Goal: Task Accomplishment & Management: Manage account settings

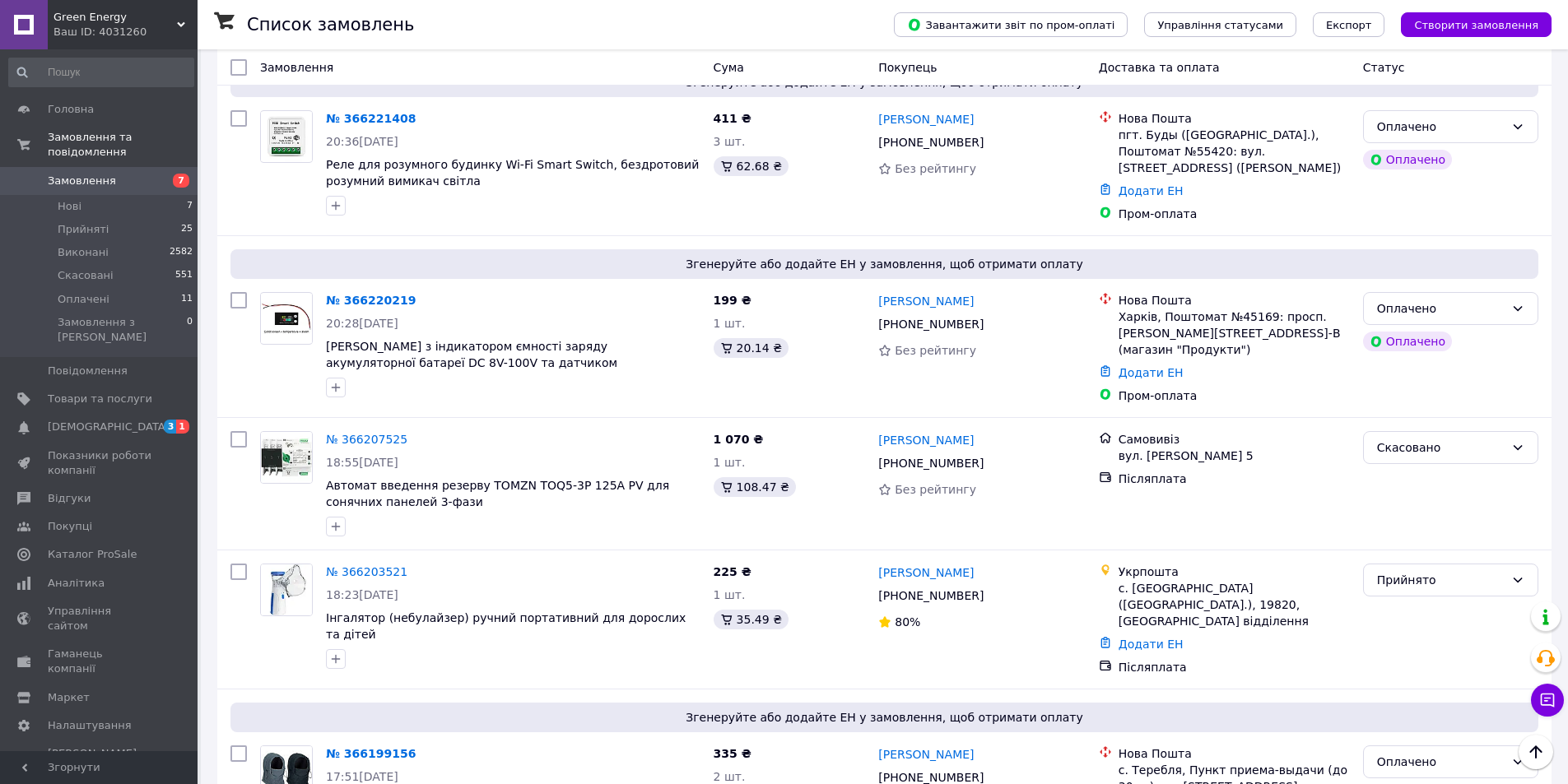
scroll to position [2557, 0]
click at [366, 565] on link "№ 366203521" at bounding box center [366, 571] width 81 height 13
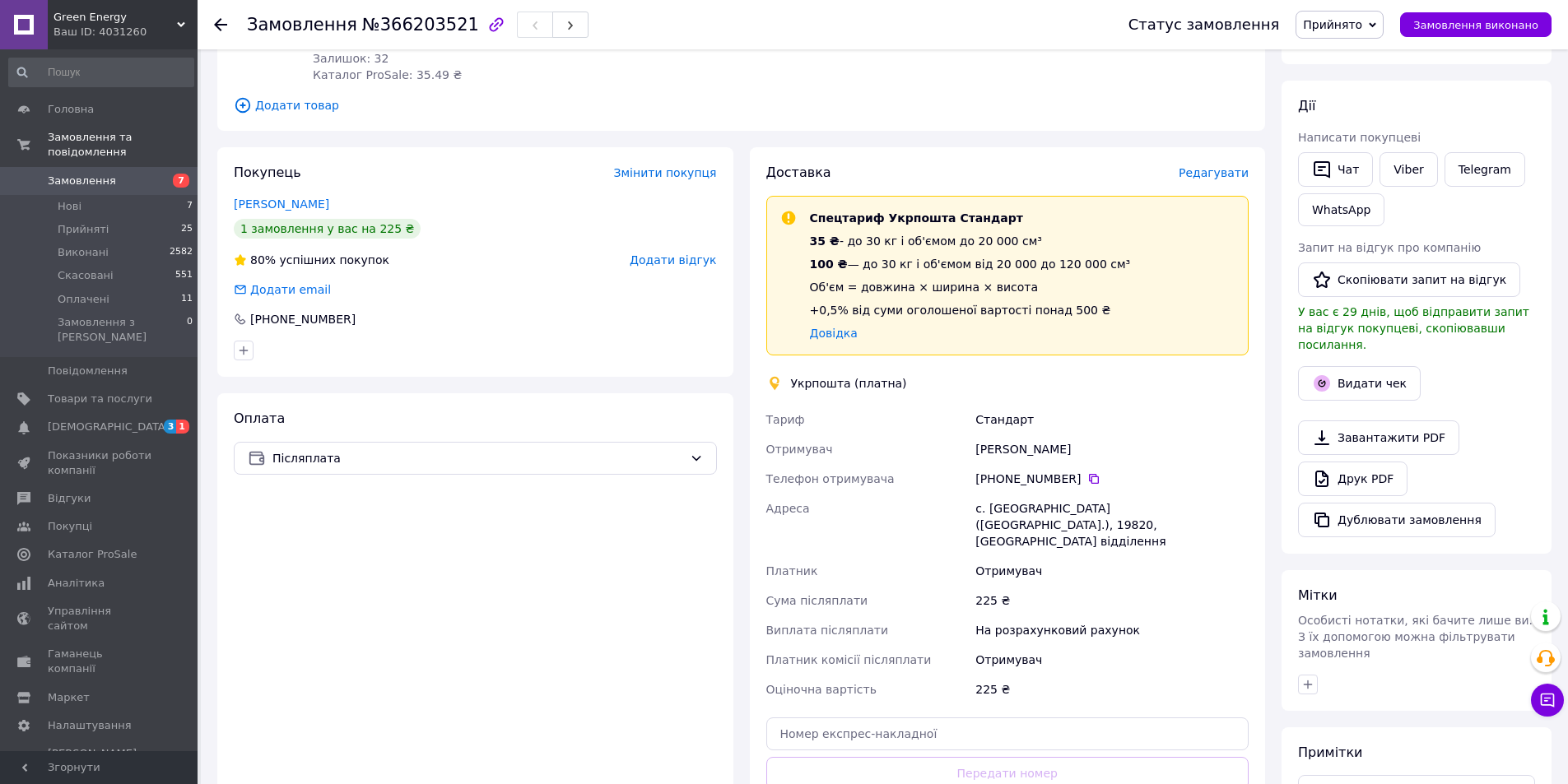
scroll to position [411, 0]
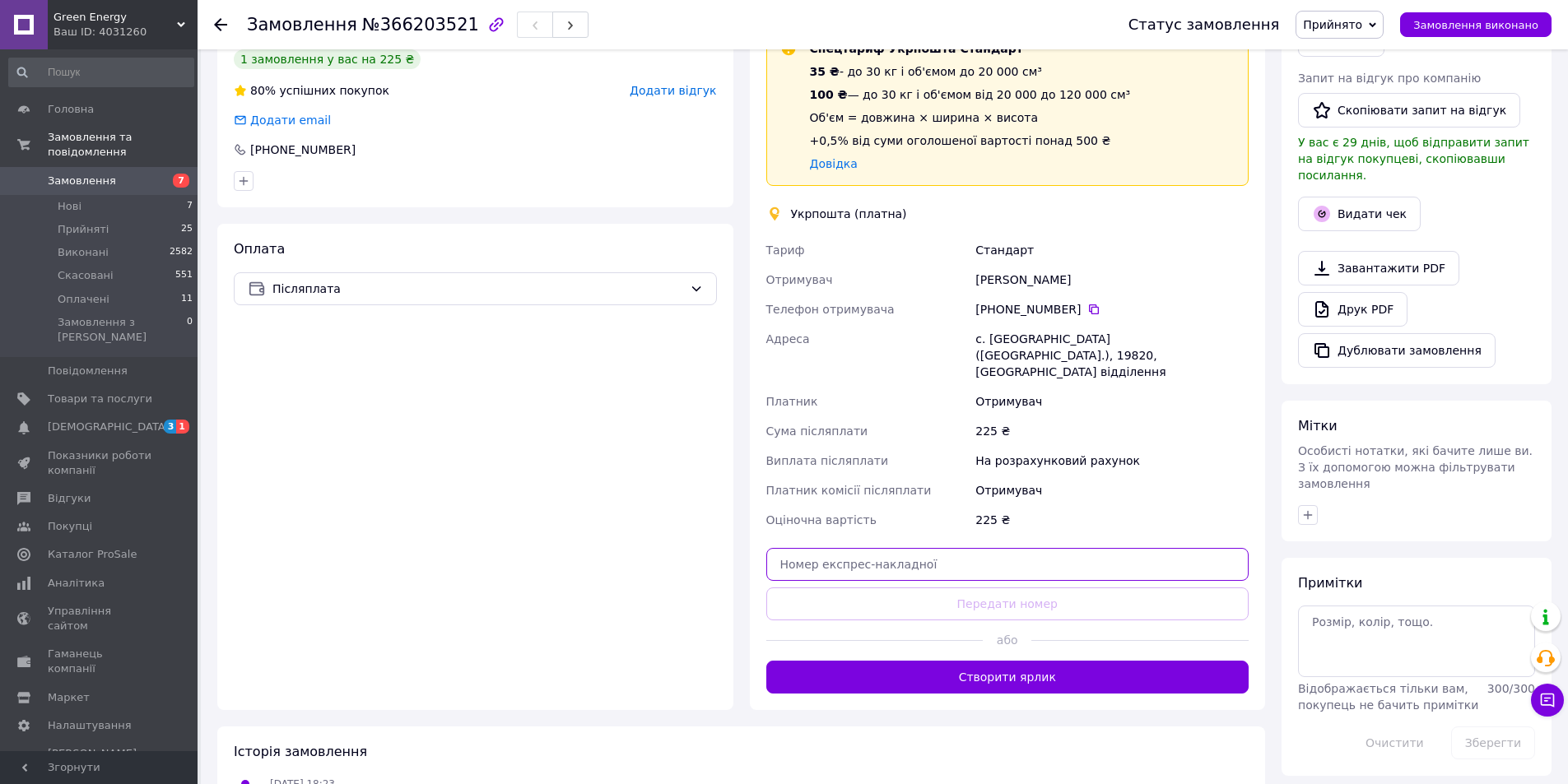
click at [947, 553] on input "text" at bounding box center [1008, 565] width 483 height 33
click at [820, 548] on input "0200255475001" at bounding box center [1008, 565] width 483 height 33
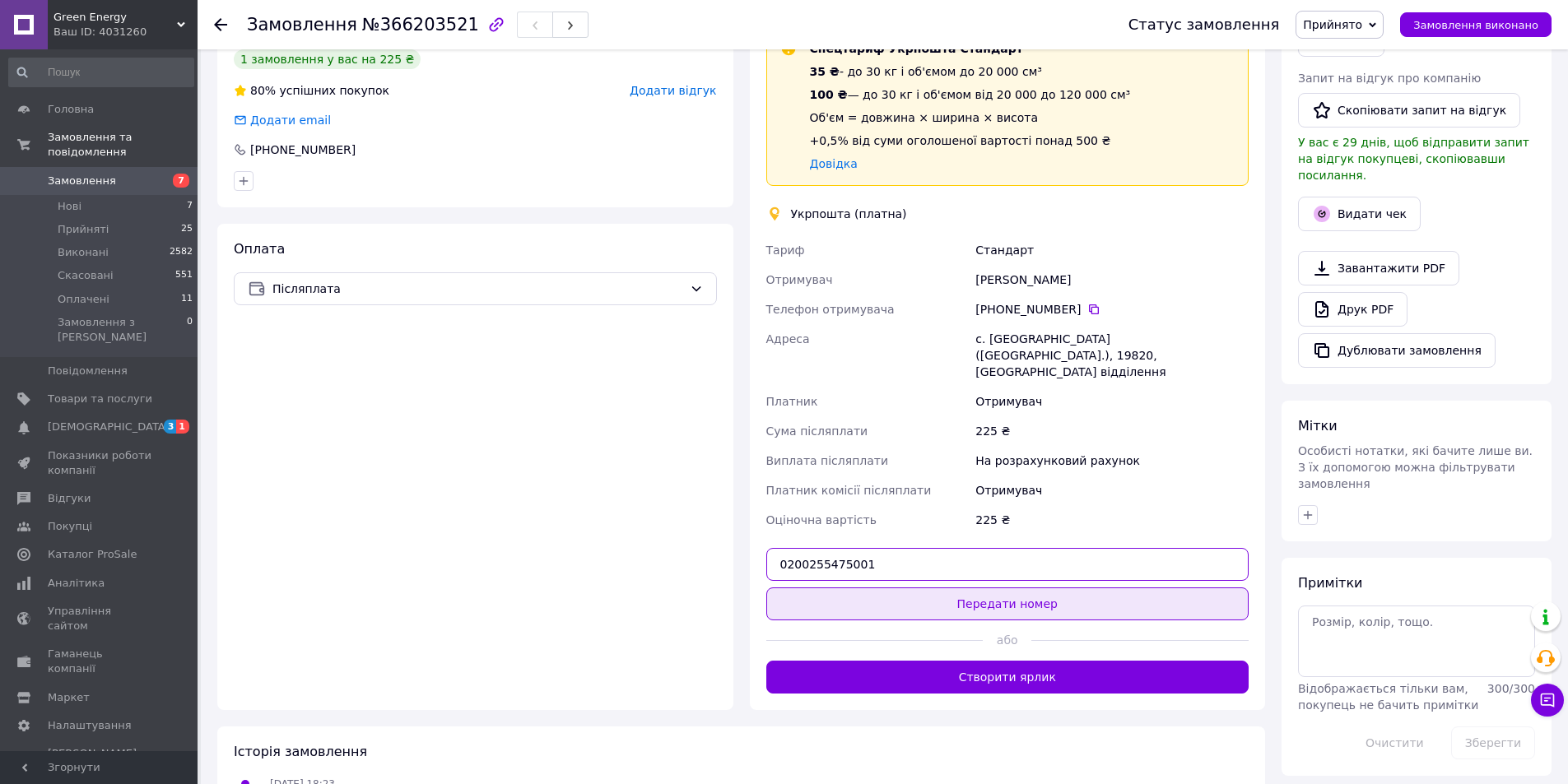
type input "0200255475001"
click at [1017, 593] on button "Передати номер" at bounding box center [1008, 604] width 483 height 33
click at [1017, 593] on div "Доставка Редагувати Спецтариф Укрпошта Стандарт 35 ₴ - до 30 кг і об'ємом до 20…" at bounding box center [1008, 344] width 483 height 700
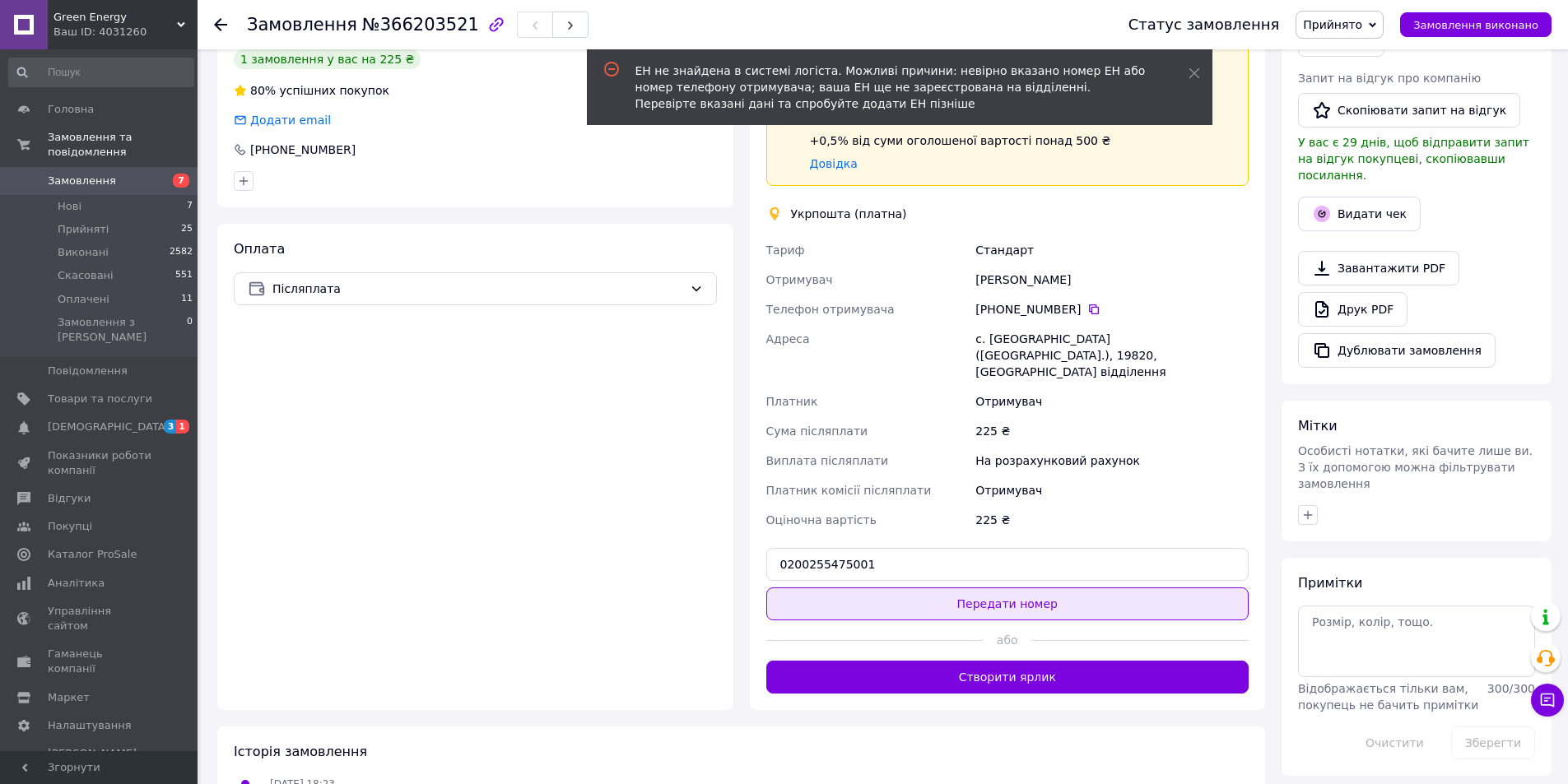
click at [1008, 587] on button "Передати номер" at bounding box center [1008, 604] width 483 height 33
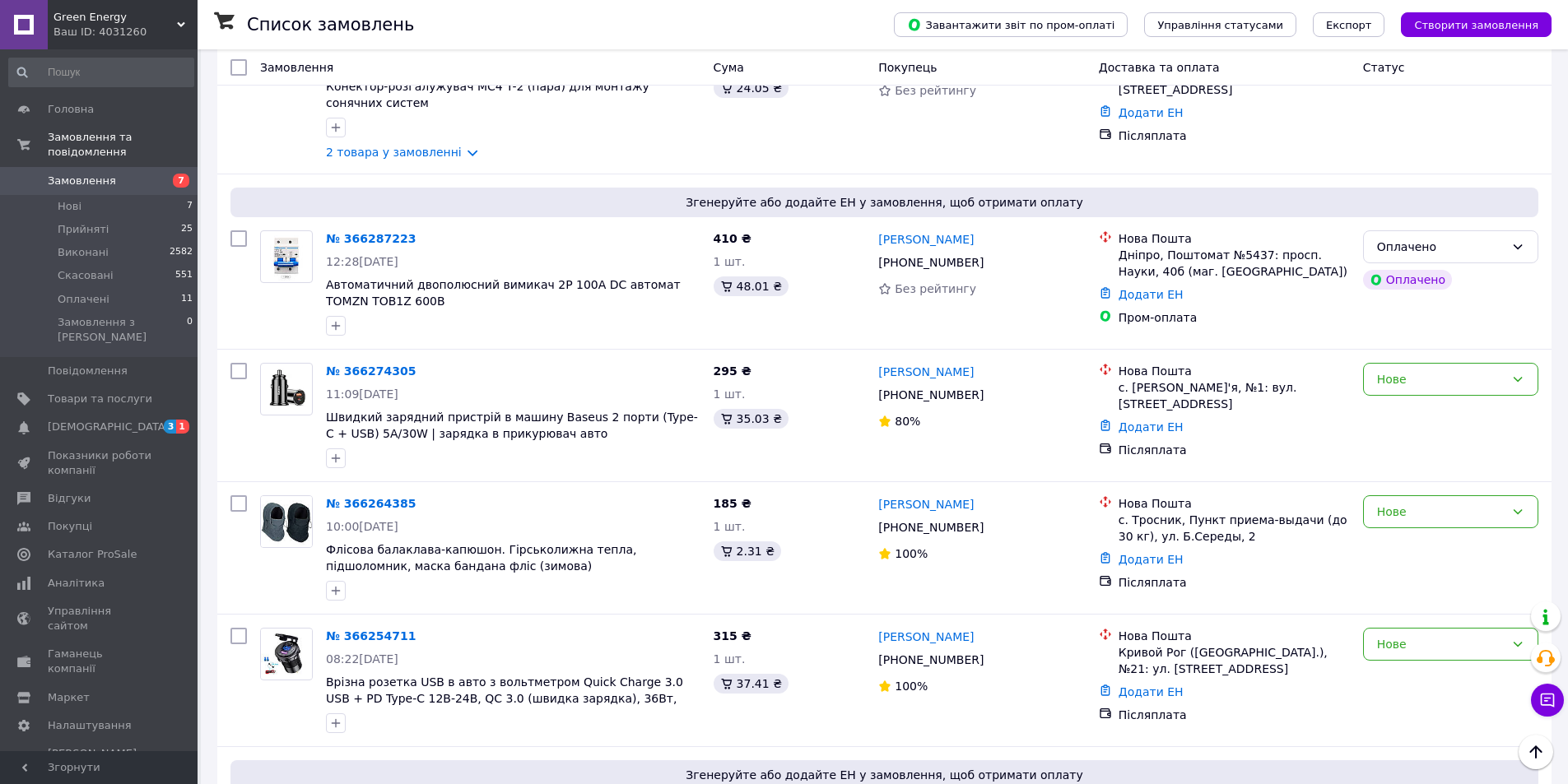
scroll to position [2557, 0]
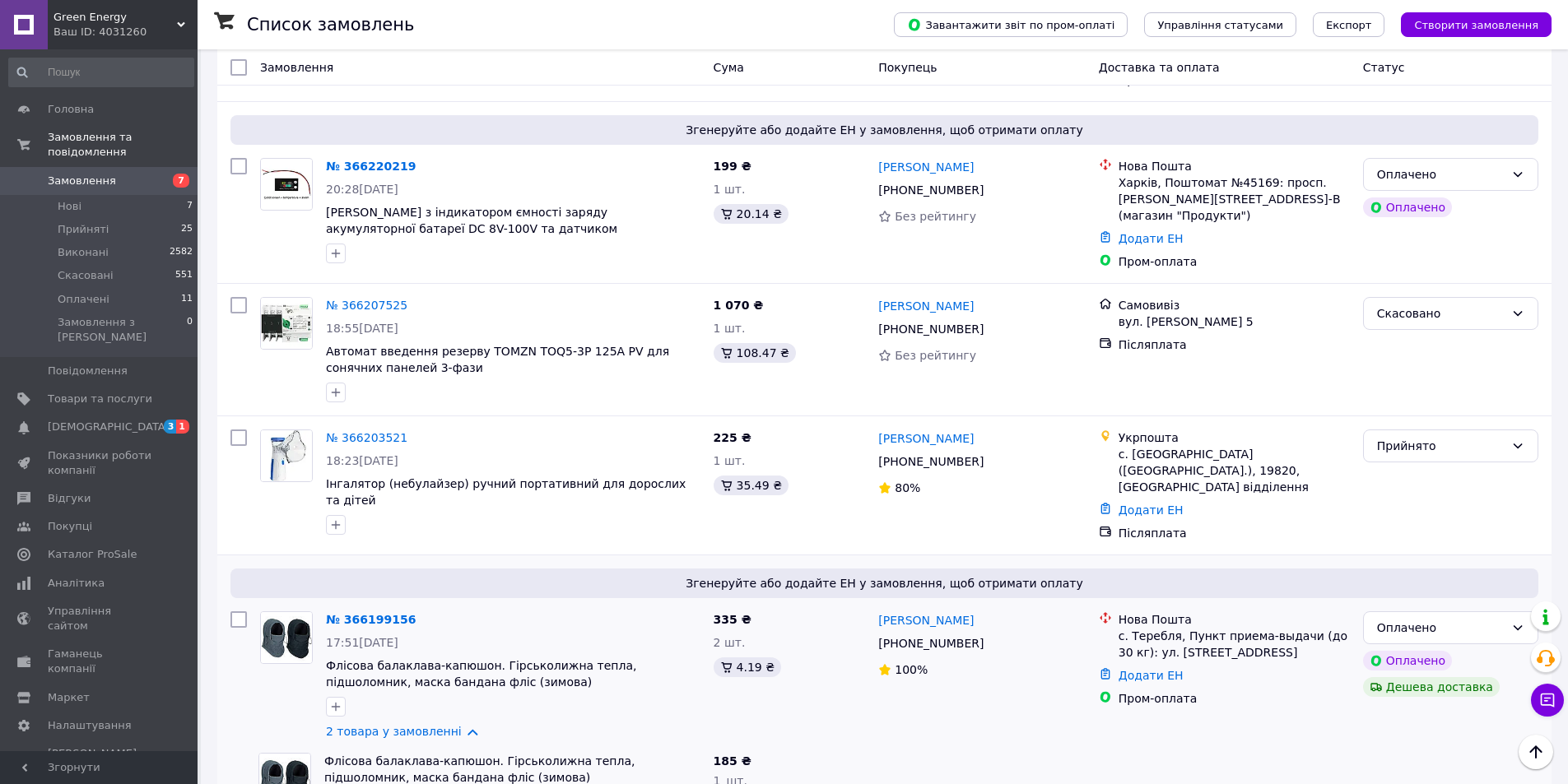
scroll to position [2695, 0]
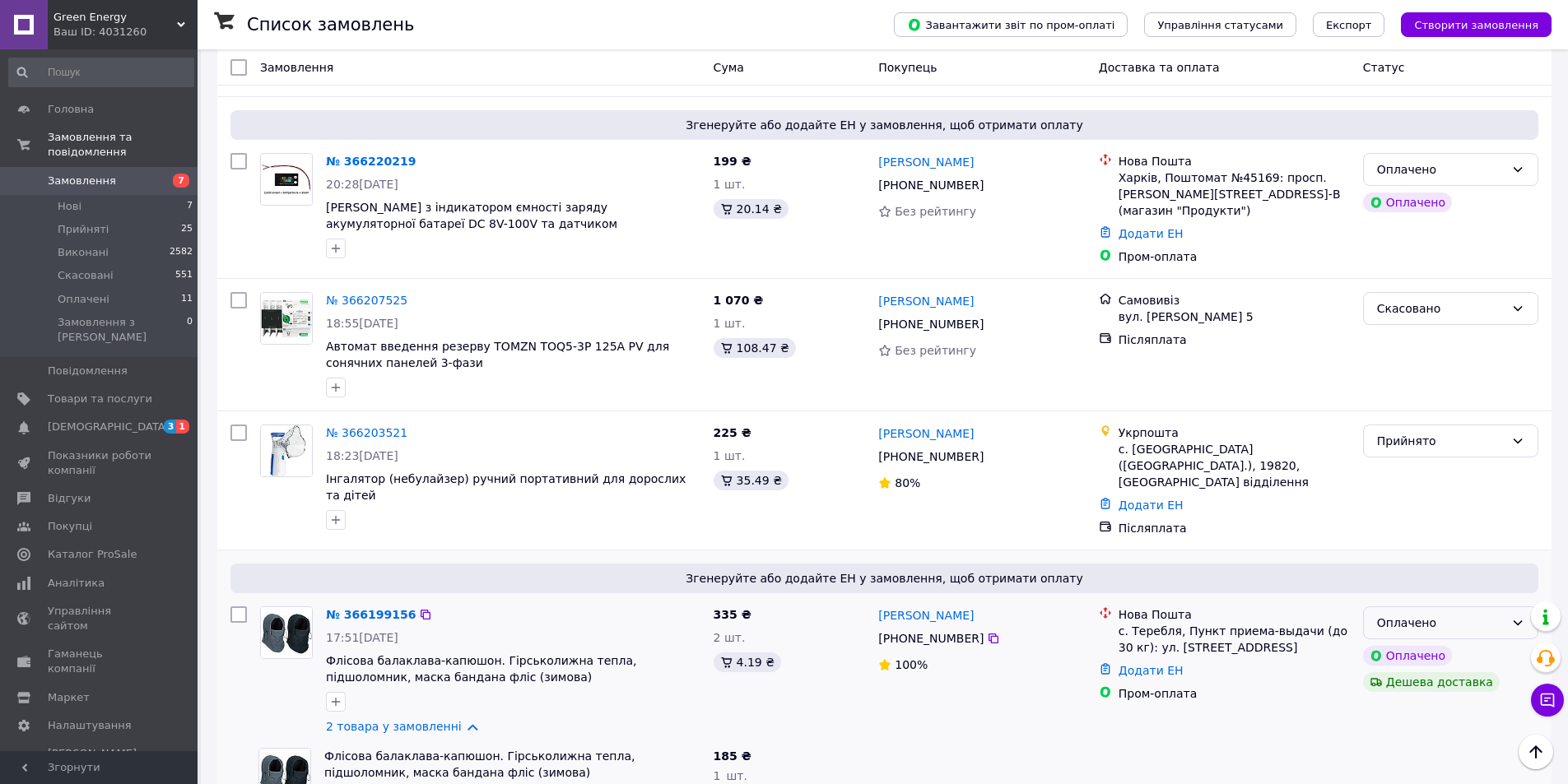
click at [1482, 606] on div "Оплачено" at bounding box center [1450, 623] width 175 height 33
click at [1435, 486] on li "Прийнято" at bounding box center [1450, 488] width 173 height 29
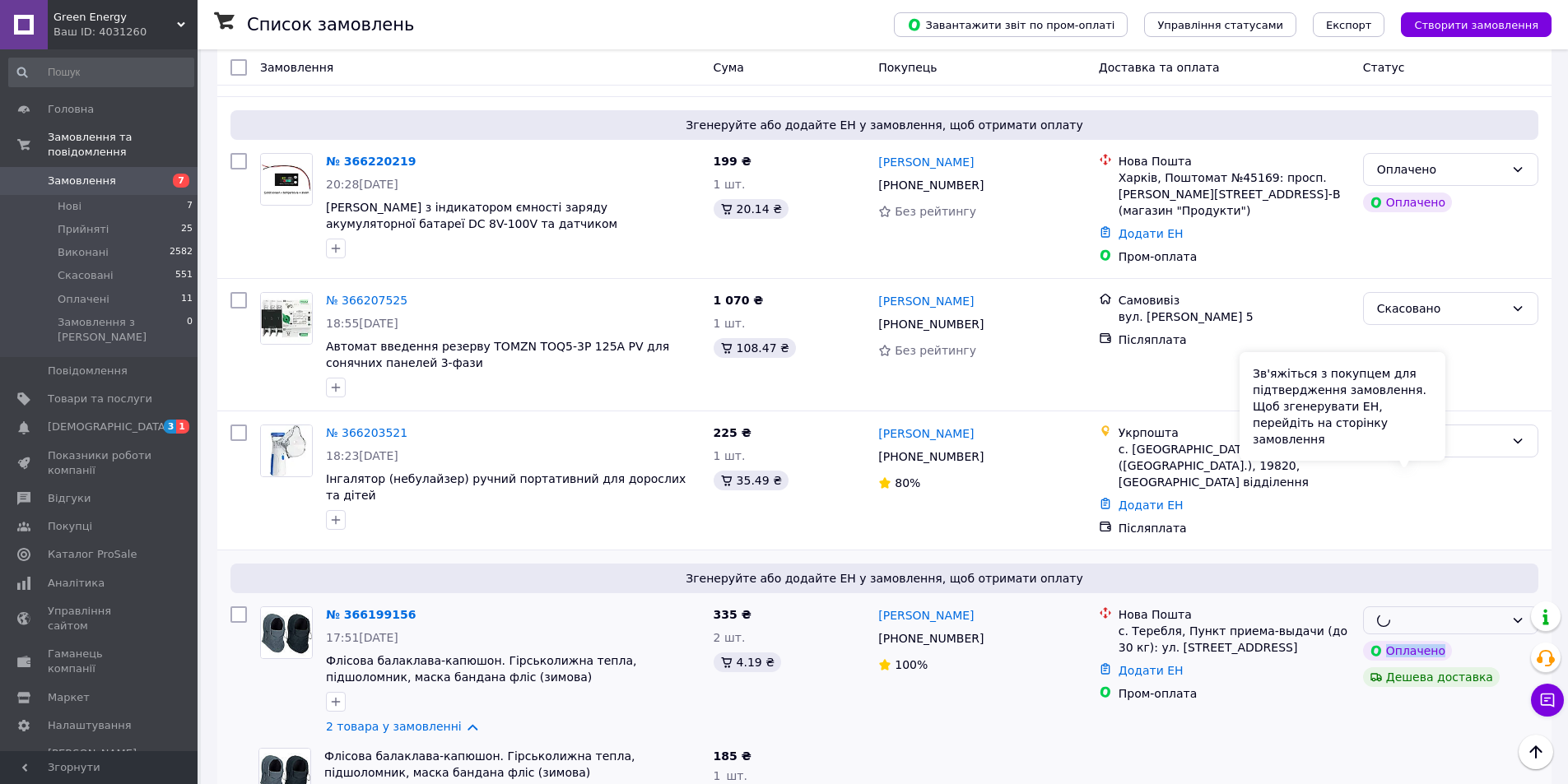
click at [1435, 641] on div "Оплачено" at bounding box center [1407, 651] width 89 height 20
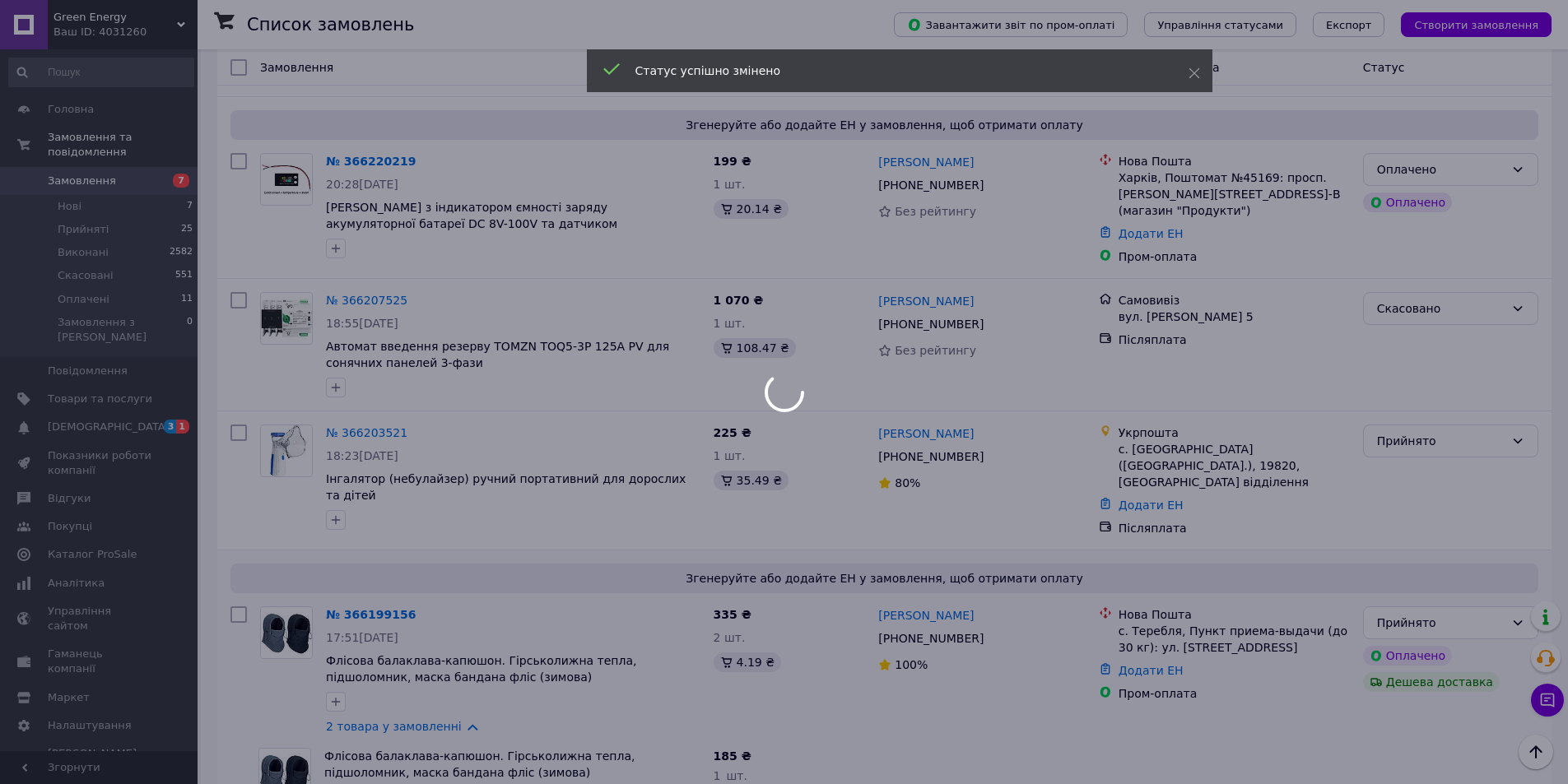
click at [1185, 589] on div at bounding box center [784, 392] width 1568 height 784
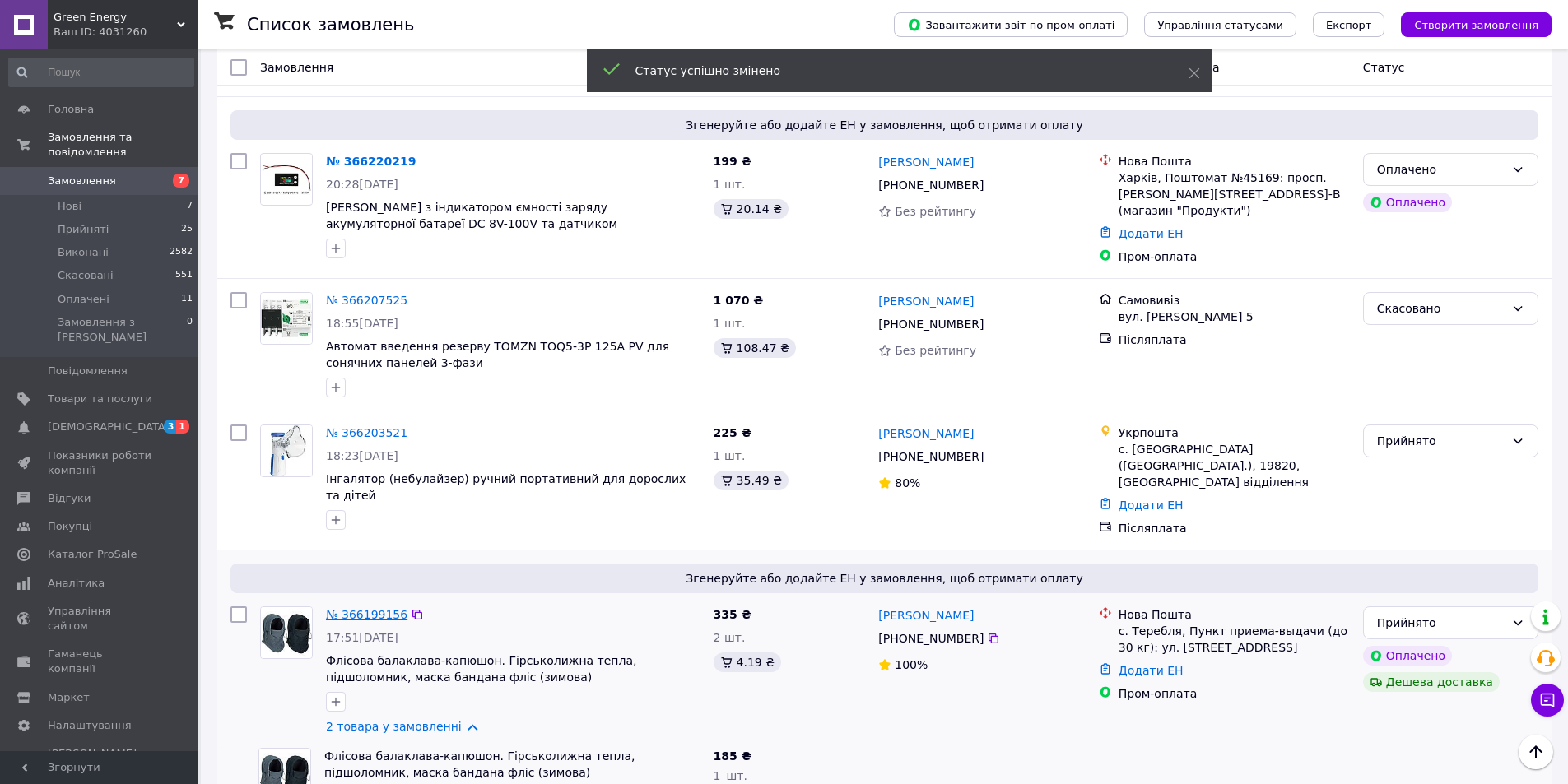
click at [375, 608] on link "№ 366199156" at bounding box center [366, 614] width 81 height 13
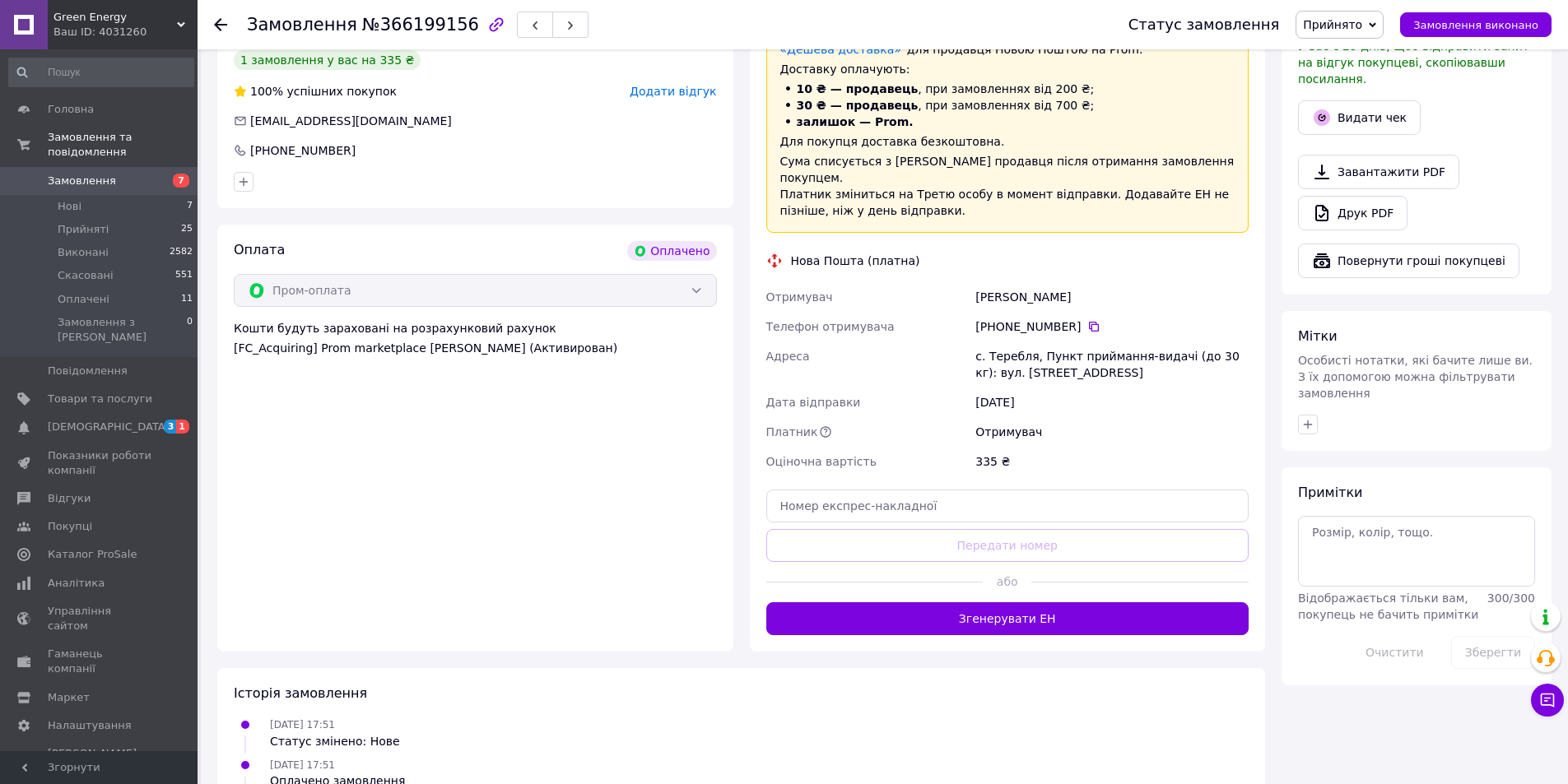
scroll to position [634, 0]
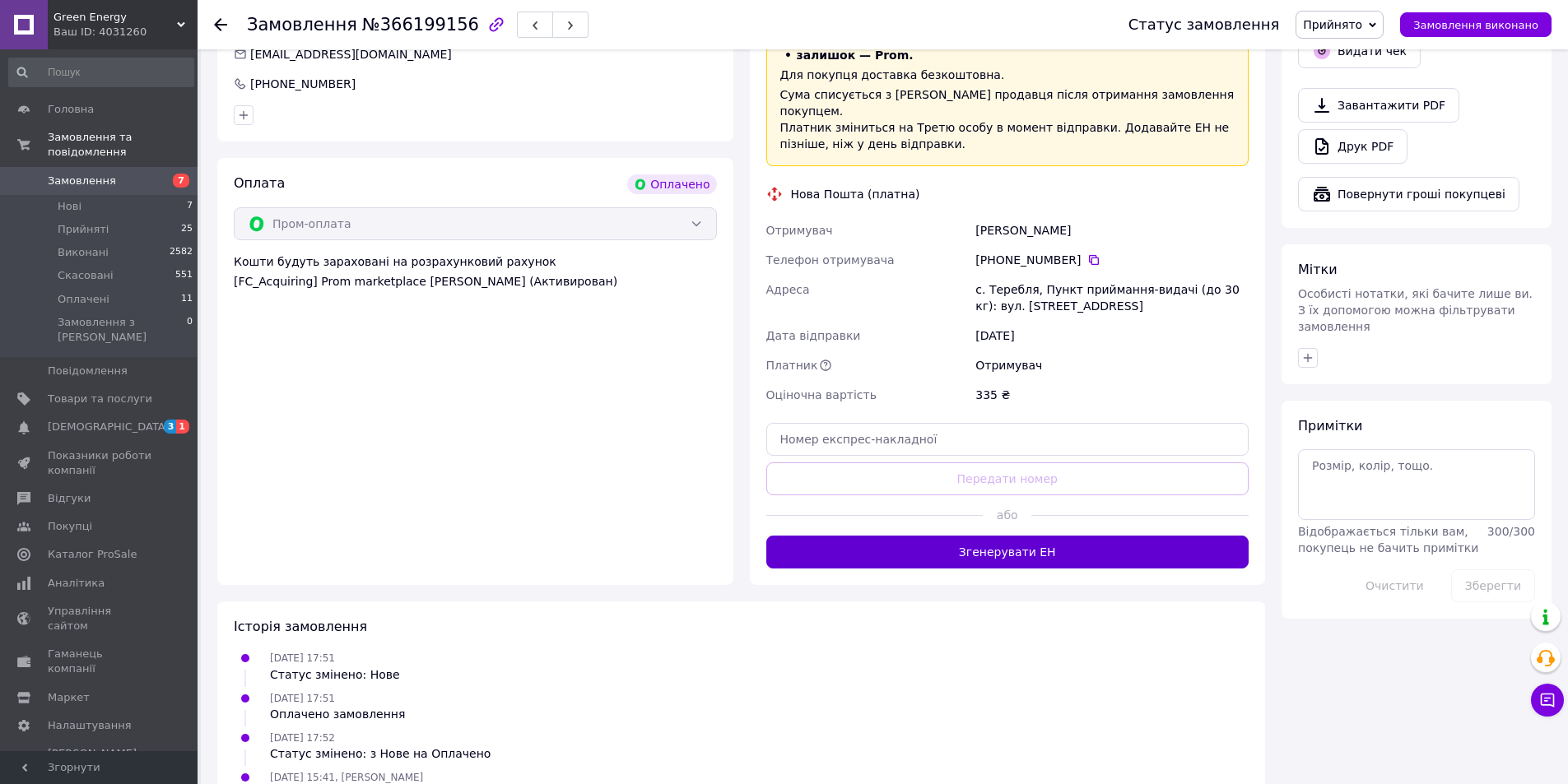
click at [996, 535] on button "Згенерувати ЕН" at bounding box center [1008, 552] width 483 height 33
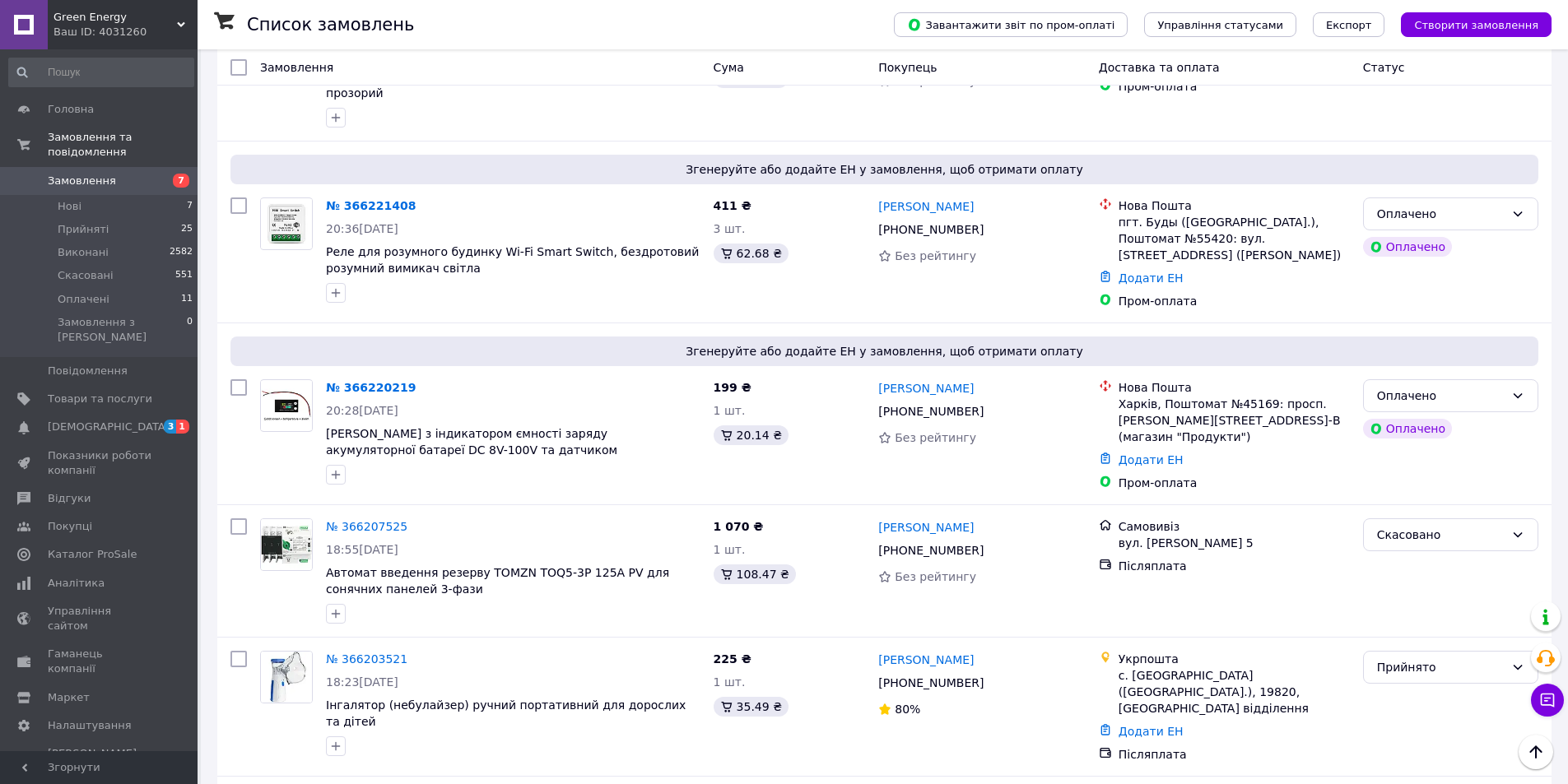
scroll to position [2557, 0]
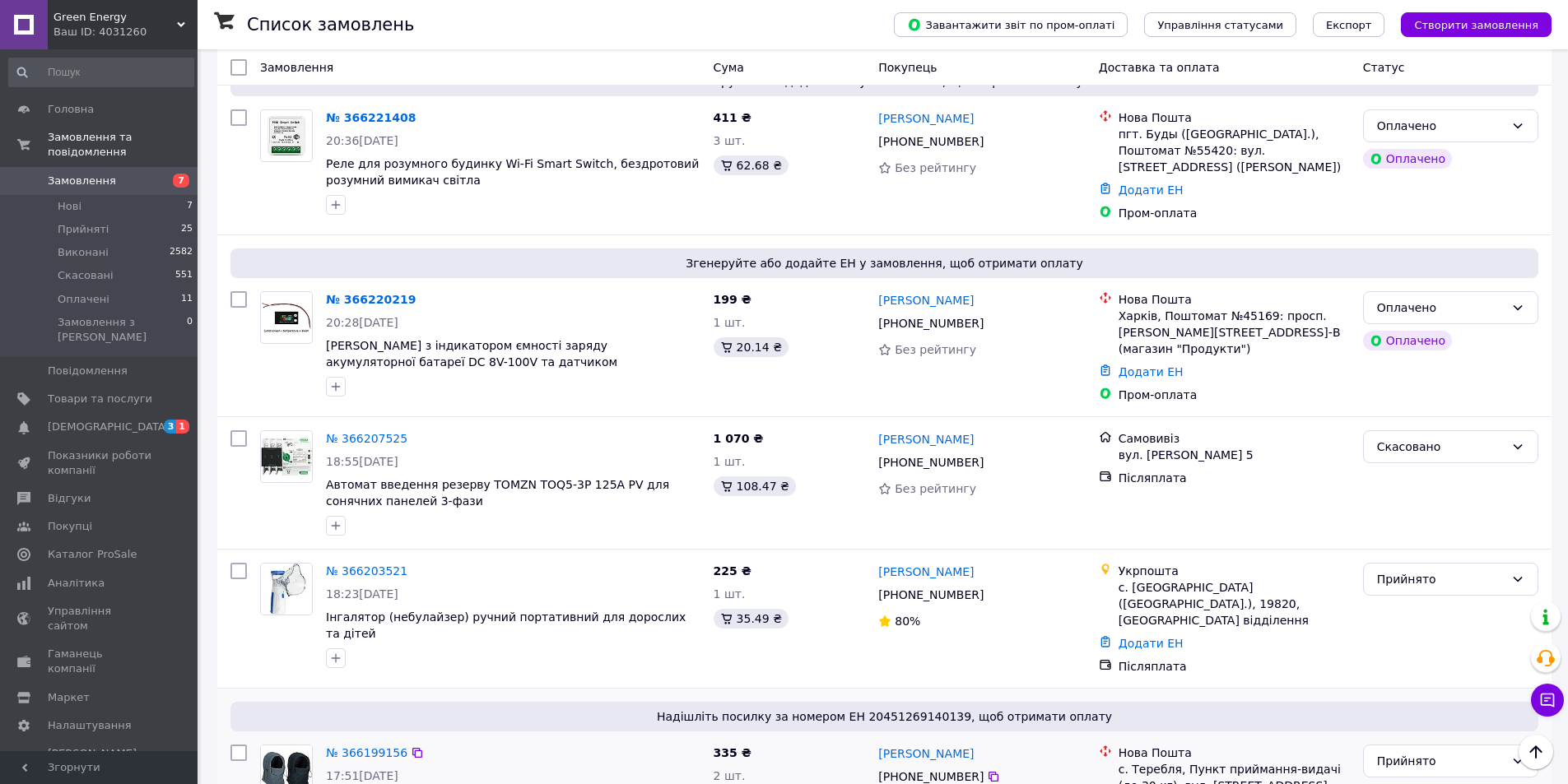
click at [804, 25] on div "Список замовлень" at bounding box center [554, 24] width 614 height 49
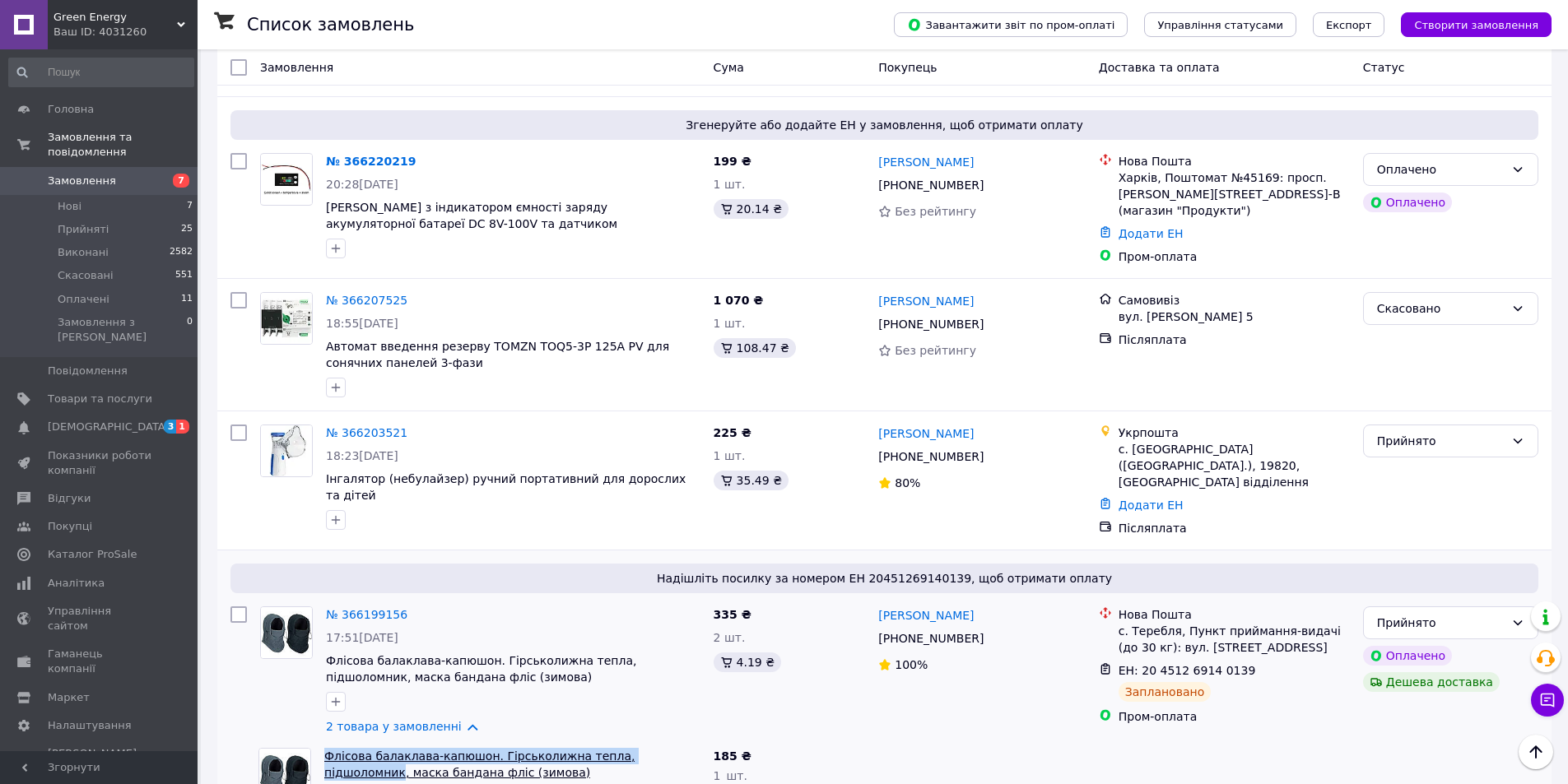
drag, startPoint x: 321, startPoint y: 586, endPoint x: 665, endPoint y: 590, distance: 344.0
click at [665, 742] on div "Флісова балаклава-капюшон. Гірськолижна тепла, підшоломник, маска бандана фліс …" at bounding box center [512, 776] width 389 height 69
copy link "Флісова балаклава-капюшон. Гірськолижна тепла, підшоломник"
drag, startPoint x: 321, startPoint y: 653, endPoint x: 475, endPoint y: 655, distance: 154.0
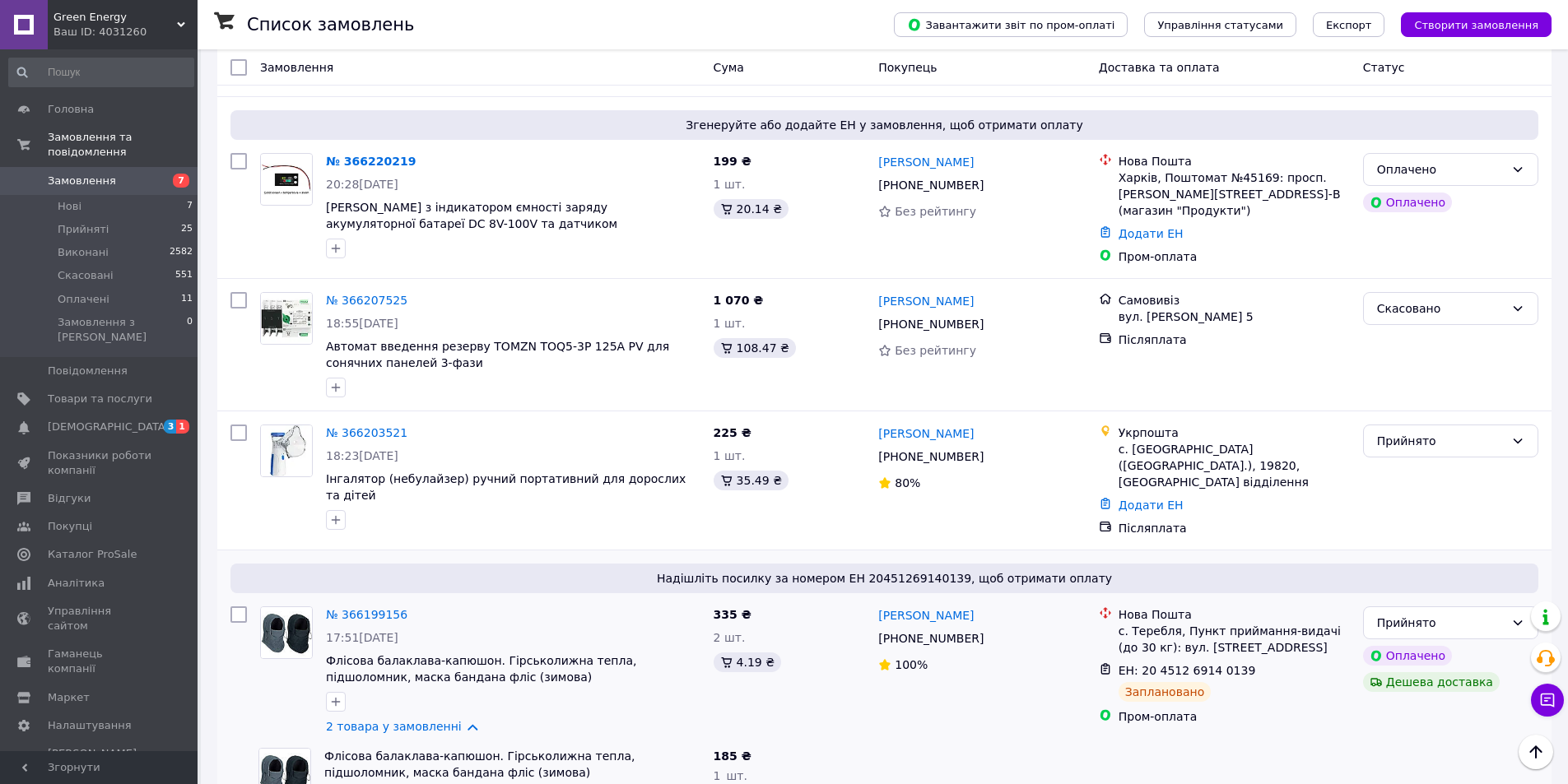
copy link "Тактична флісова балаклава,"
click at [486, 34] on div "Список замовлень" at bounding box center [554, 24] width 614 height 49
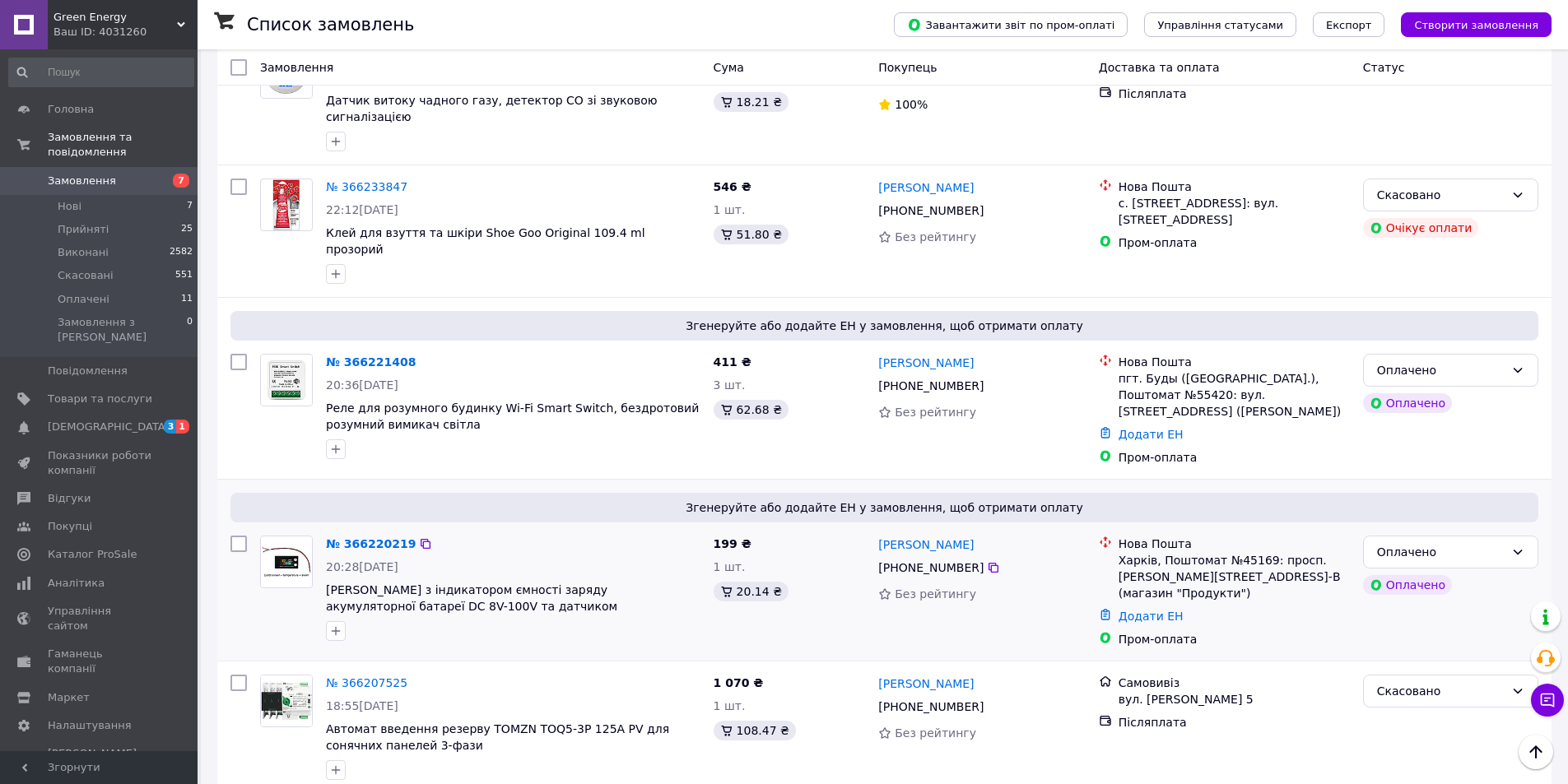
scroll to position [2284, 0]
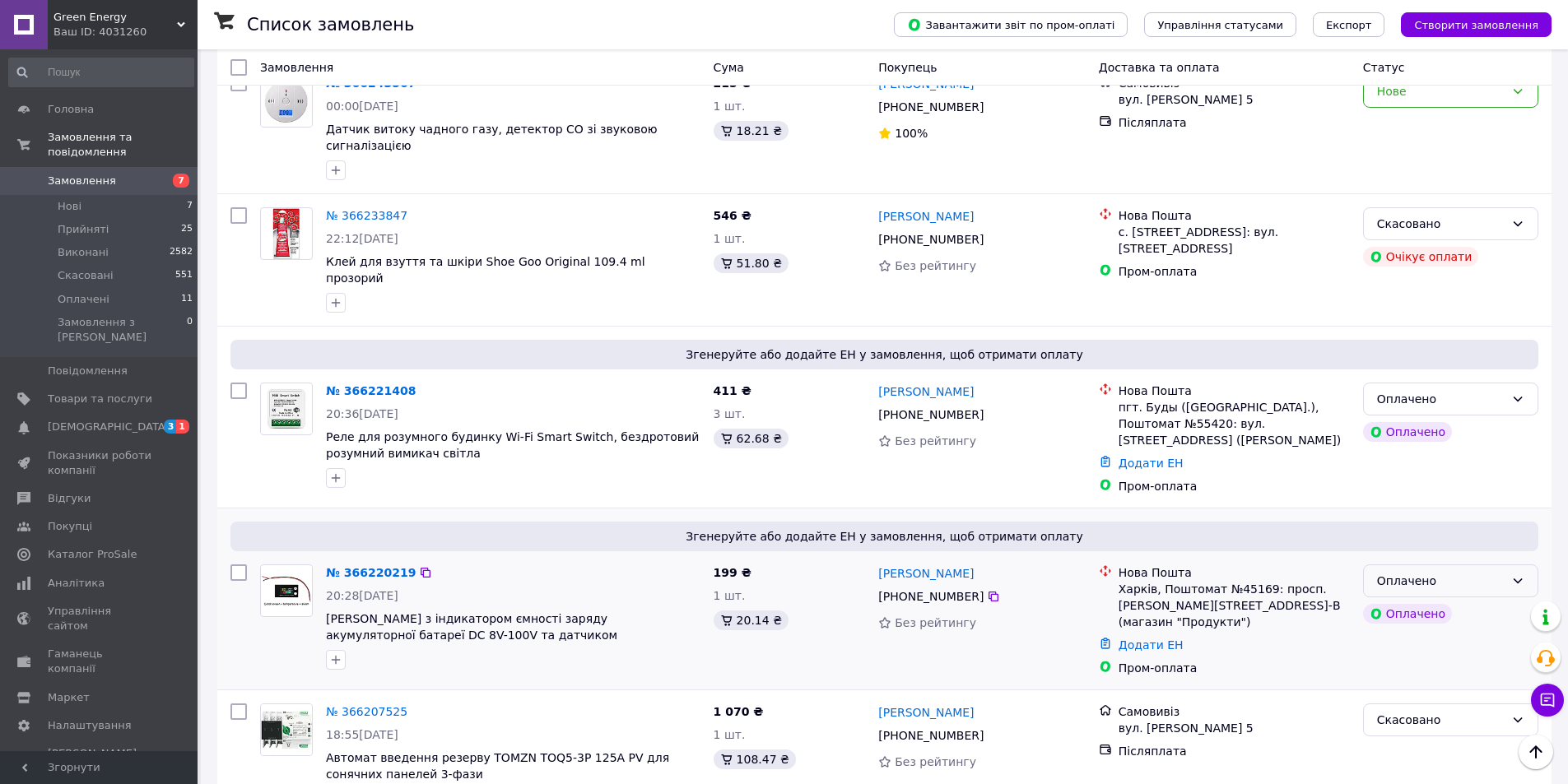
click at [1492, 572] on div "Оплачено" at bounding box center [1440, 580] width 127 height 18
click at [1442, 463] on li "Прийнято" at bounding box center [1450, 469] width 173 height 29
click at [347, 567] on link "№ 366220219" at bounding box center [366, 573] width 81 height 13
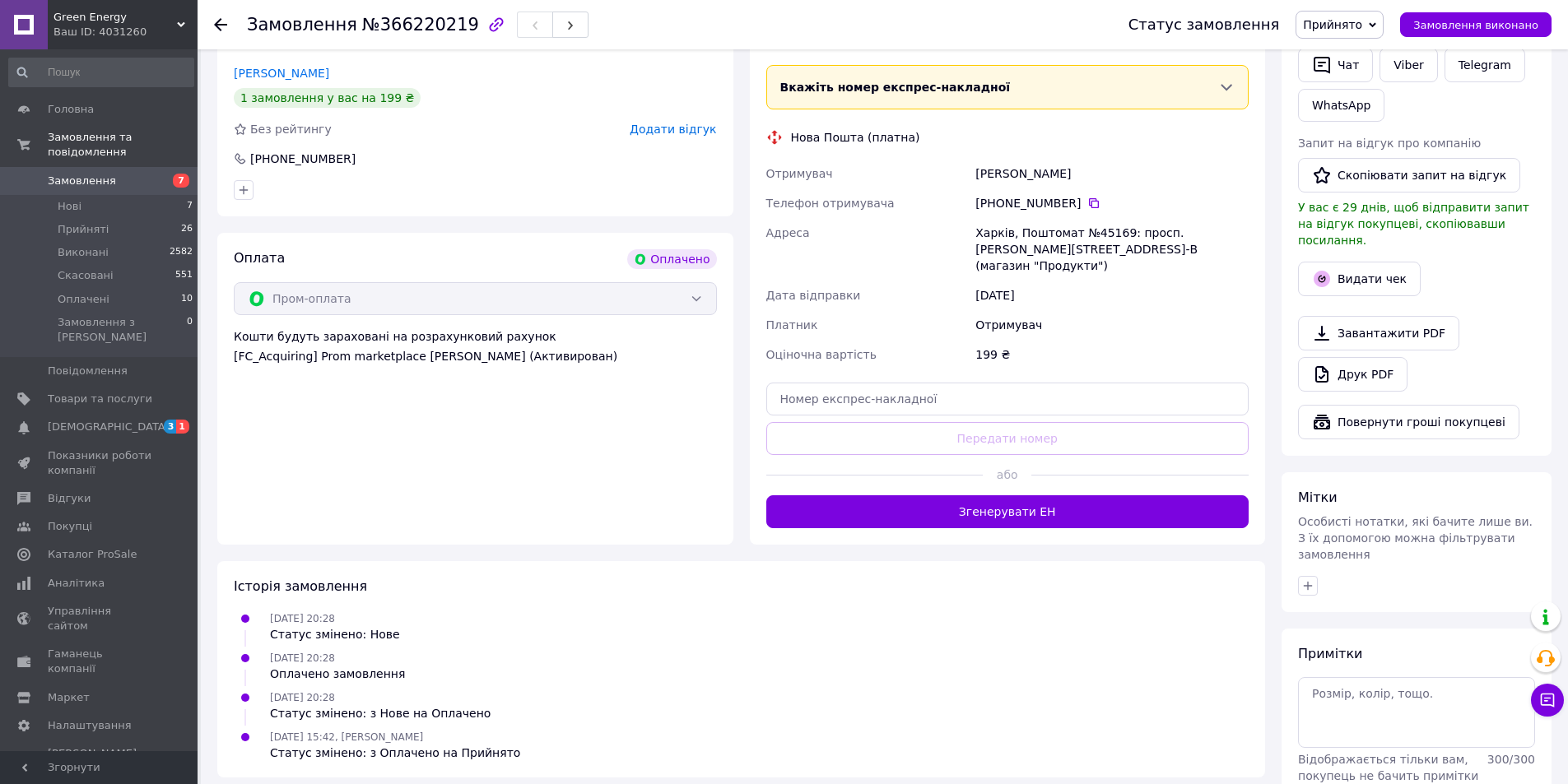
scroll to position [411, 0]
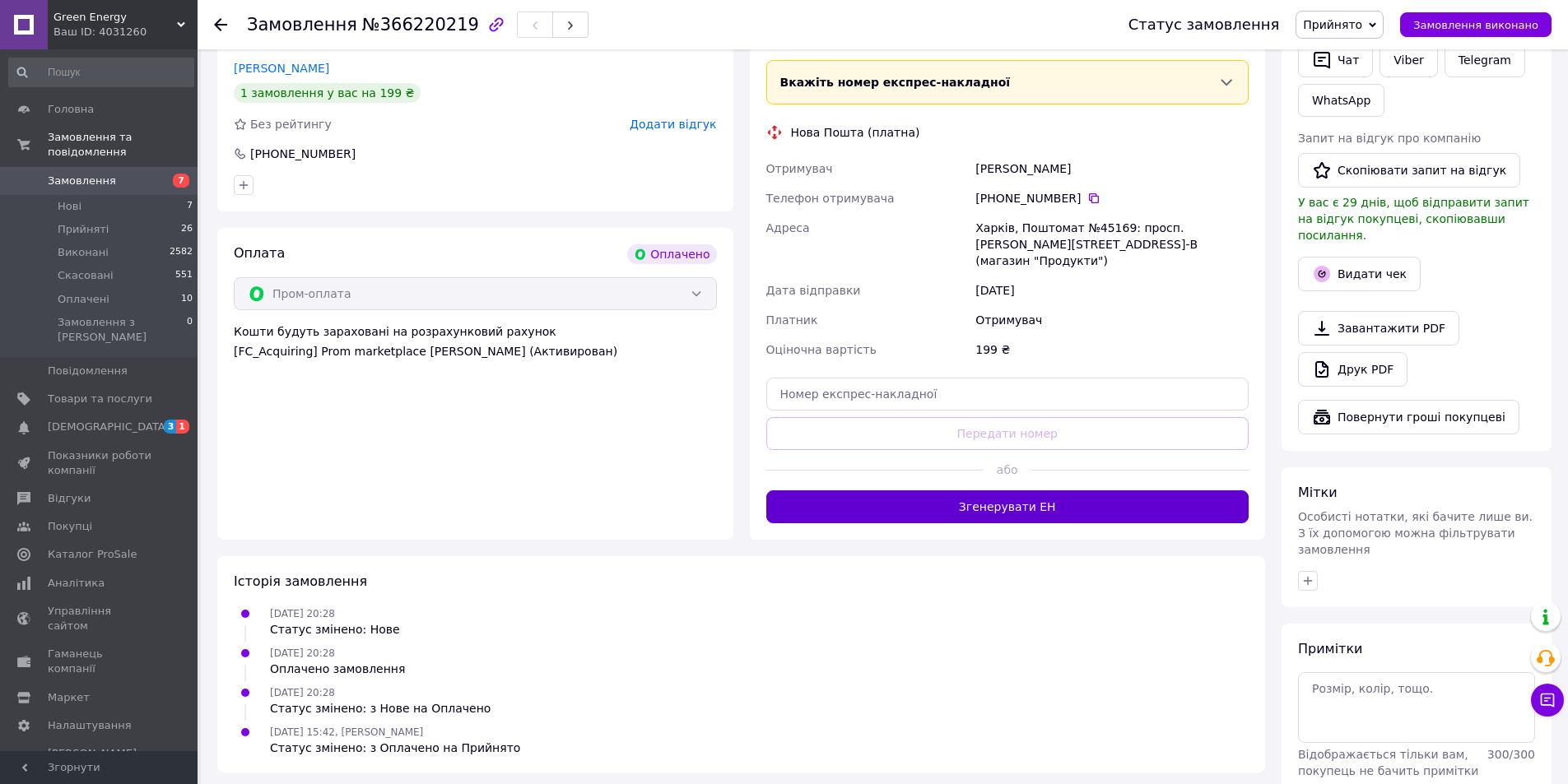
click at [1116, 490] on button "Згенерувати ЕН" at bounding box center [1008, 507] width 483 height 33
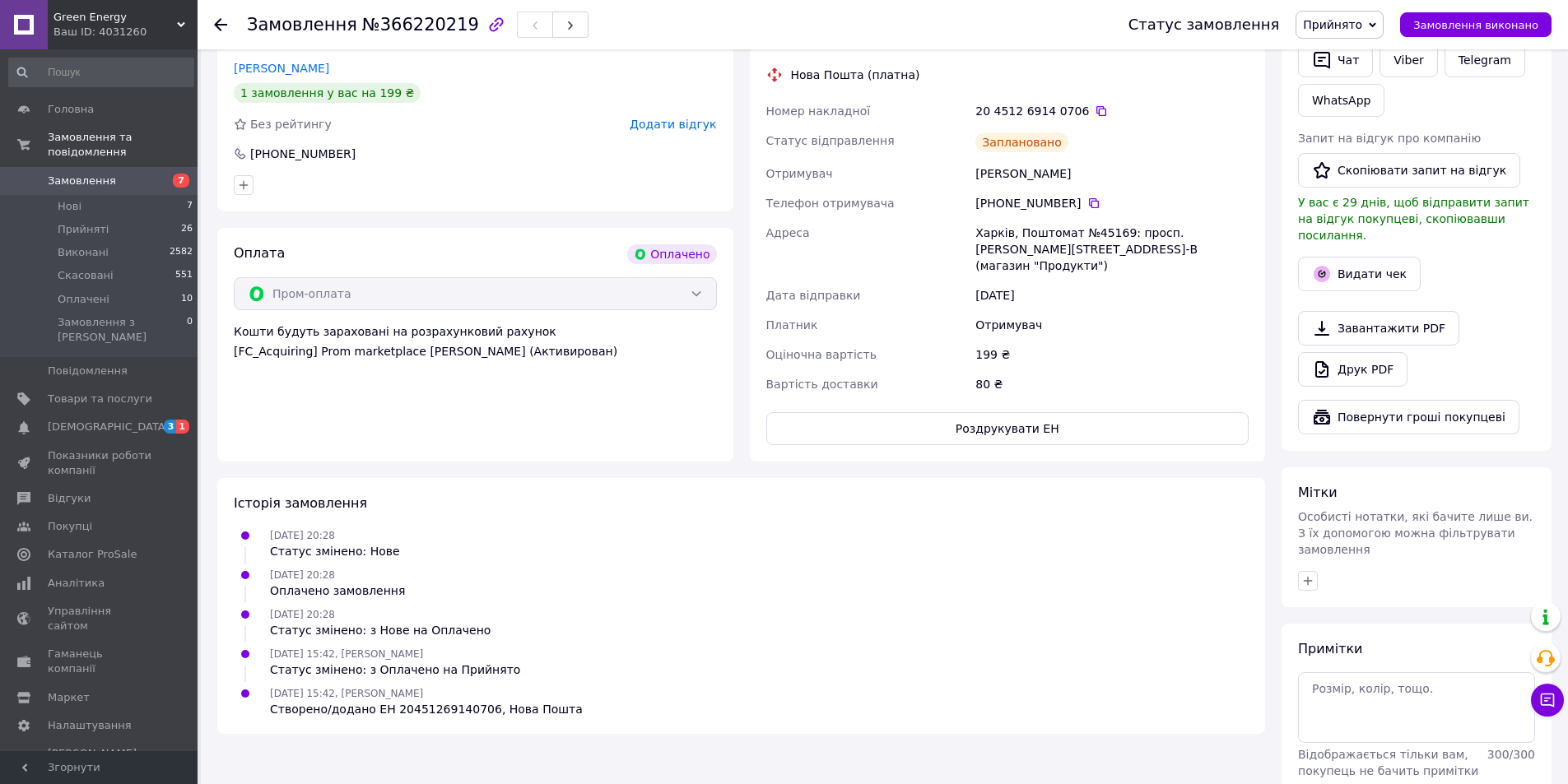
drag, startPoint x: 826, startPoint y: 318, endPoint x: 820, endPoint y: 300, distance: 19.0
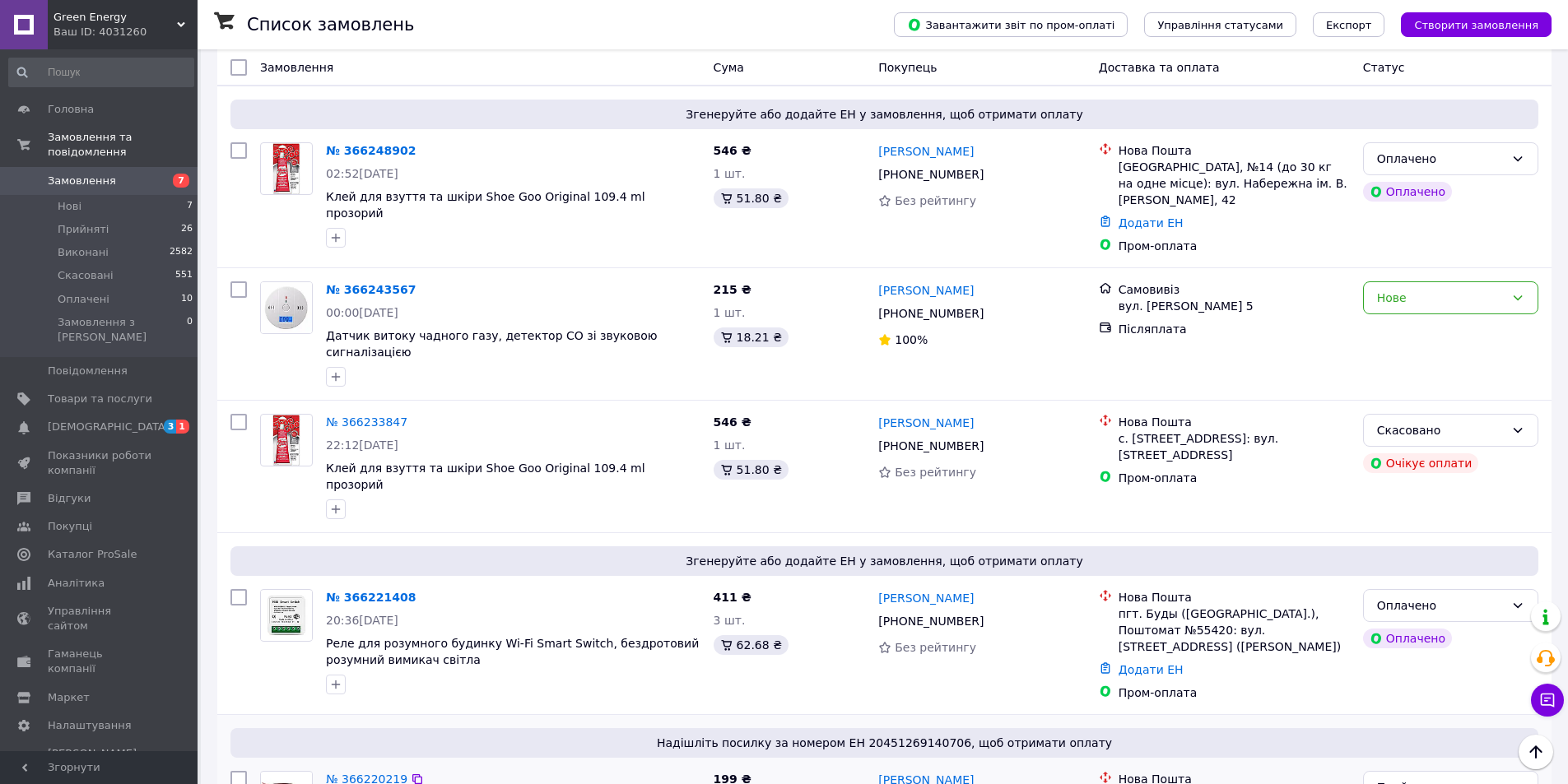
scroll to position [2077, 0]
click at [1423, 598] on div "Оплачено" at bounding box center [1440, 606] width 127 height 18
click at [1411, 494] on li "Прийнято" at bounding box center [1450, 495] width 173 height 29
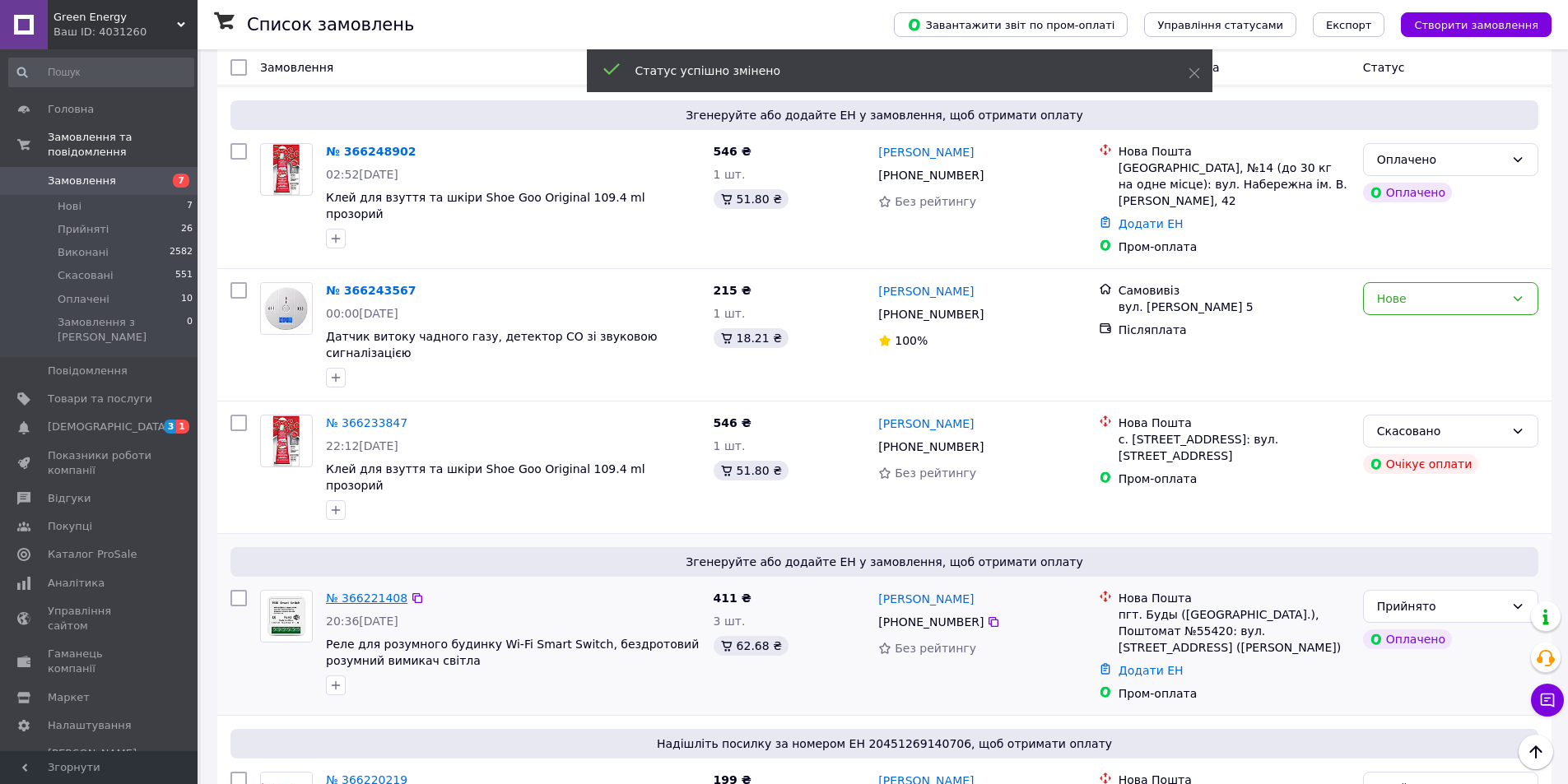
click at [368, 592] on link "№ 366221408" at bounding box center [366, 598] width 81 height 13
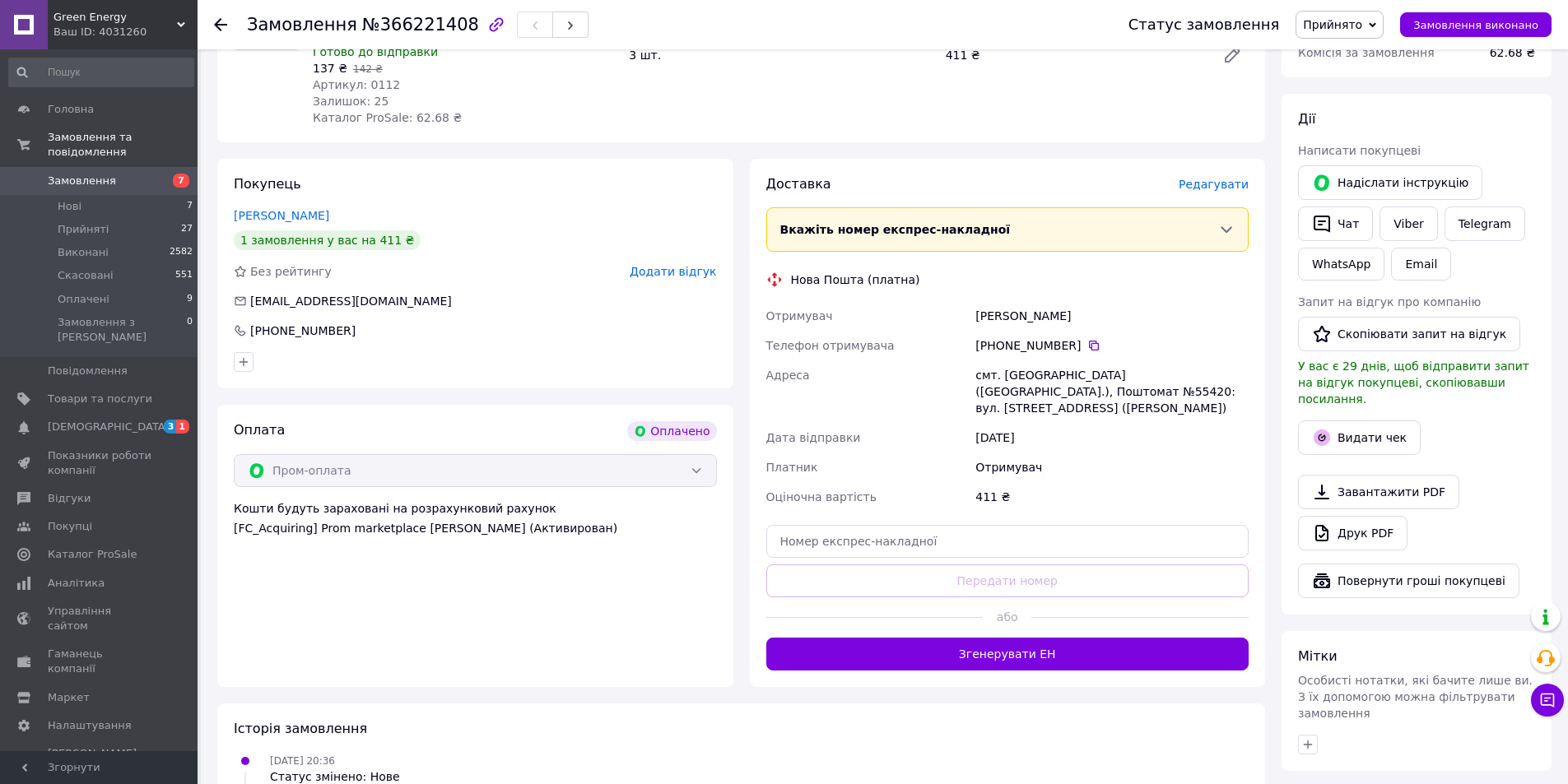
scroll to position [453, 0]
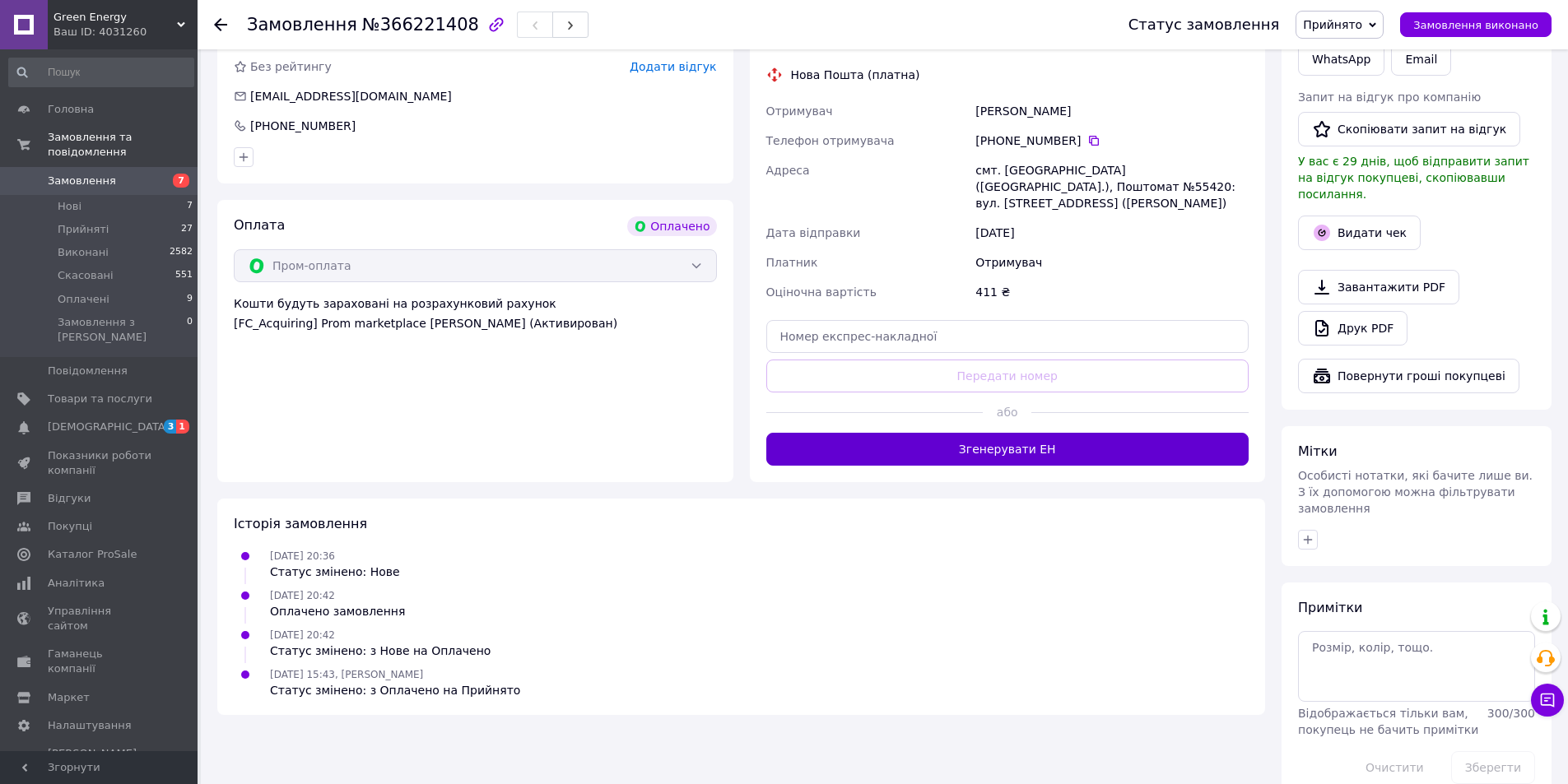
click at [993, 433] on button "Згенерувати ЕН" at bounding box center [1008, 450] width 483 height 33
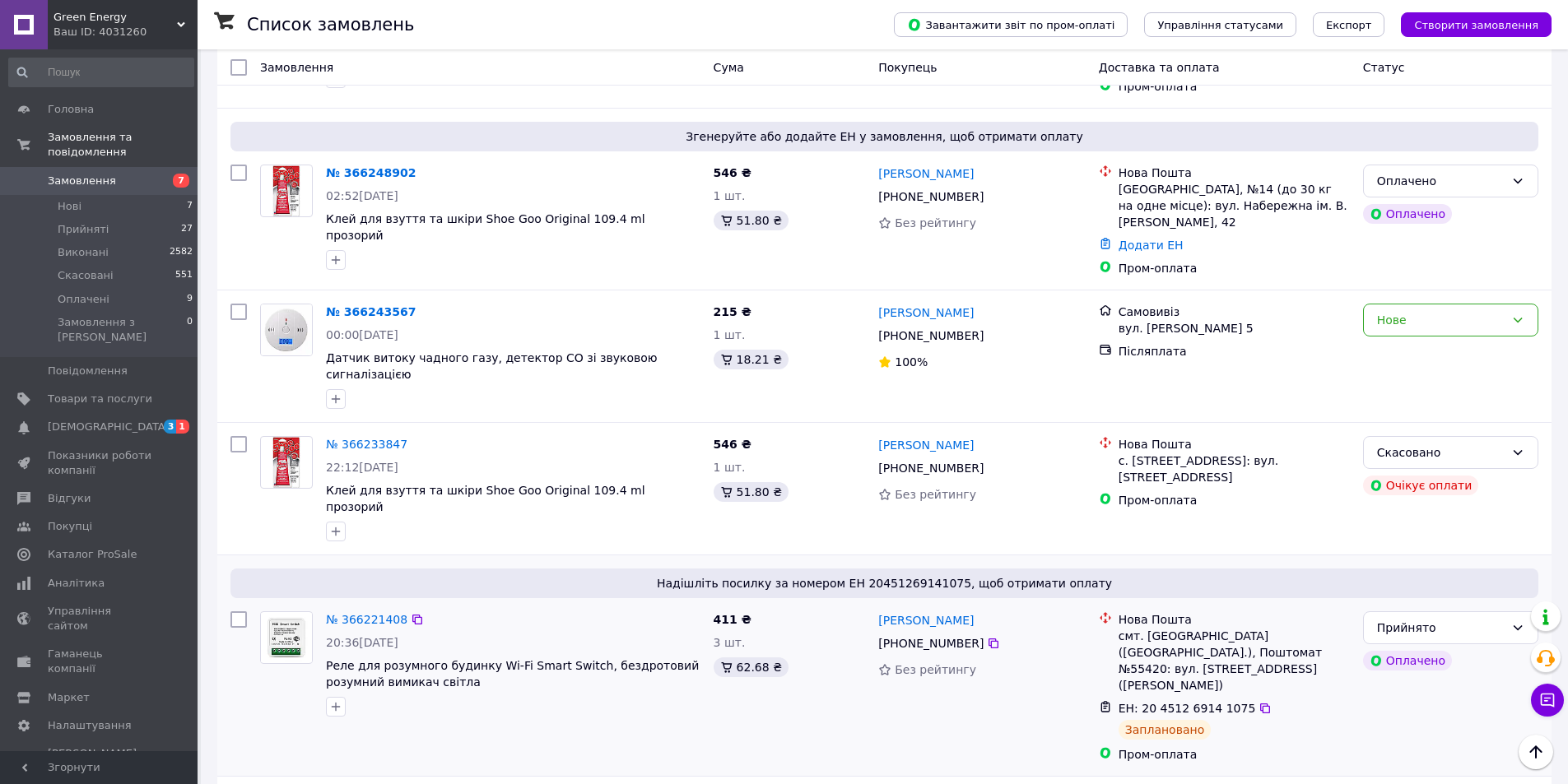
scroll to position [2017, 0]
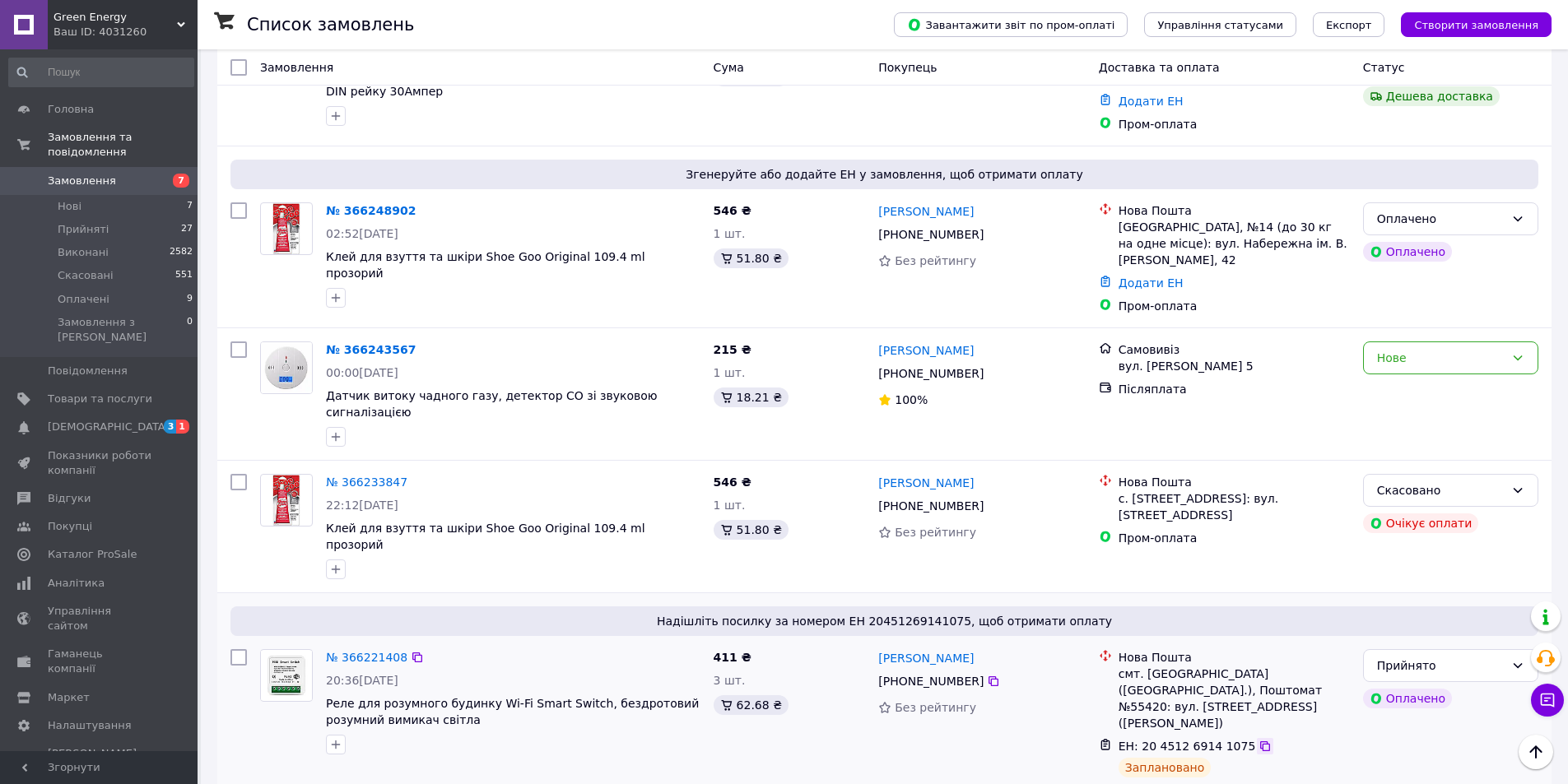
click at [1260, 742] on icon at bounding box center [1264, 746] width 10 height 10
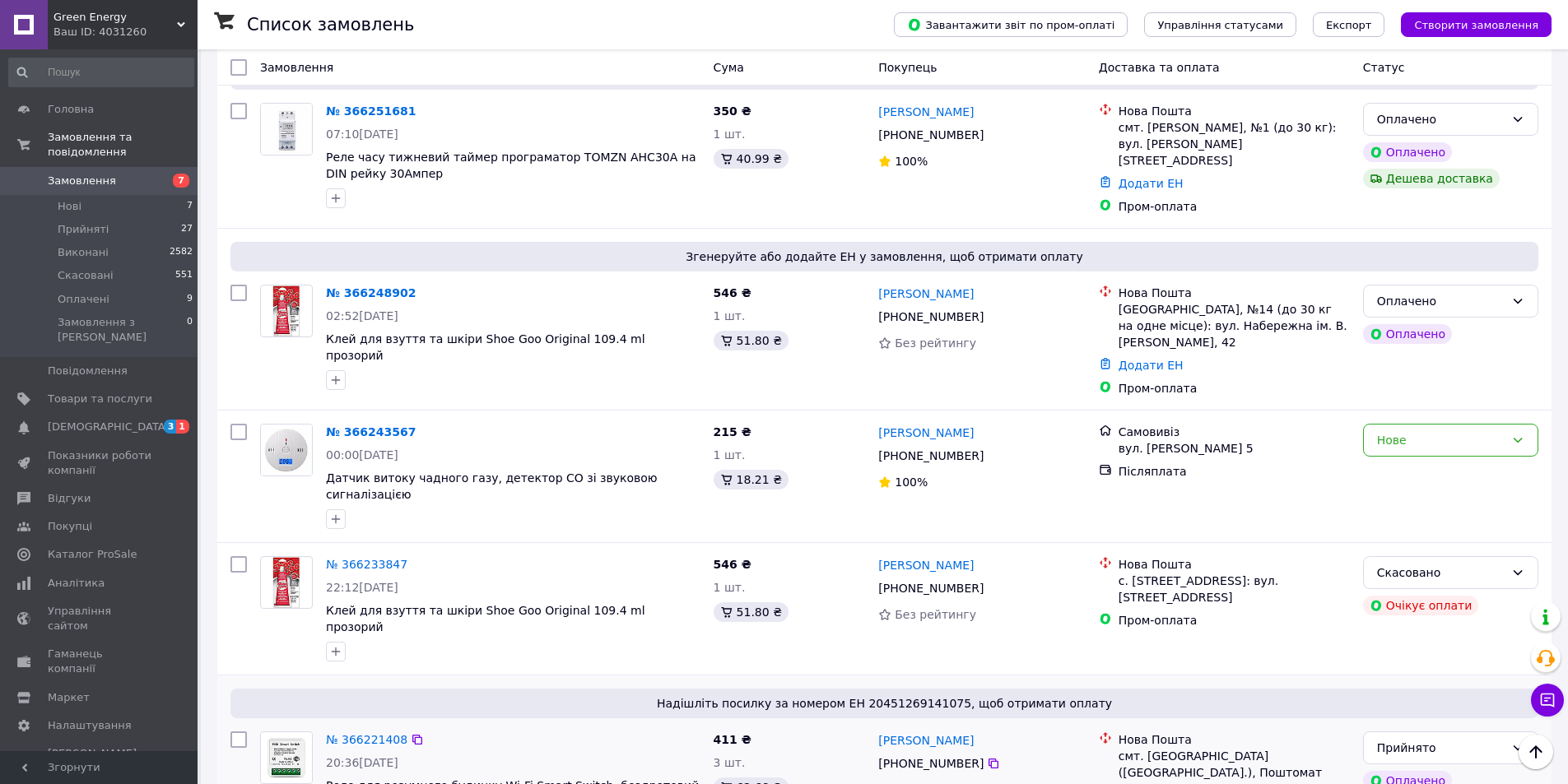
scroll to position [1852, 0]
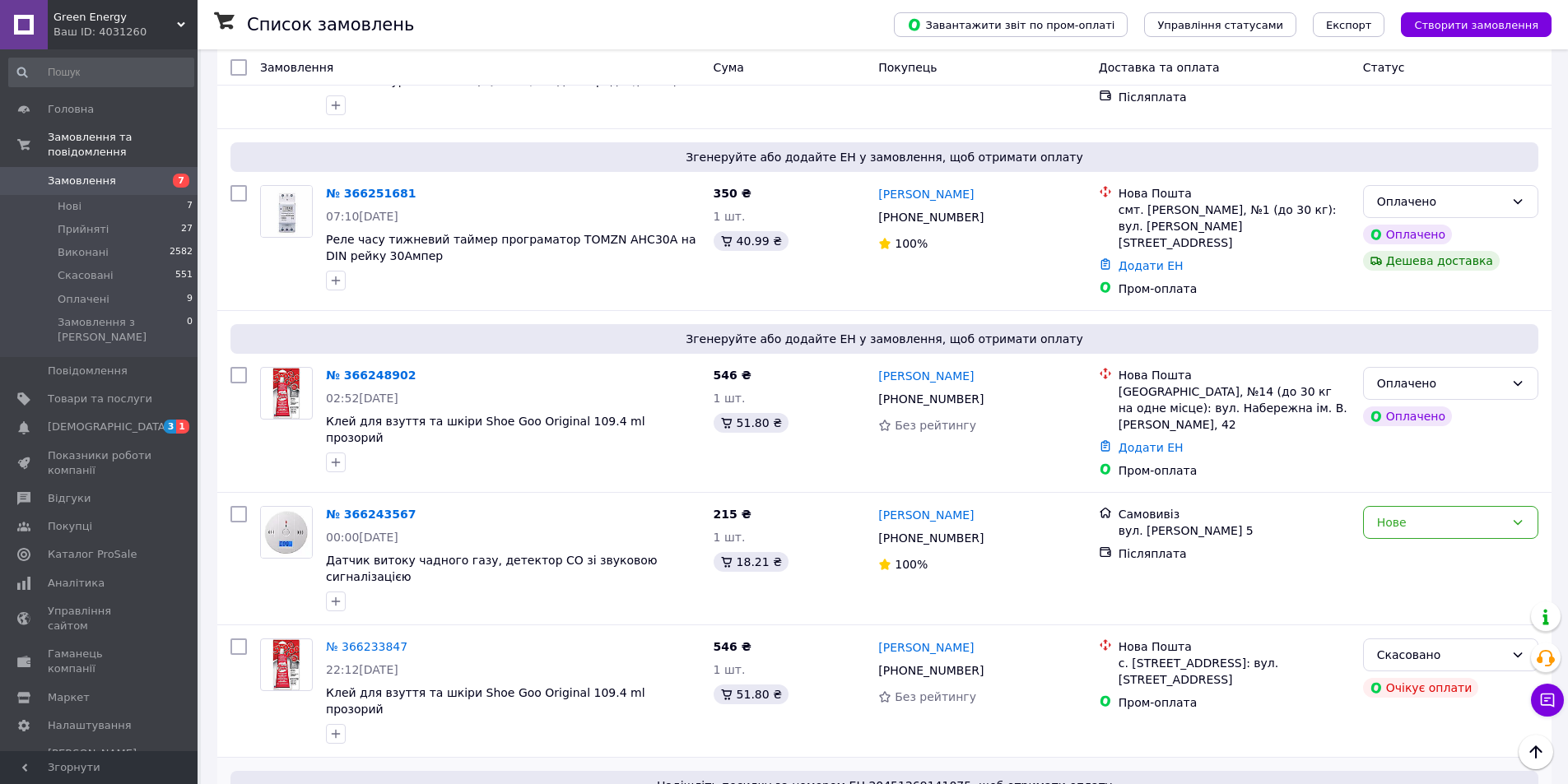
drag, startPoint x: 321, startPoint y: 722, endPoint x: 577, endPoint y: 717, distance: 256.0
copy span "Реле для розумного будинку Wi-Fi Smart Switch"
drag, startPoint x: 702, startPoint y: 650, endPoint x: 723, endPoint y: 658, distance: 22.5
click at [702, 771] on div "Надішліть посилку за номером ЕН 20451269141075, щоб отримати оплату" at bounding box center [884, 786] width 1308 height 29
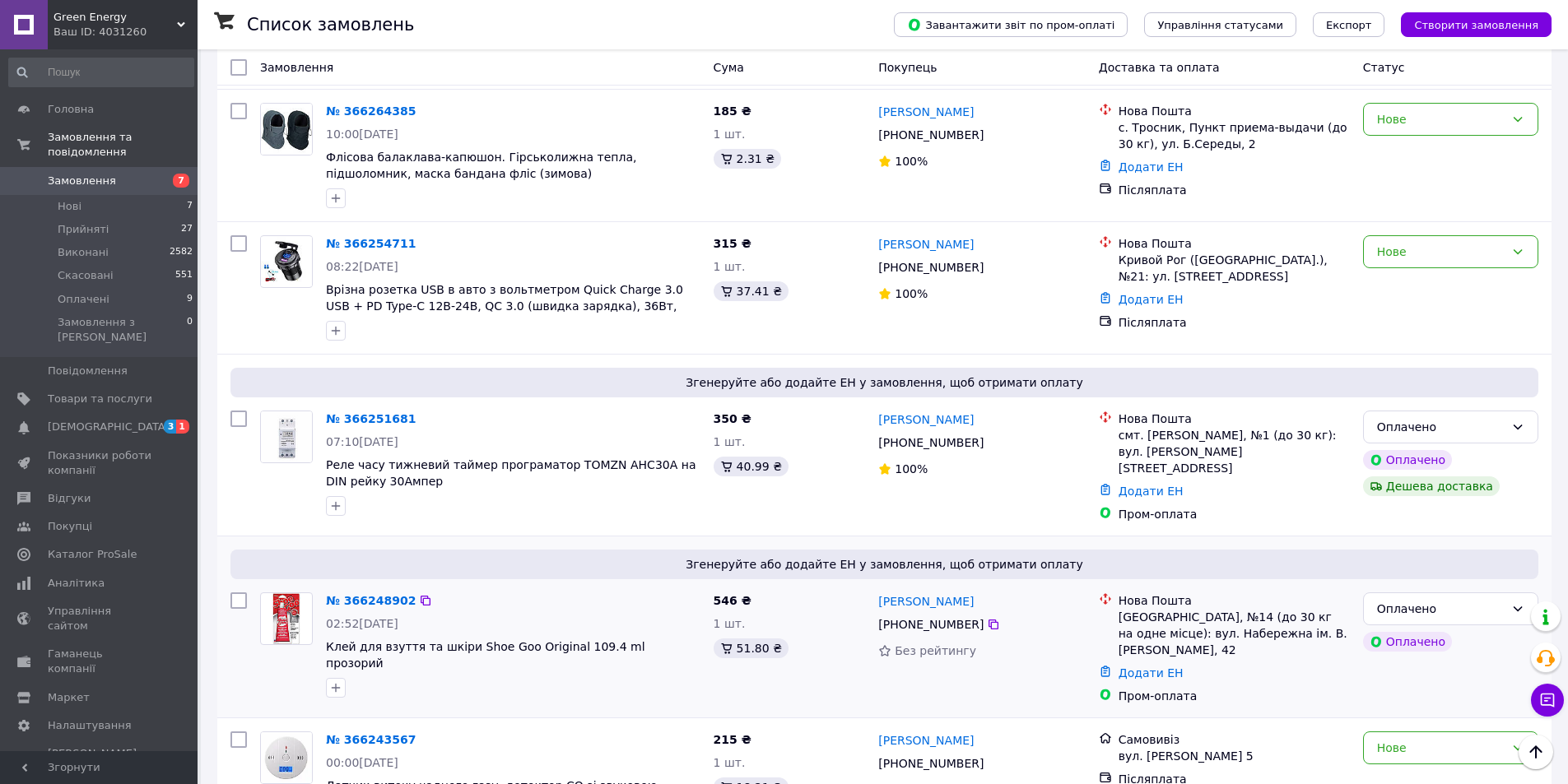
scroll to position [1605, 0]
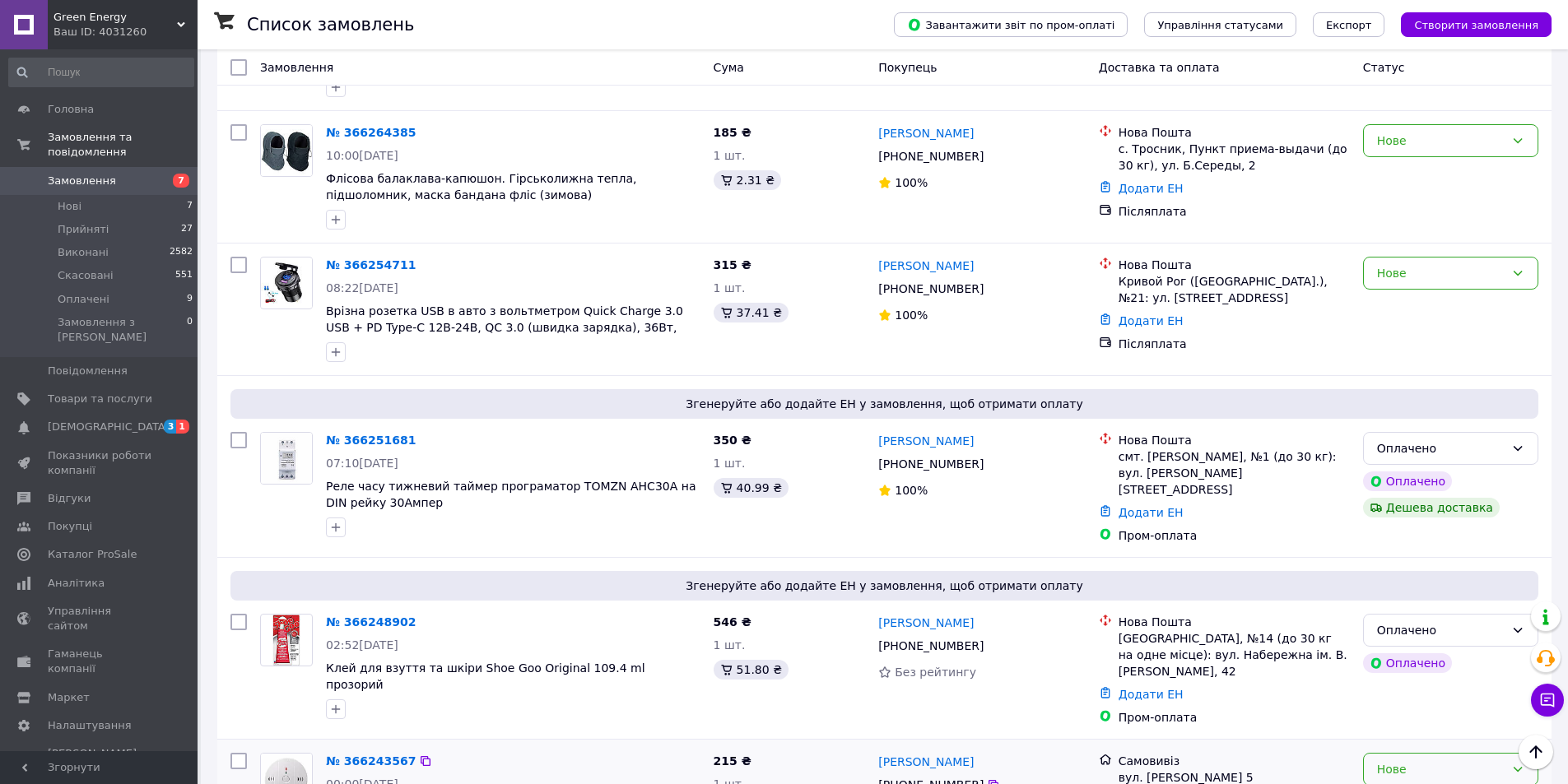
click at [1424, 761] on div "Нове" at bounding box center [1440, 769] width 127 height 18
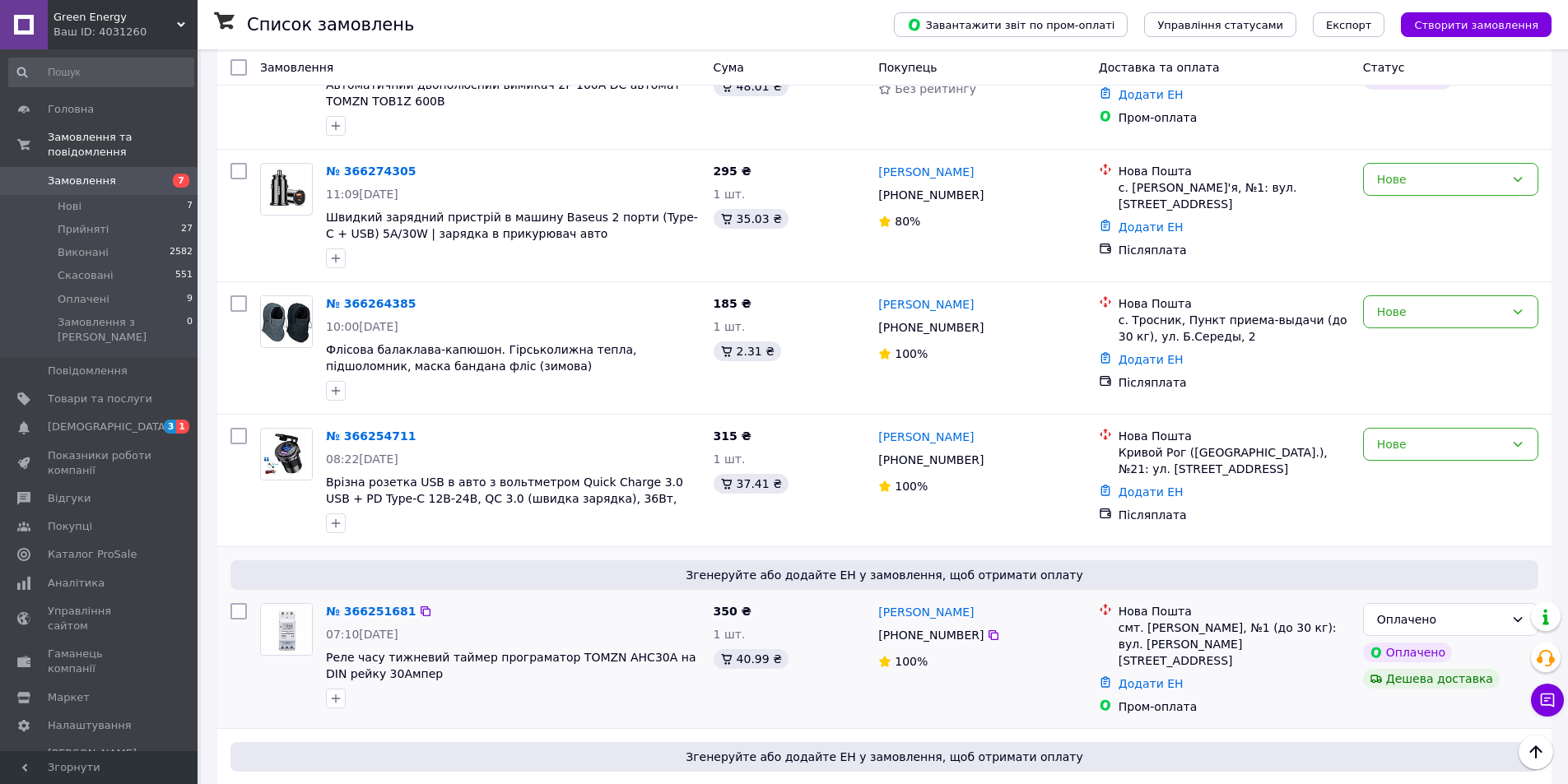
scroll to position [1441, 0]
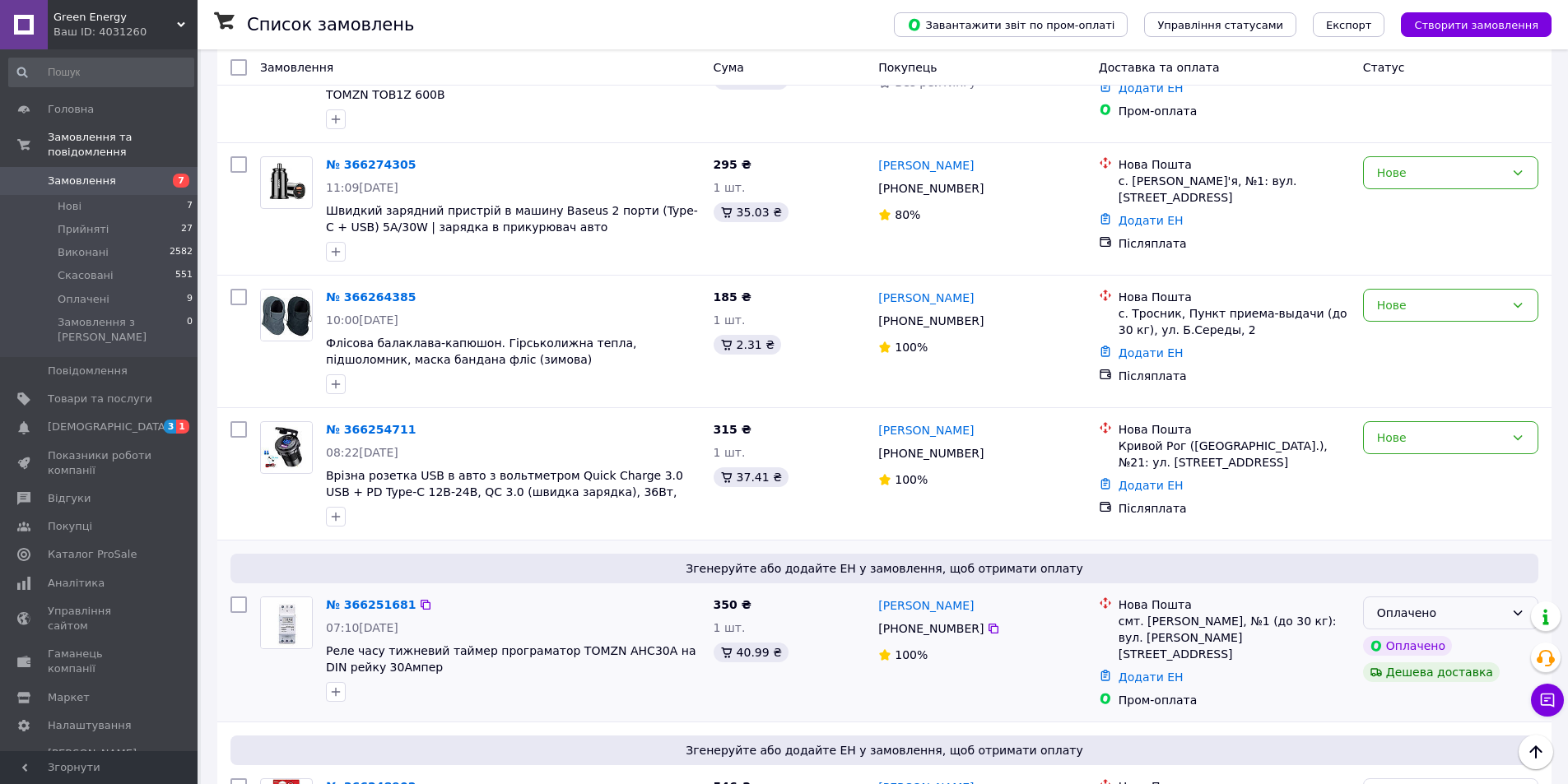
click at [1506, 597] on div "Оплачено" at bounding box center [1450, 613] width 175 height 33
click at [1442, 551] on li "Прийнято" at bounding box center [1450, 557] width 173 height 29
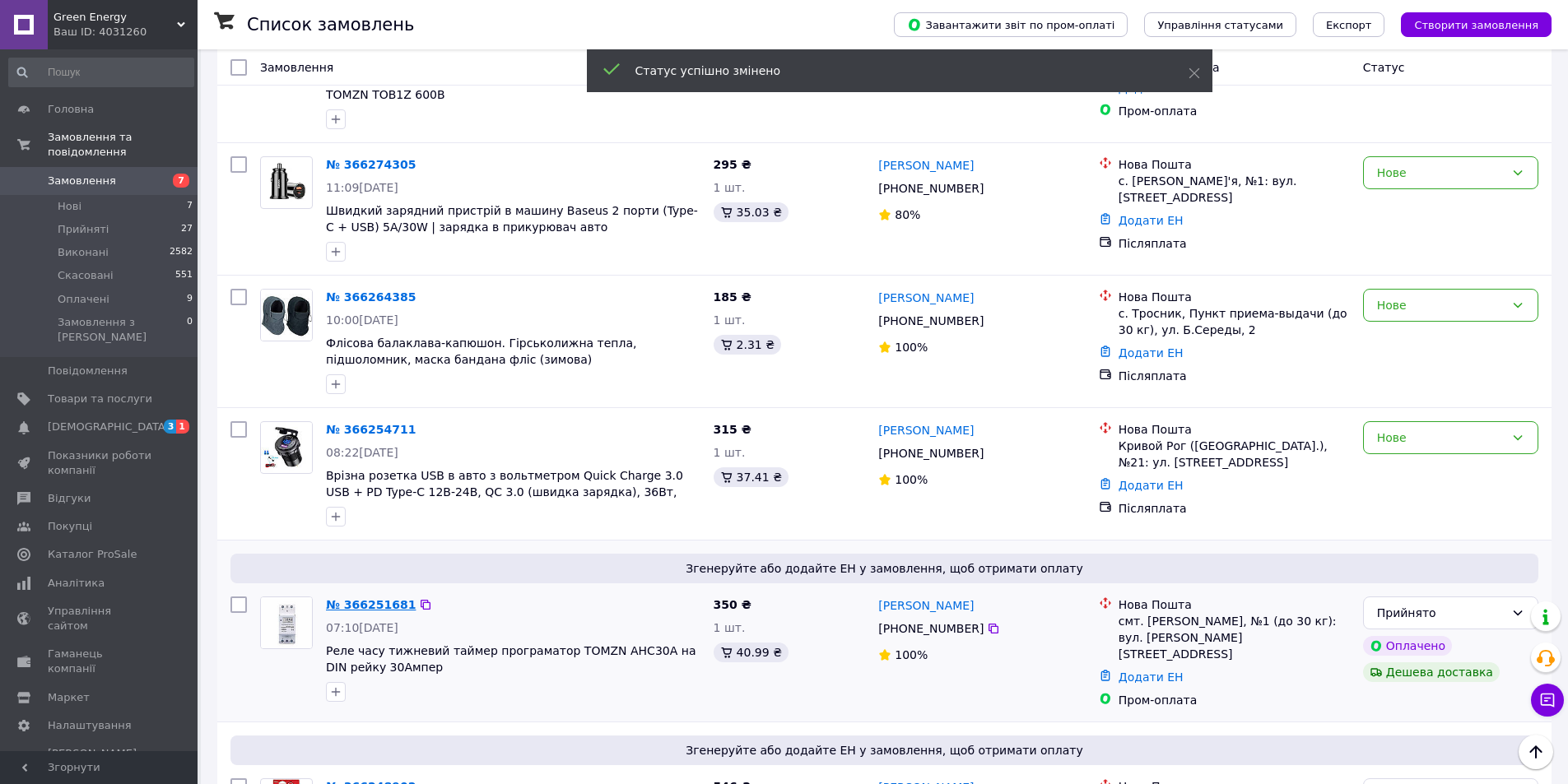
click at [373, 599] on link "№ 366251681" at bounding box center [371, 605] width 90 height 13
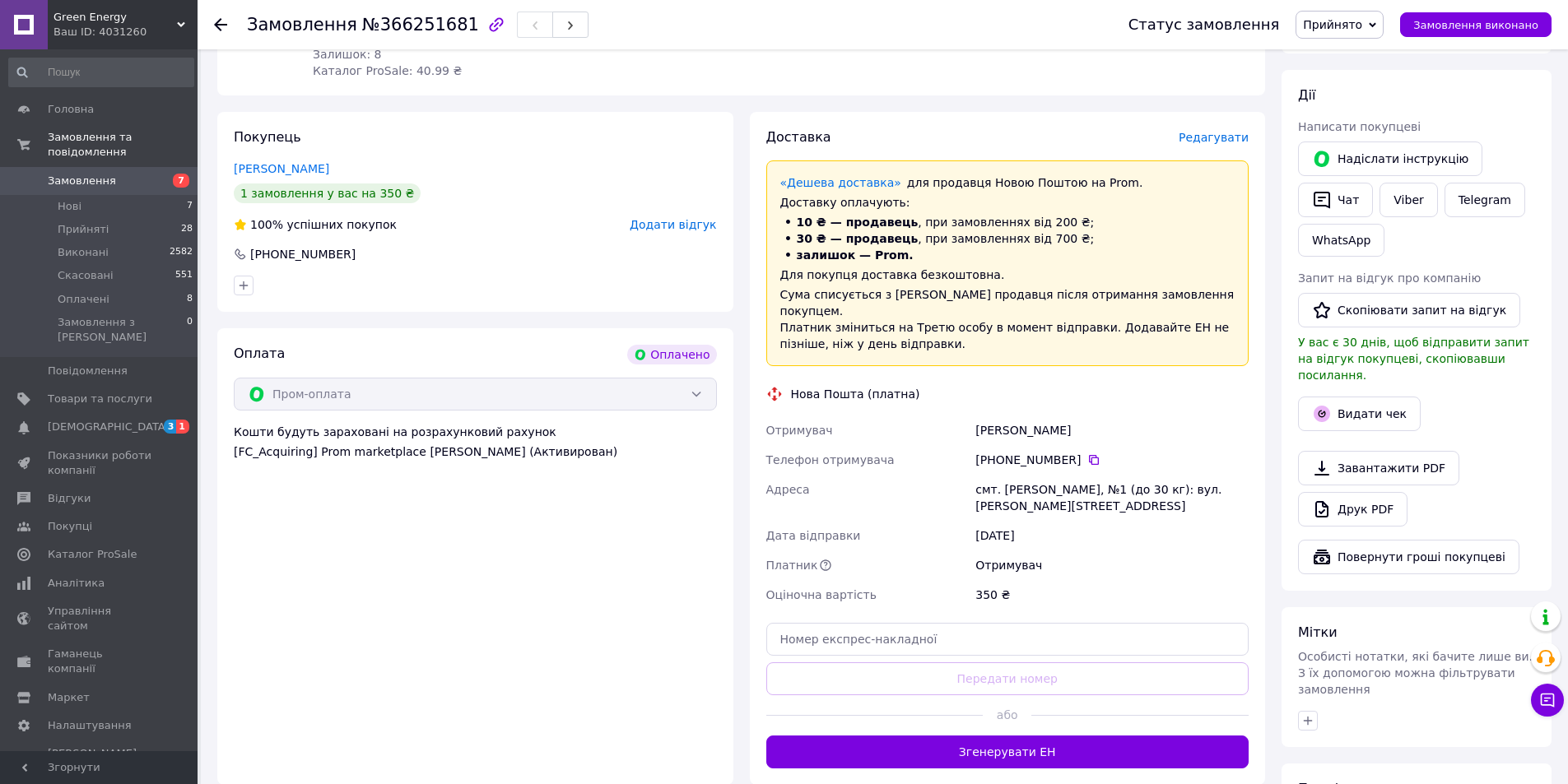
scroll to position [488, 0]
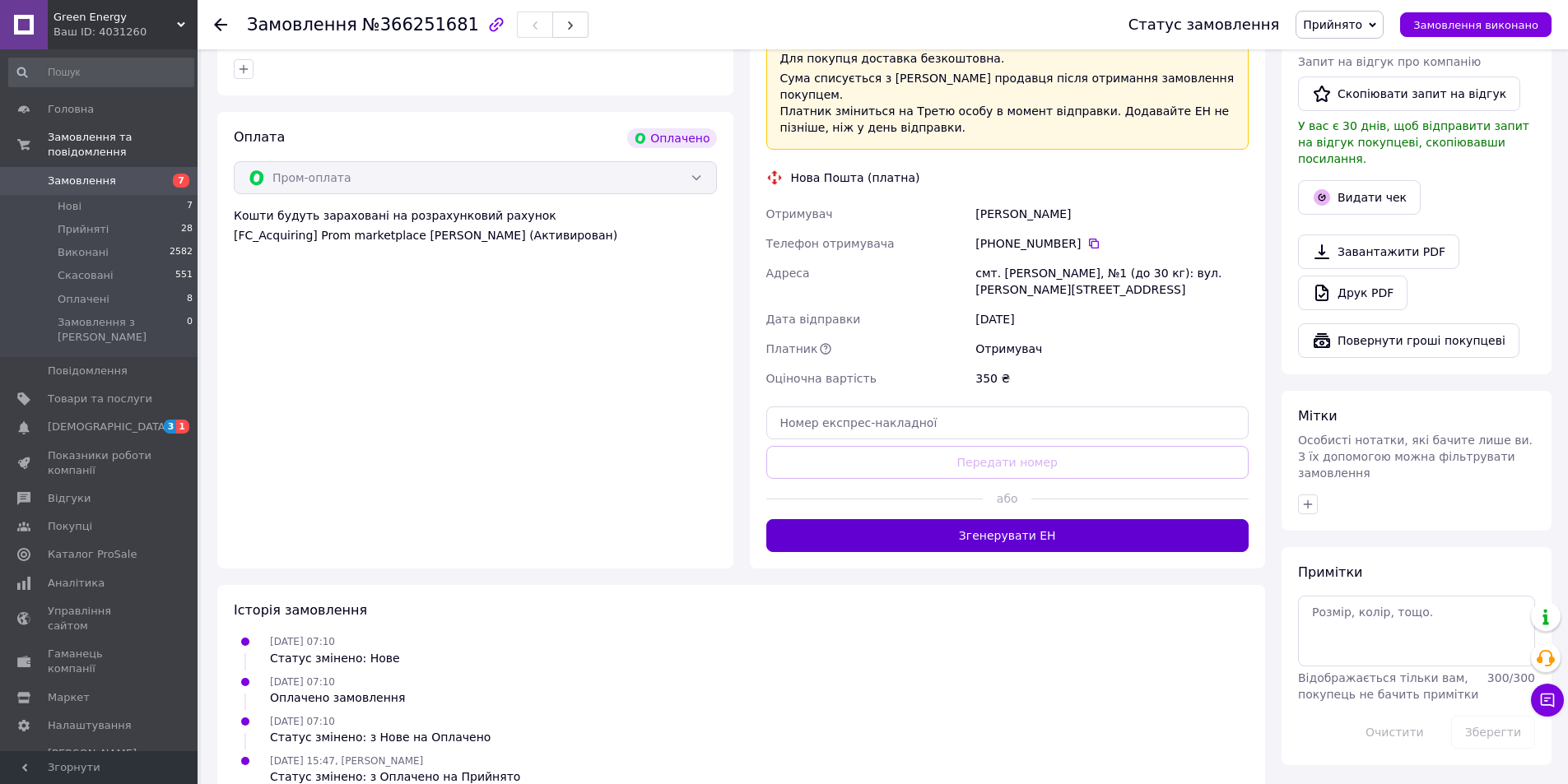
click at [962, 519] on button "Згенерувати ЕН" at bounding box center [1008, 535] width 483 height 33
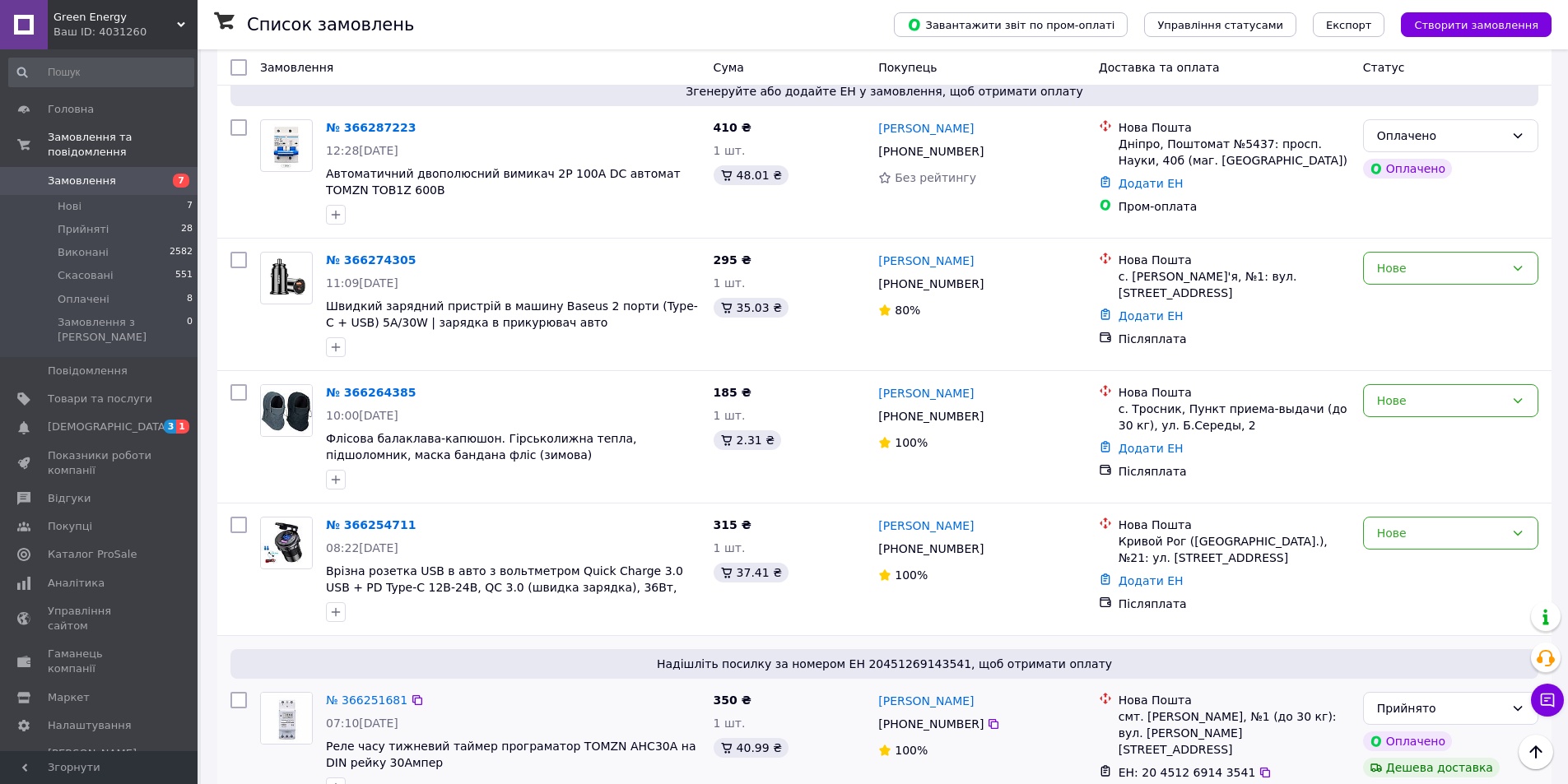
scroll to position [1317, 0]
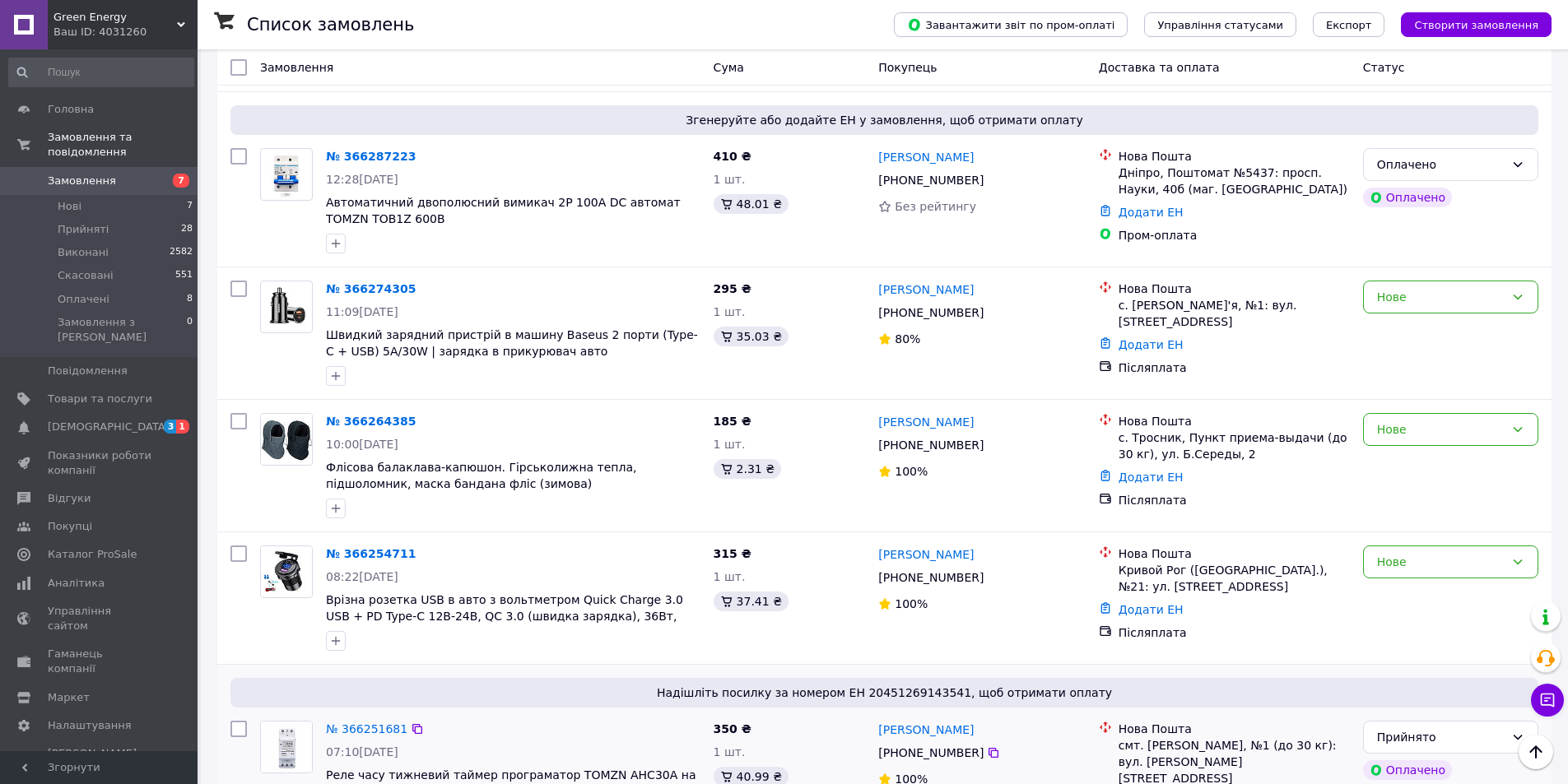
click at [324, 715] on div "№ 366251681 07:10, 12.10.2025 Реле часу тижневий таймер програматор TOMZN AHC30…" at bounding box center [513, 774] width 387 height 119
drag, startPoint x: 321, startPoint y: 681, endPoint x: 635, endPoint y: 679, distance: 314.0
click at [635, 715] on div "№ 366251681 07:10, 12.10.2025 Реле часу тижневий таймер програматор TOMZN AHC30…" at bounding box center [513, 774] width 387 height 119
copy span "Реле часу тижневий таймер програматор TOMZN AHC30A"
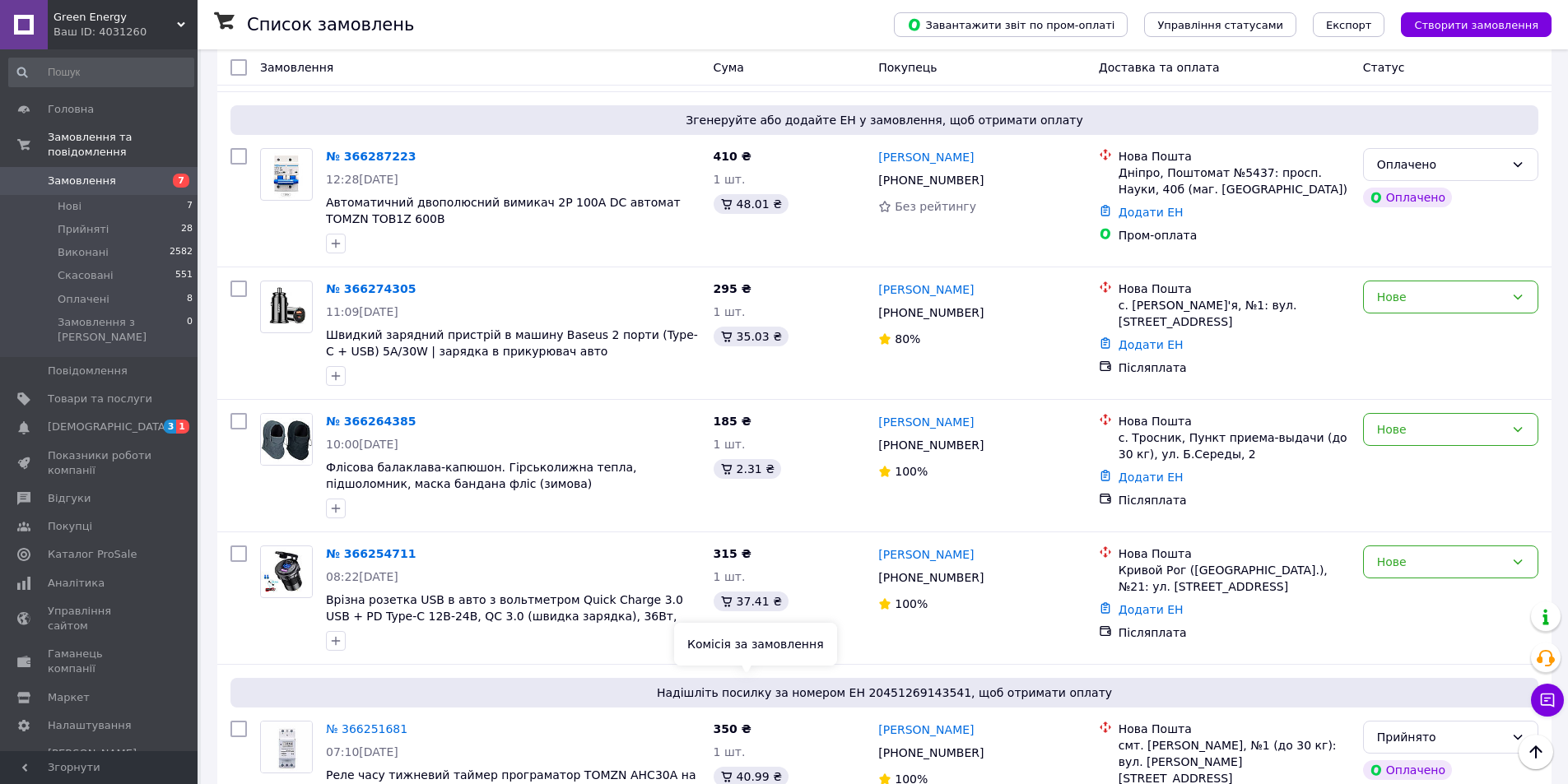
click at [813, 663] on div "Комісія за замовлення" at bounding box center [755, 644] width 163 height 42
click at [1410, 553] on div "Нове" at bounding box center [1440, 561] width 127 height 18
click at [1384, 505] on li "Прийнято" at bounding box center [1450, 506] width 173 height 29
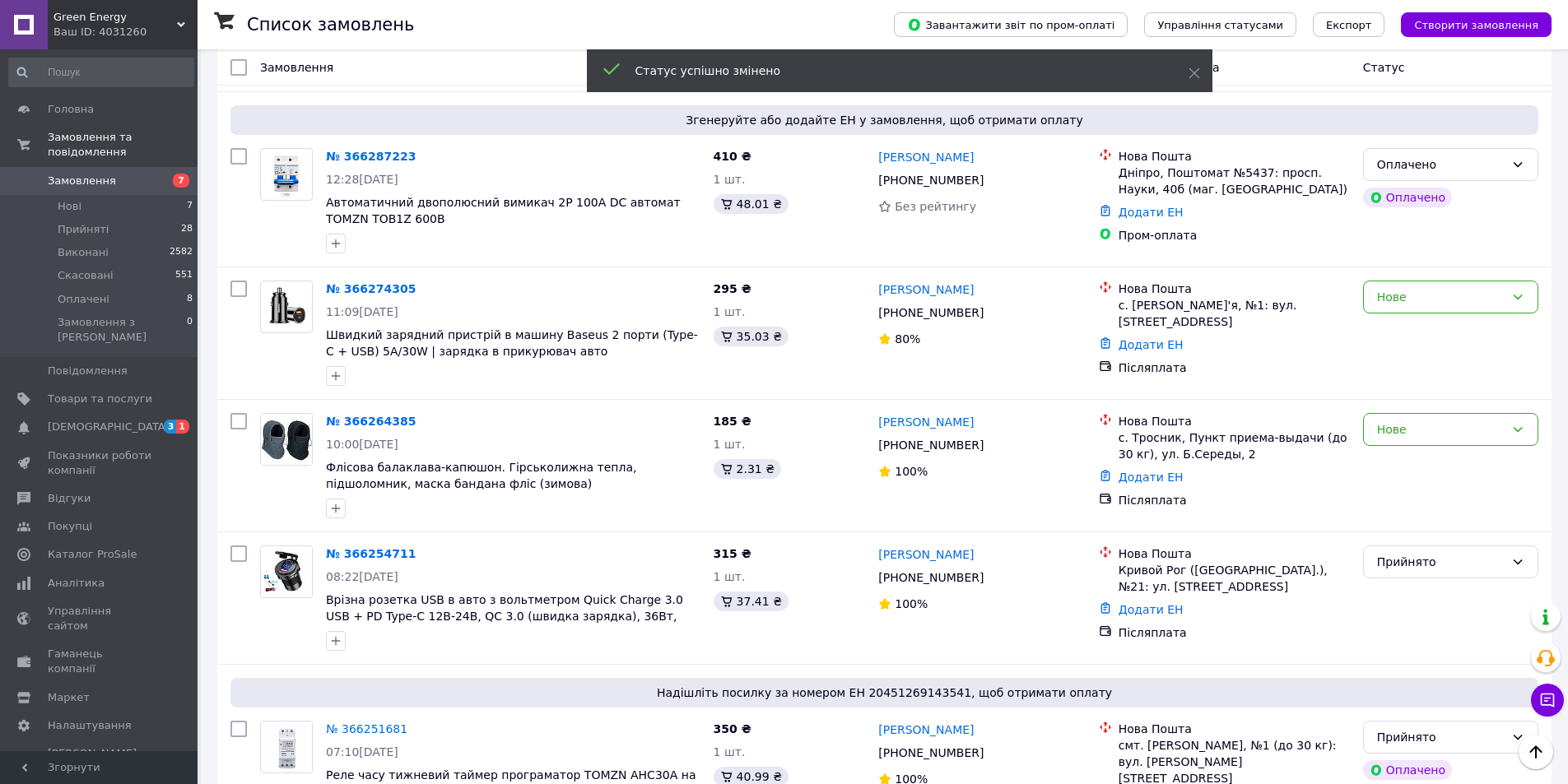
click at [335, 548] on link "№ 366254711" at bounding box center [371, 554] width 90 height 13
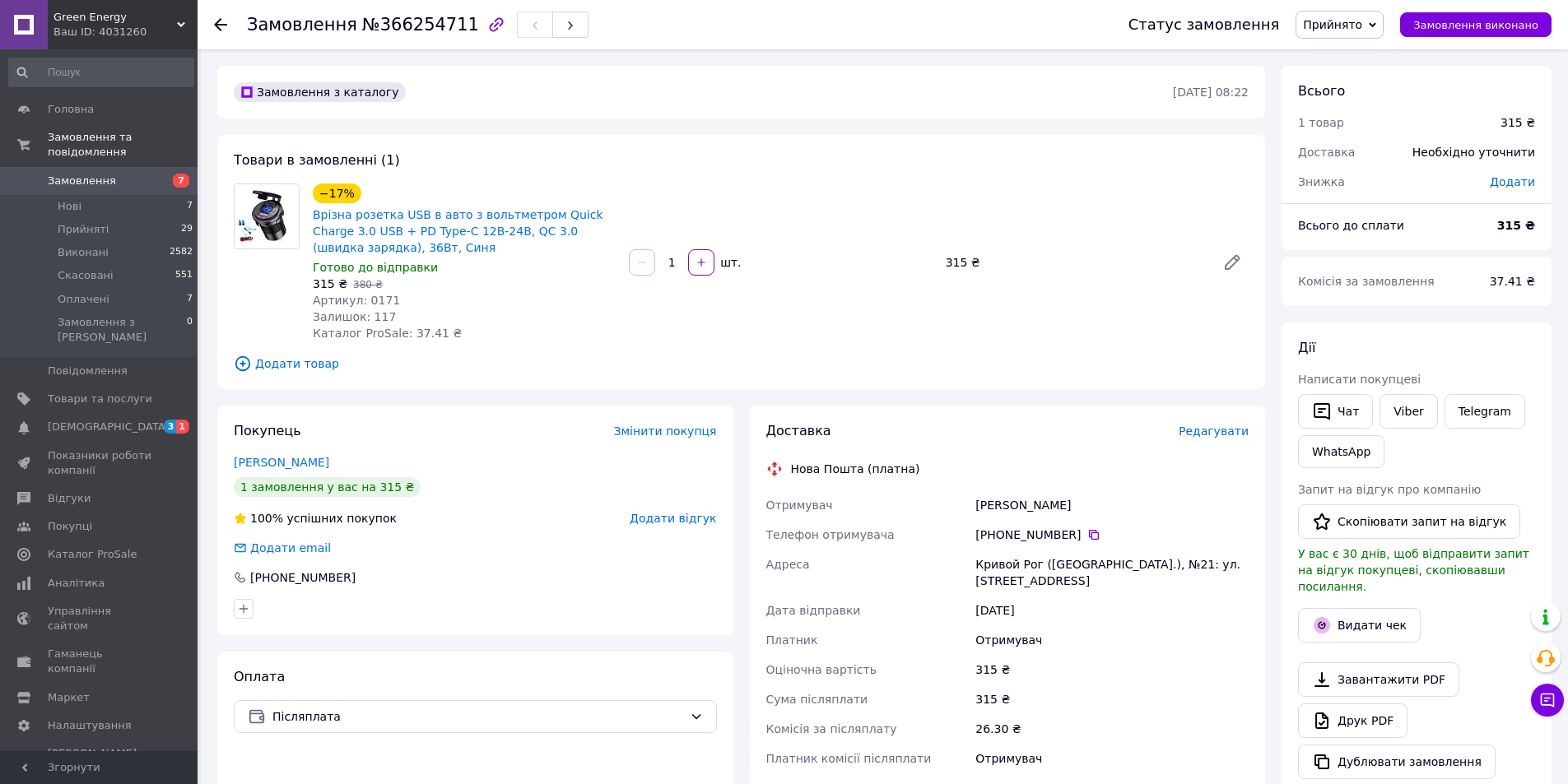
scroll to position [387, 0]
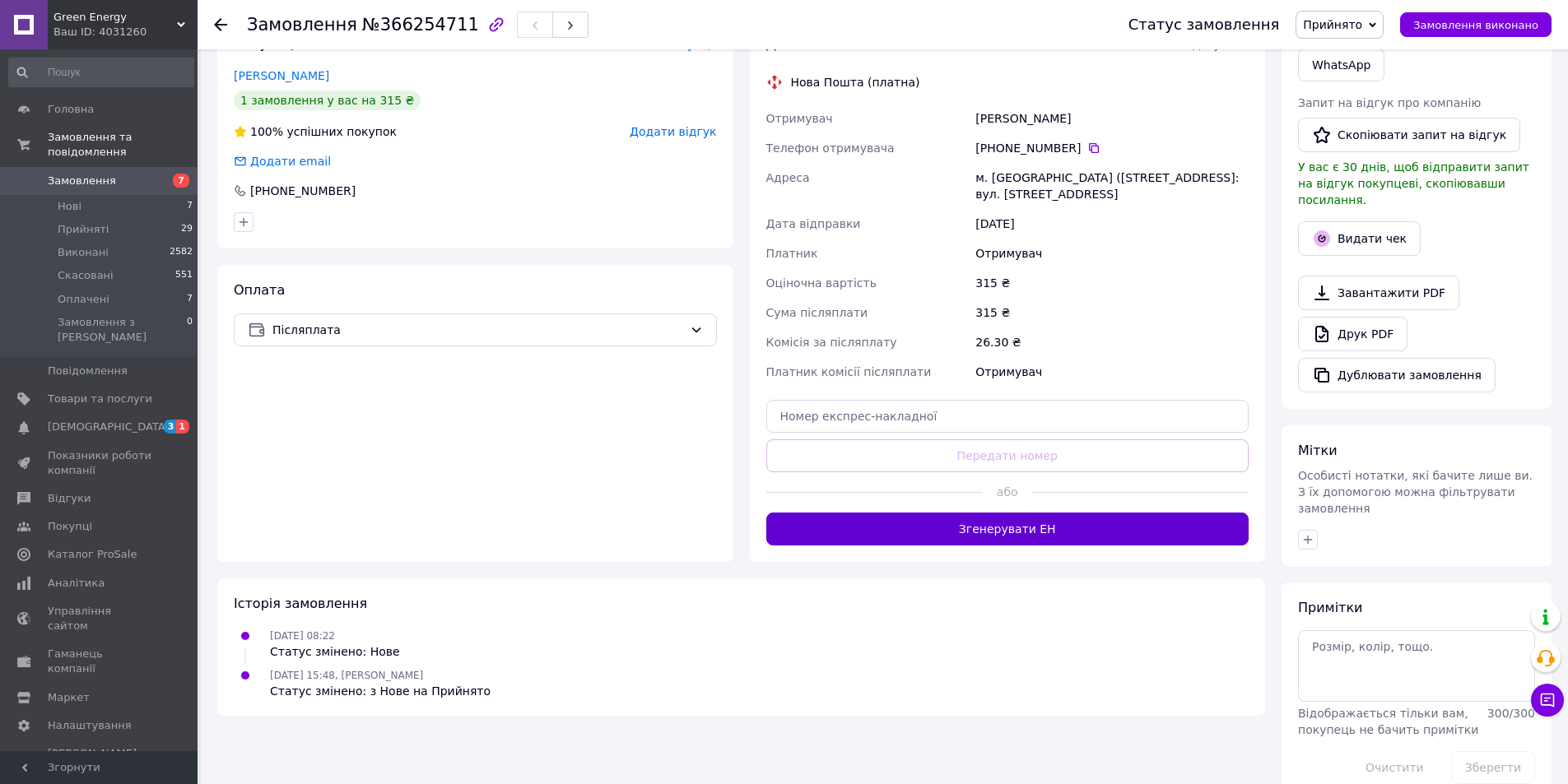
click at [972, 531] on button "Згенерувати ЕН" at bounding box center [1008, 529] width 483 height 33
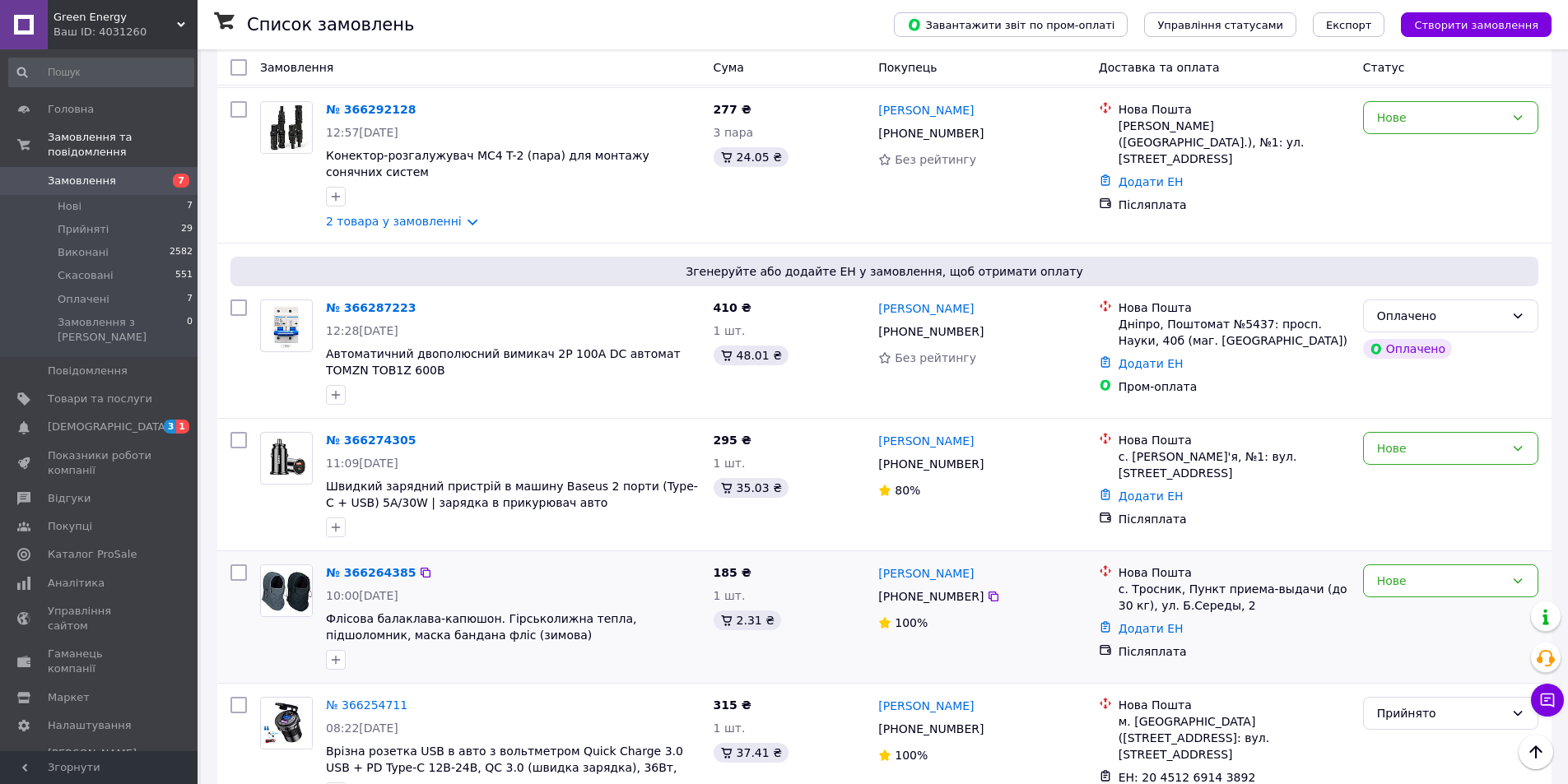
scroll to position [1152, 0]
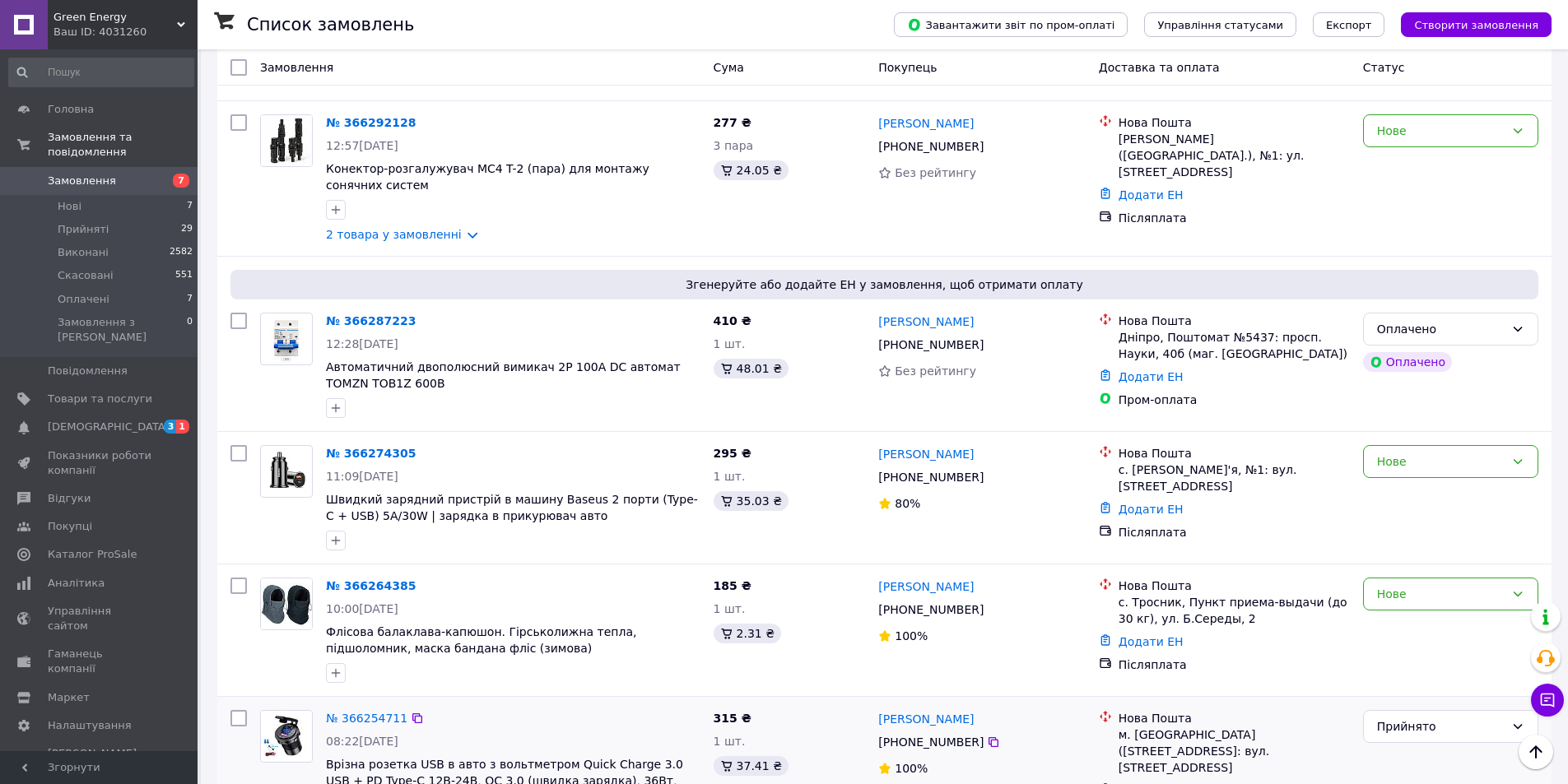
drag, startPoint x: 1244, startPoint y: 678, endPoint x: 1228, endPoint y: 681, distance: 16.3
click at [1259, 783] on icon at bounding box center [1265, 790] width 13 height 13
drag, startPoint x: 440, startPoint y: 602, endPoint x: 601, endPoint y: 614, distance: 161.4
click at [440, 602] on div "№ 366264385 10:00, 12.10.2025 Флісова балаклава-капюшон. Гірськолижна тепла, пі…" at bounding box center [884, 631] width 1334 height 132
click at [1404, 578] on div "Нове" at bounding box center [1450, 594] width 175 height 33
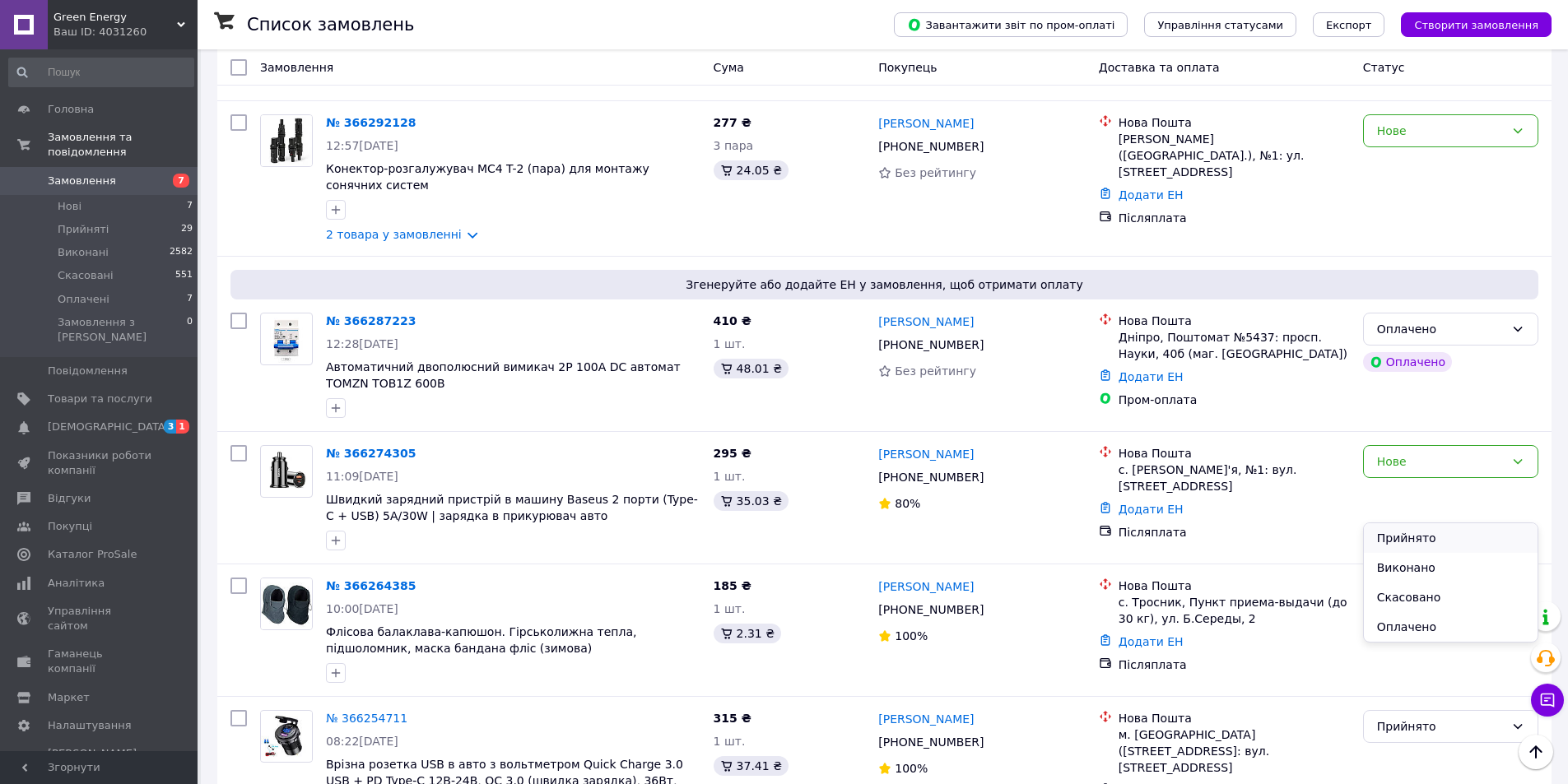
click at [1402, 529] on li "Прийнято" at bounding box center [1450, 538] width 173 height 29
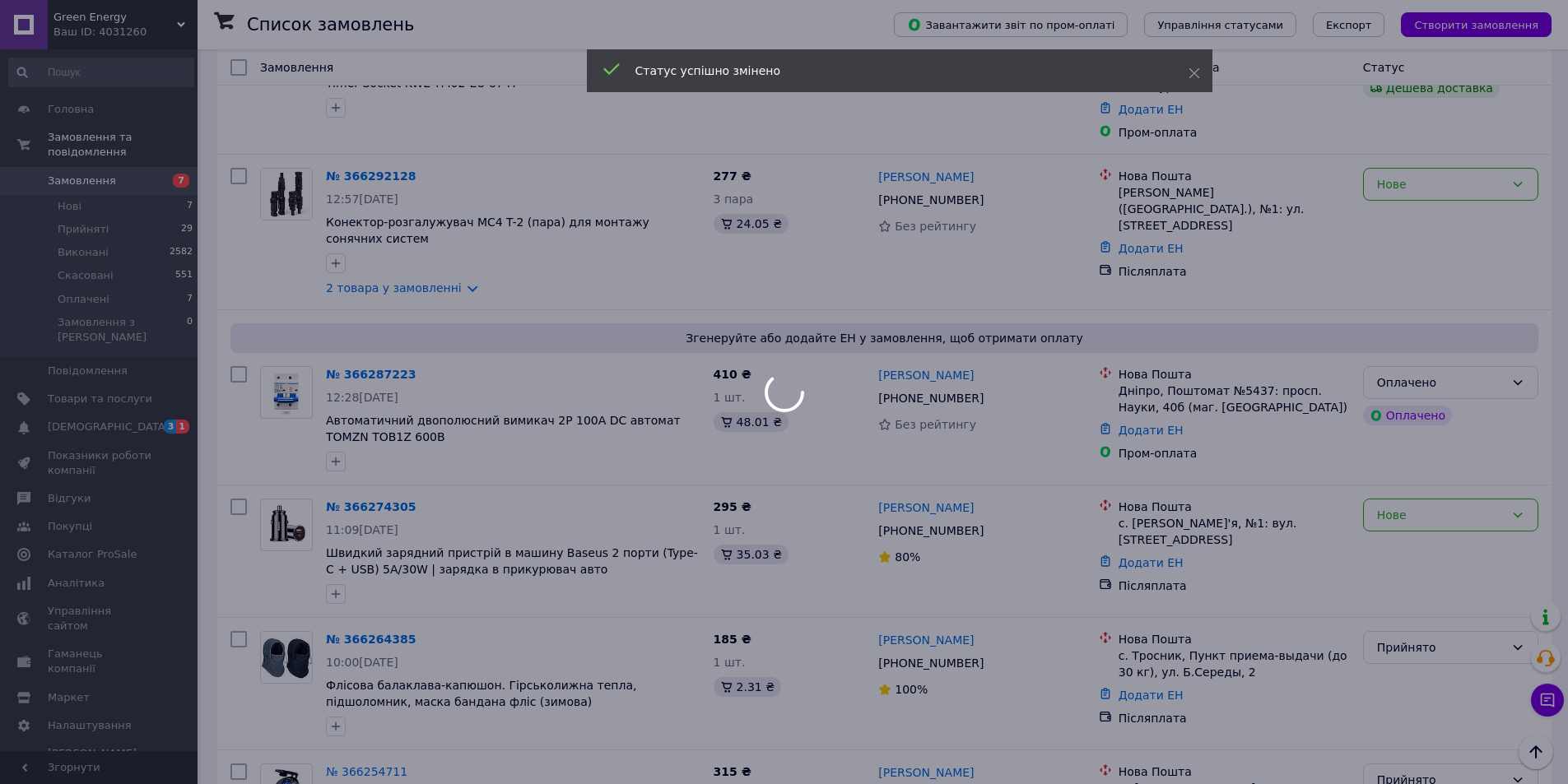
scroll to position [1070, 0]
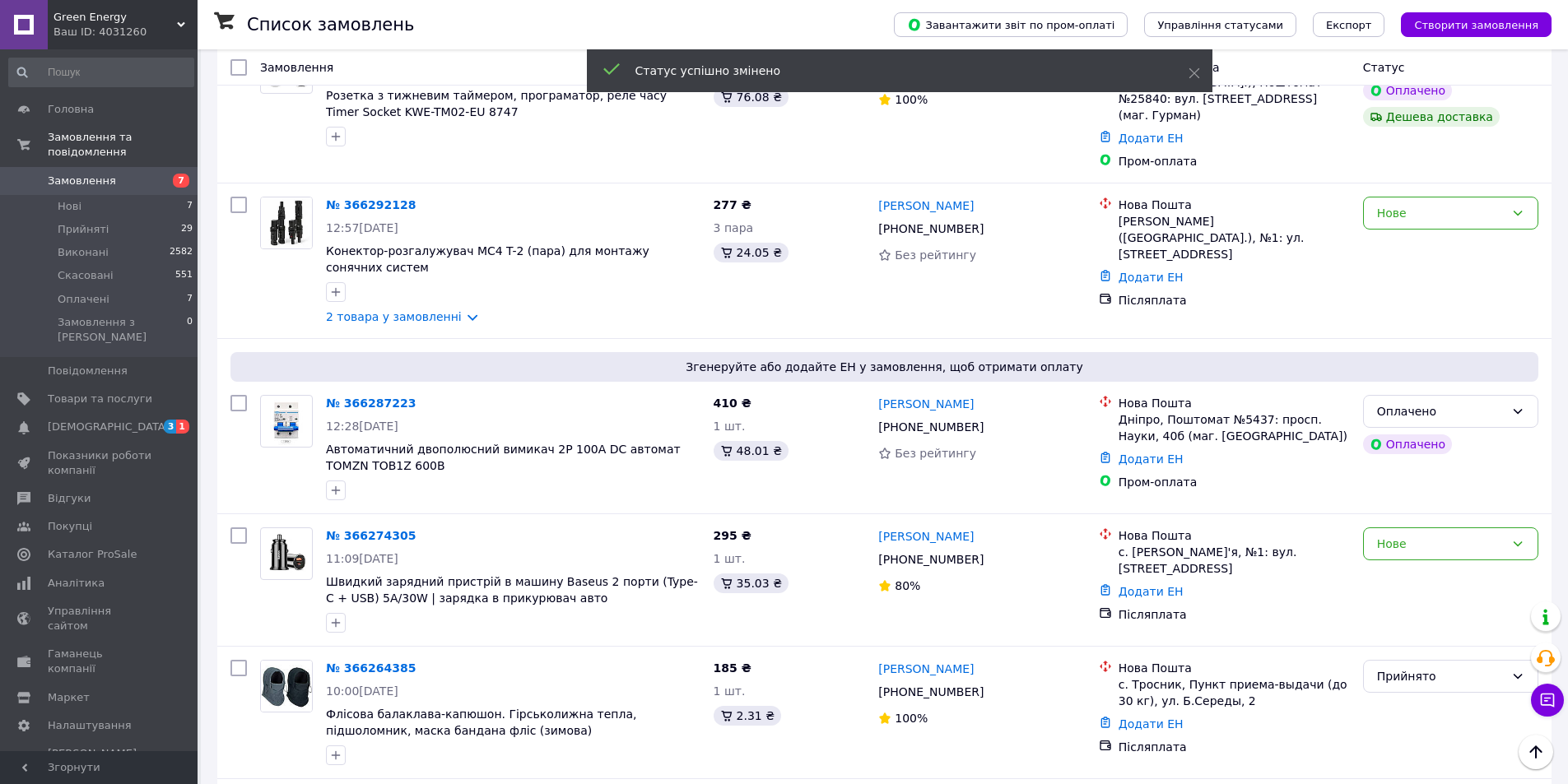
click at [369, 662] on link "№ 366264385" at bounding box center [371, 668] width 90 height 13
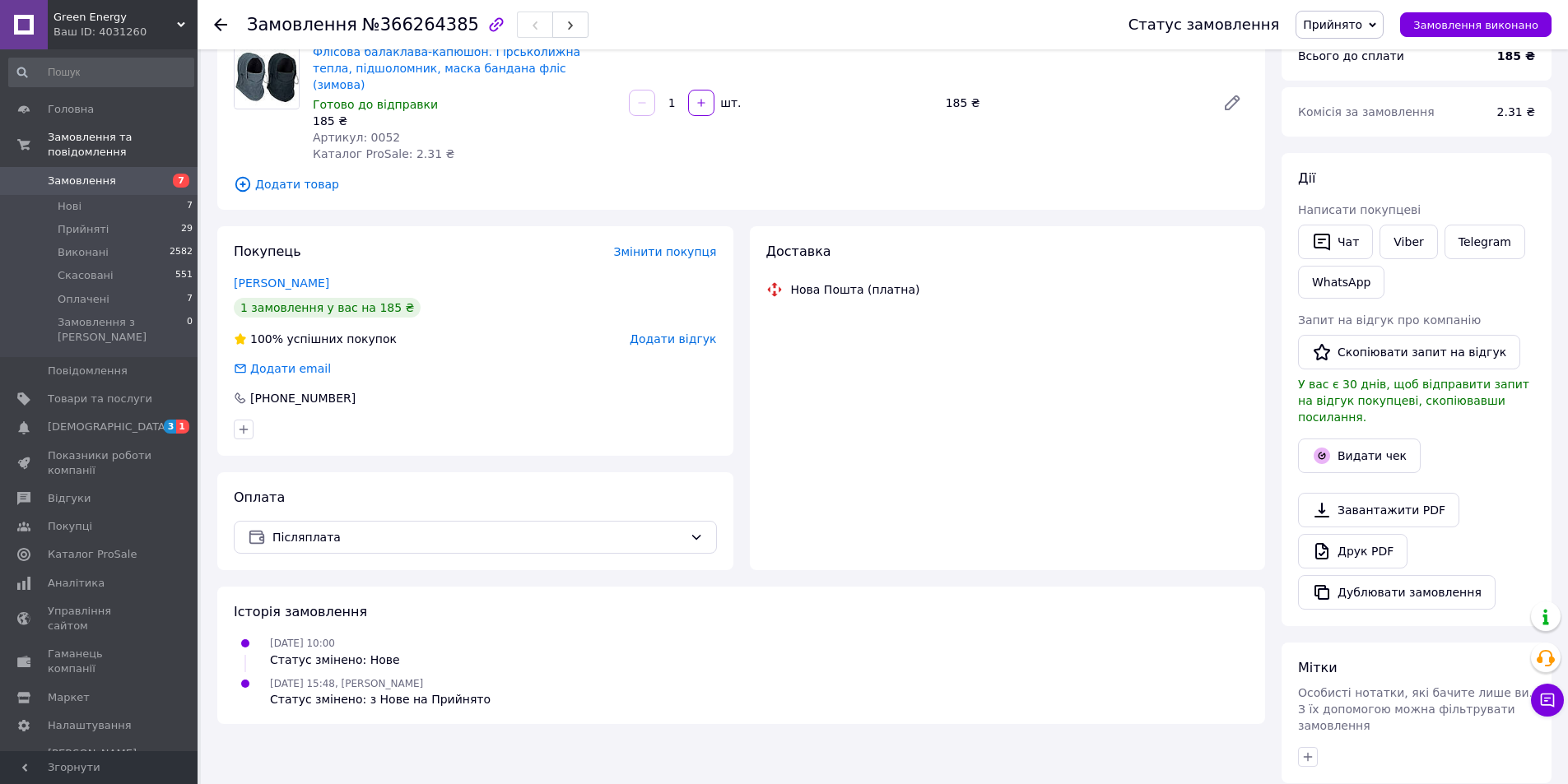
scroll to position [357, 0]
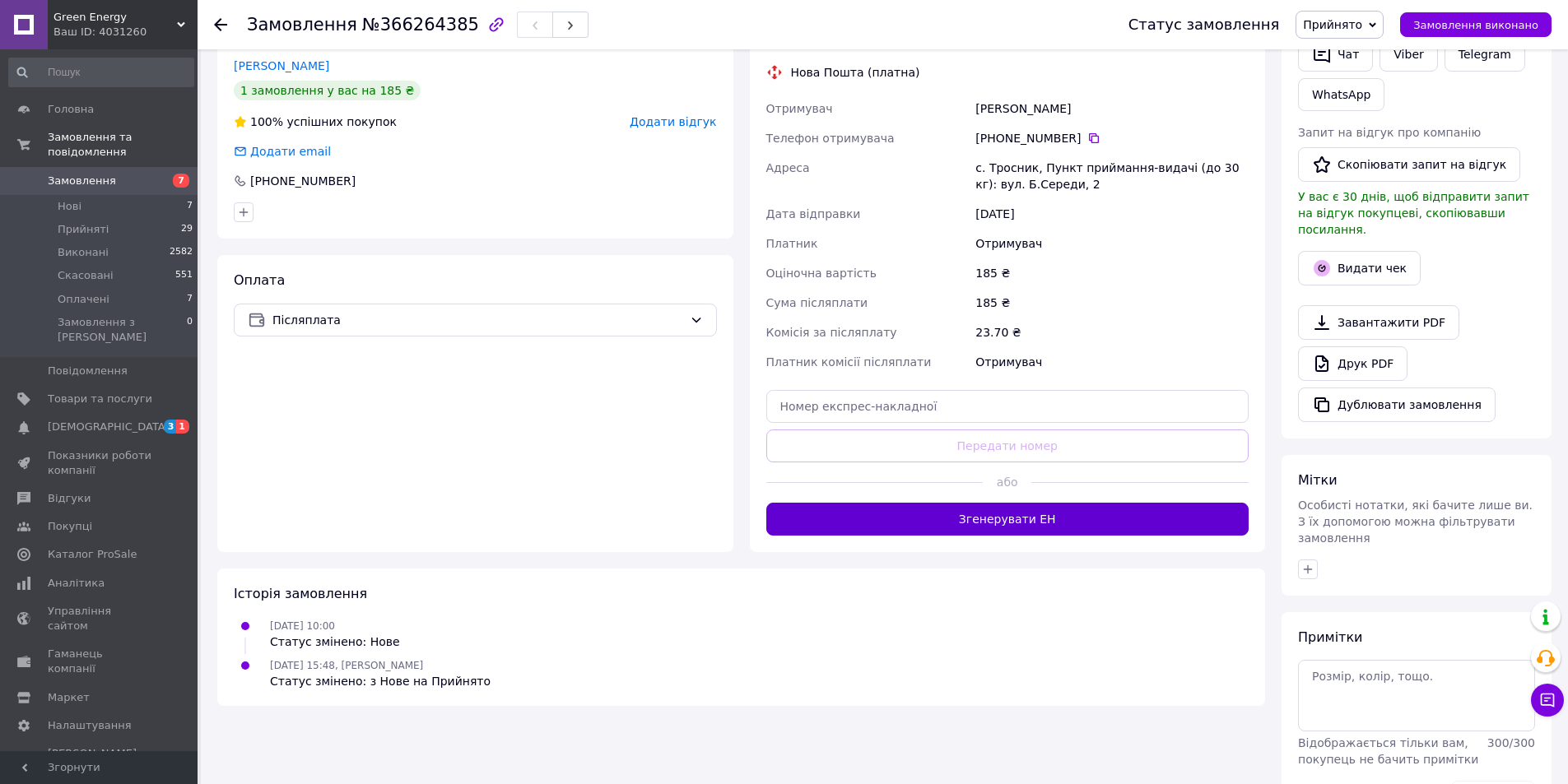
click at [990, 509] on button "Згенерувати ЕН" at bounding box center [1008, 519] width 483 height 33
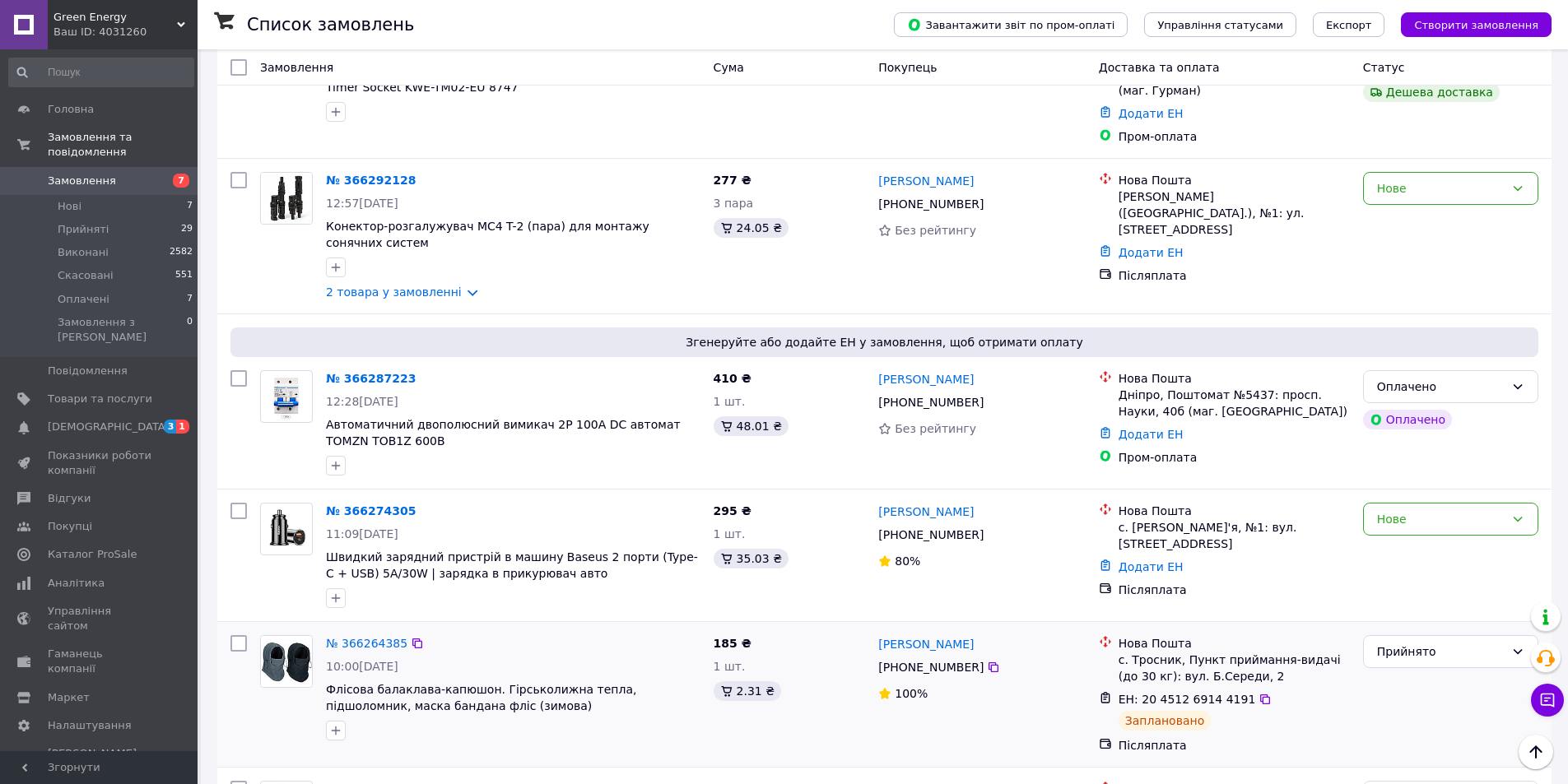
scroll to position [1070, 0]
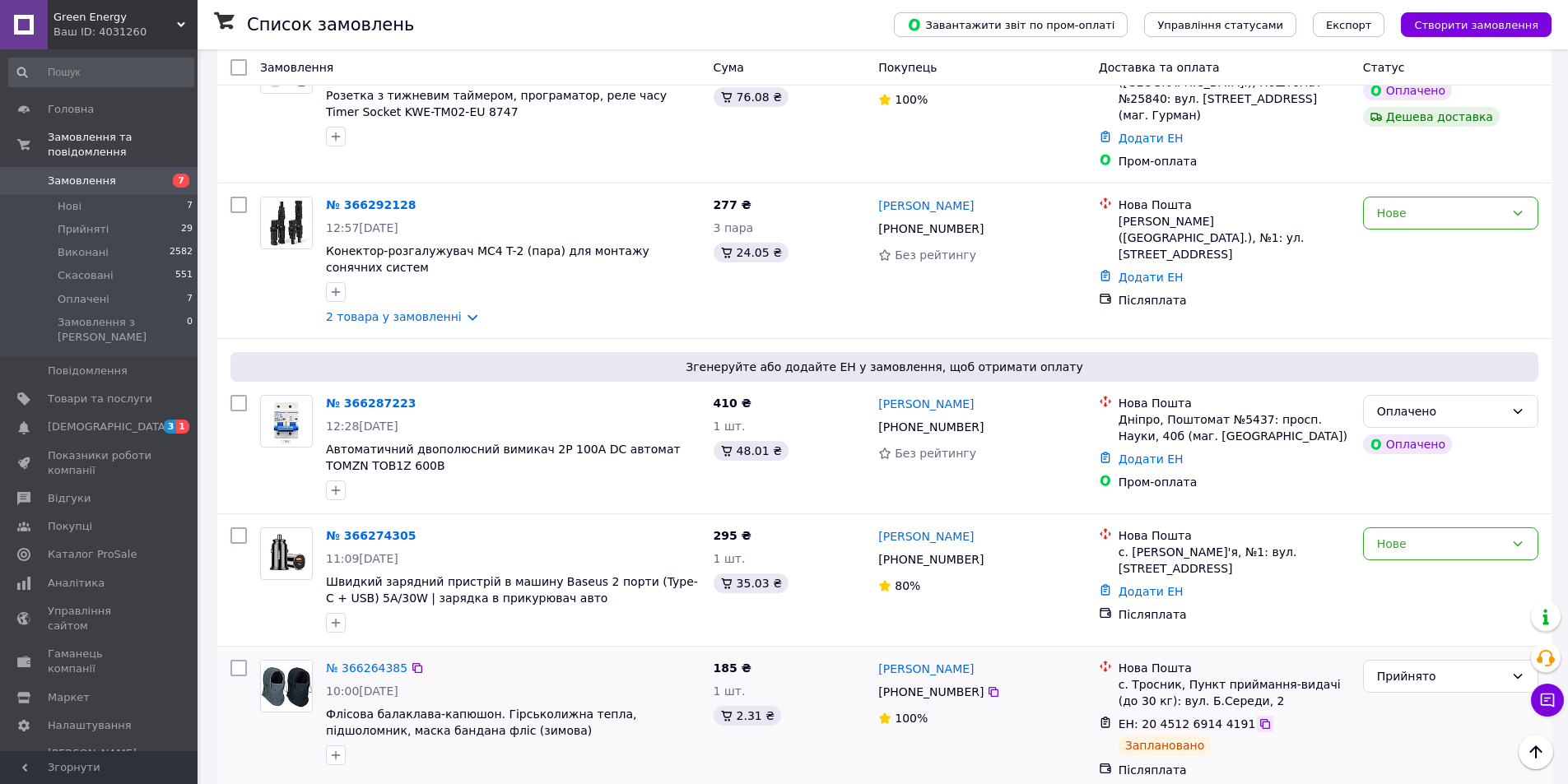
click at [1259, 717] on icon at bounding box center [1265, 723] width 13 height 13
drag, startPoint x: 324, startPoint y: 619, endPoint x: 593, endPoint y: 627, distance: 269.1
click at [593, 653] on div "№ 366264385 10:00, 12.10.2025 Флісова балаклава-капюшон. Гірськолижна тепла, пі…" at bounding box center [513, 712] width 387 height 119
copy span "Флісова балаклава-капюшон. Гірськолижна тепла,"
click at [555, 17] on div "Список замовлень" at bounding box center [554, 24] width 614 height 49
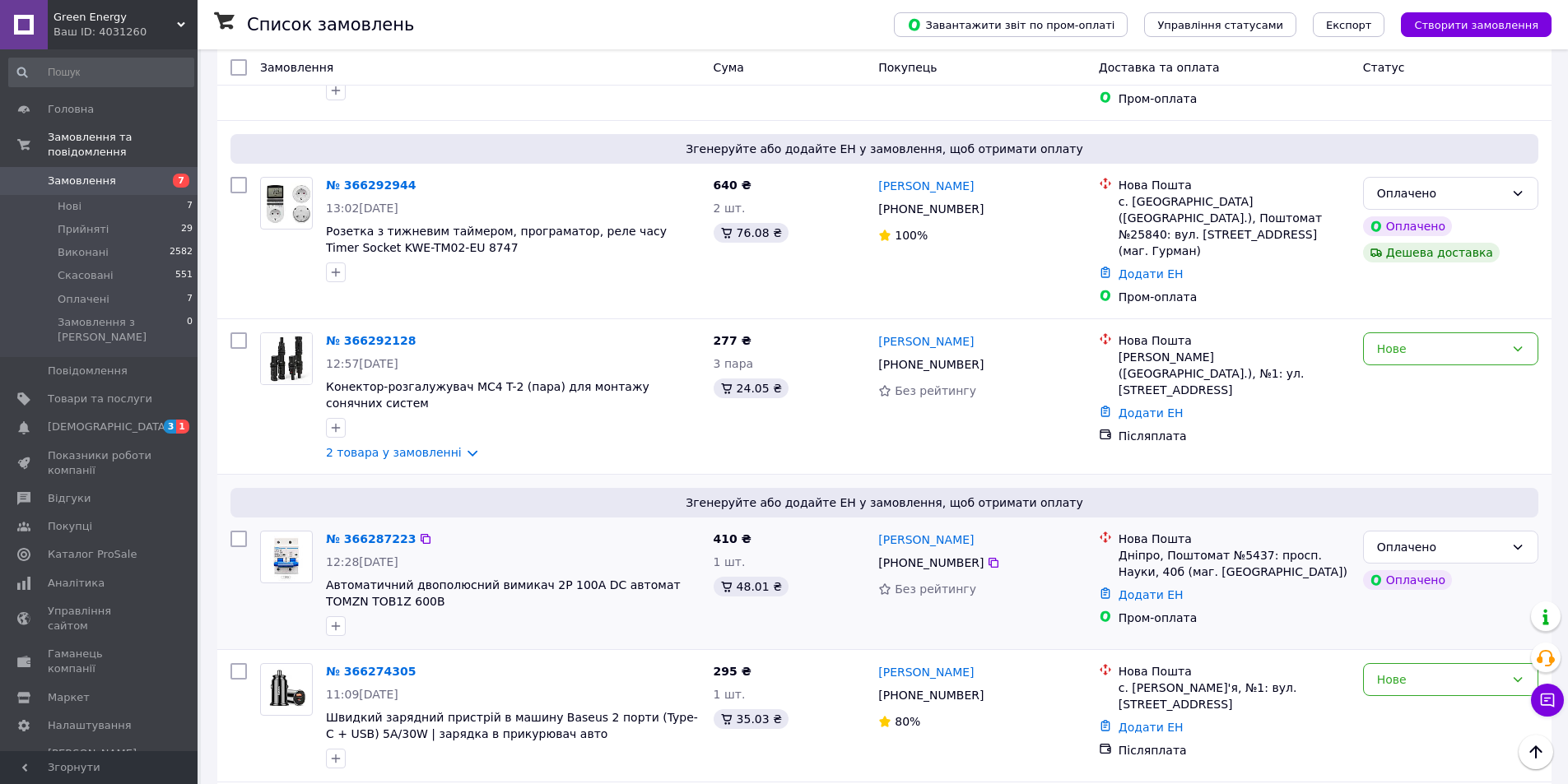
scroll to position [905, 0]
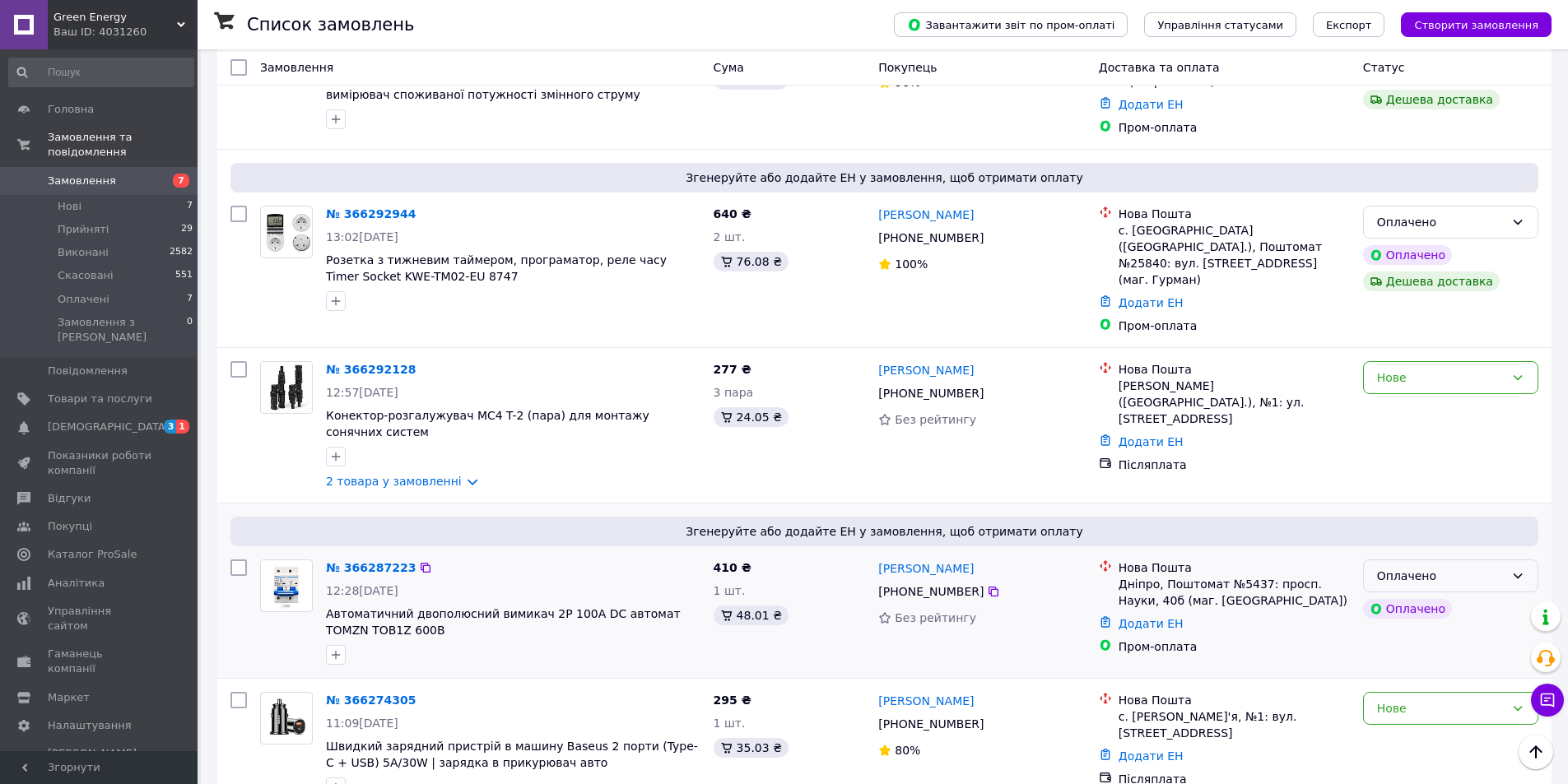
click at [1454, 567] on div "Оплачено" at bounding box center [1440, 576] width 127 height 18
click at [1394, 522] on li "Прийнято" at bounding box center [1450, 520] width 173 height 29
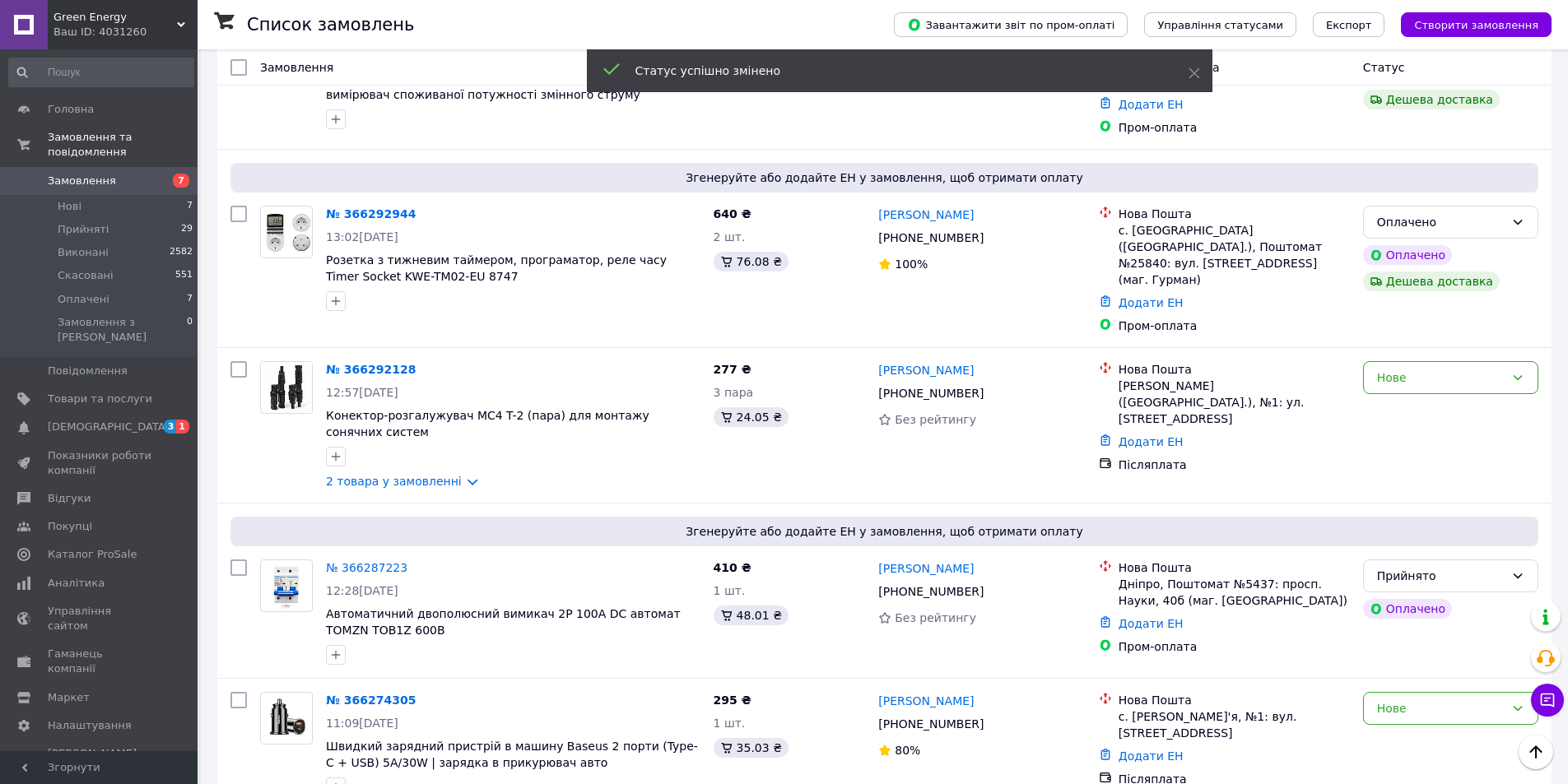
click at [354, 561] on link "№ 366287223" at bounding box center [366, 567] width 81 height 13
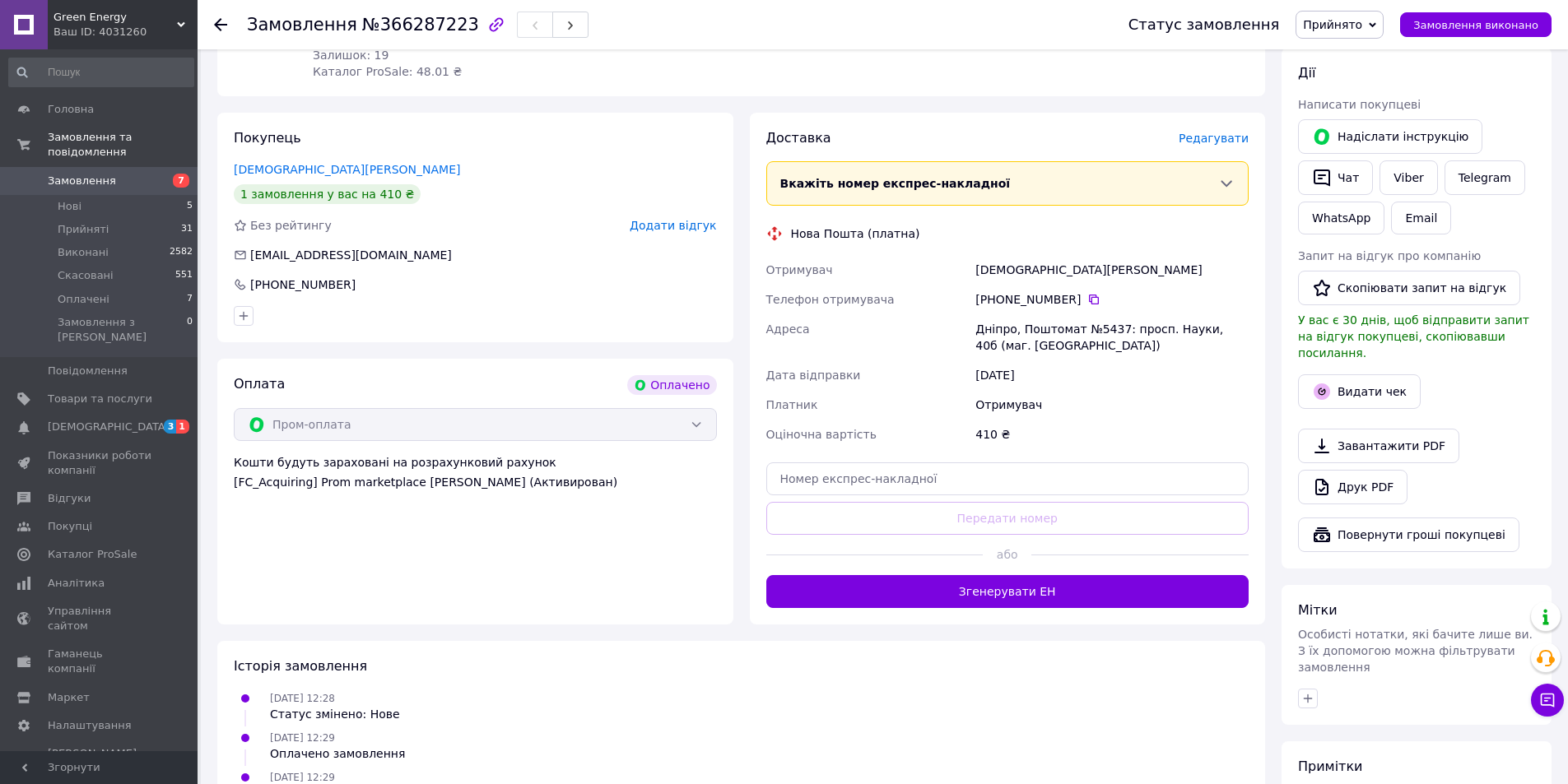
scroll to position [365, 0]
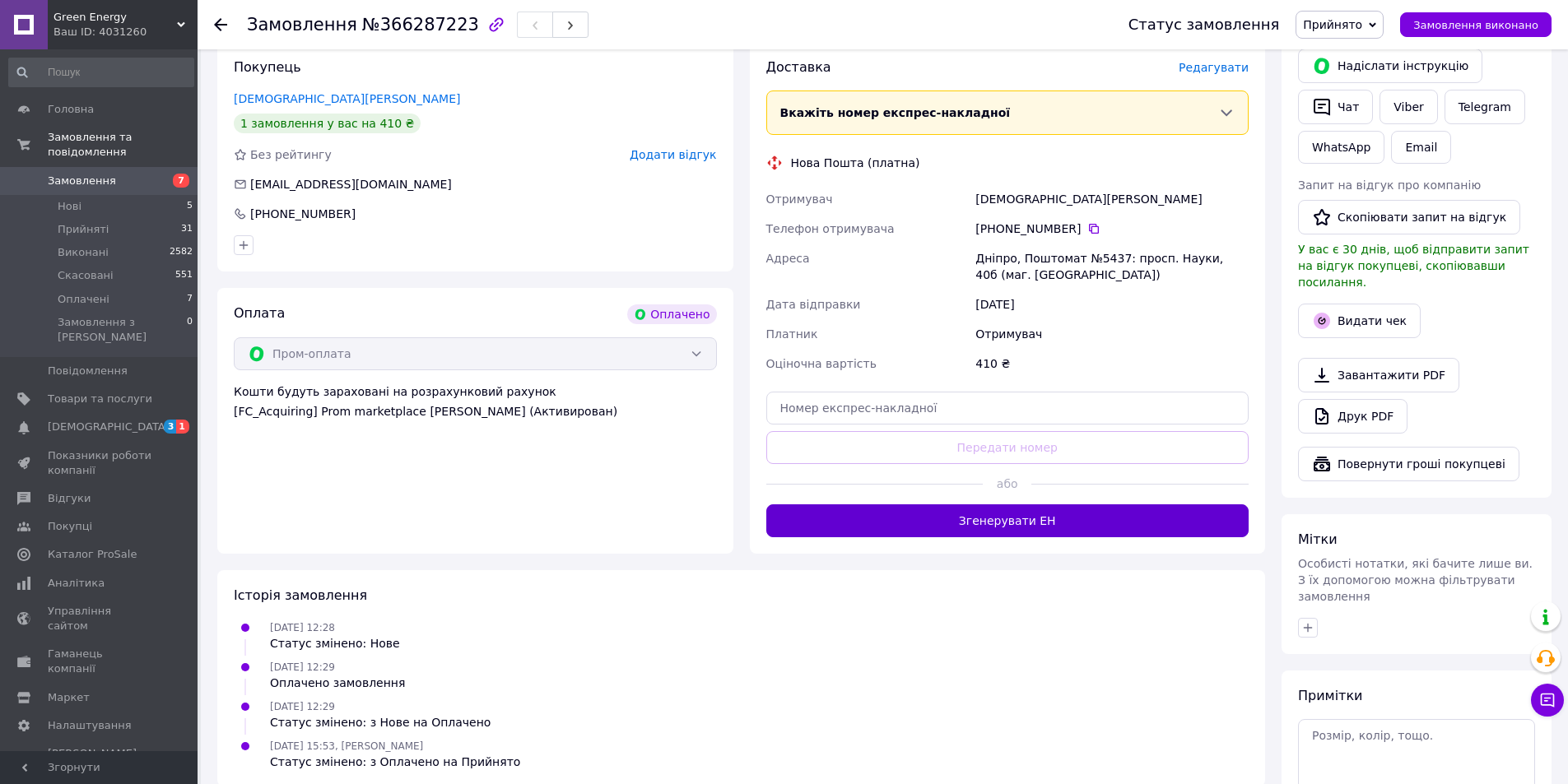
click at [894, 516] on button "Згенерувати ЕН" at bounding box center [1008, 521] width 483 height 33
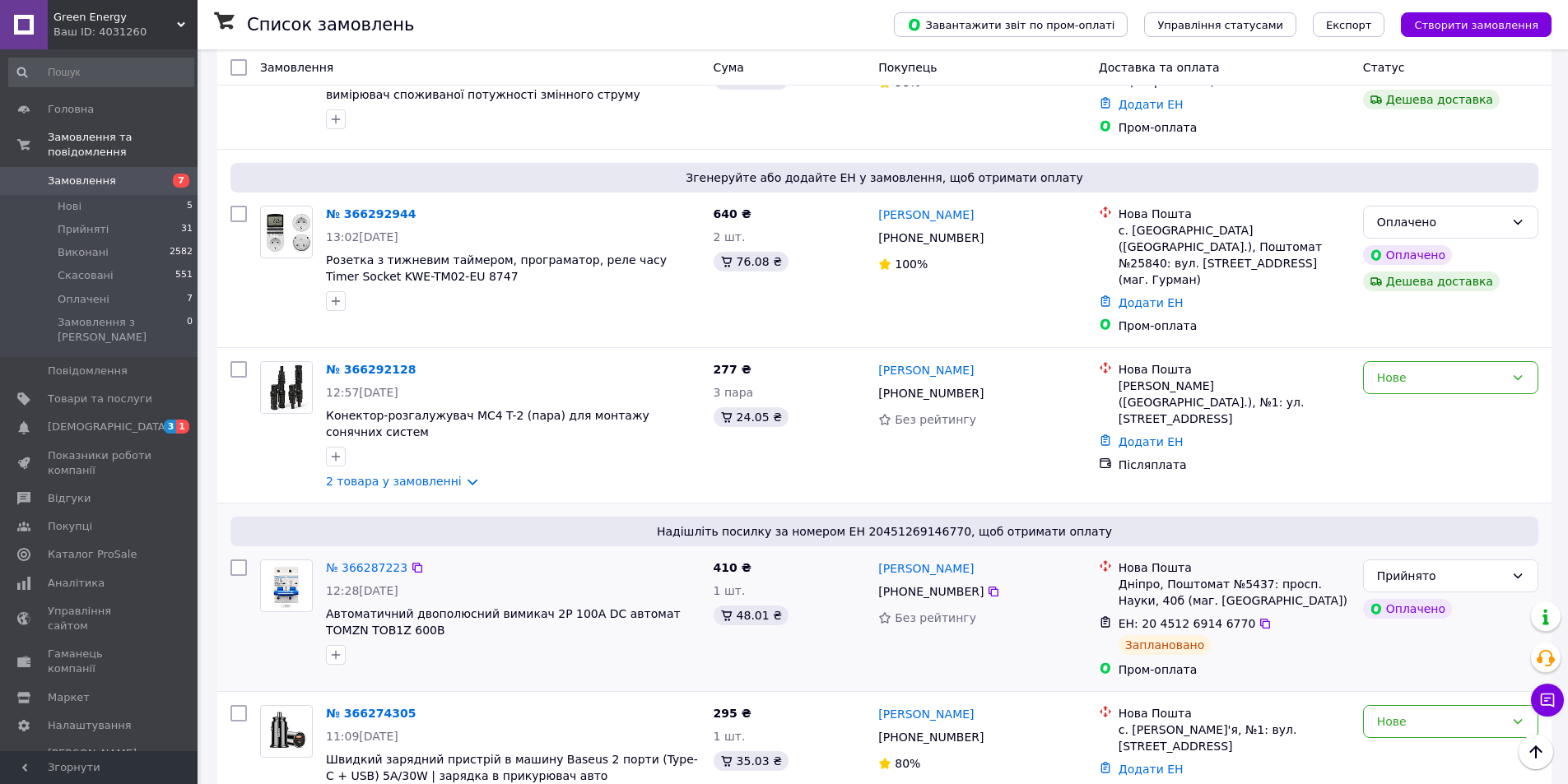
scroll to position [823, 0]
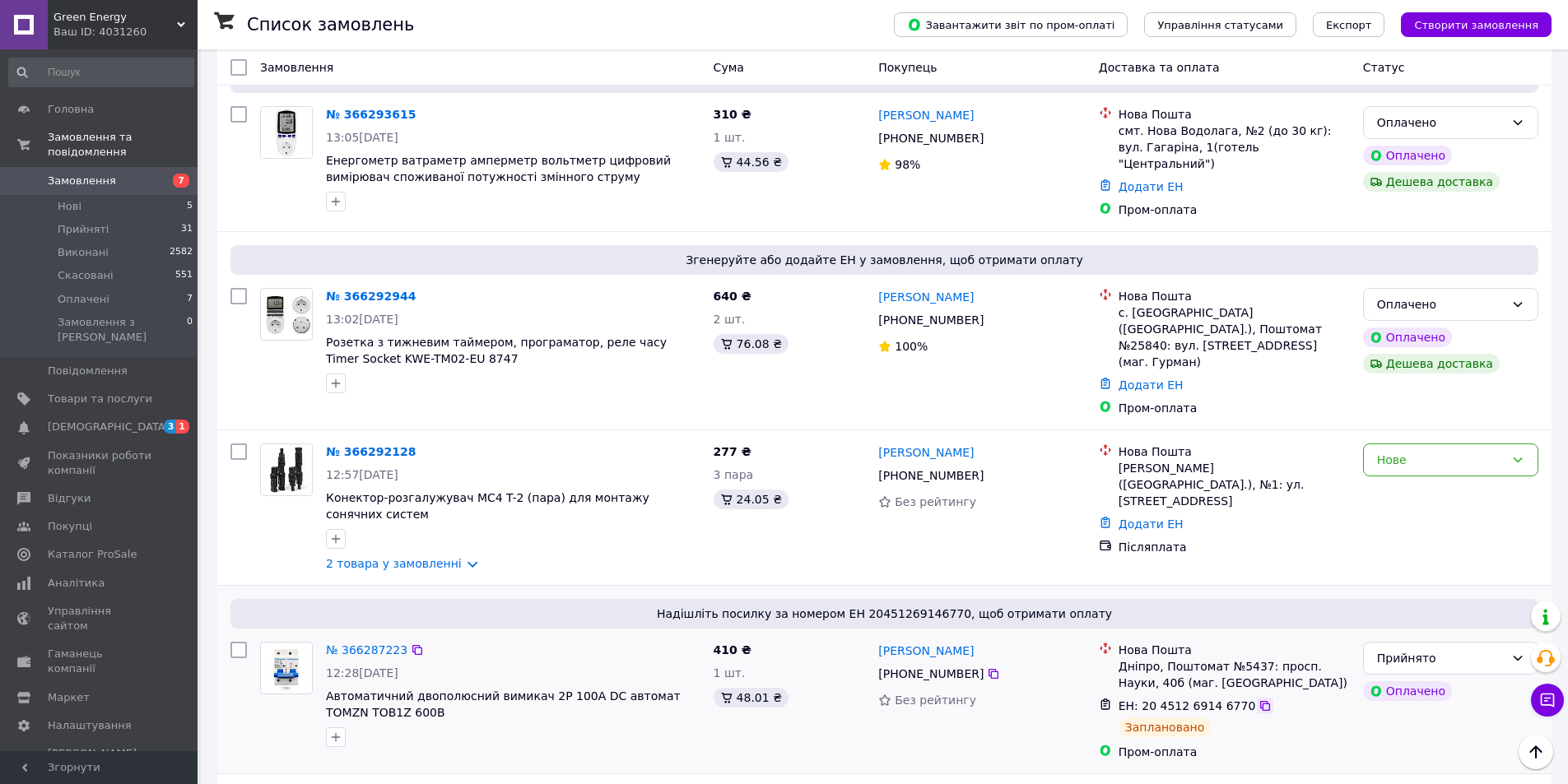
click at [1260, 701] on icon at bounding box center [1264, 705] width 10 height 10
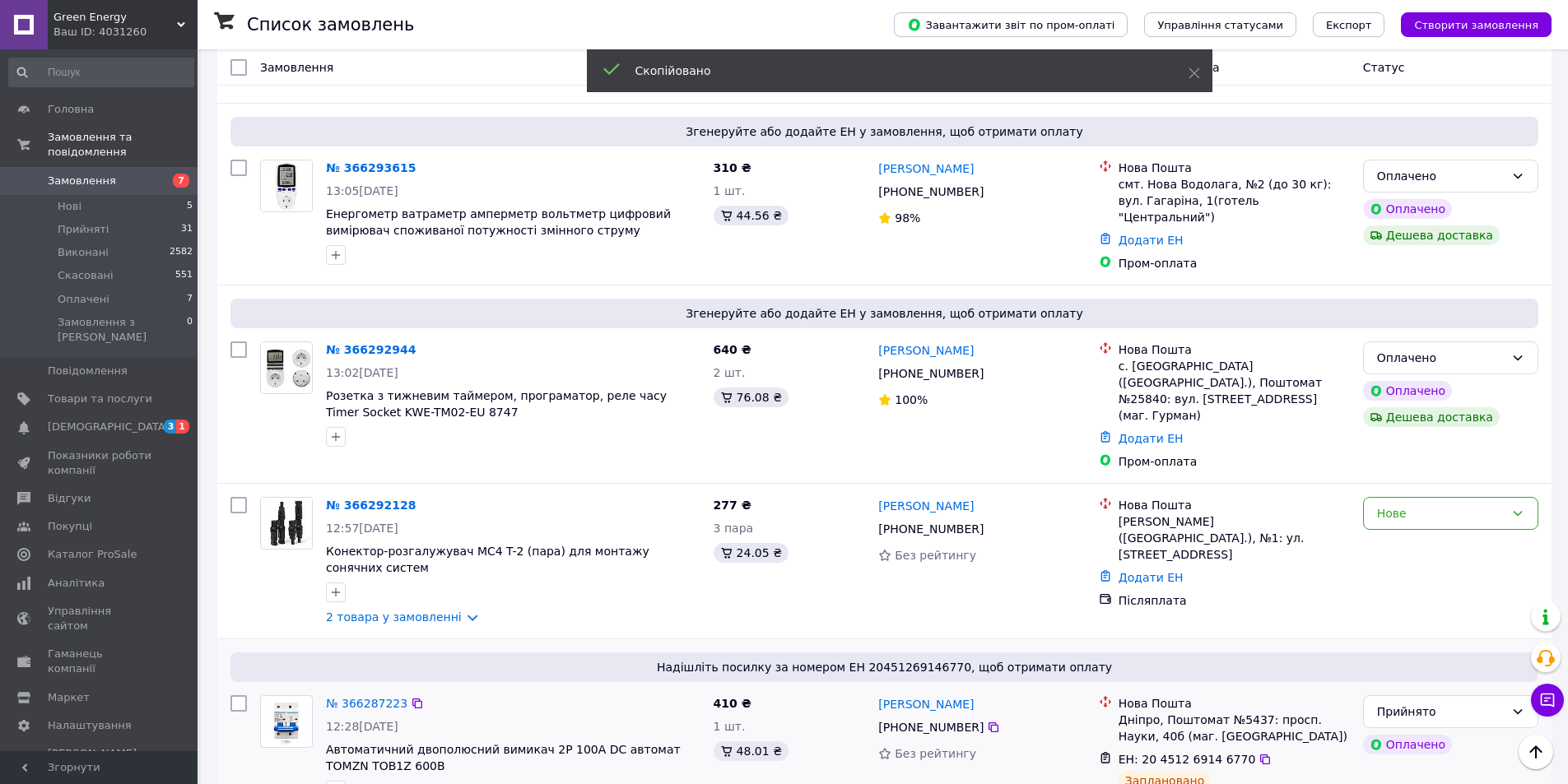
scroll to position [741, 0]
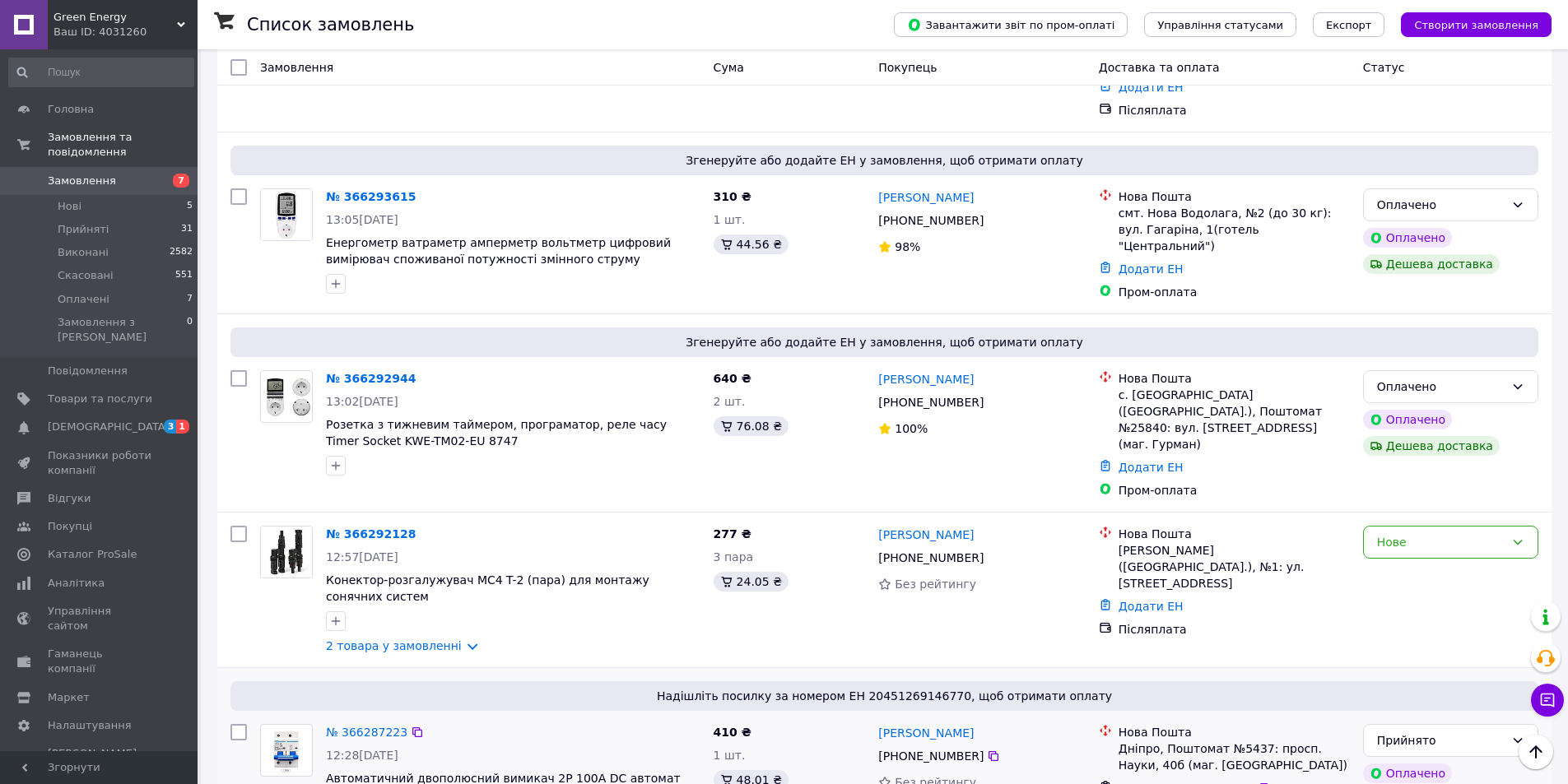
drag, startPoint x: 497, startPoint y: 597, endPoint x: 503, endPoint y: 588, distance: 10.8
click at [498, 682] on div "Надішліть посилку за номером ЕН 20451269146770, щоб отримати оплату" at bounding box center [884, 697] width 1308 height 29
click at [1505, 371] on div "Оплачено" at bounding box center [1450, 387] width 175 height 33
click at [1432, 372] on li "Прийнято" at bounding box center [1450, 370] width 173 height 29
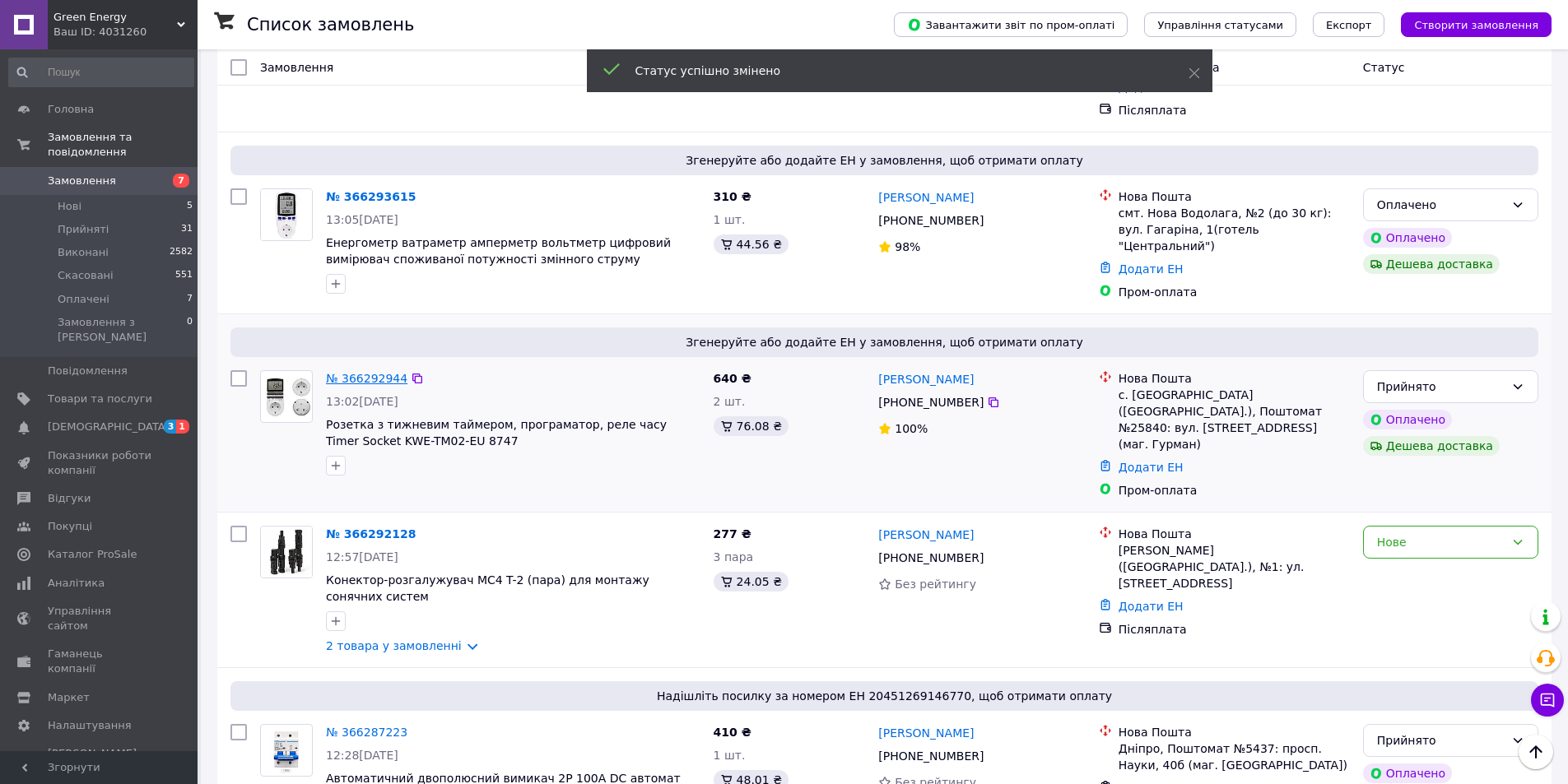
click at [354, 372] on link "№ 366292944" at bounding box center [366, 378] width 81 height 13
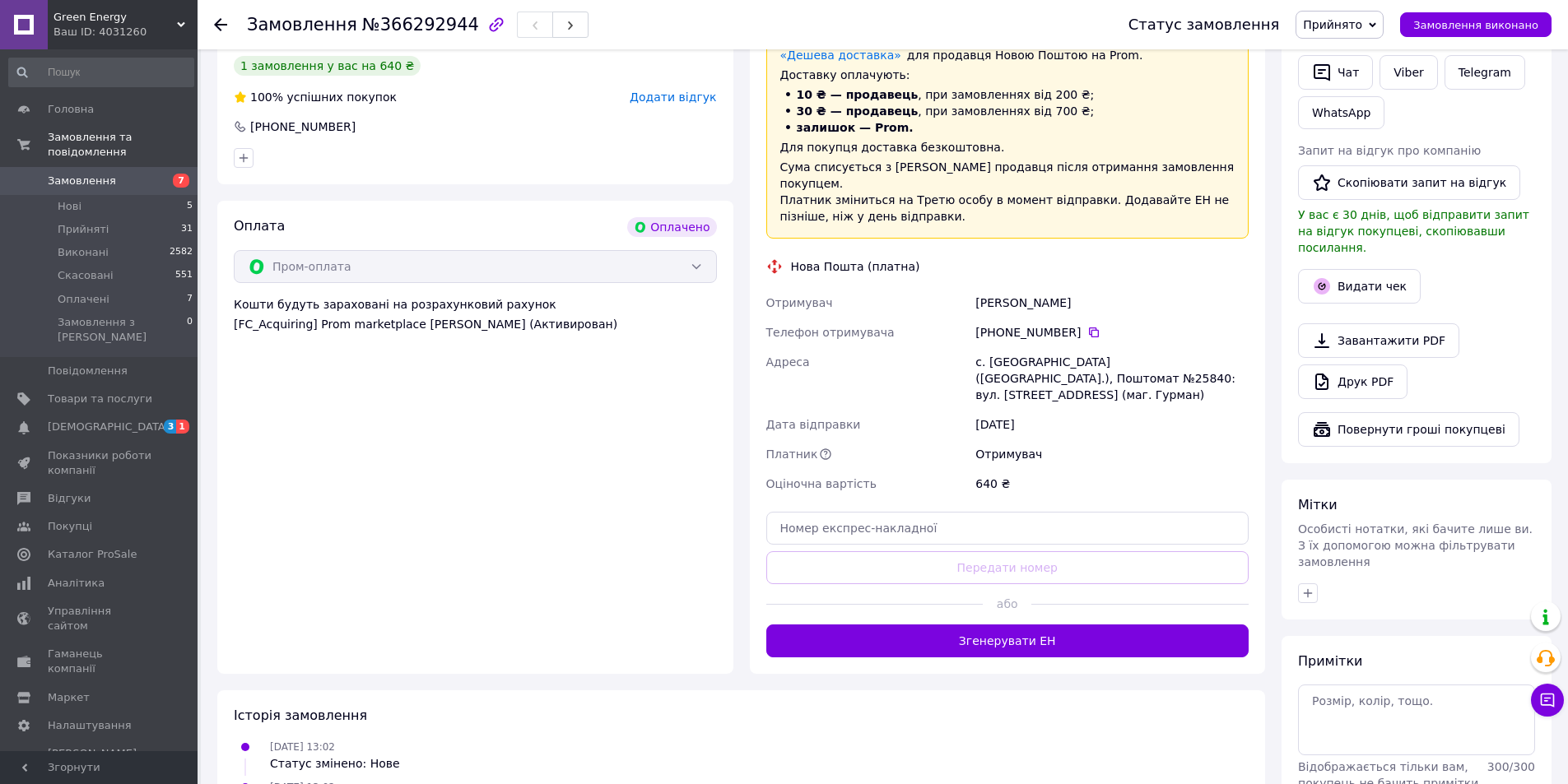
scroll to position [494, 0]
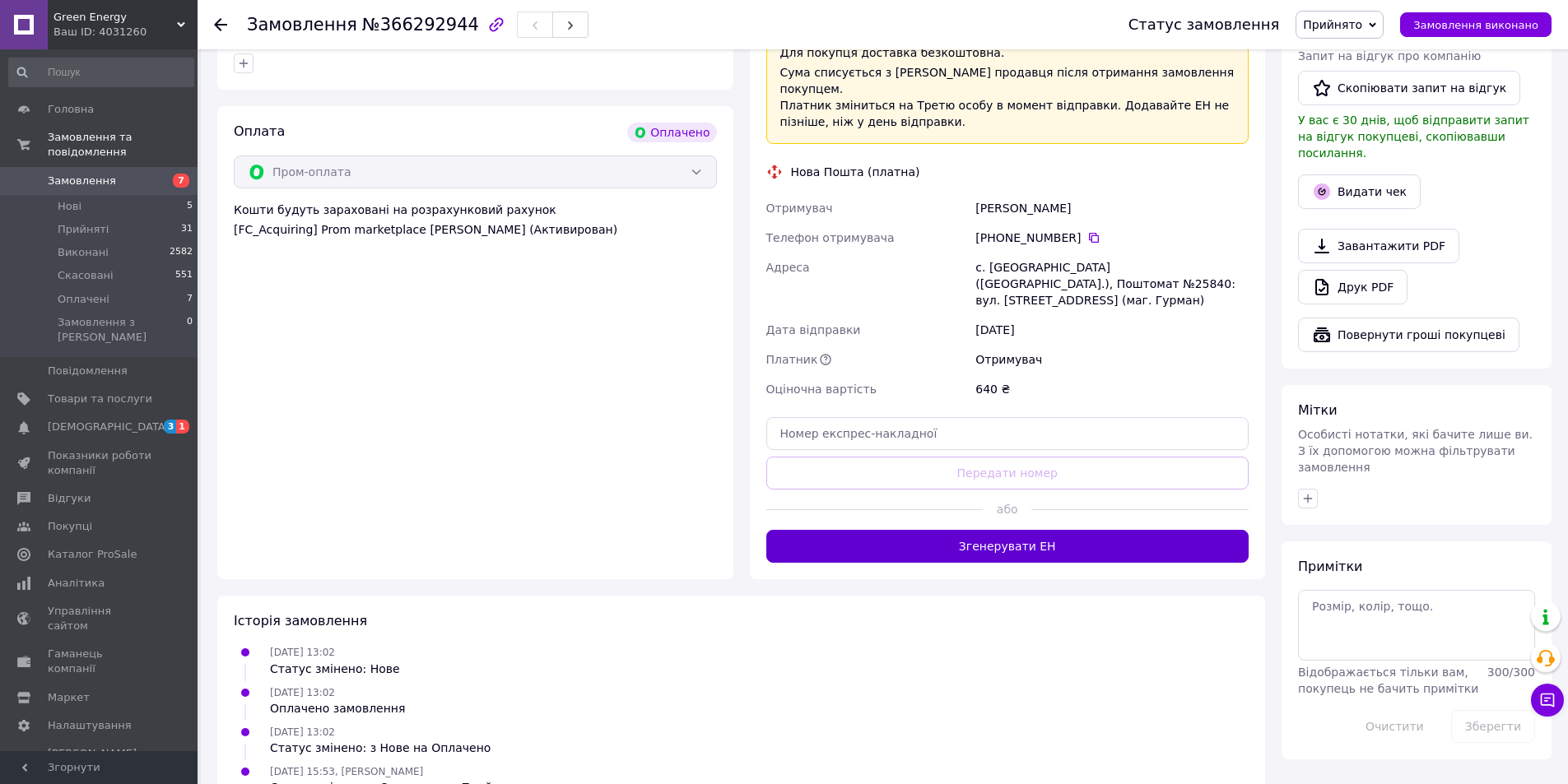
click at [990, 530] on button "Згенерувати ЕН" at bounding box center [1008, 547] width 483 height 33
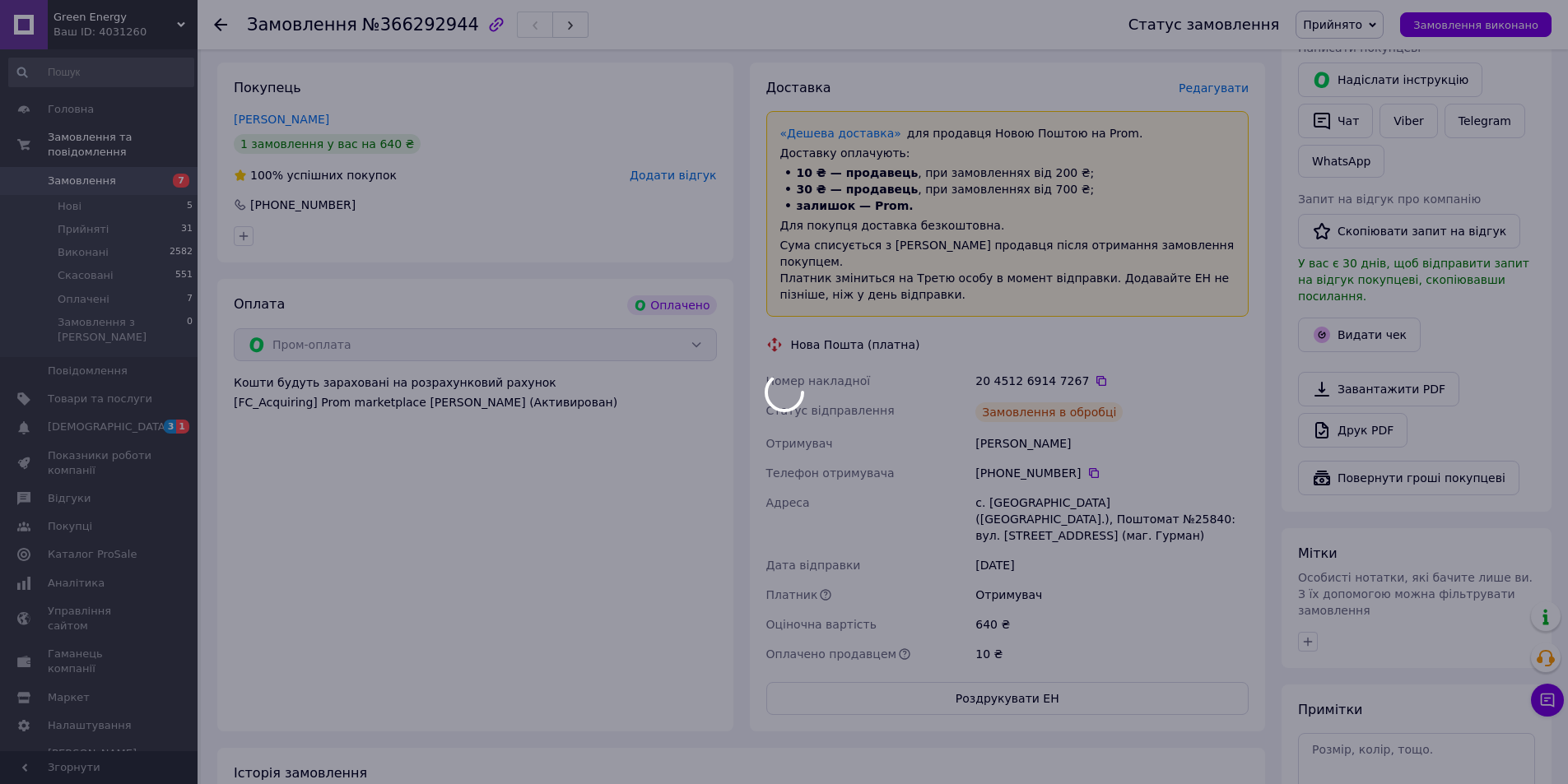
scroll to position [320, 0]
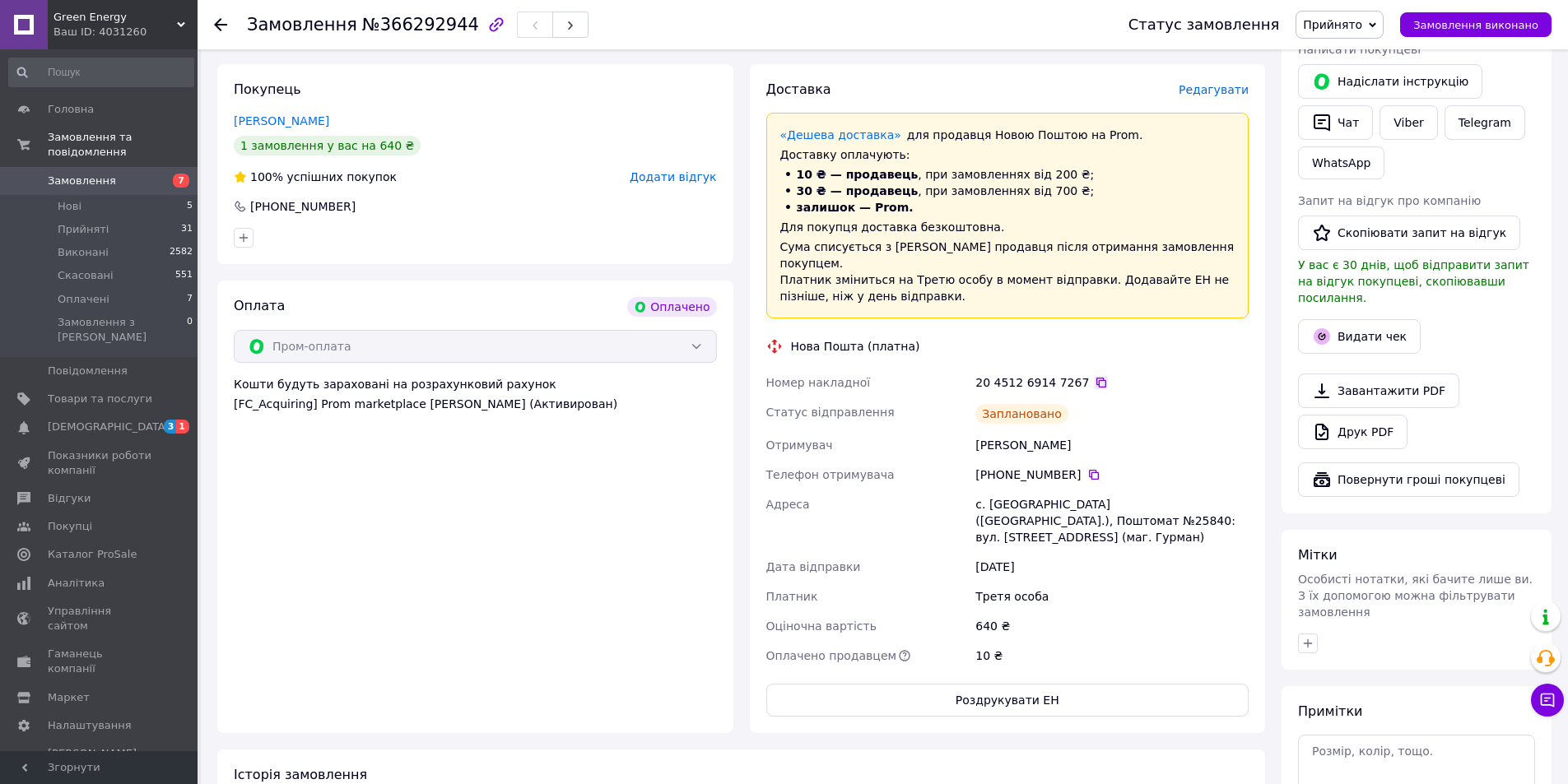
click at [1095, 376] on icon at bounding box center [1101, 382] width 13 height 13
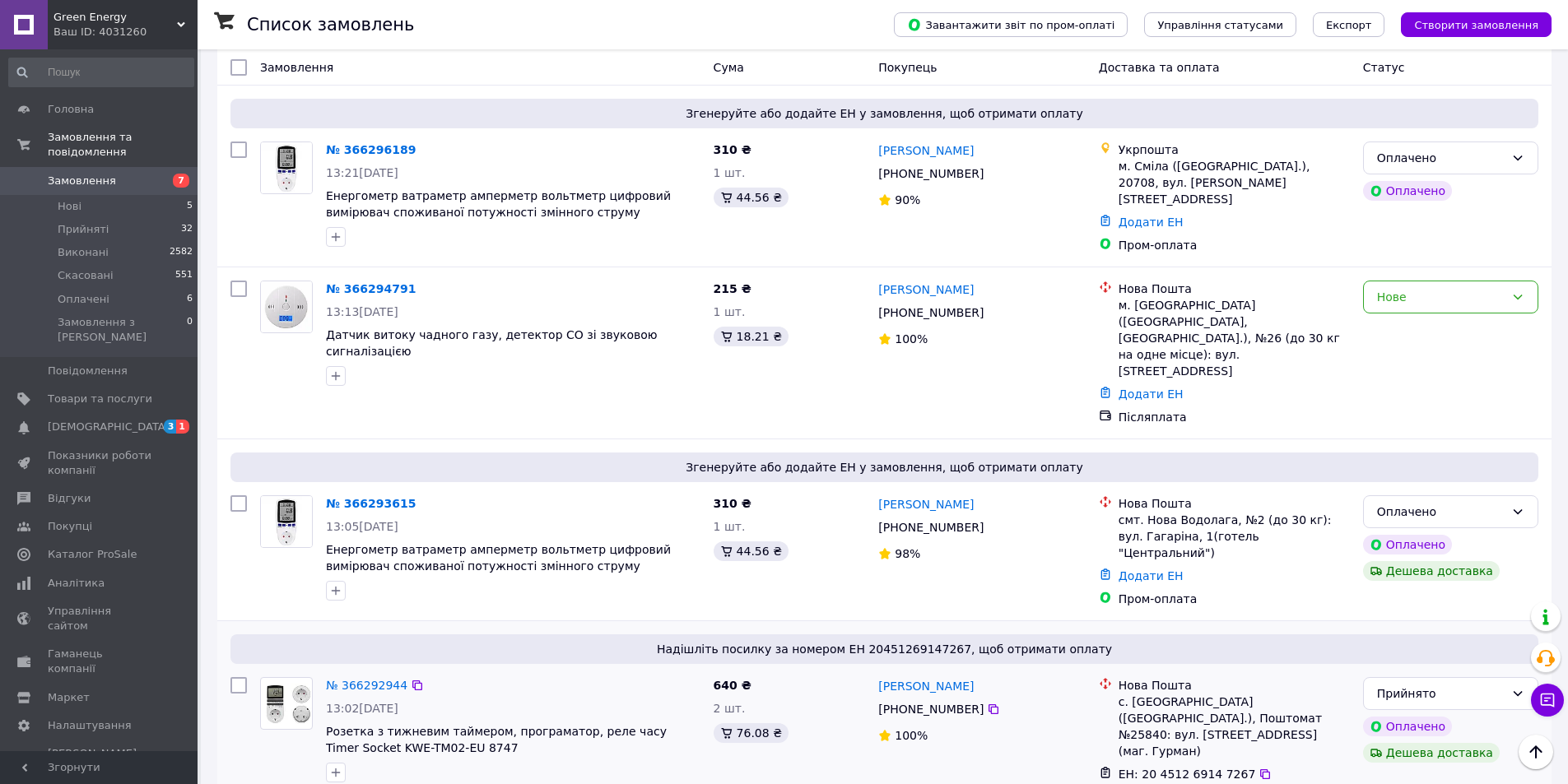
scroll to position [411, 0]
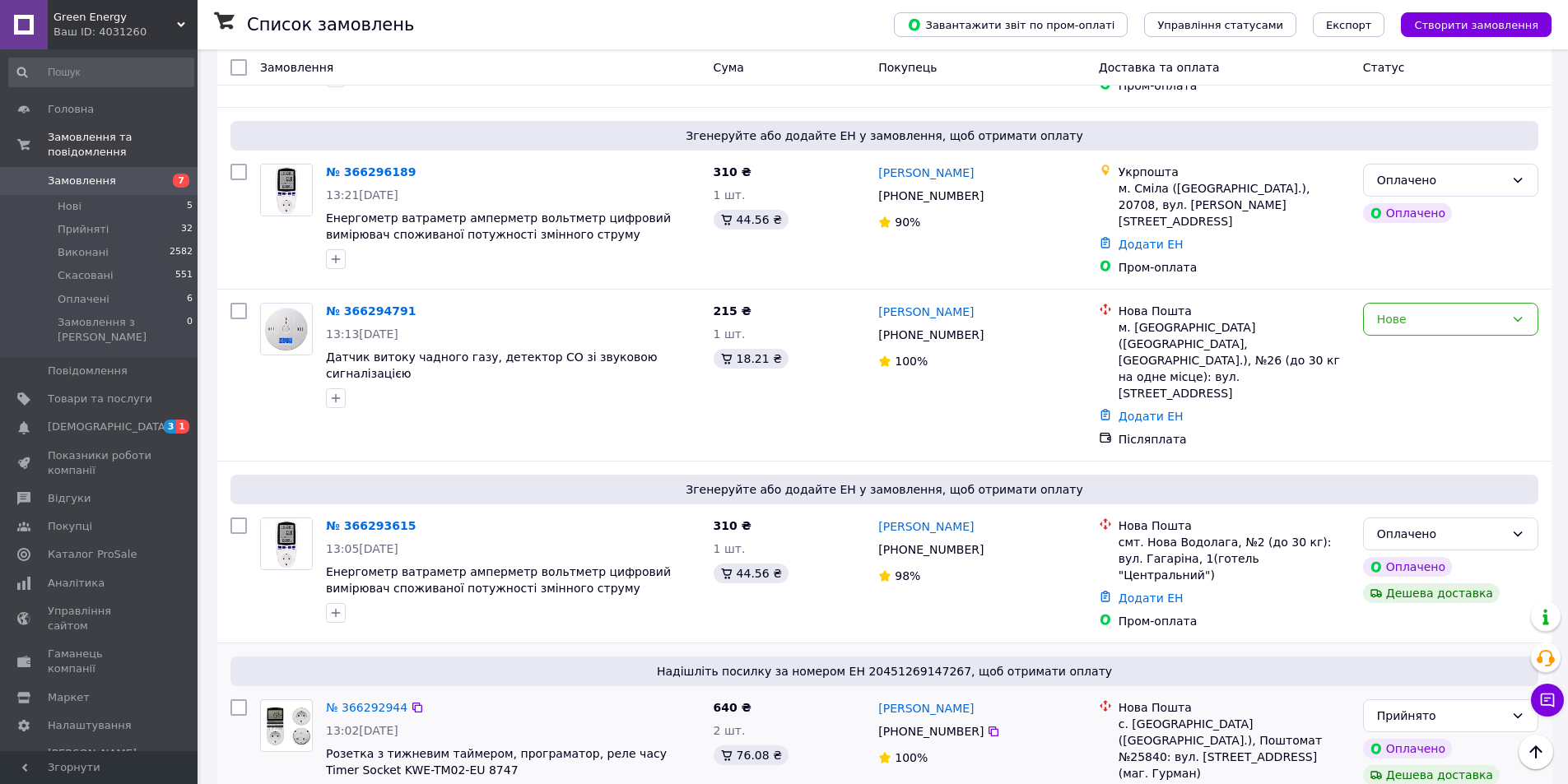
click at [1259, 783] on icon at bounding box center [1265, 796] width 13 height 13
drag, startPoint x: 324, startPoint y: 700, endPoint x: 449, endPoint y: 716, distance: 126.0
click at [449, 716] on div "№ 366292944 13:02, 12.10.2025 Розетка з тижневим таймером, програматор, реле ча…" at bounding box center [513, 752] width 387 height 119
copy span "Розетка з тижневим таймером, програматор, реле часу Timer Socket KWE-TM02-EU 87…"
click at [800, 693] on div "640 ₴ 2 шт. 76.08 ₴" at bounding box center [789, 775] width 165 height 165
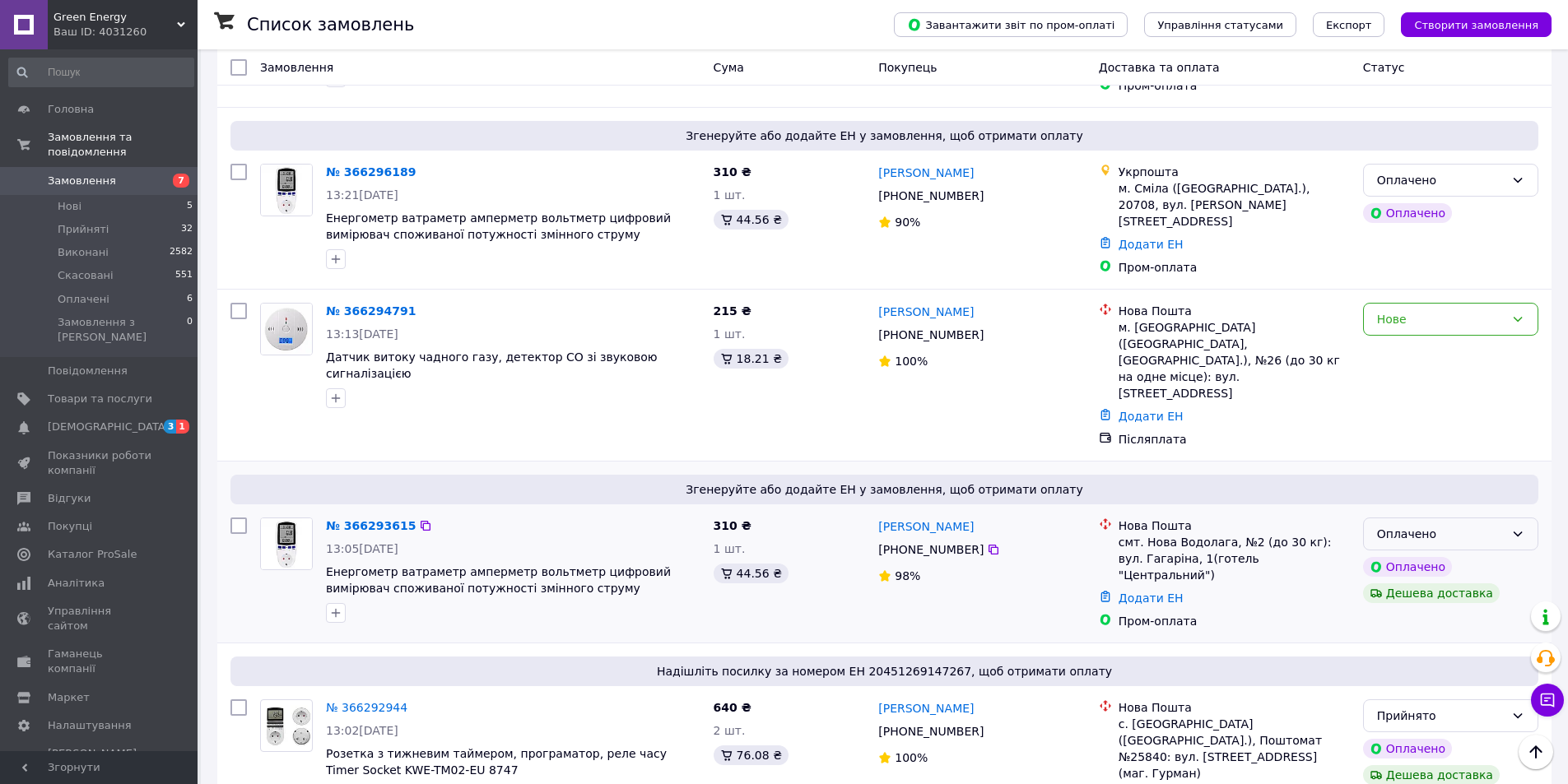
click at [1481, 525] on div "Оплачено" at bounding box center [1440, 534] width 127 height 18
click at [1447, 519] on li "Прийнято" at bounding box center [1450, 524] width 173 height 29
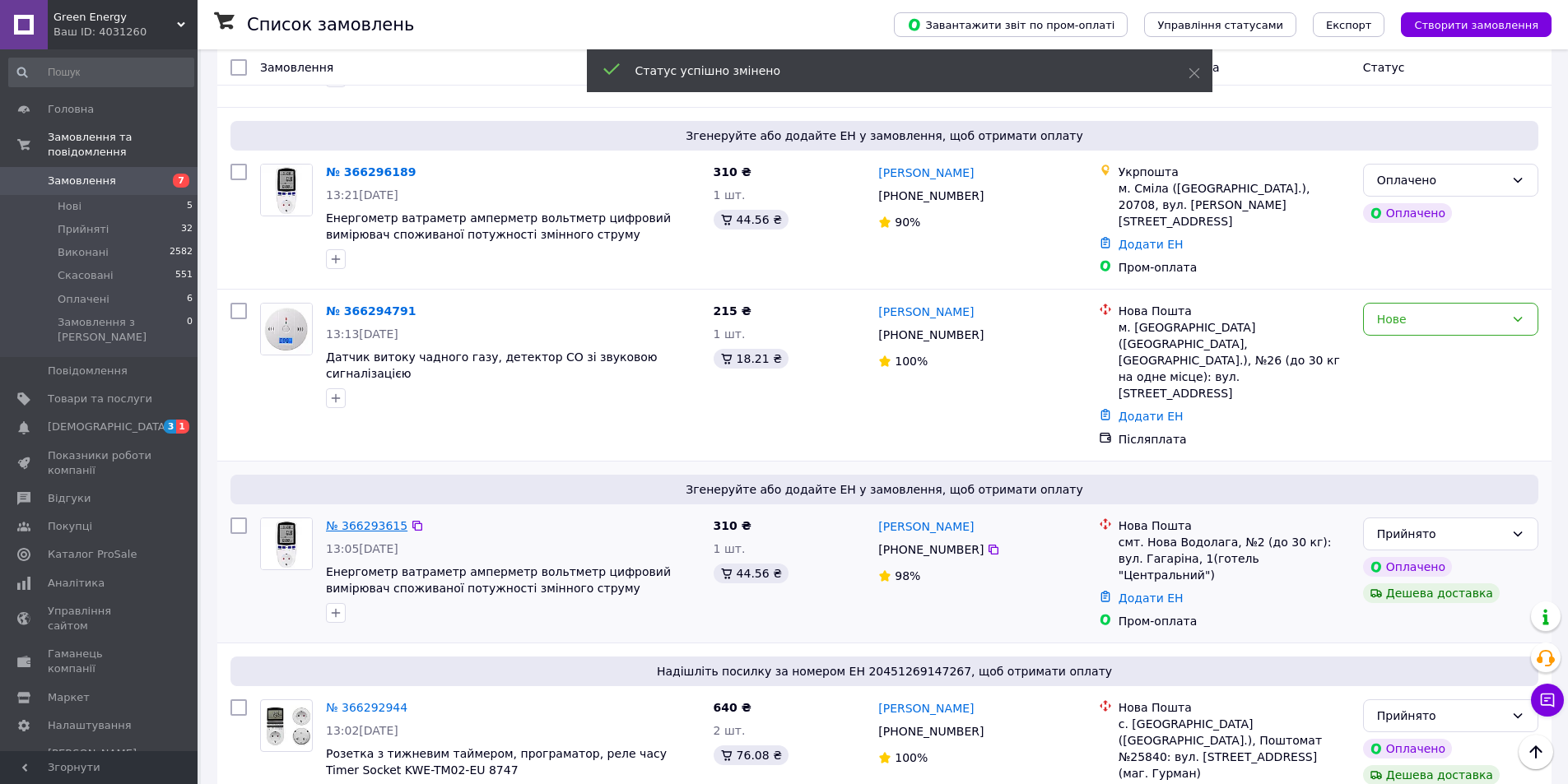
click at [371, 519] on link "№ 366293615" at bounding box center [366, 525] width 81 height 13
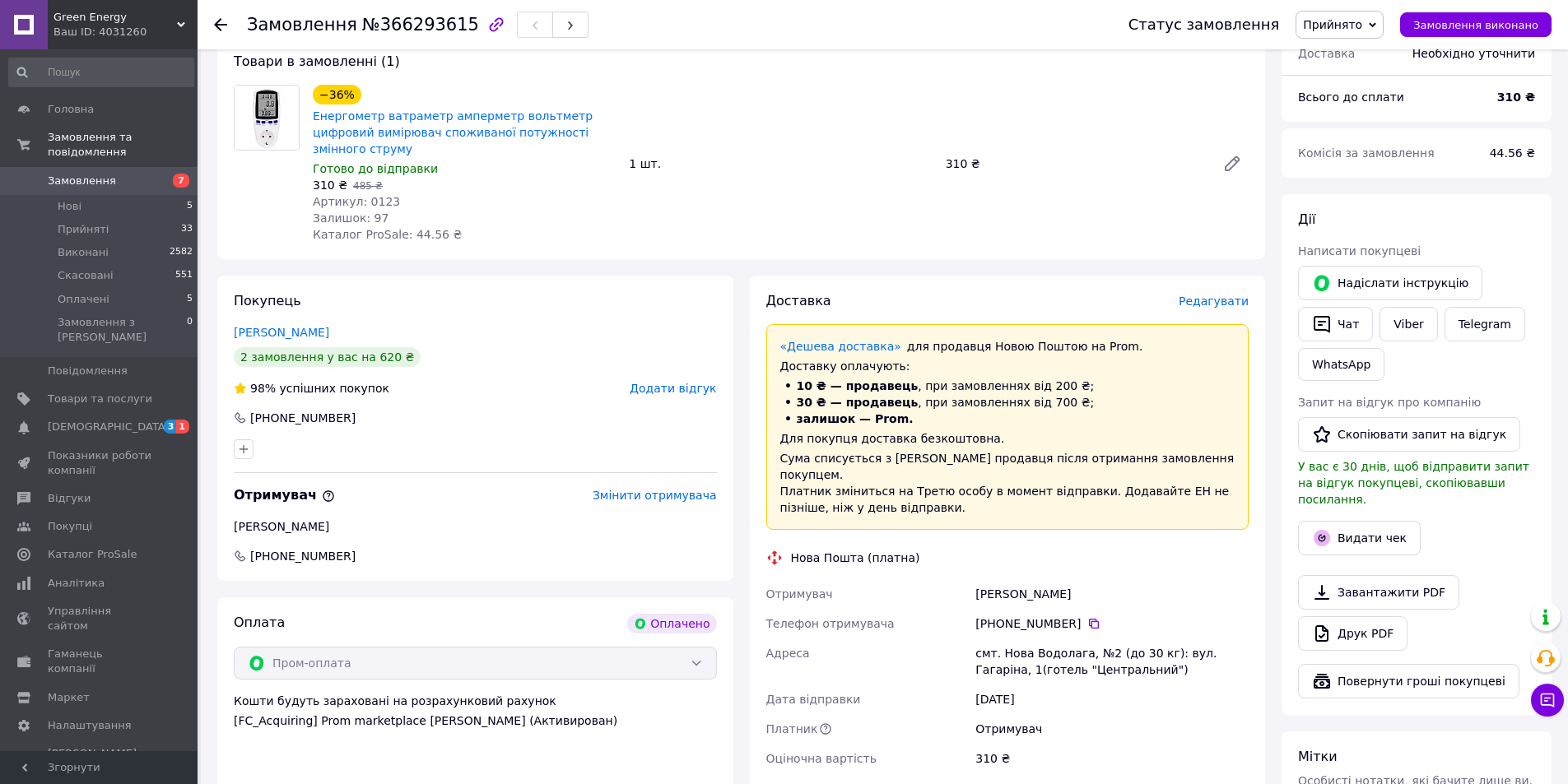
scroll to position [270, 0]
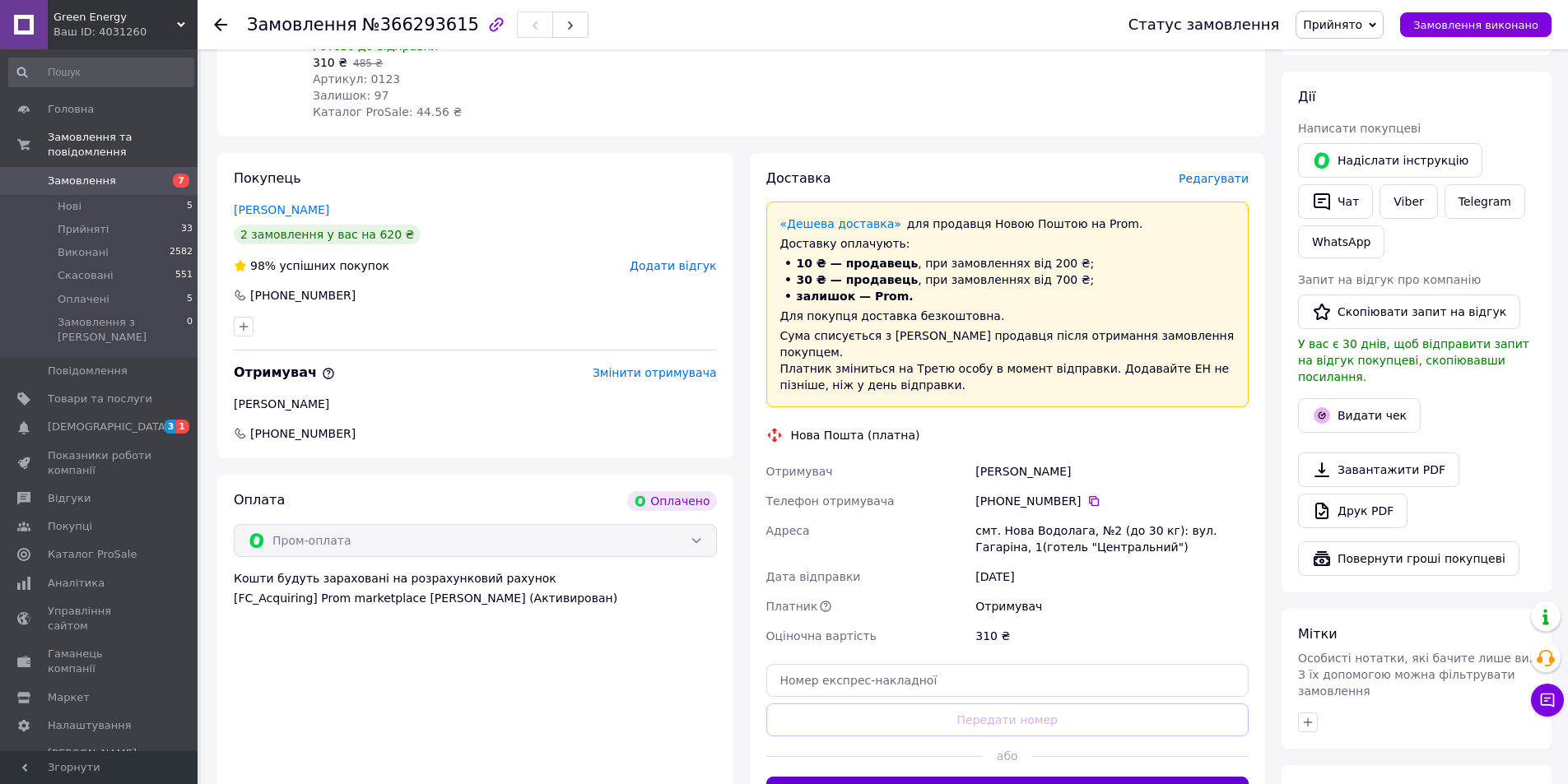
click at [995, 777] on button "Згенерувати ЕН" at bounding box center [1008, 794] width 483 height 33
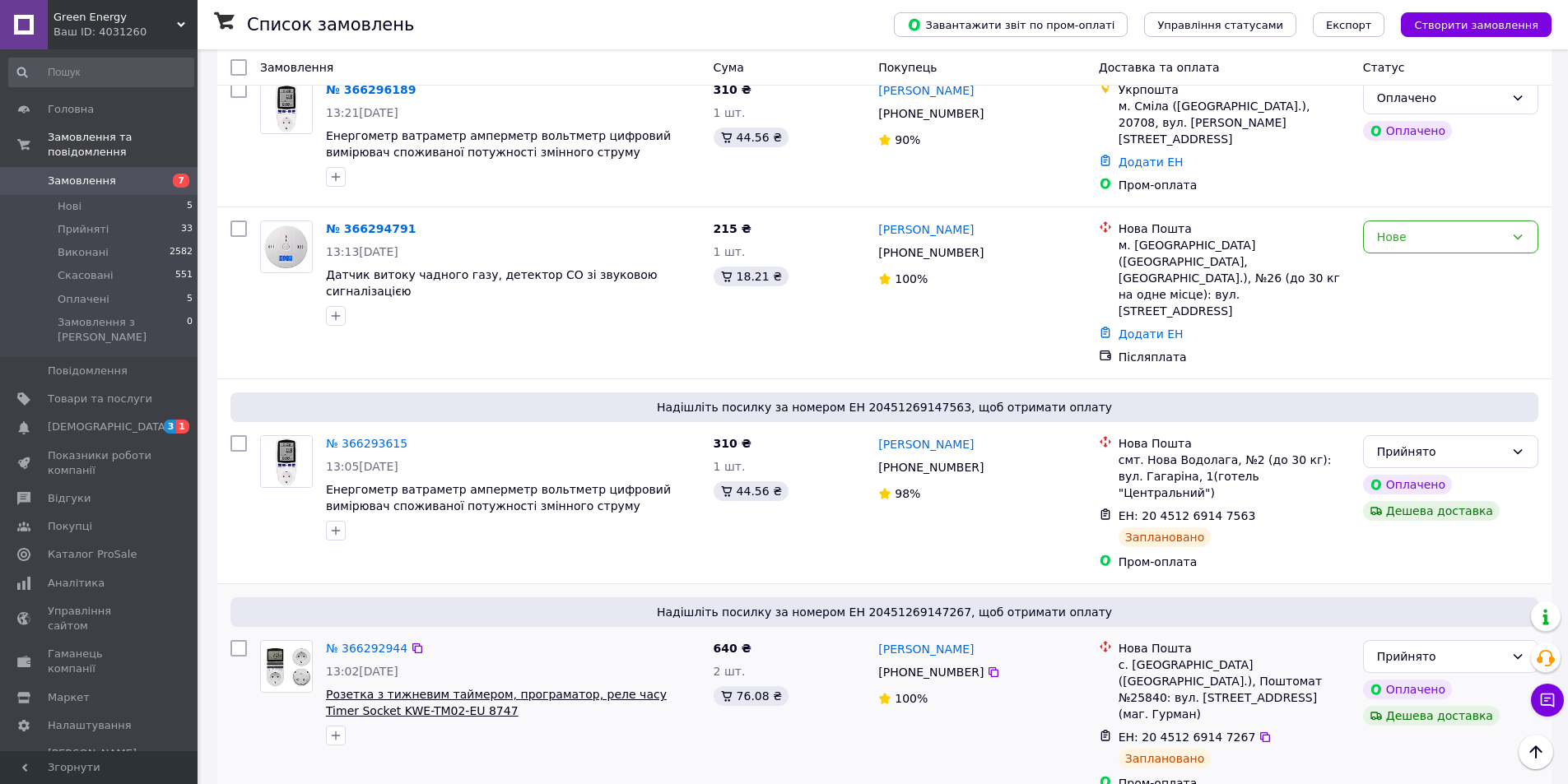
scroll to position [411, 0]
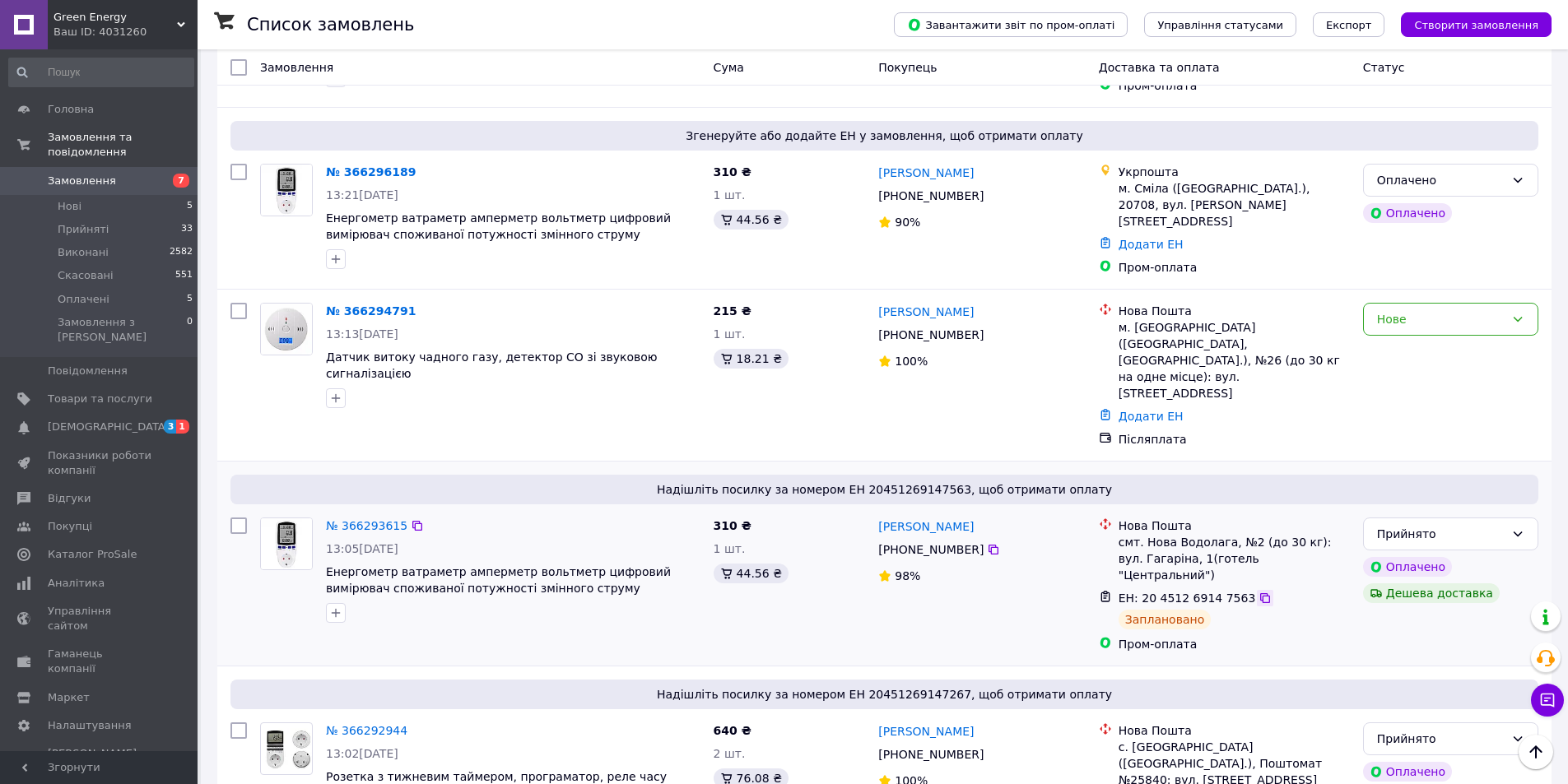
click at [1259, 592] on icon at bounding box center [1265, 598] width 13 height 13
drag, startPoint x: 321, startPoint y: 523, endPoint x: 686, endPoint y: 527, distance: 365.0
click at [686, 527] on div "№ 366293615 13:05, 12.10.2025 Енергометр ватраметр амперметр вольтметр цифровий…" at bounding box center [513, 570] width 387 height 119
copy span "Енергометр ватраметр амперметр вольтметр цифровий вимірювач"
click at [499, 475] on div "Надішліть посилку за номером ЕН 20451269147563, щоб отримати оплату" at bounding box center [884, 489] width 1308 height 29
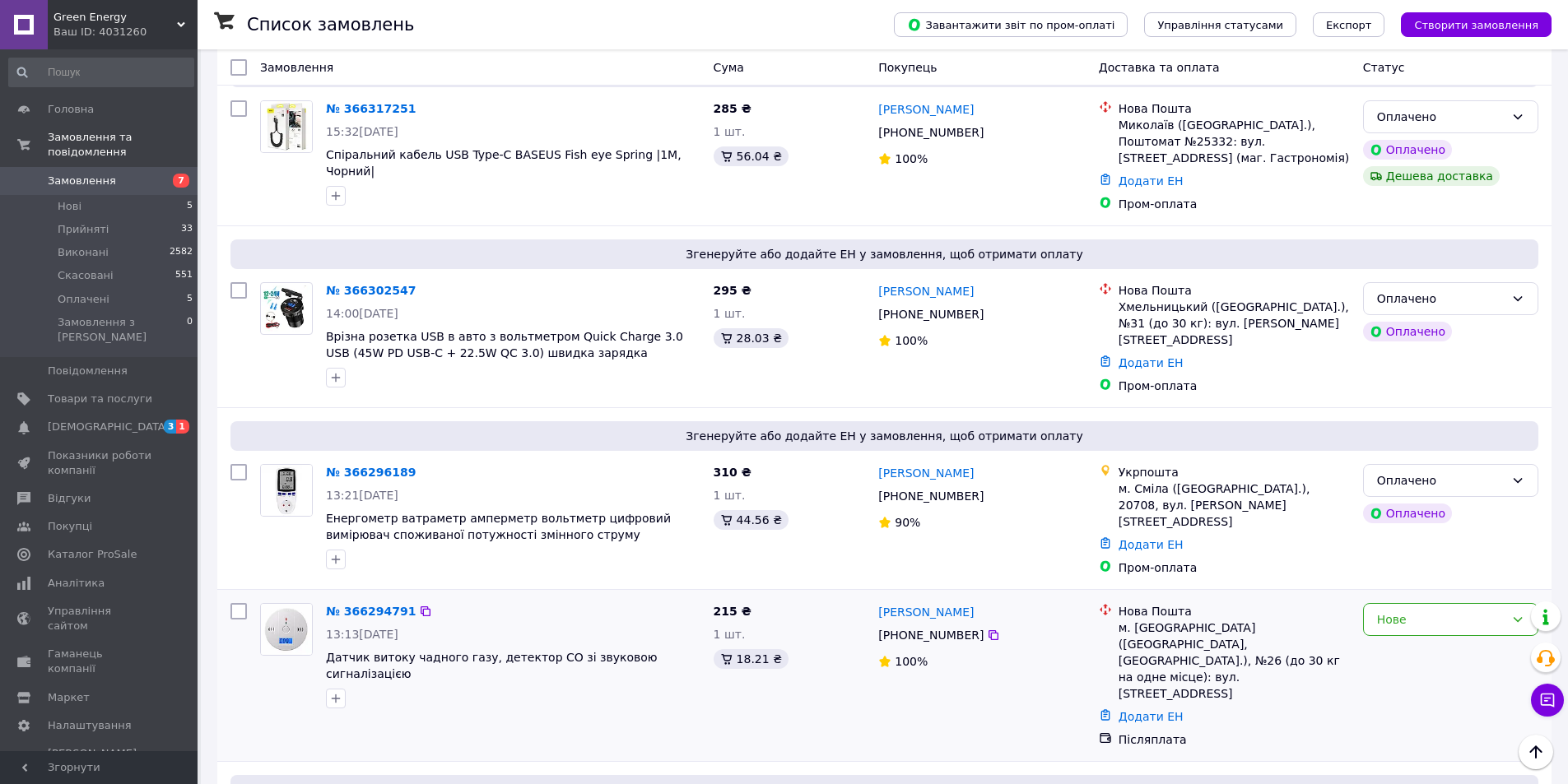
scroll to position [82, 0]
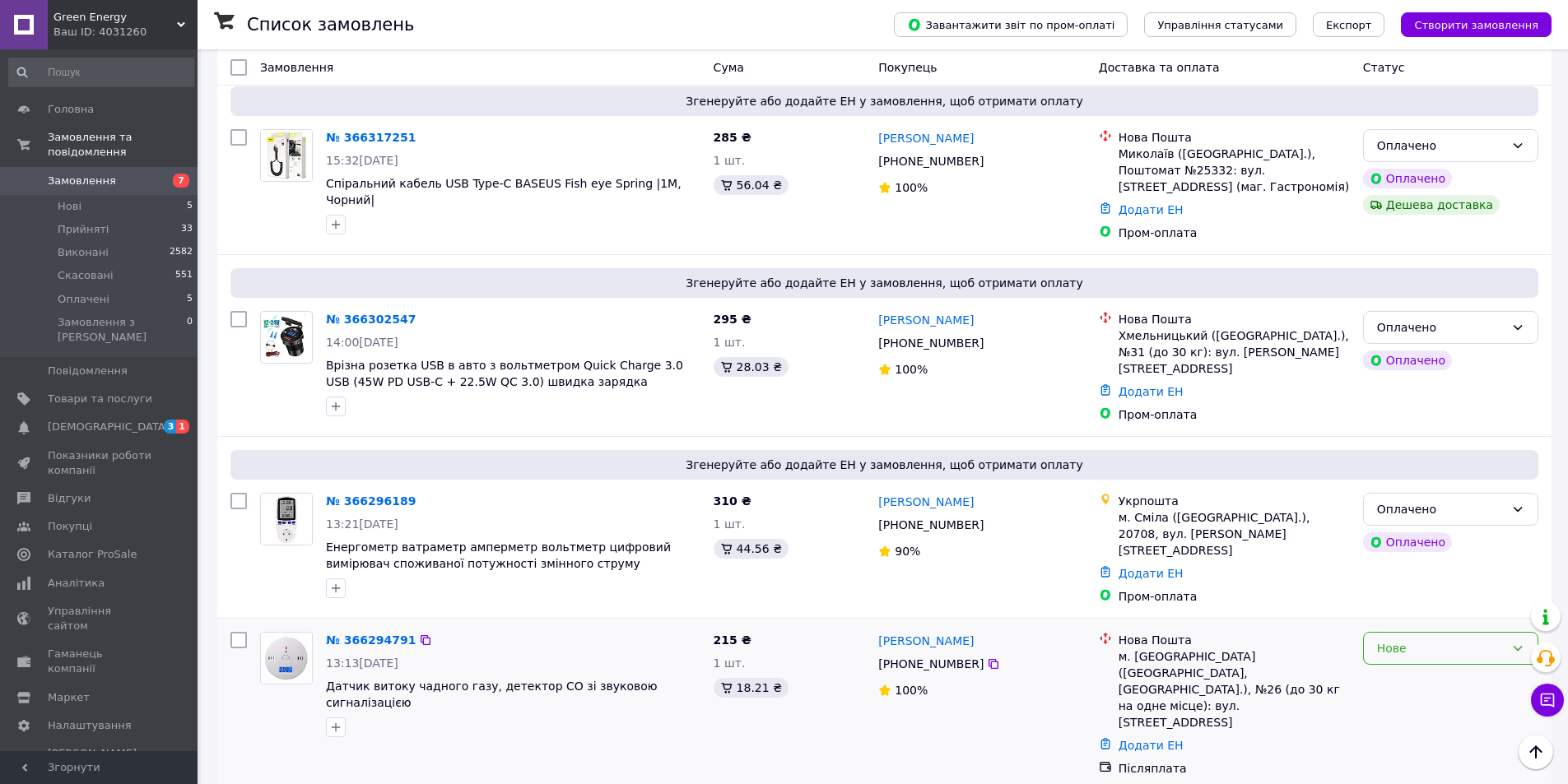
click at [1448, 639] on div "Нове" at bounding box center [1440, 648] width 127 height 18
click at [1414, 670] on li "Прийнято" at bounding box center [1450, 671] width 173 height 29
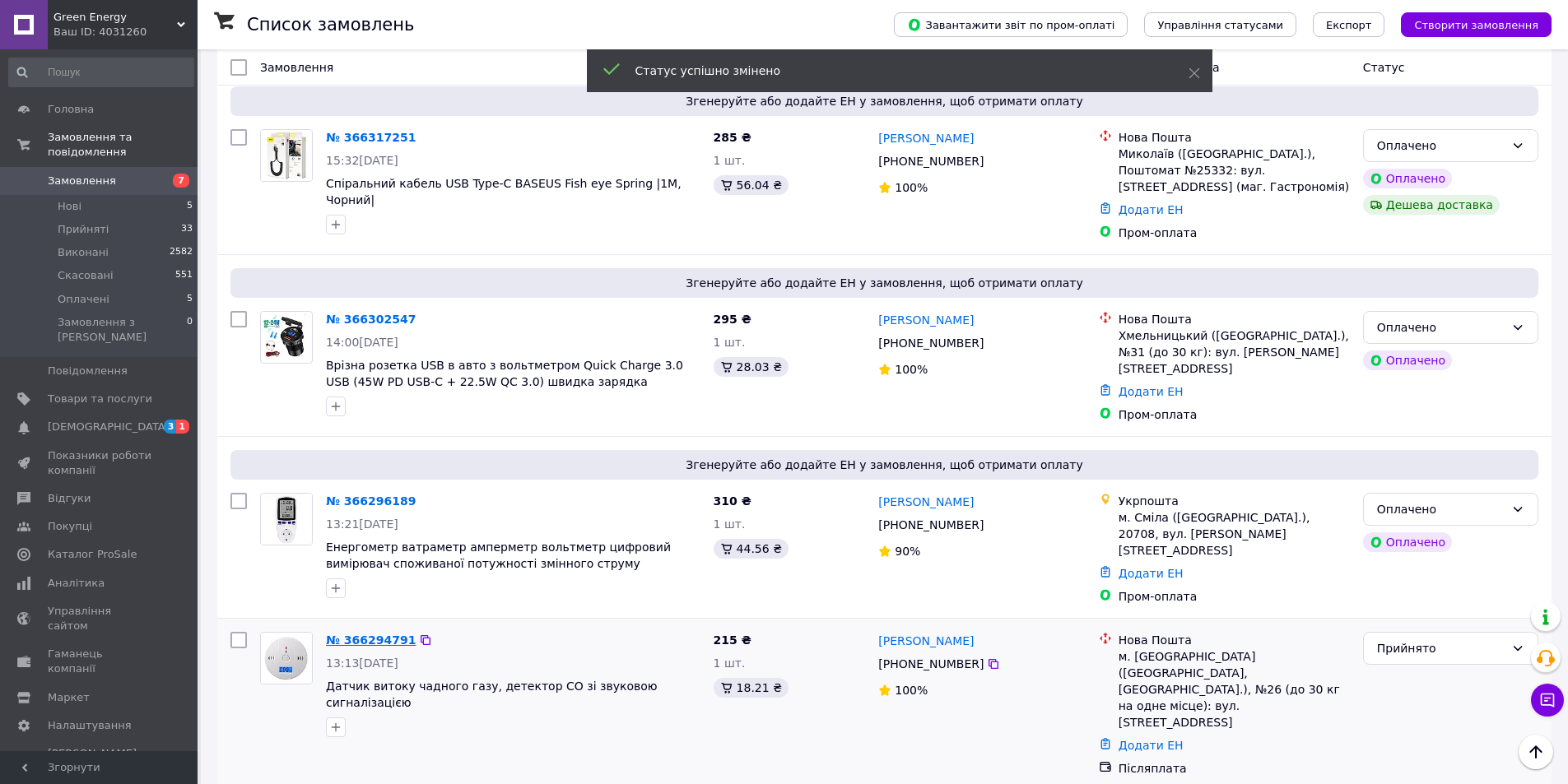
click at [363, 634] on link "№ 366294791" at bounding box center [371, 640] width 90 height 13
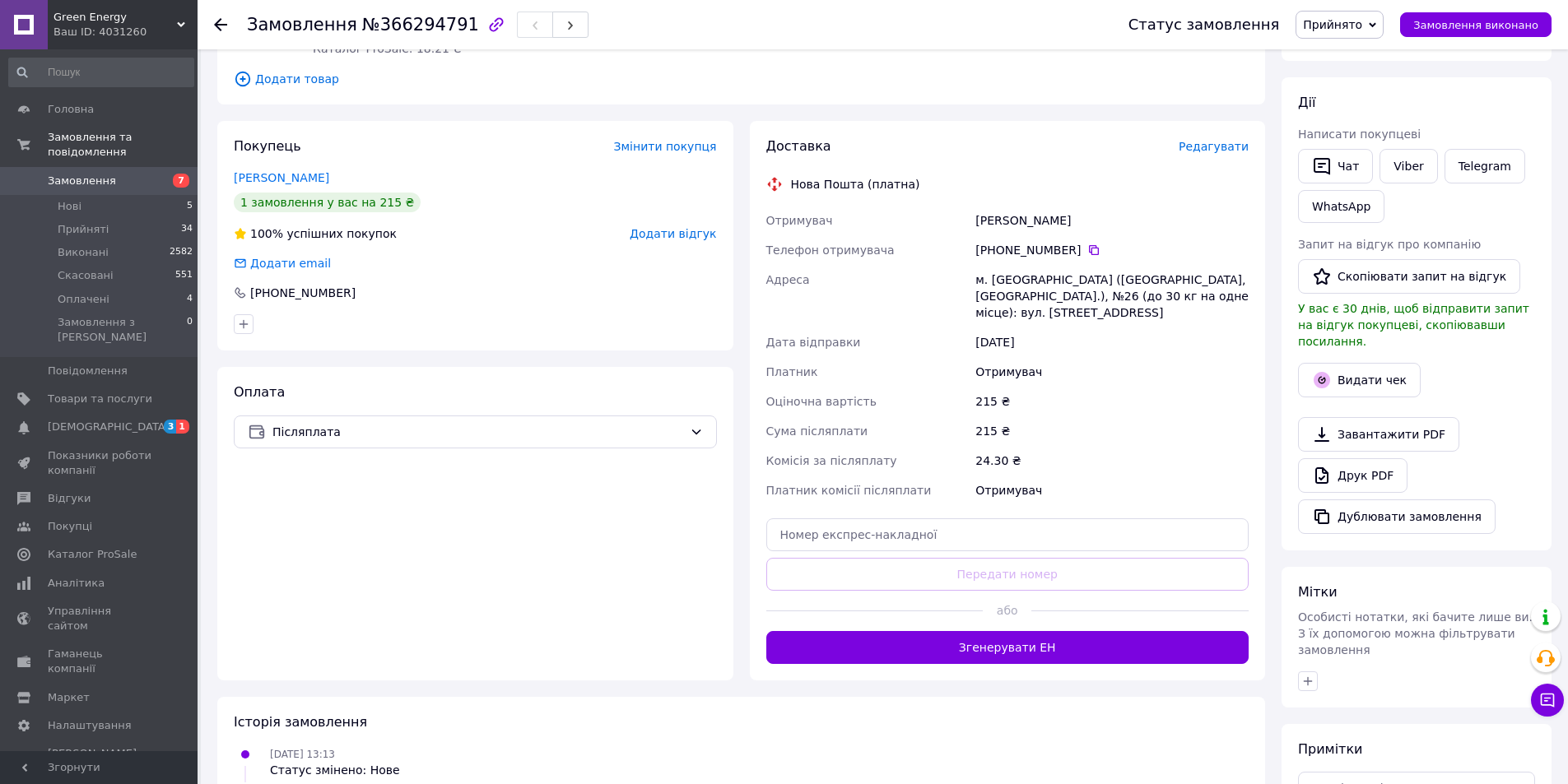
scroll to position [247, 0]
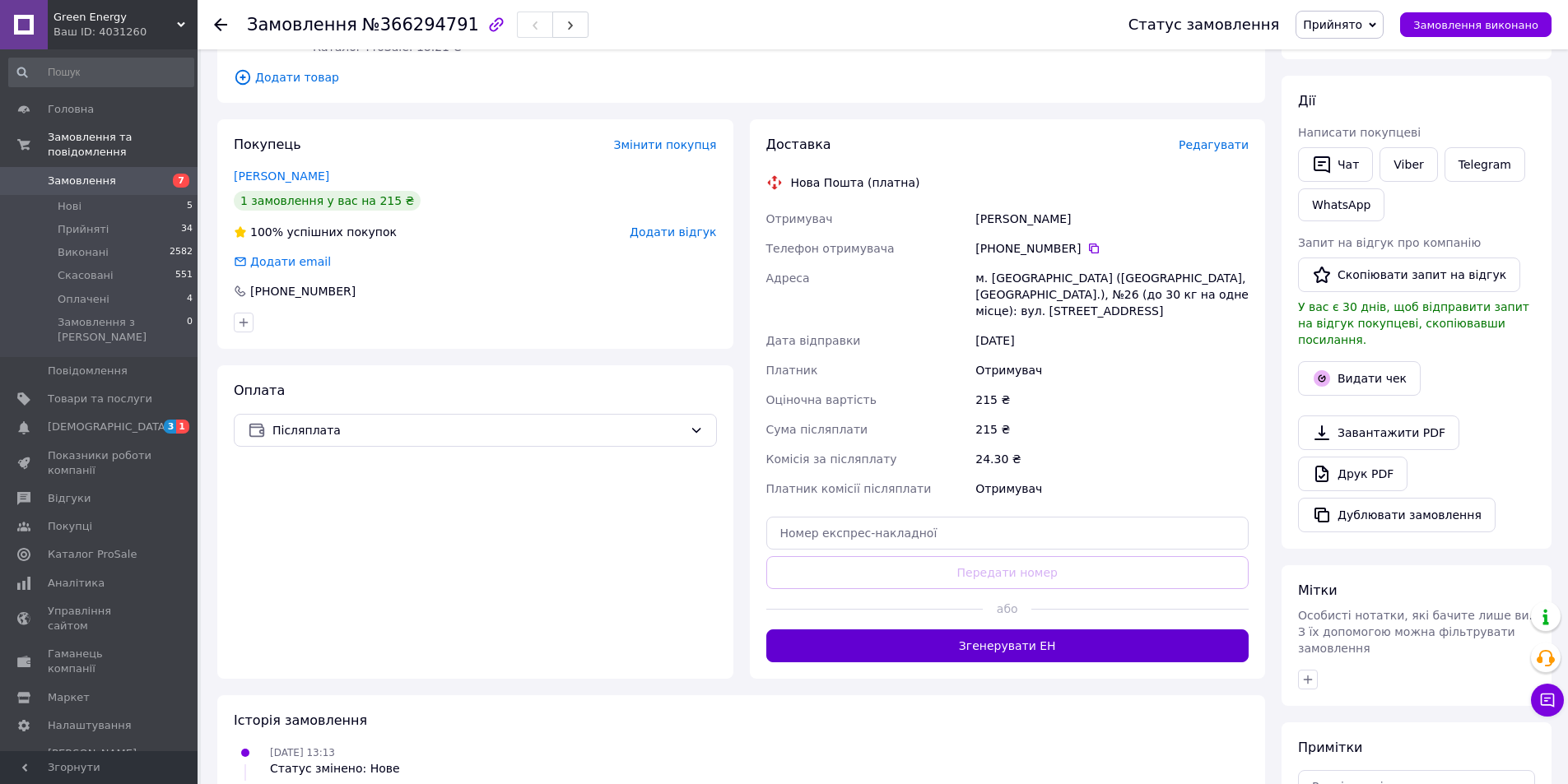
click at [1046, 641] on button "Згенерувати ЕН" at bounding box center [1008, 646] width 483 height 33
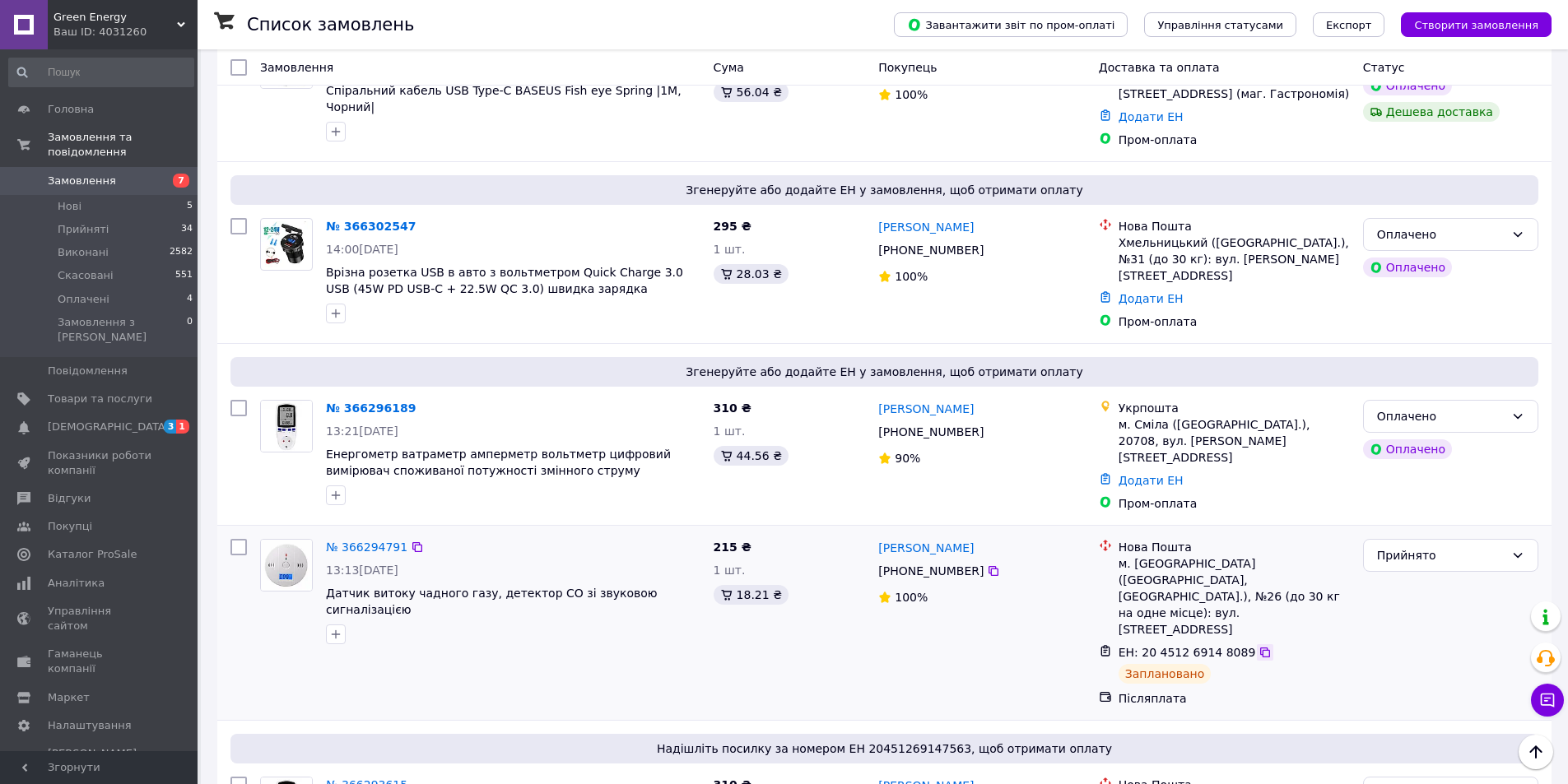
scroll to position [165, 0]
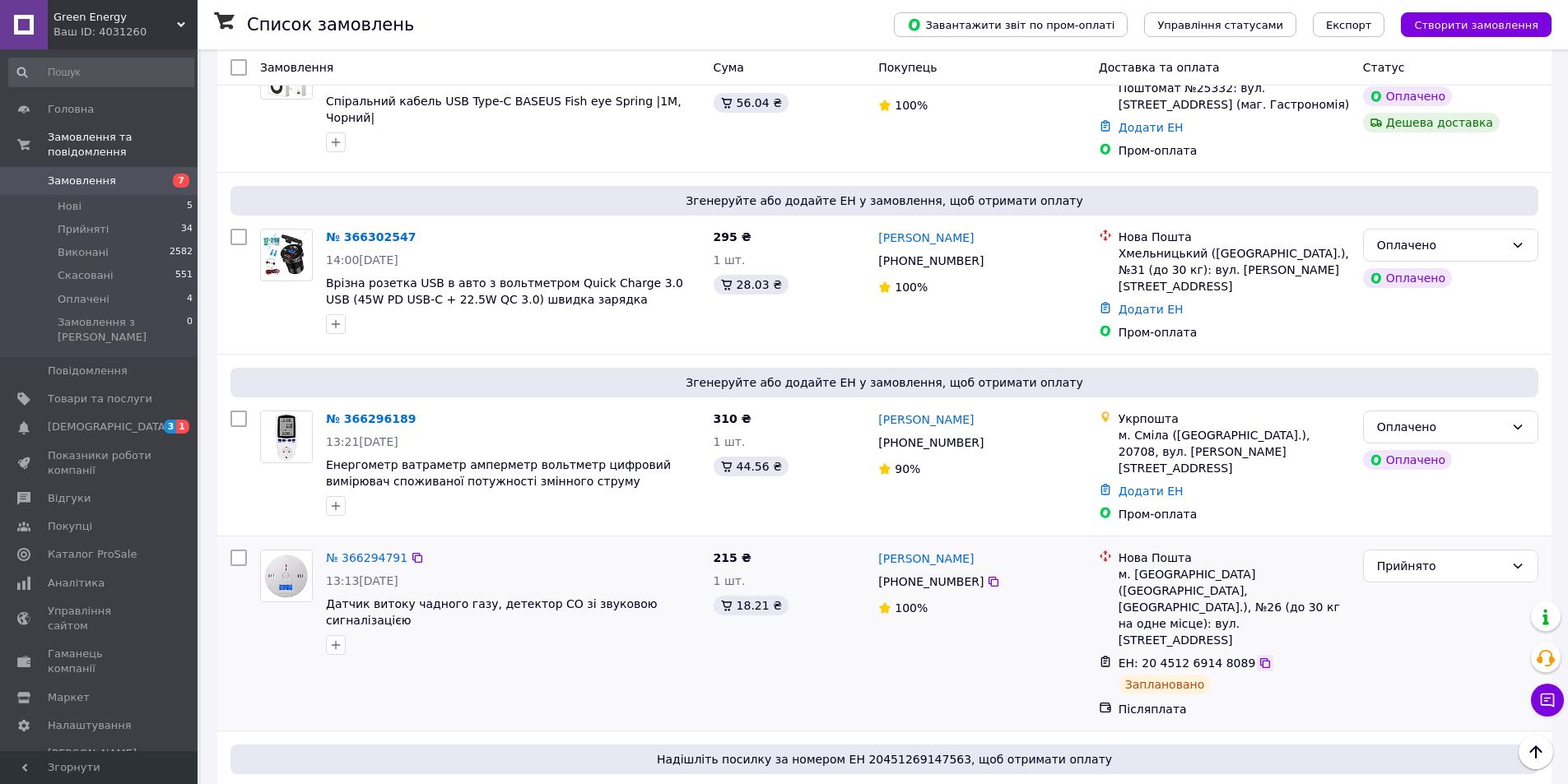
click at [1259, 657] on icon at bounding box center [1265, 663] width 13 height 13
drag, startPoint x: 636, startPoint y: 671, endPoint x: 643, endPoint y: 653, distance: 19.3
click at [637, 667] on div "№ 366294791 13:13, 12.10.2025 Датчик витоку чадного газу, детектор СО зі звуков…" at bounding box center [480, 633] width 453 height 181
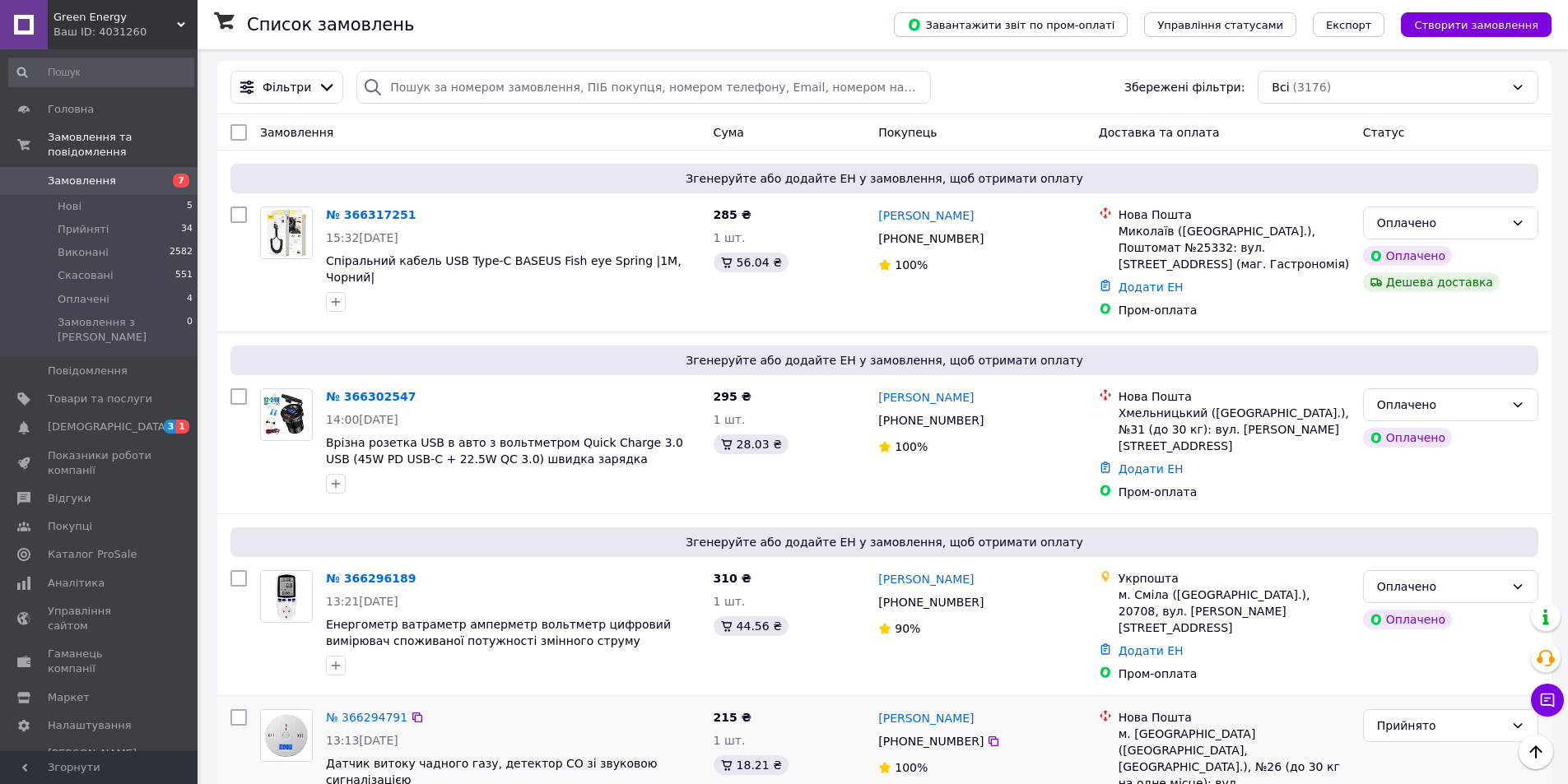
scroll to position [0, 0]
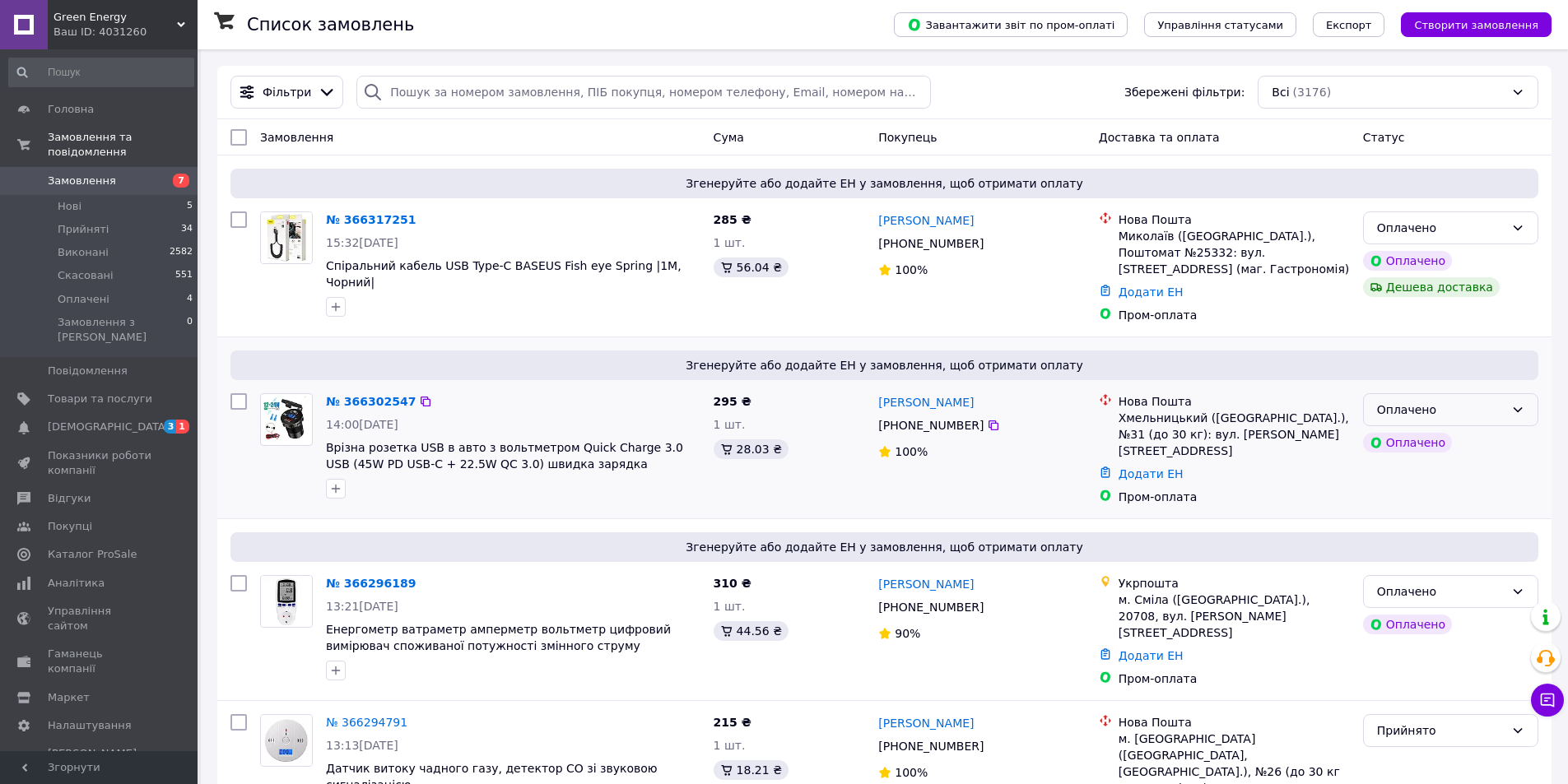
click at [1476, 399] on div "Оплачено" at bounding box center [1450, 410] width 175 height 33
click at [1418, 442] on li "Прийнято" at bounding box center [1450, 446] width 173 height 29
click at [372, 405] on link "№ 366302547" at bounding box center [371, 401] width 90 height 13
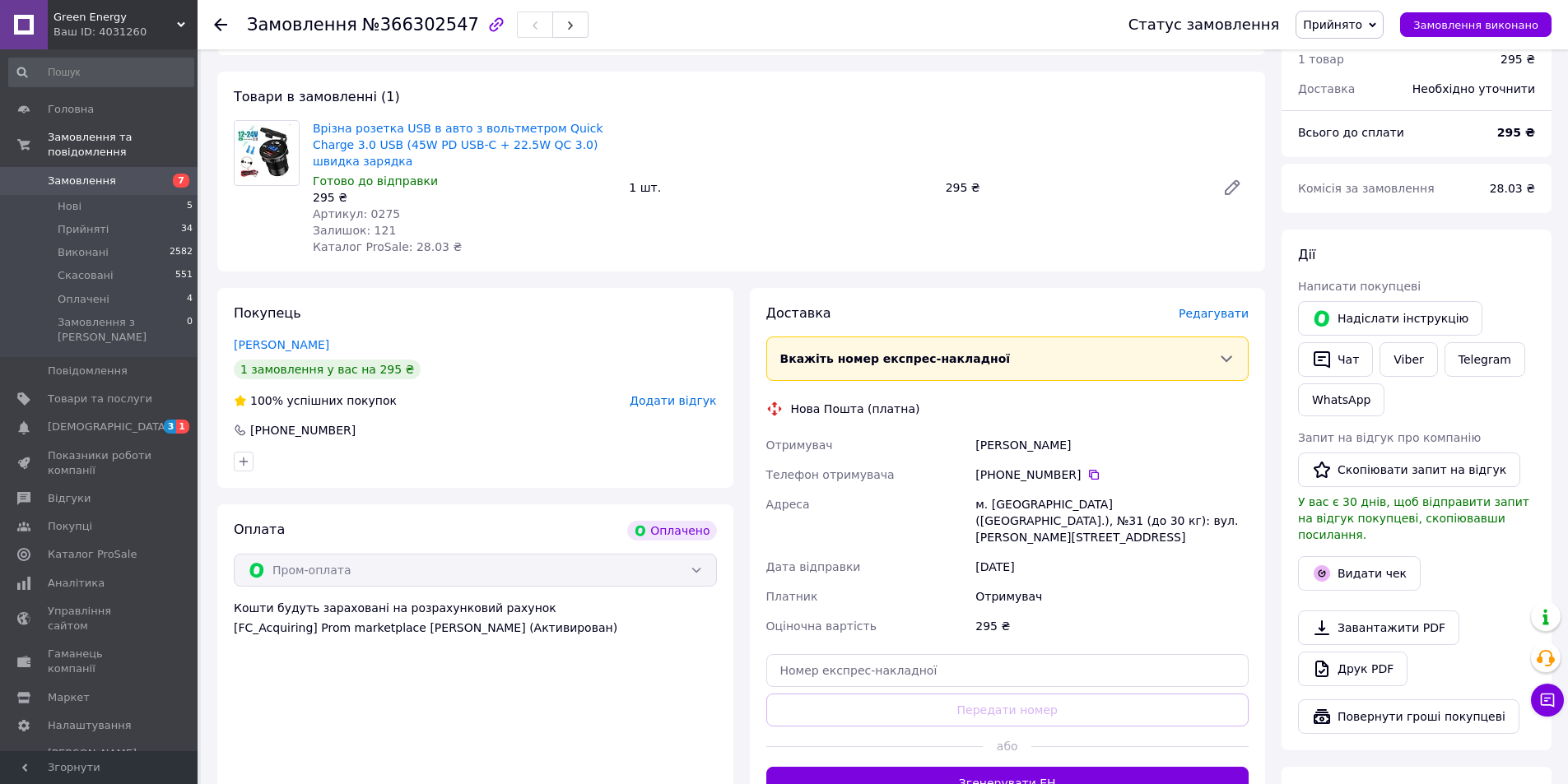
scroll to position [329, 0]
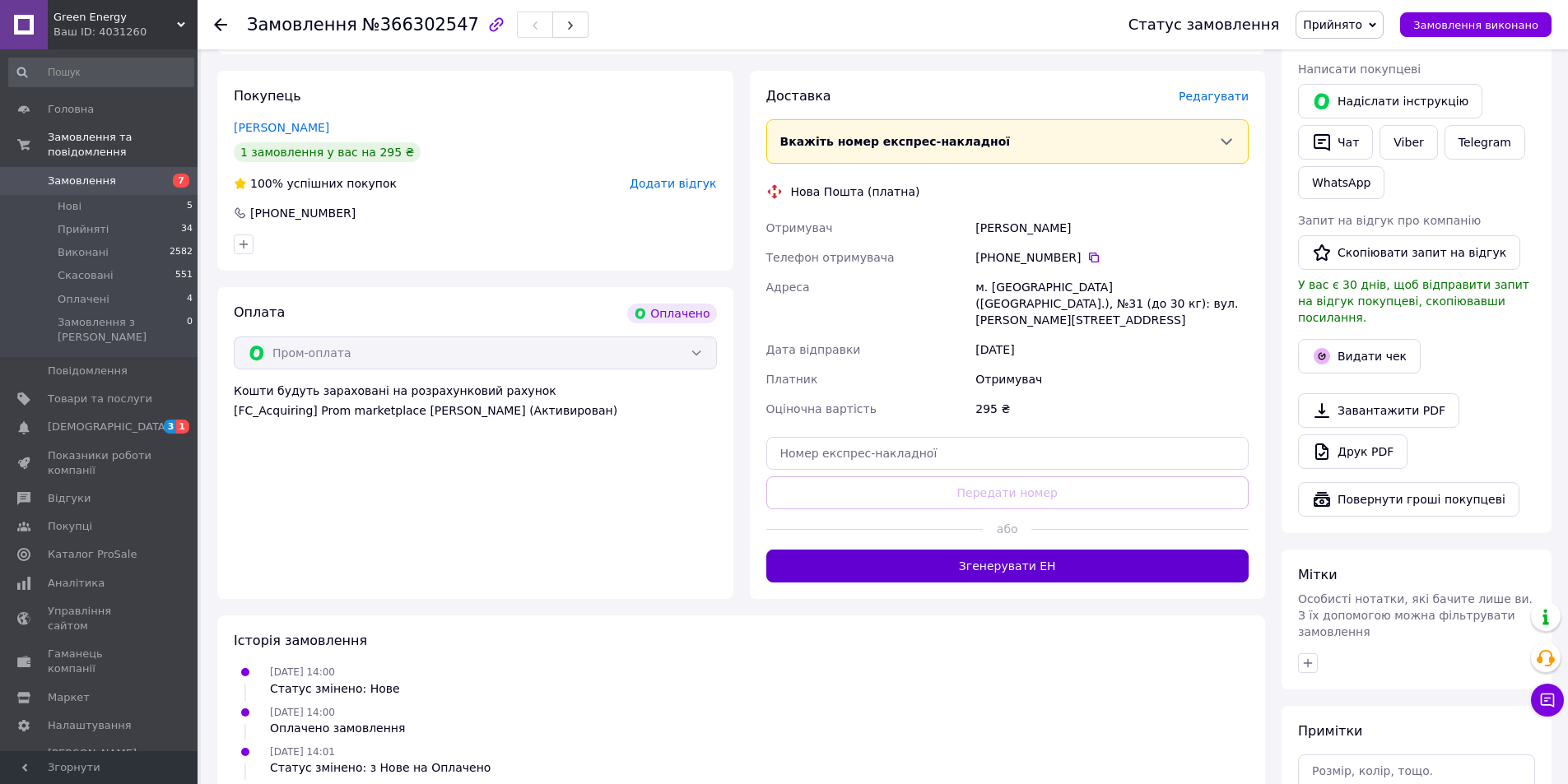
click at [1040, 550] on button "Згенерувати ЕН" at bounding box center [1008, 567] width 483 height 33
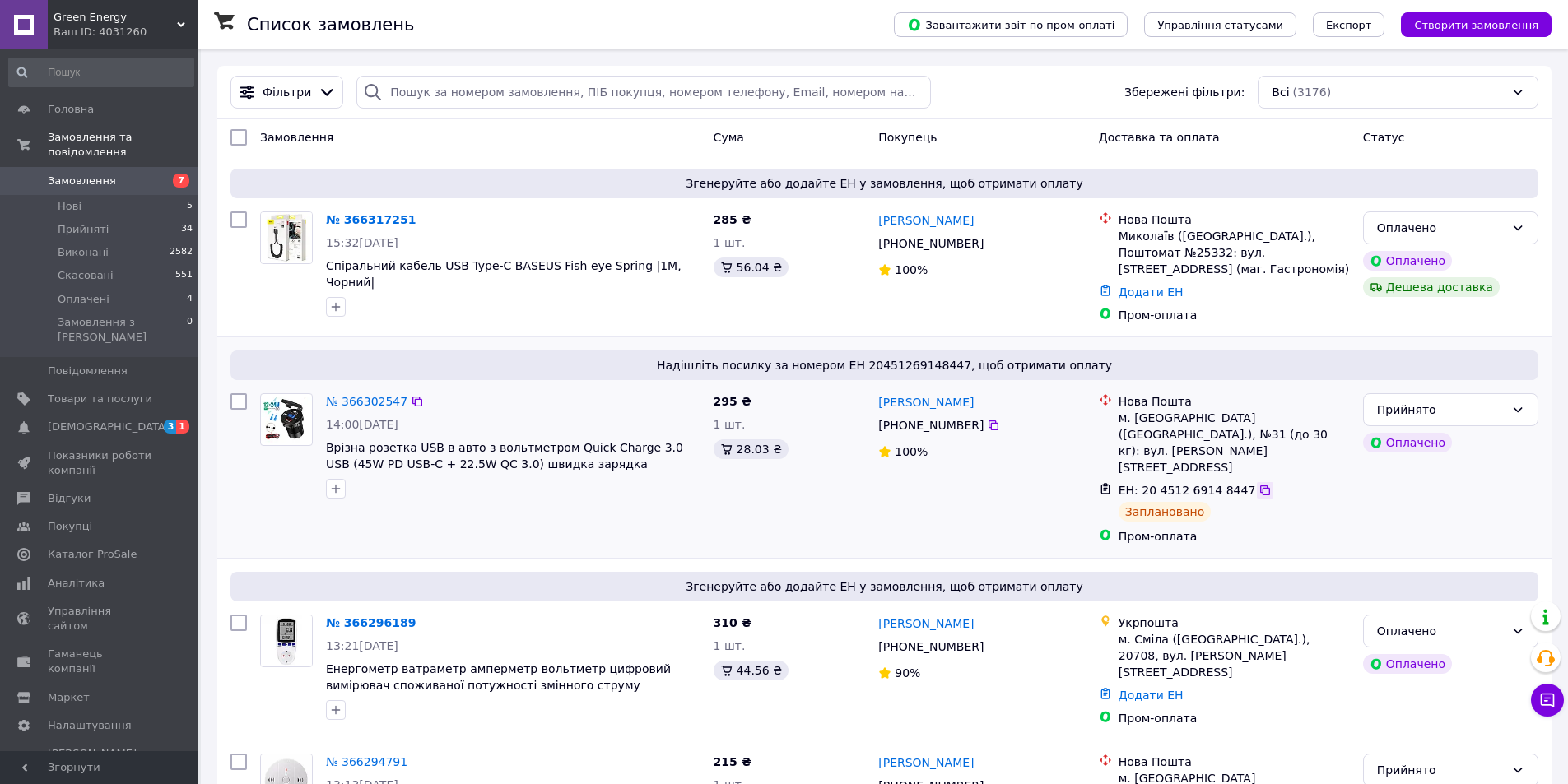
click at [1259, 484] on icon at bounding box center [1265, 490] width 13 height 13
click at [599, 367] on span "Надішліть посилку за номером ЕН 20451269148447, щоб отримати оплату" at bounding box center [884, 365] width 1294 height 16
drag, startPoint x: 1491, startPoint y: 230, endPoint x: 1466, endPoint y: 242, distance: 27.7
click at [1490, 230] on div "Оплачено" at bounding box center [1440, 228] width 127 height 18
click at [1427, 261] on li "Прийнято" at bounding box center [1450, 264] width 173 height 29
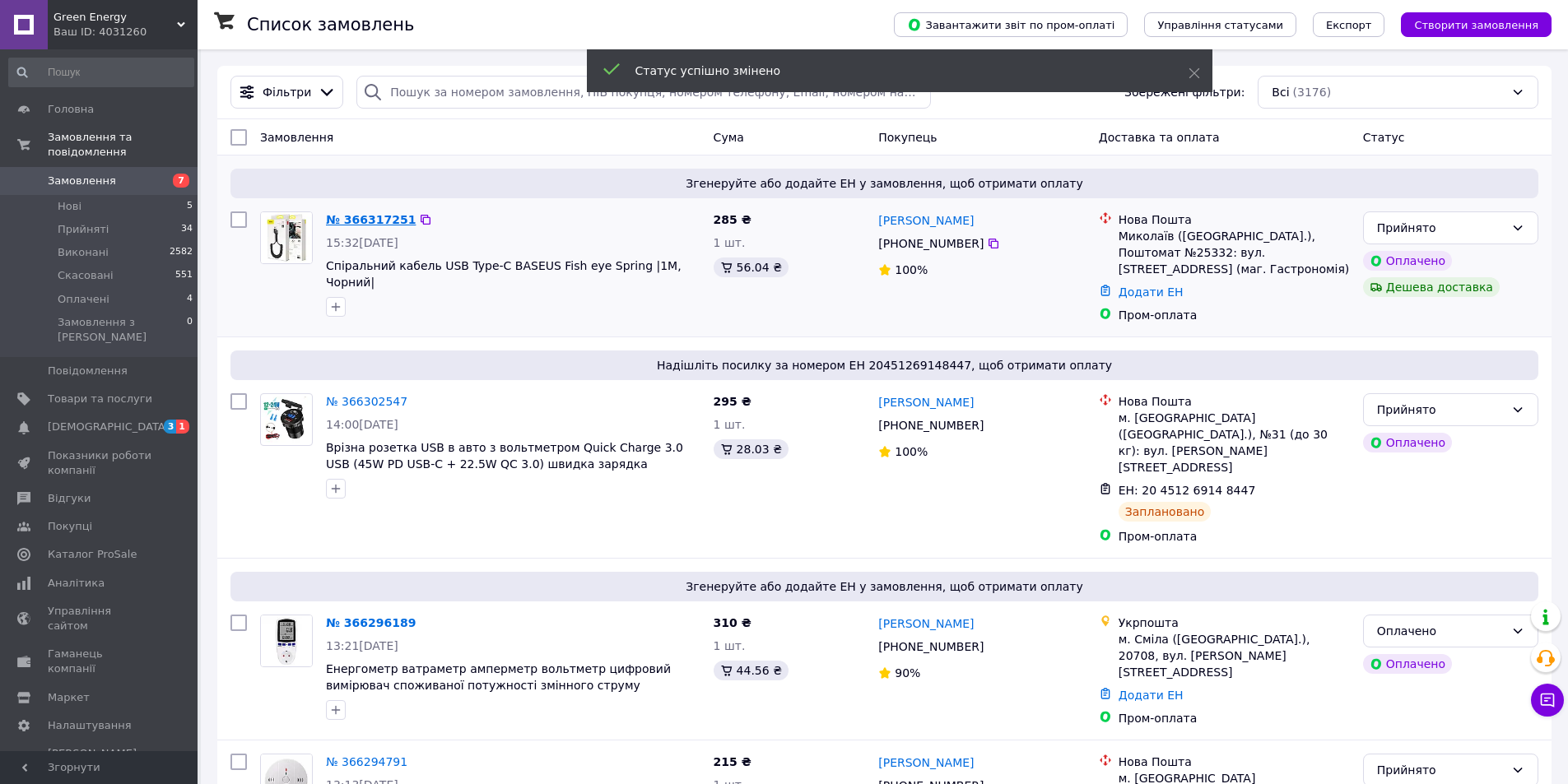
click at [362, 218] on link "№ 366317251" at bounding box center [371, 219] width 90 height 13
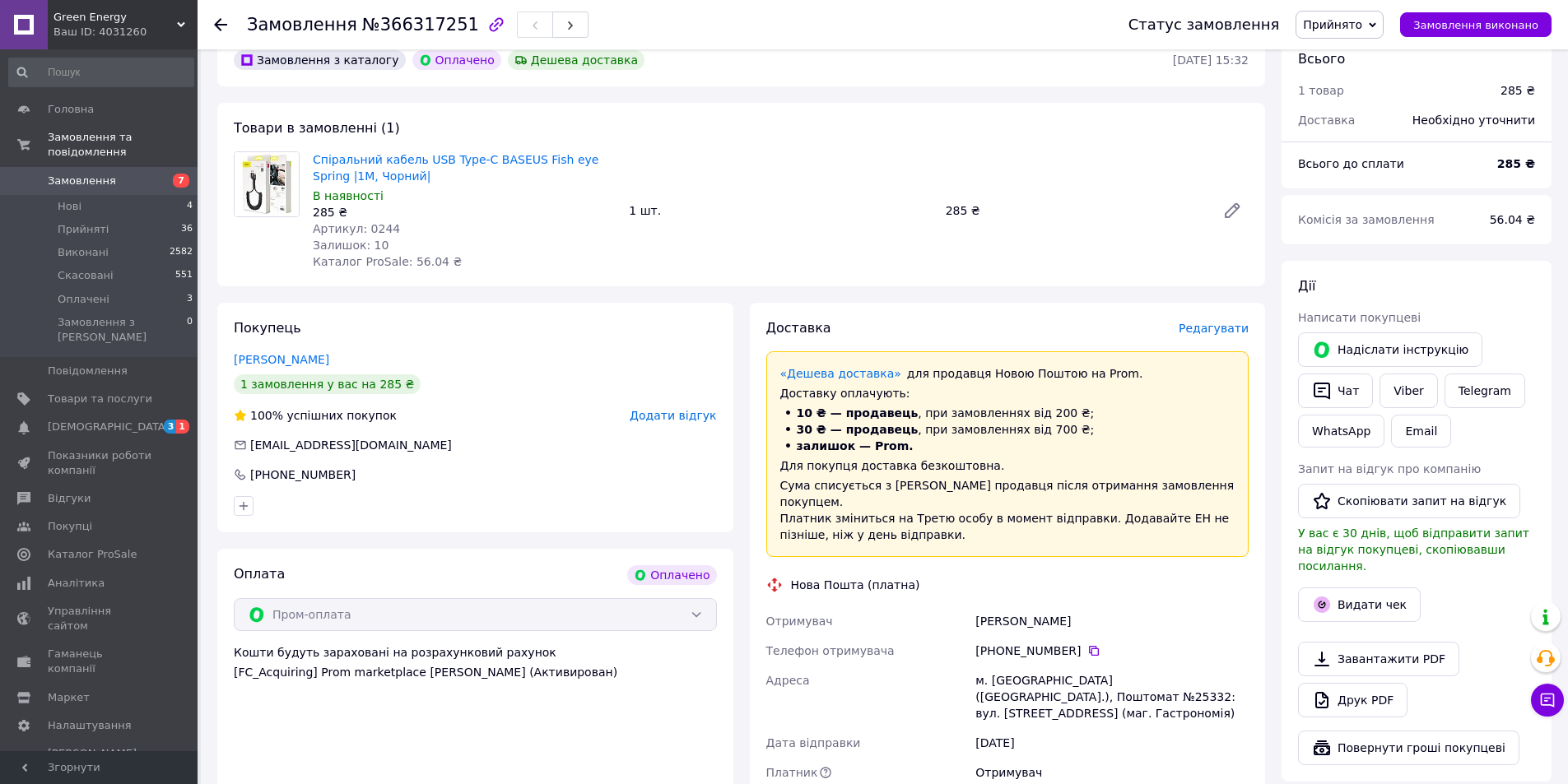
scroll to position [329, 0]
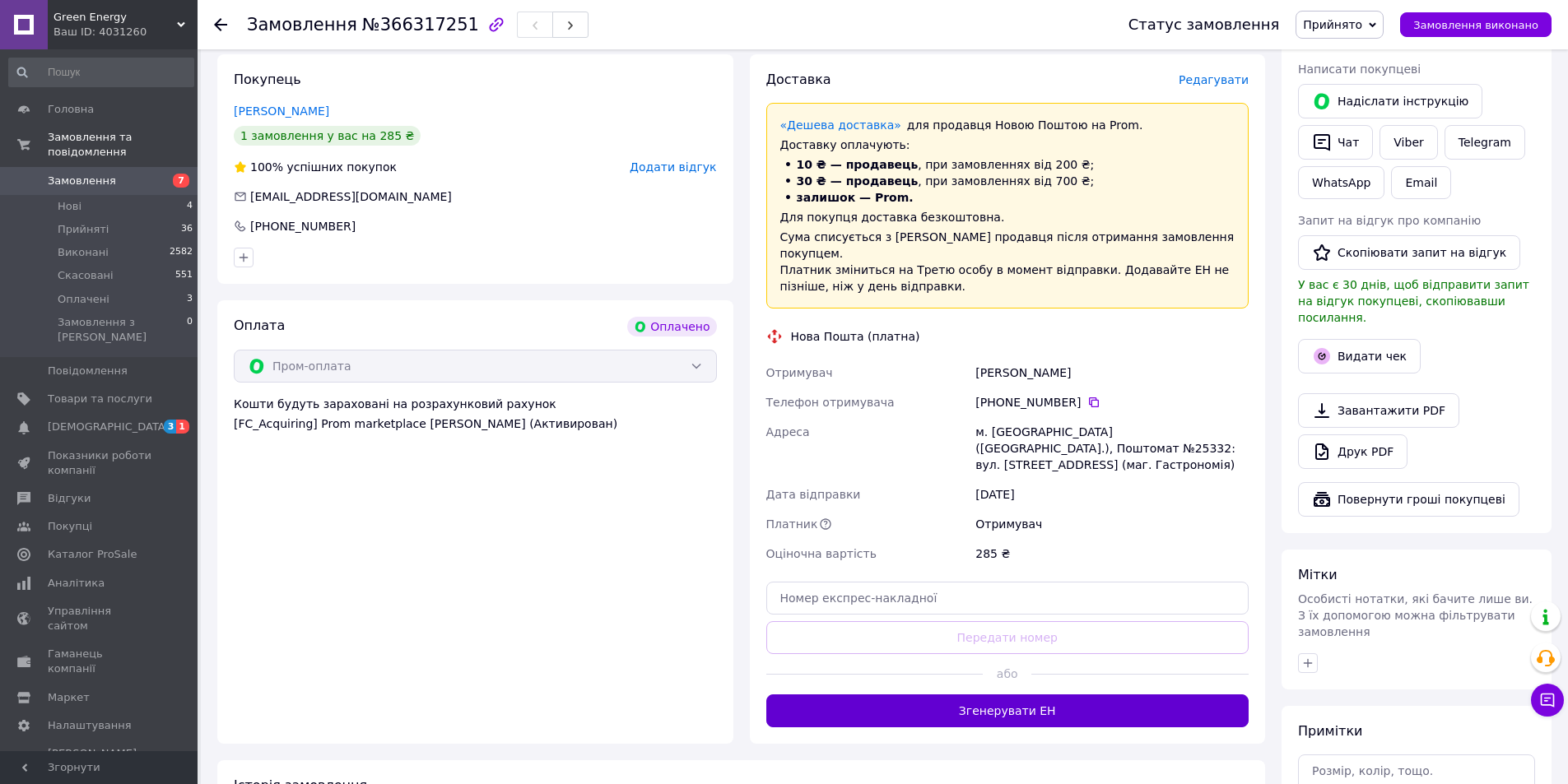
click at [992, 695] on button "Згенерувати ЕН" at bounding box center [1008, 711] width 483 height 33
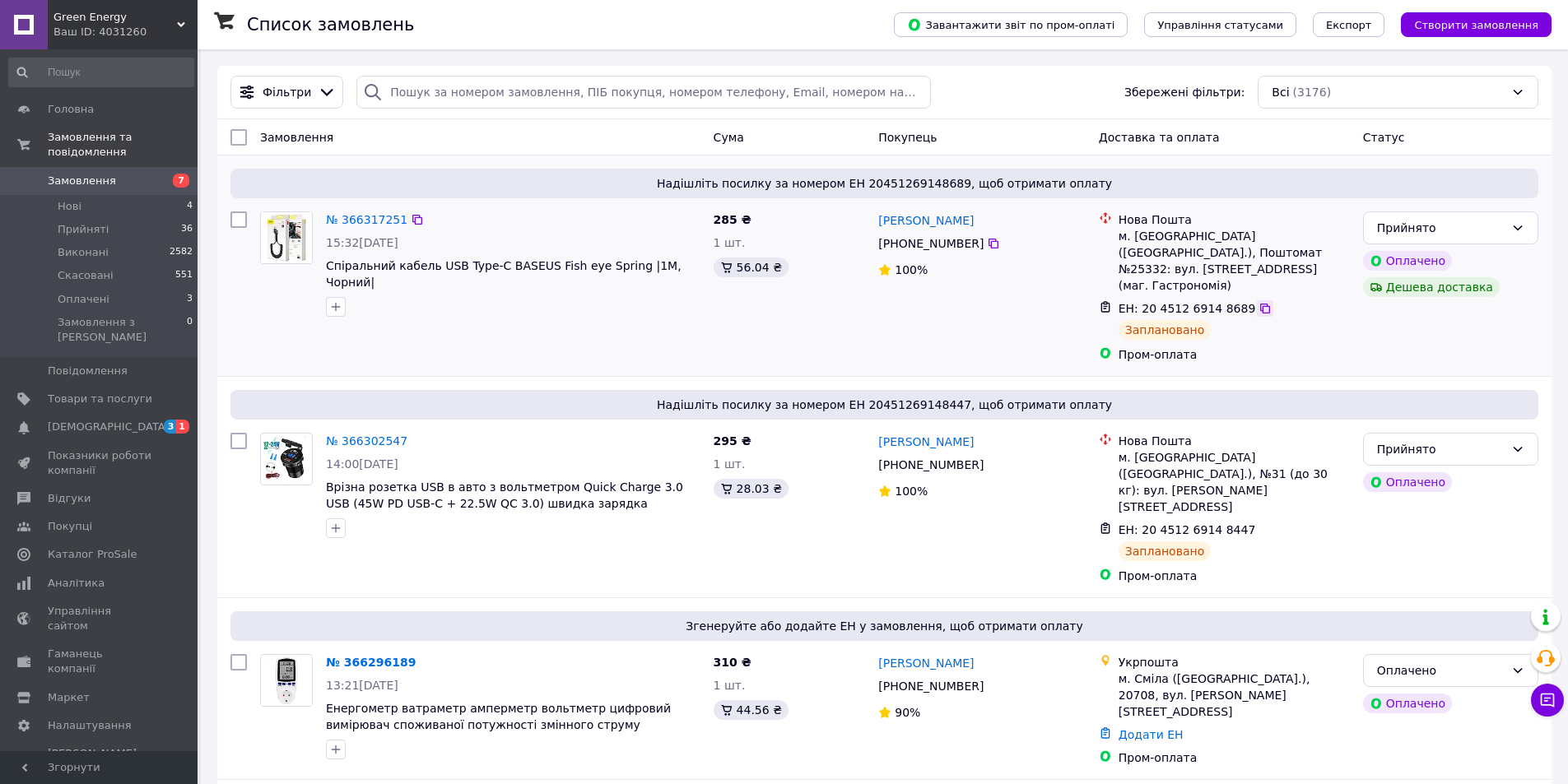
click at [1259, 302] on icon at bounding box center [1265, 308] width 13 height 13
drag, startPoint x: 322, startPoint y: 267, endPoint x: 682, endPoint y: 266, distance: 360.0
click at [682, 266] on div "№ 366317251 15:32, 12.10.2025 Спіральний кабель USB Type-C BASEUS Fish eye Spri…" at bounding box center [513, 264] width 387 height 119
copy span "Спіральний кабель USB Type-C BASEUS Fish eye Spring |1M, Чорний"
click at [603, 397] on span "Надішліть посилку за номером ЕН 20451269148447, щоб отримати оплату" at bounding box center [884, 405] width 1294 height 16
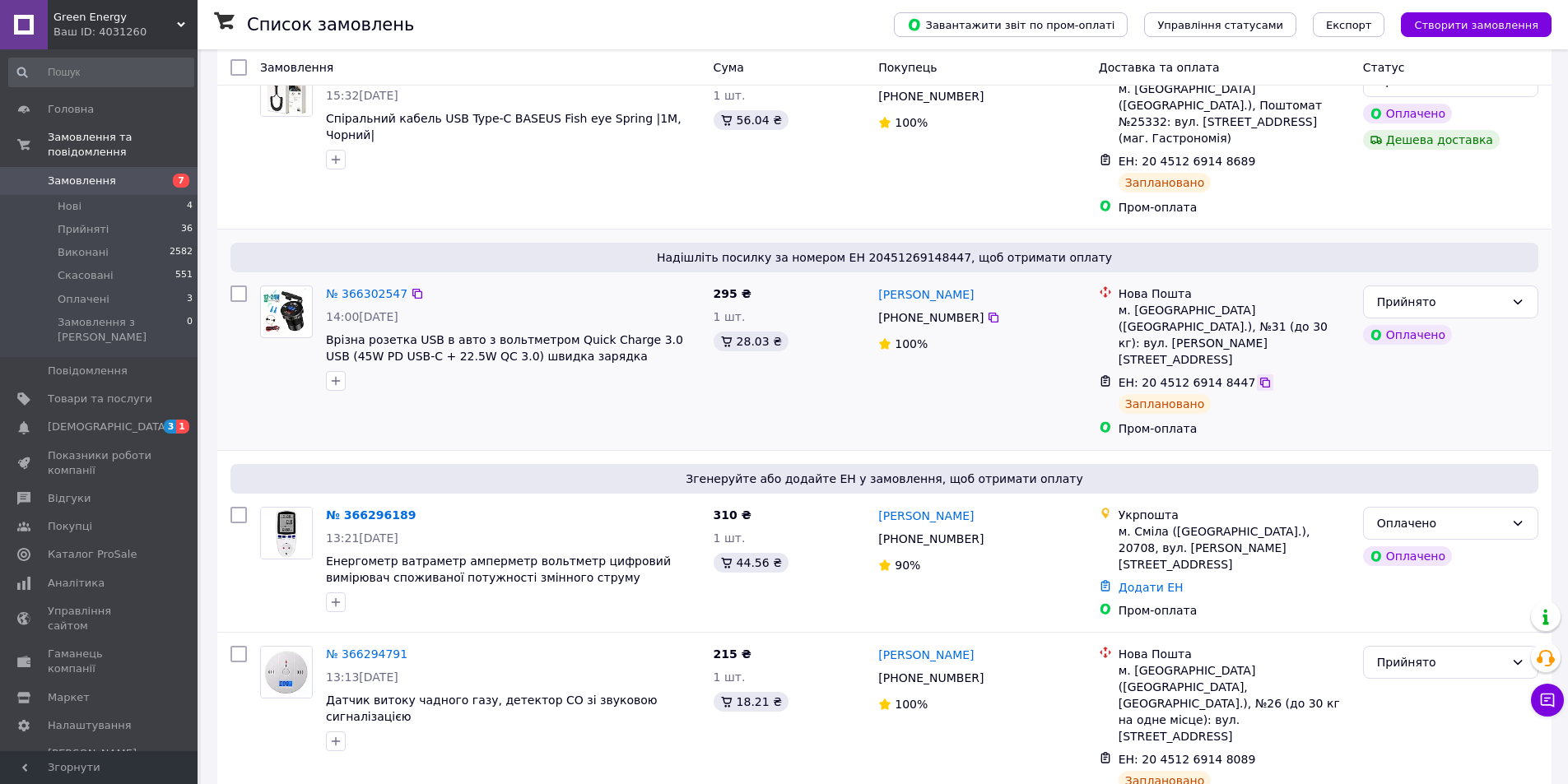
scroll to position [165, 0]
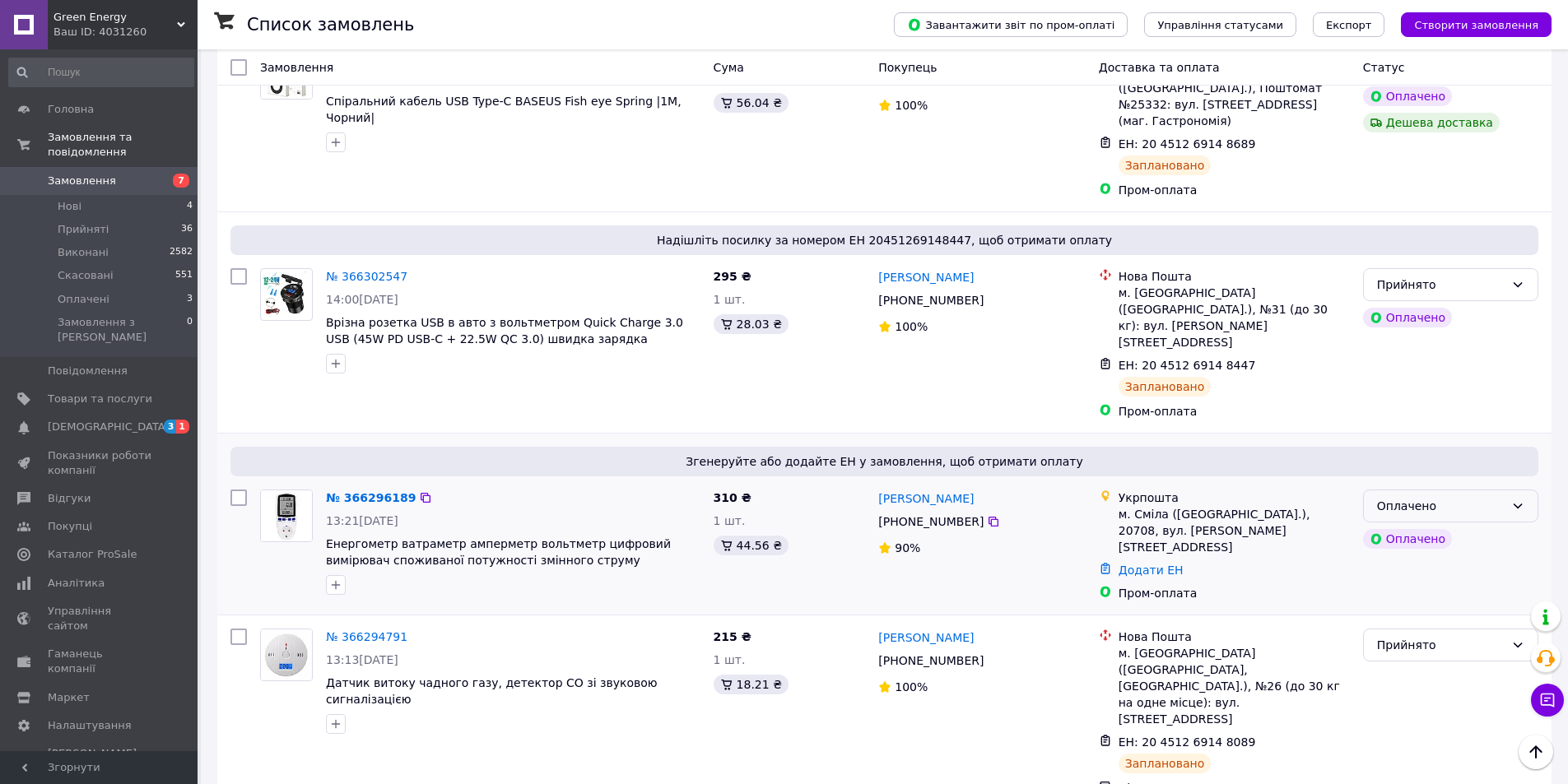
click at [1451, 497] on div "Оплачено" at bounding box center [1440, 506] width 127 height 18
click at [1408, 491] on li "Прийнято" at bounding box center [1450, 493] width 173 height 29
click at [370, 491] on link "№ 366296189" at bounding box center [371, 497] width 90 height 13
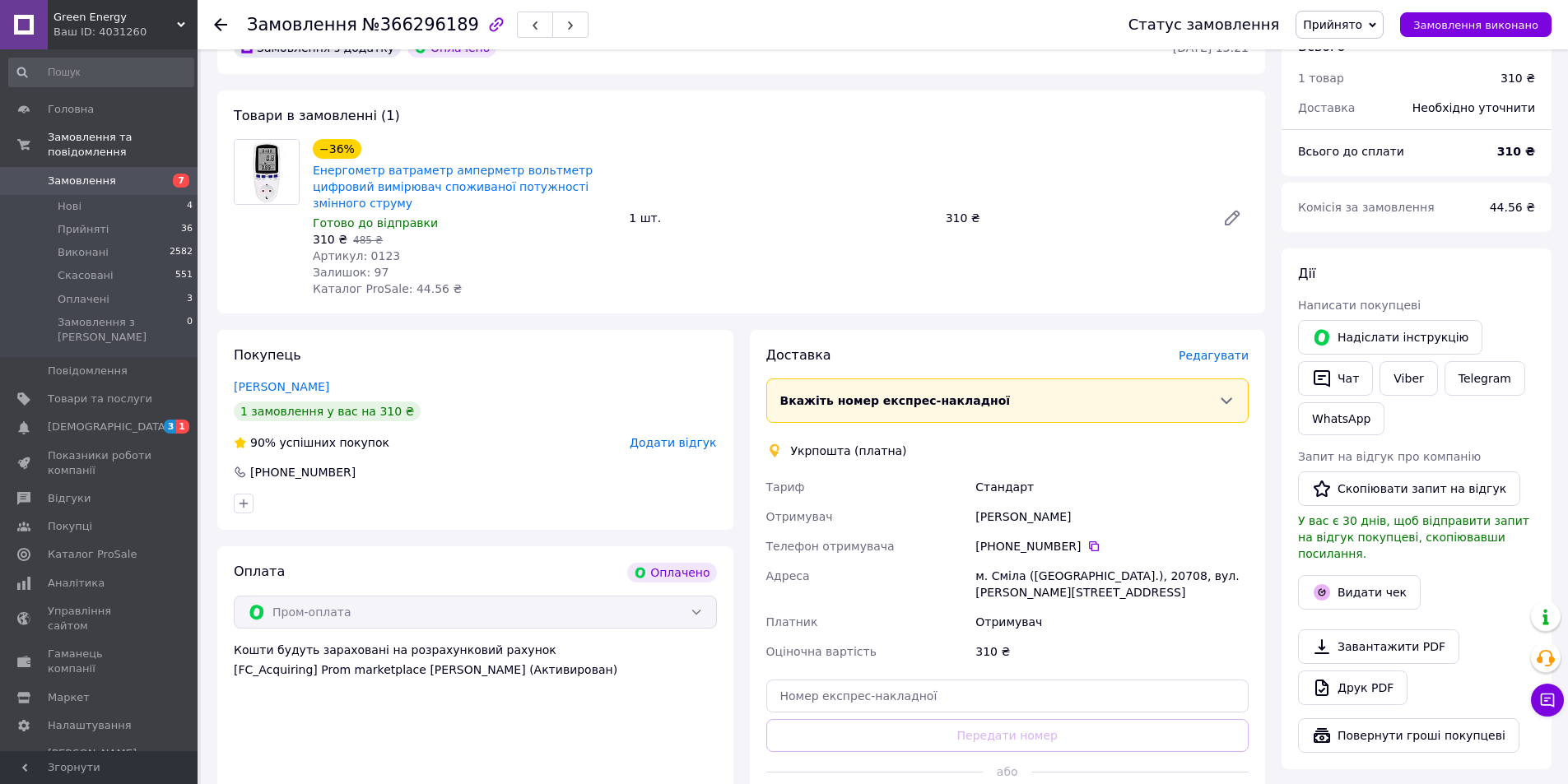
scroll to position [329, 0]
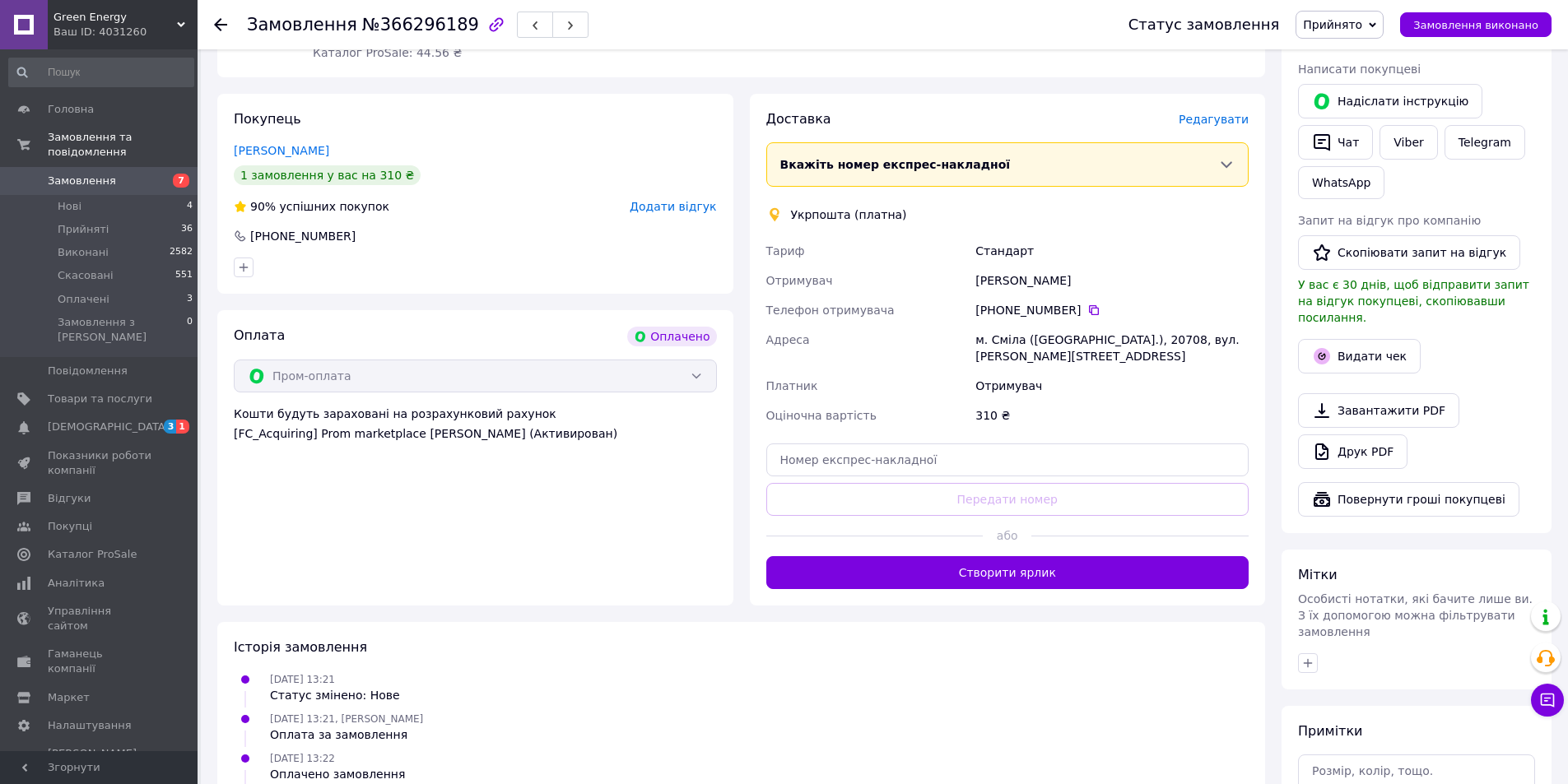
click at [965, 556] on button "Створити ярлик" at bounding box center [1008, 573] width 483 height 33
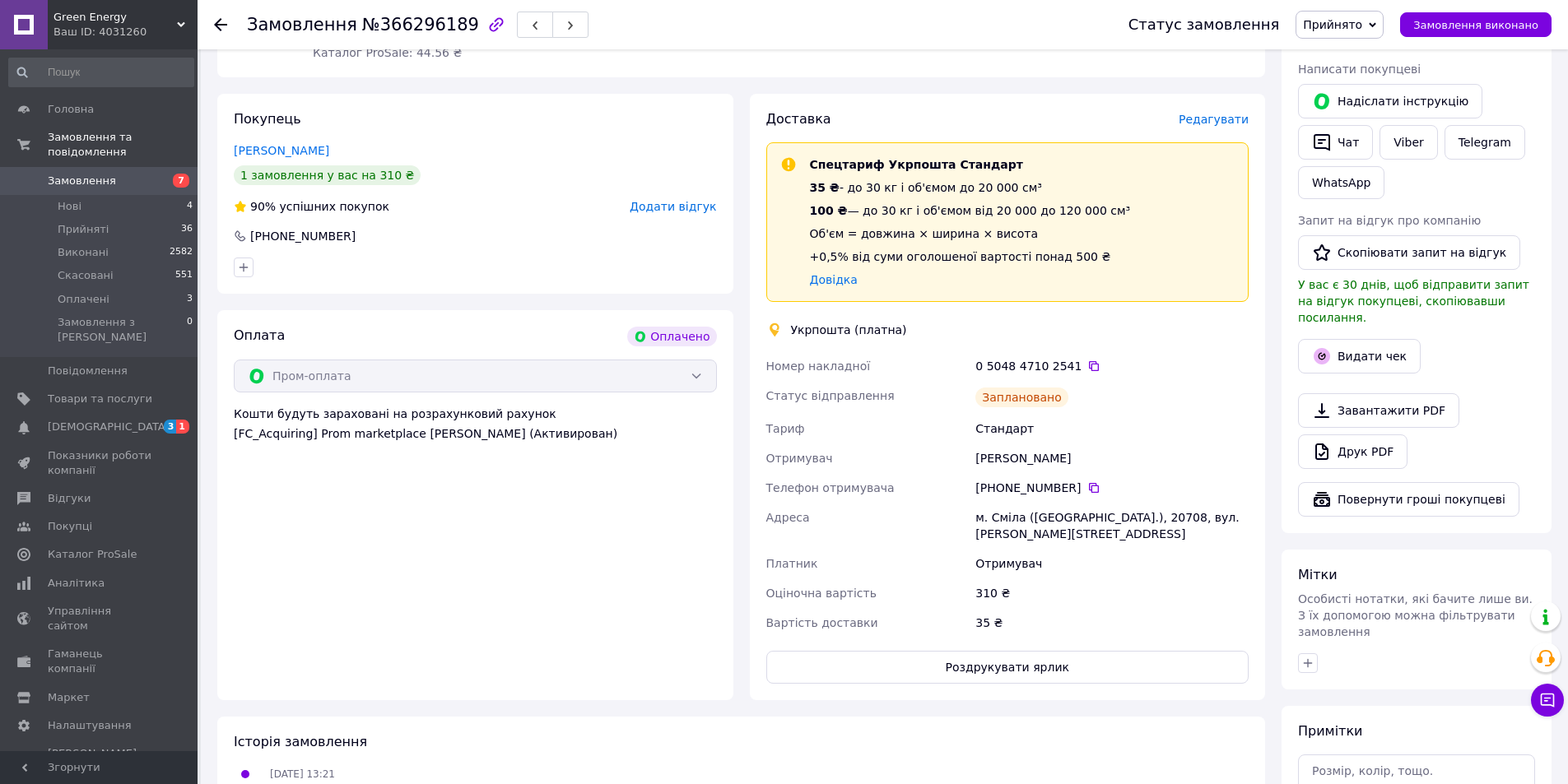
drag, startPoint x: 1003, startPoint y: 456, endPoint x: 995, endPoint y: 454, distance: 8.2
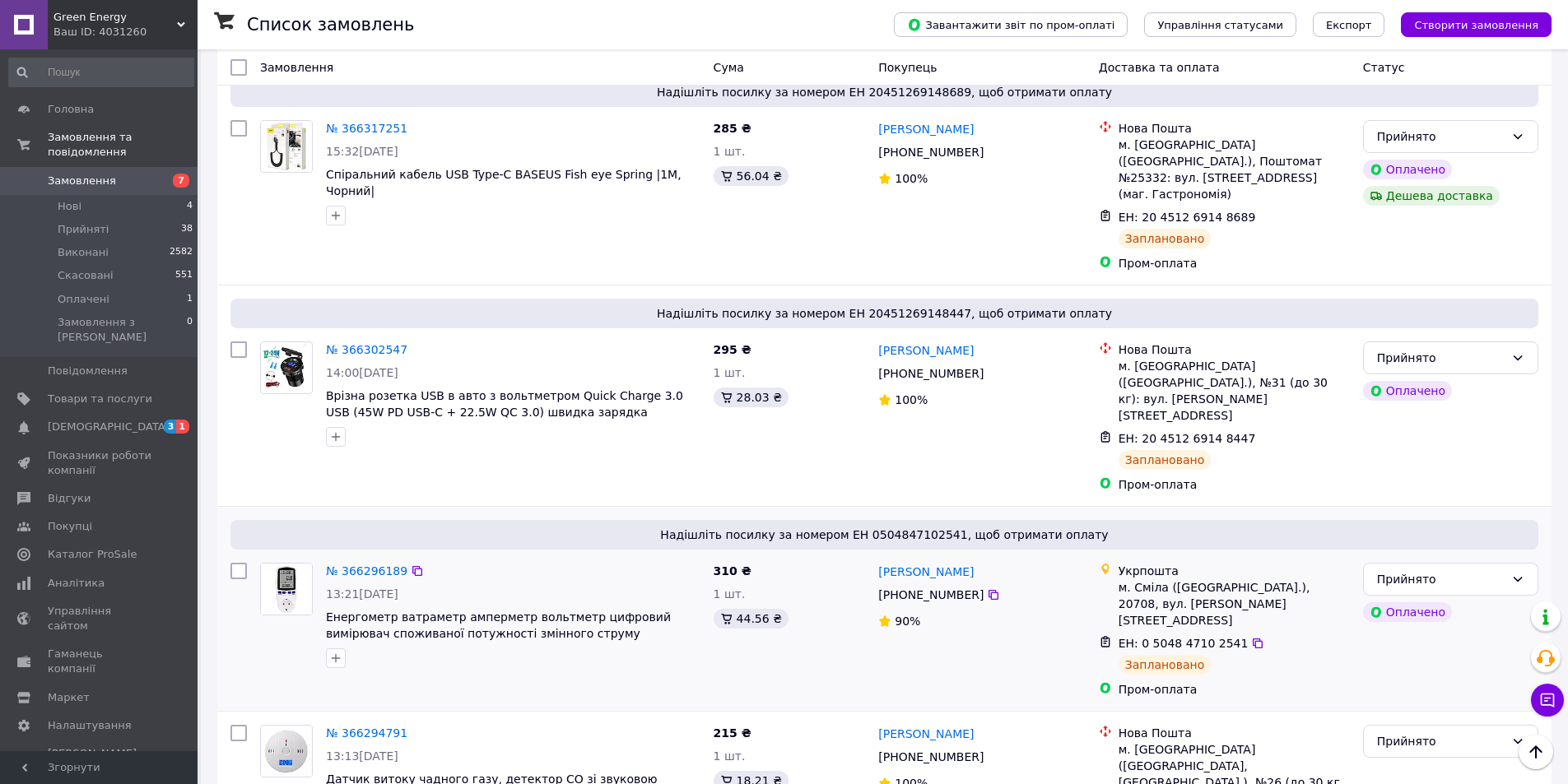
scroll to position [82, 0]
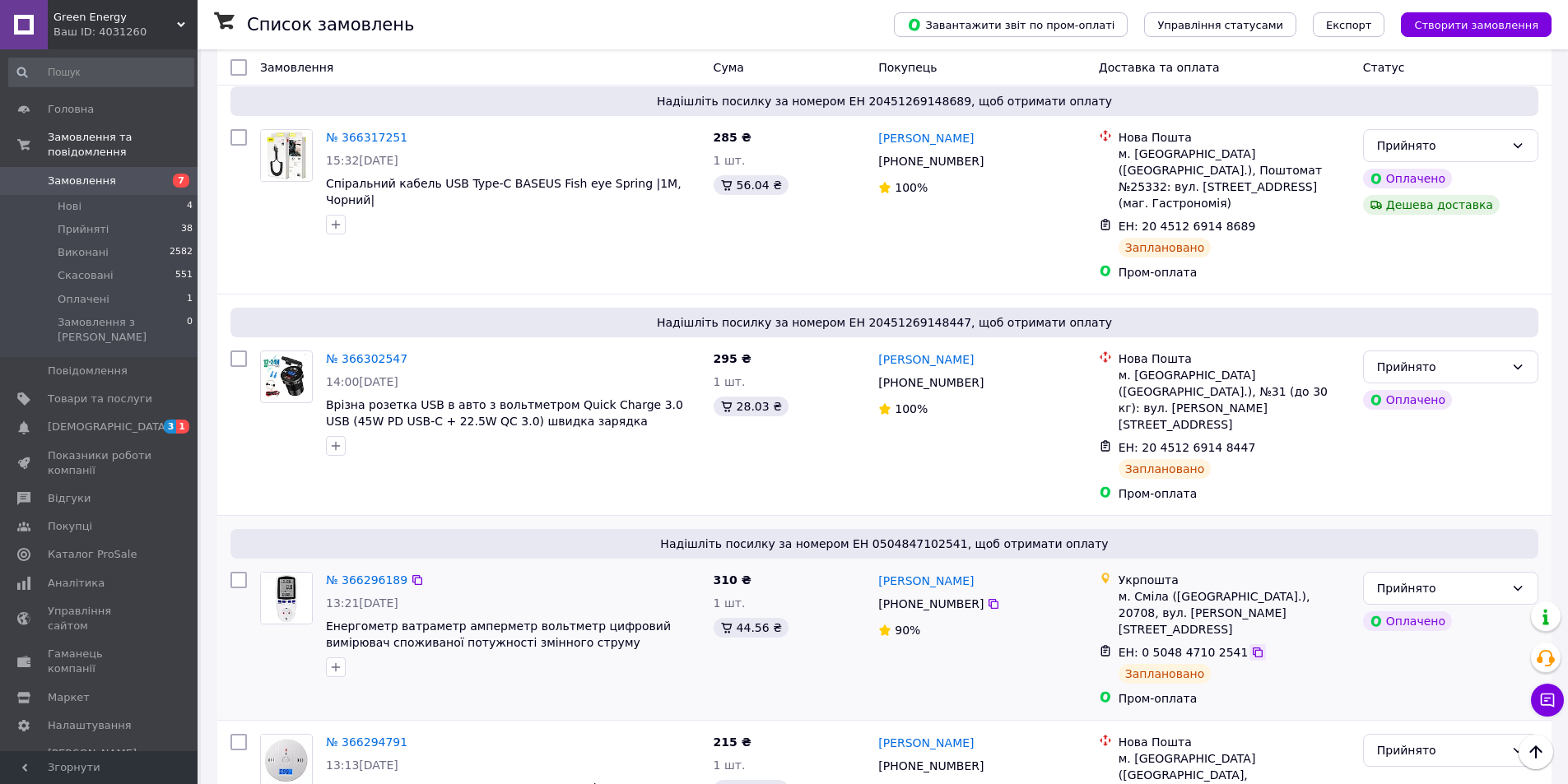
click at [1253, 648] on icon at bounding box center [1257, 652] width 10 height 10
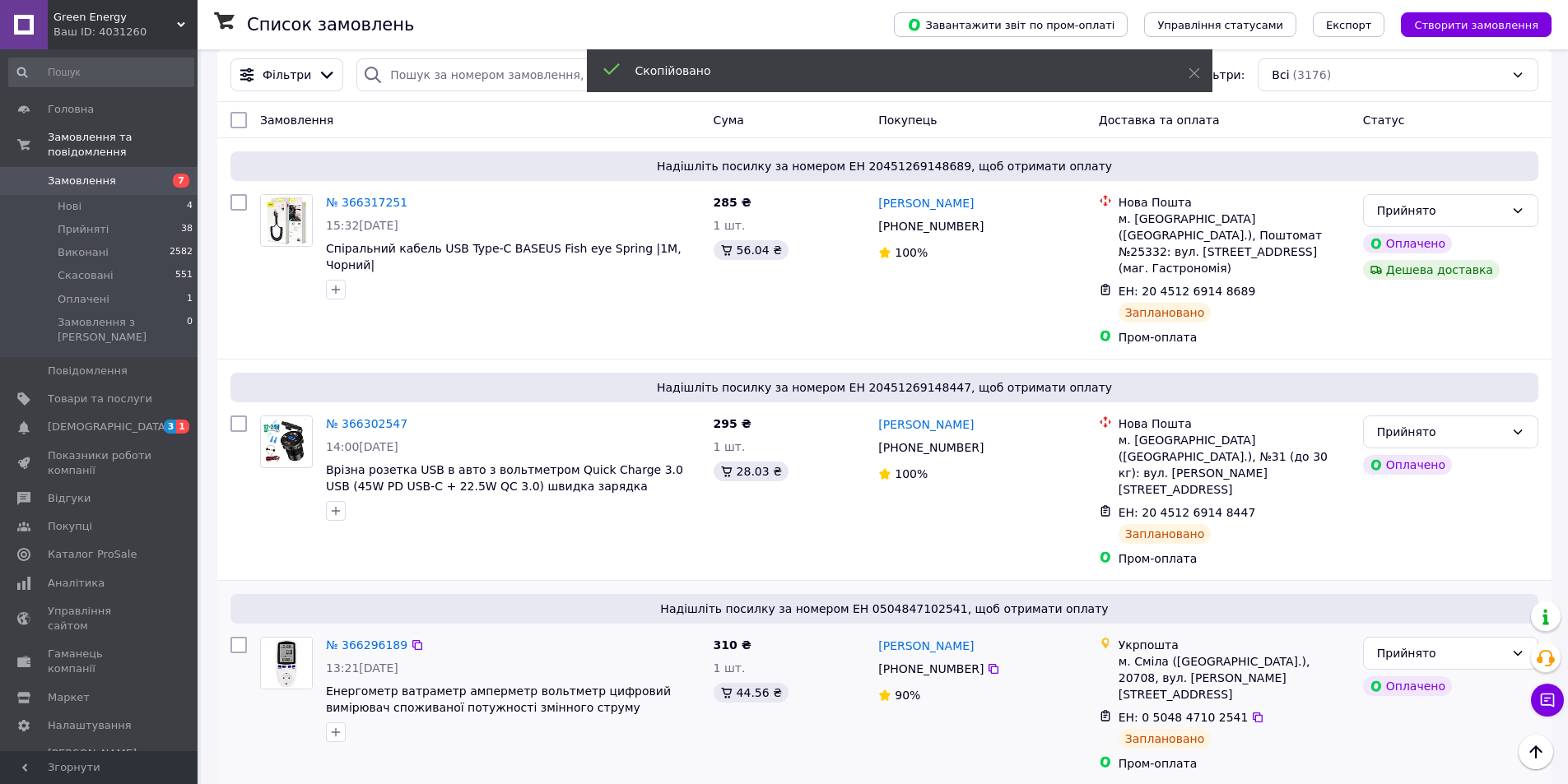
scroll to position [0, 0]
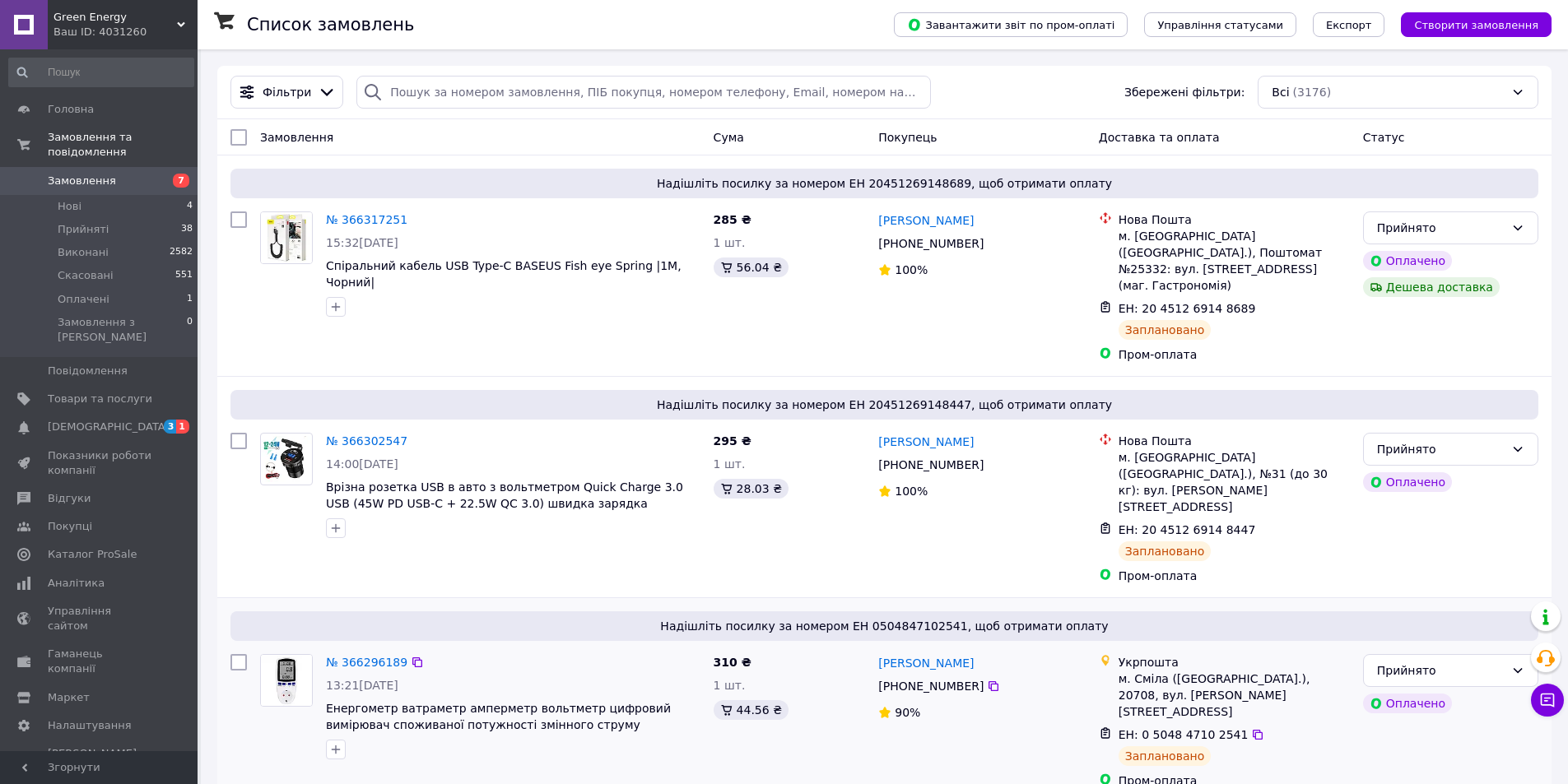
click at [1001, 716] on div "Антоніна Семерик +380 93 214 56 22 90%" at bounding box center [982, 722] width 220 height 148
drag, startPoint x: 321, startPoint y: 662, endPoint x: 700, endPoint y: 647, distance: 379.3
click at [700, 648] on div "№ 366296189 13:21, 12.10.2025 Енергометр ватраметр амперметр вольтметр цифровий…" at bounding box center [513, 707] width 387 height 119
copy span "Енергометр ватраметр амперметр вольтметр цифровий вимірювач"
drag, startPoint x: 137, startPoint y: 457, endPoint x: 41, endPoint y: 269, distance: 211.1
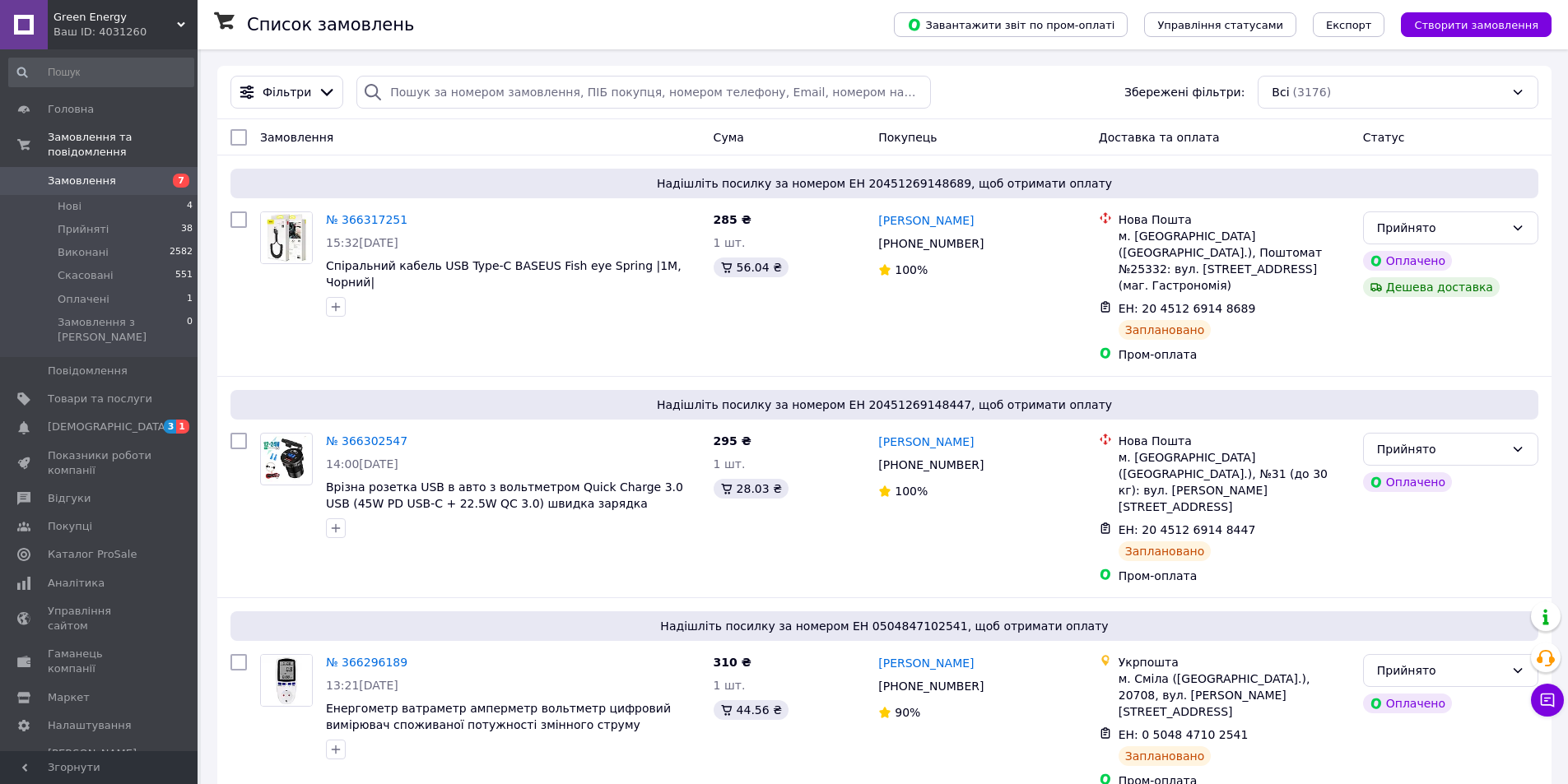
drag, startPoint x: 41, startPoint y: 269, endPoint x: 400, endPoint y: 52, distance: 419.5
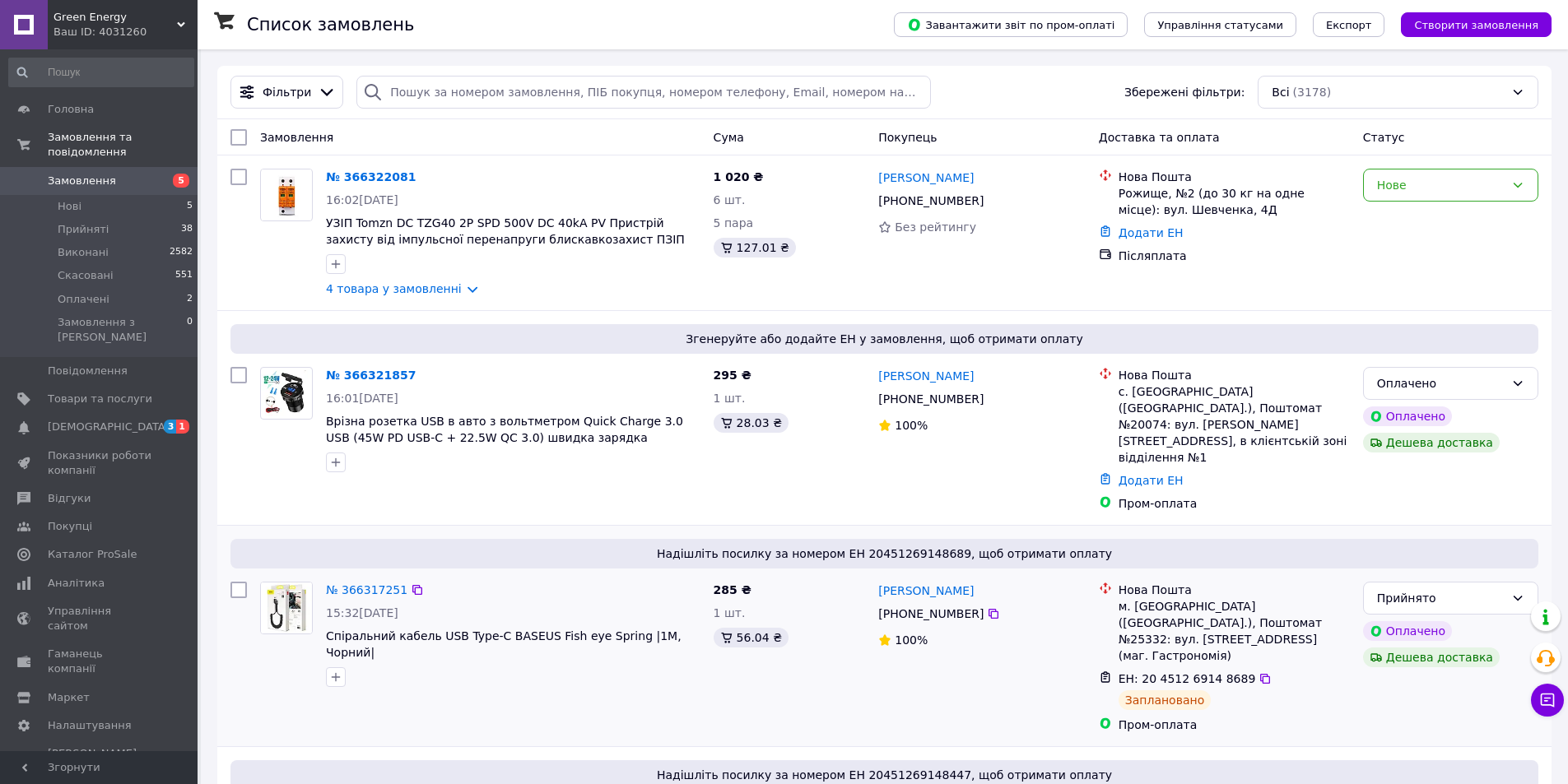
click at [646, 669] on div "№ 366317251 15:32, 12.10.2025 Спіральний кабель USB Type-C BASEUS Fish eye Spri…" at bounding box center [480, 658] width 453 height 165
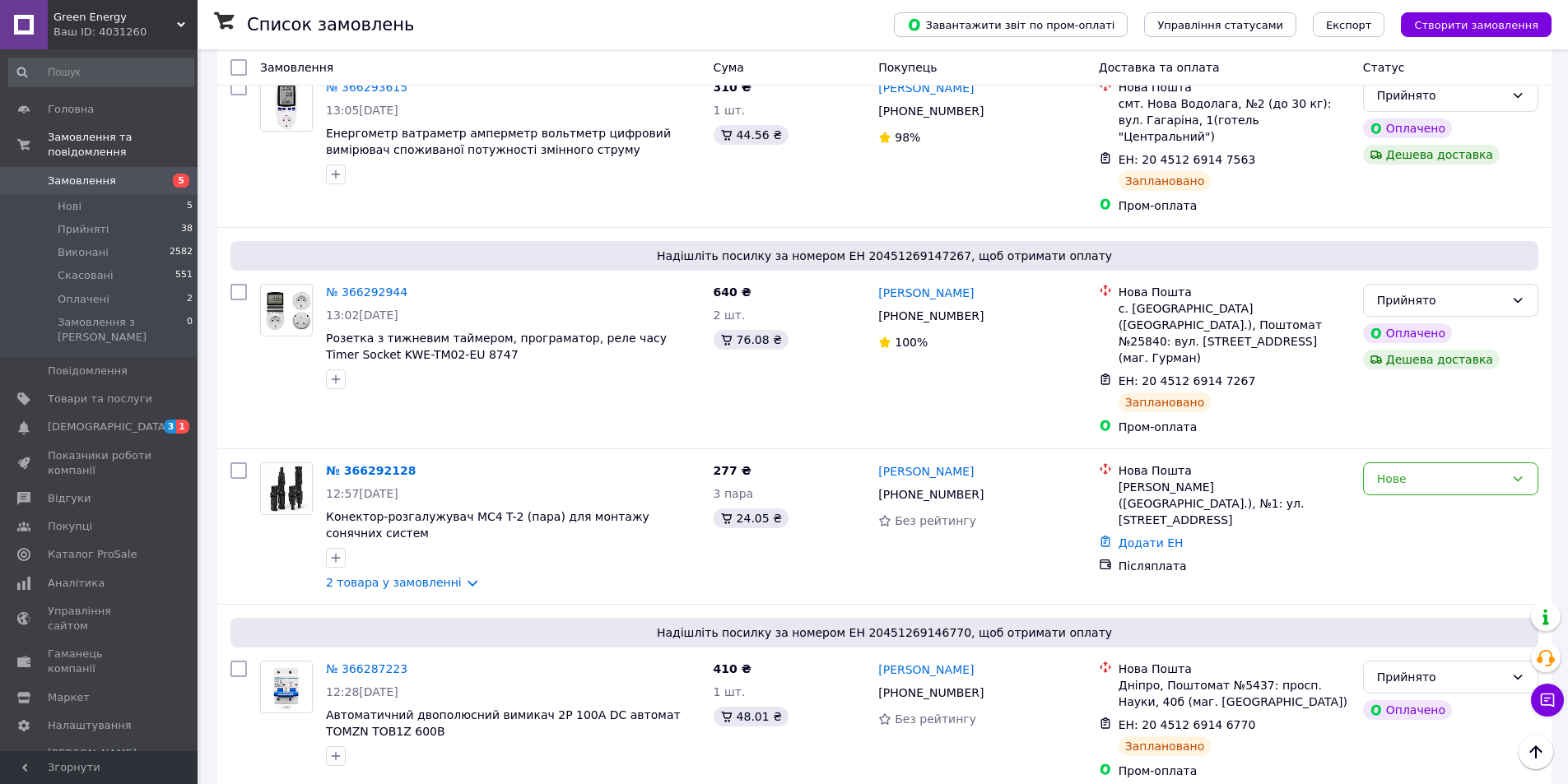
scroll to position [1317, 0]
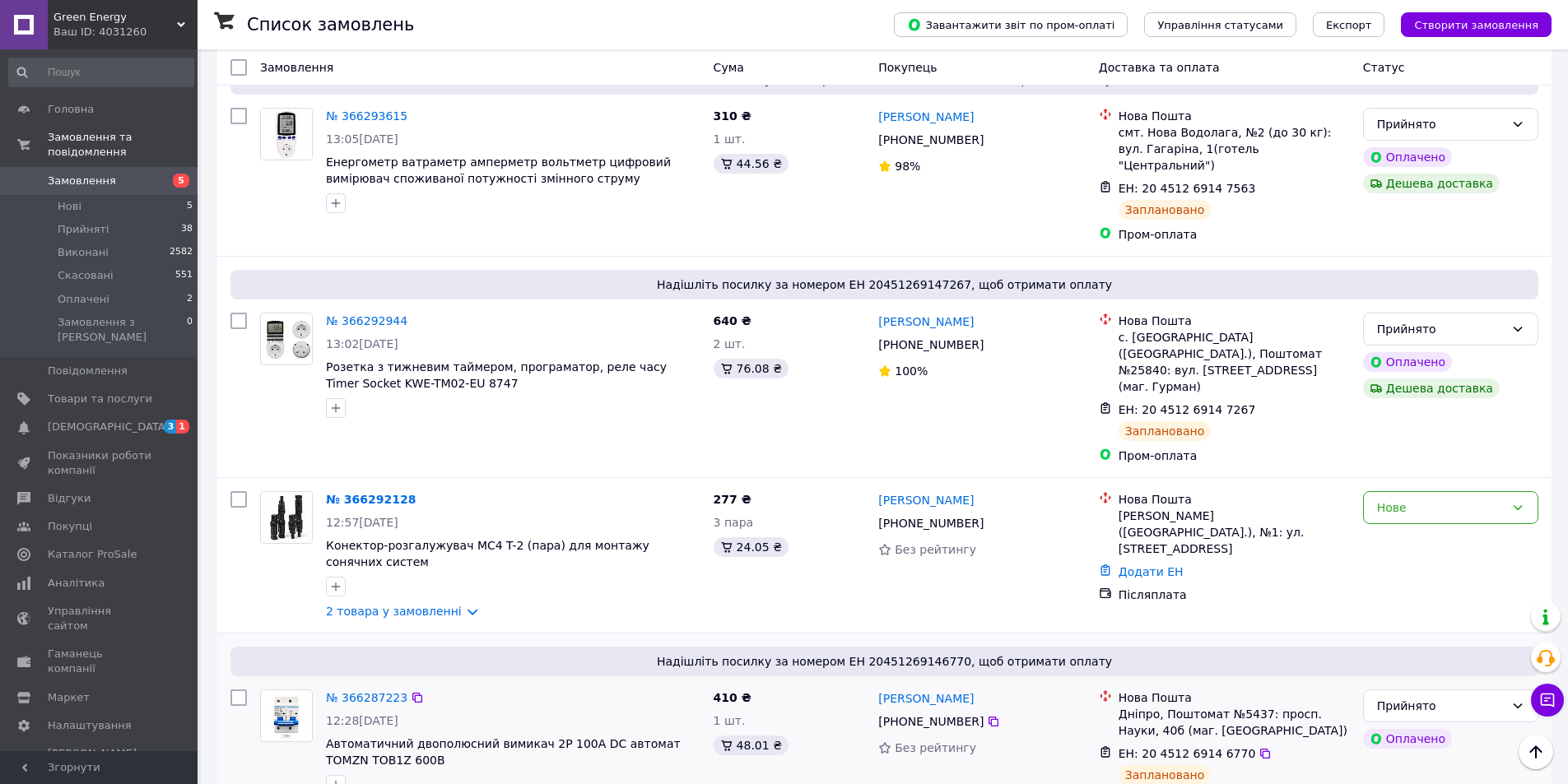
click at [1194, 634] on div "Надішліть посилку за номером ЕН 20451269146770, щоб отримати оплату № 366287223…" at bounding box center [884, 728] width 1334 height 188
click at [1422, 528] on li "Прийнято" at bounding box center [1450, 532] width 173 height 29
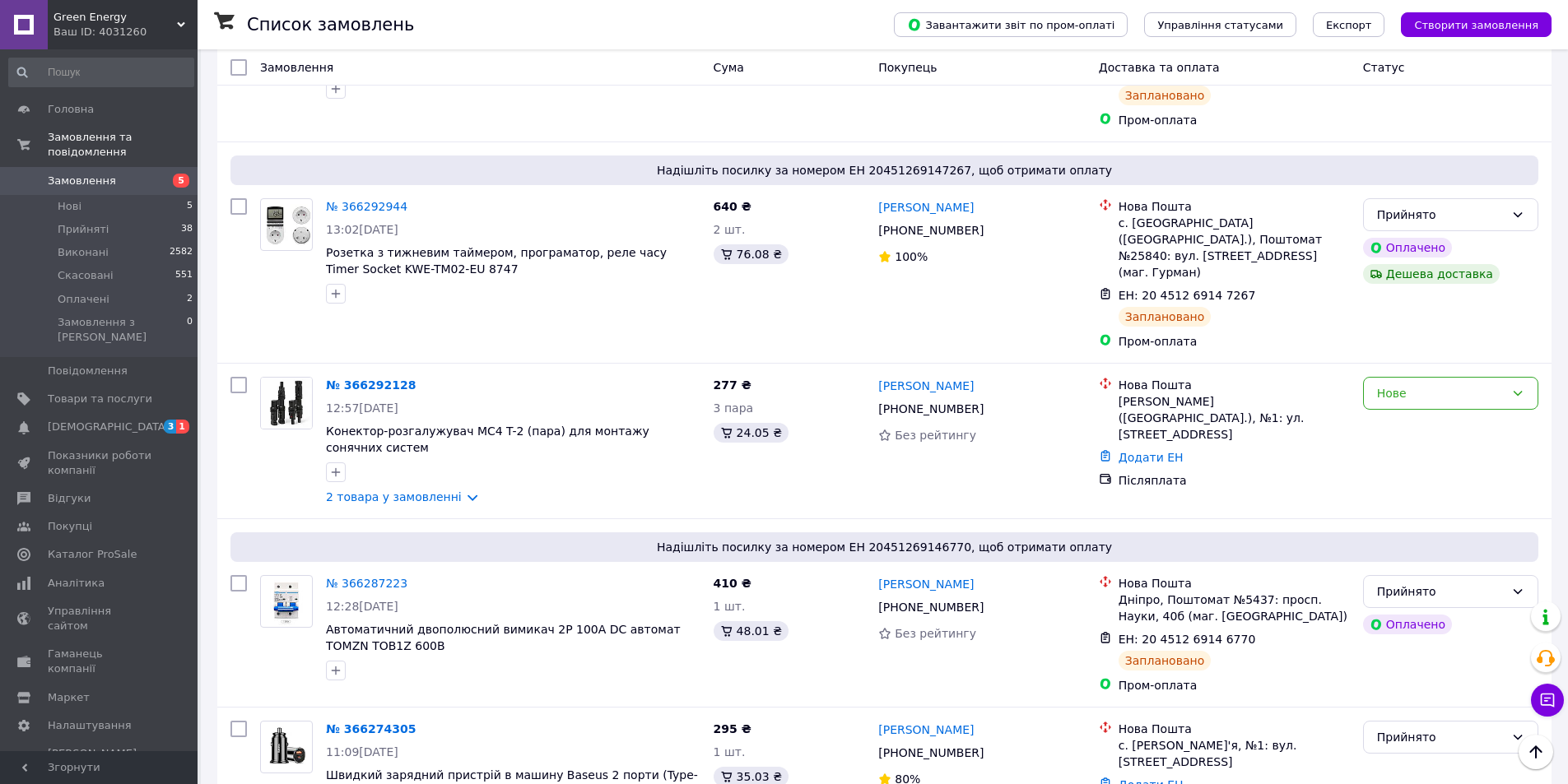
scroll to position [1349, 0]
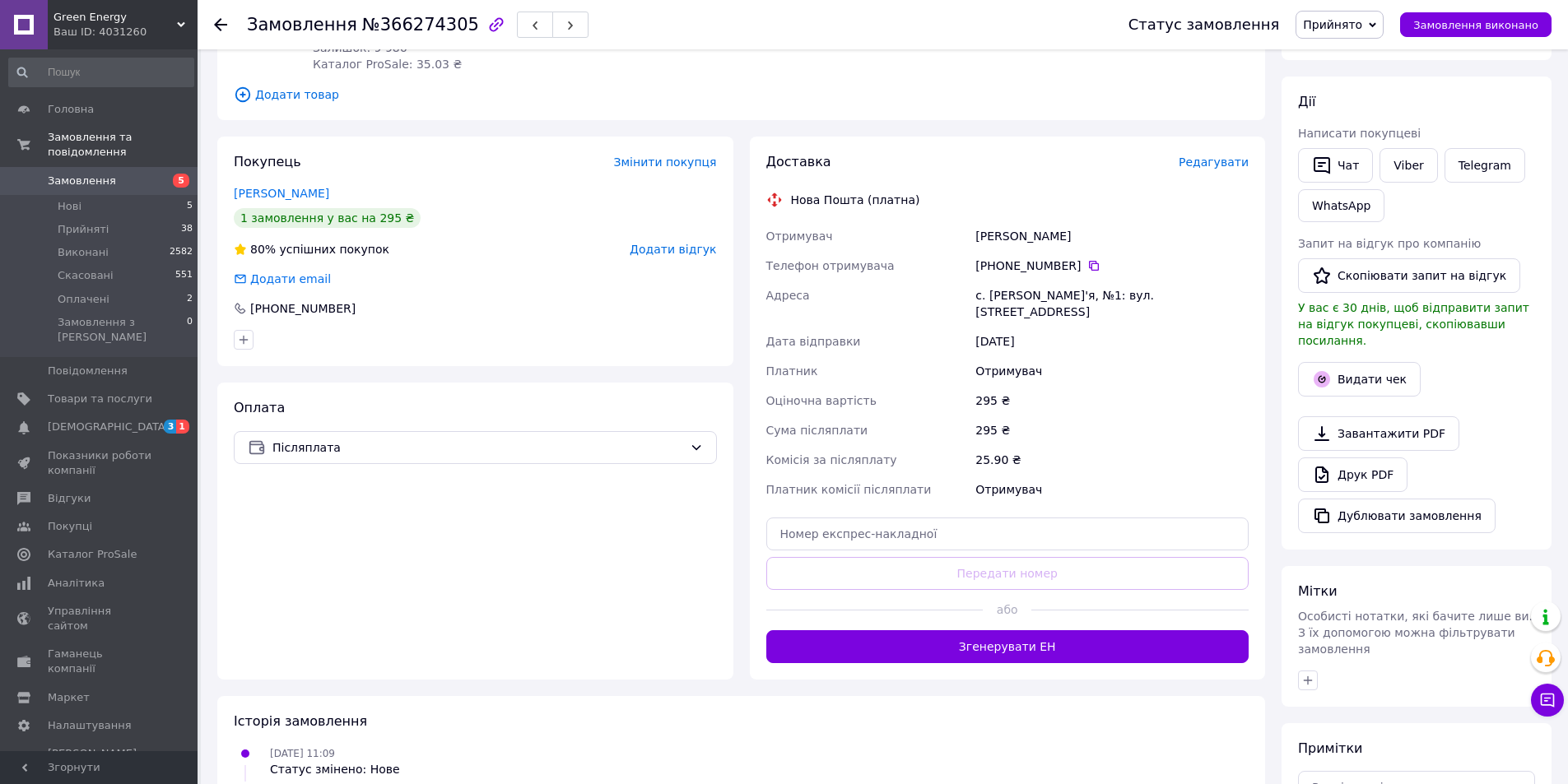
scroll to position [247, 0]
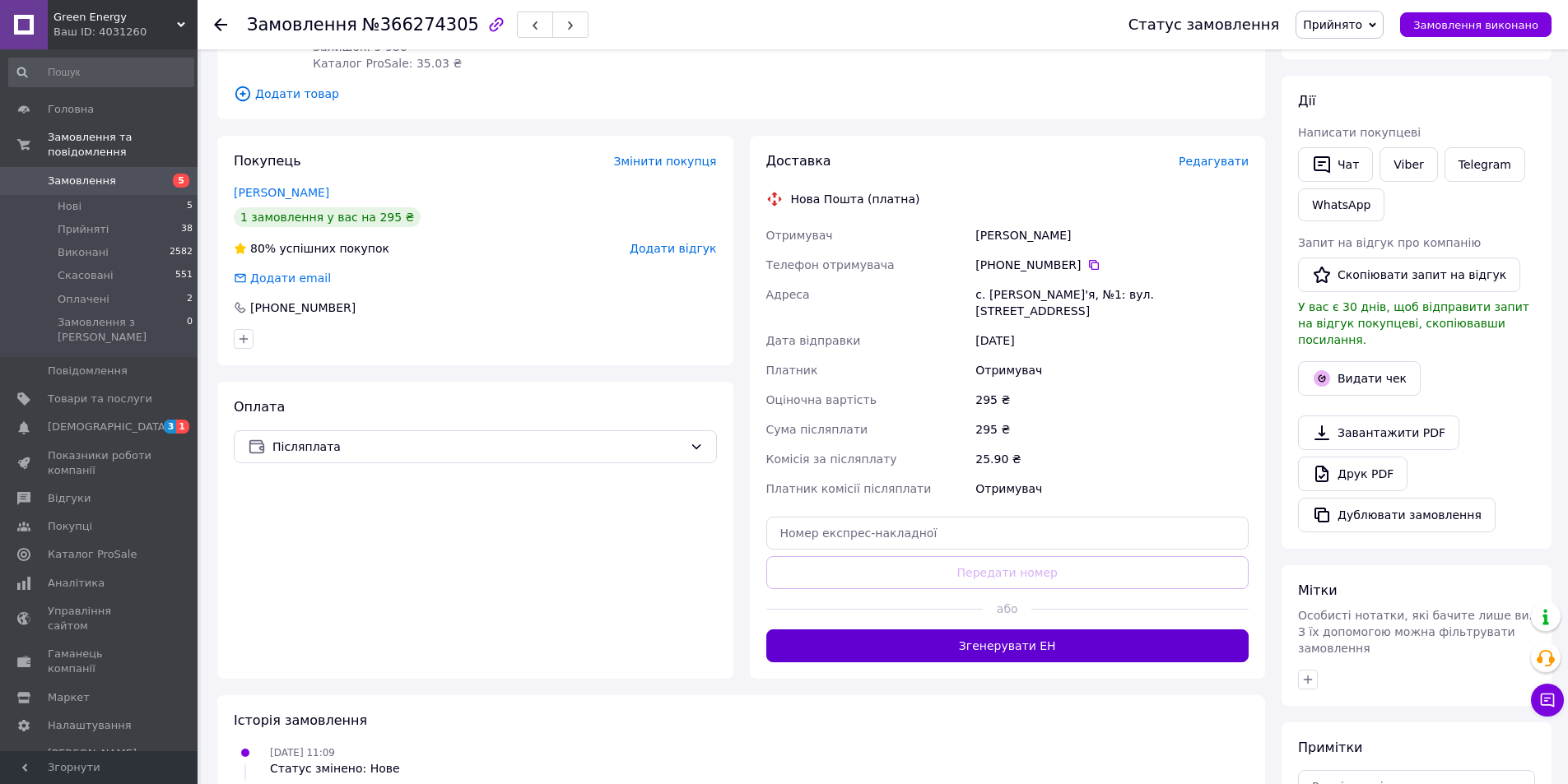
click at [993, 630] on button "Згенерувати ЕН" at bounding box center [1008, 646] width 483 height 33
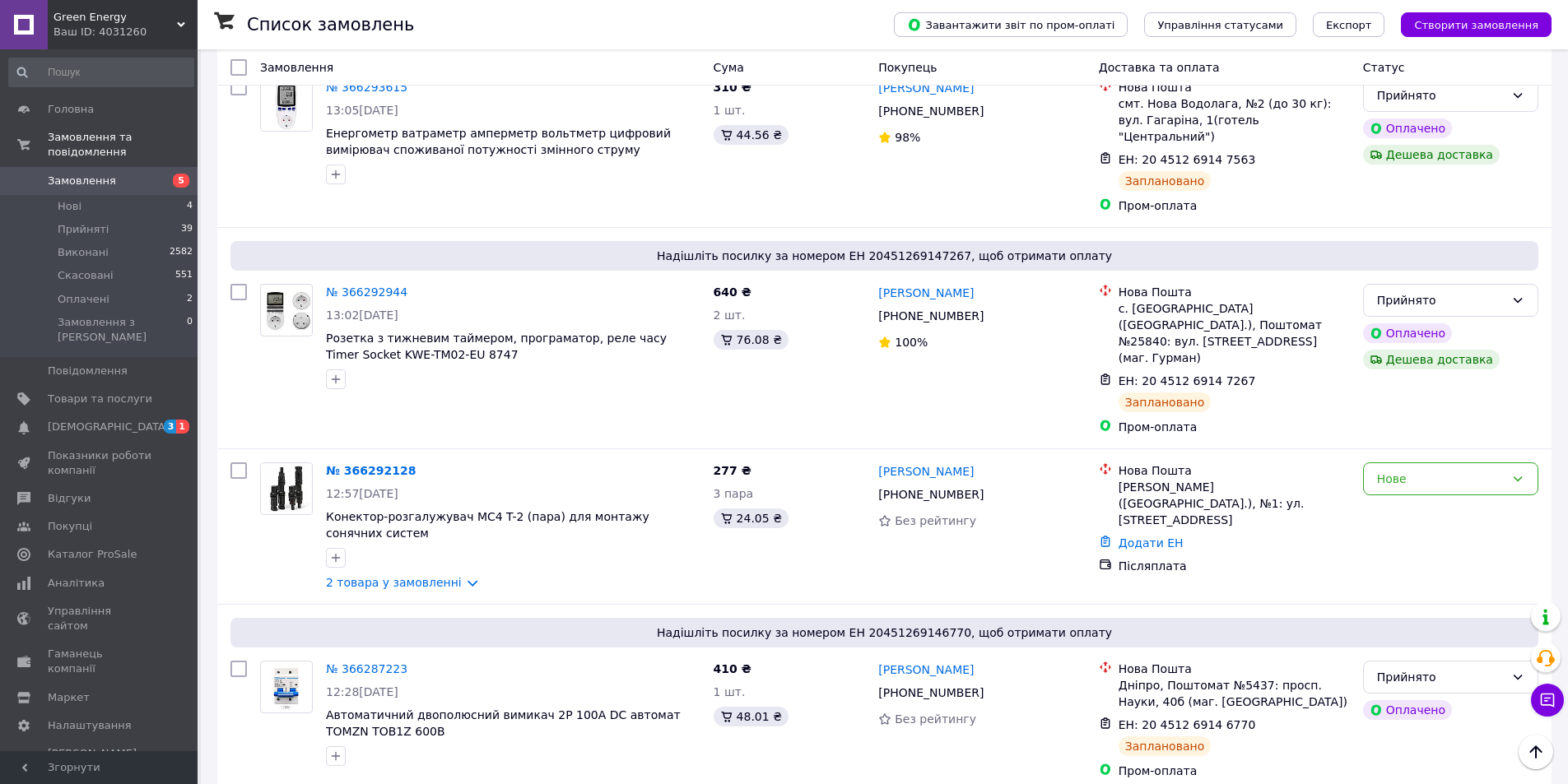
scroll to position [1317, 0]
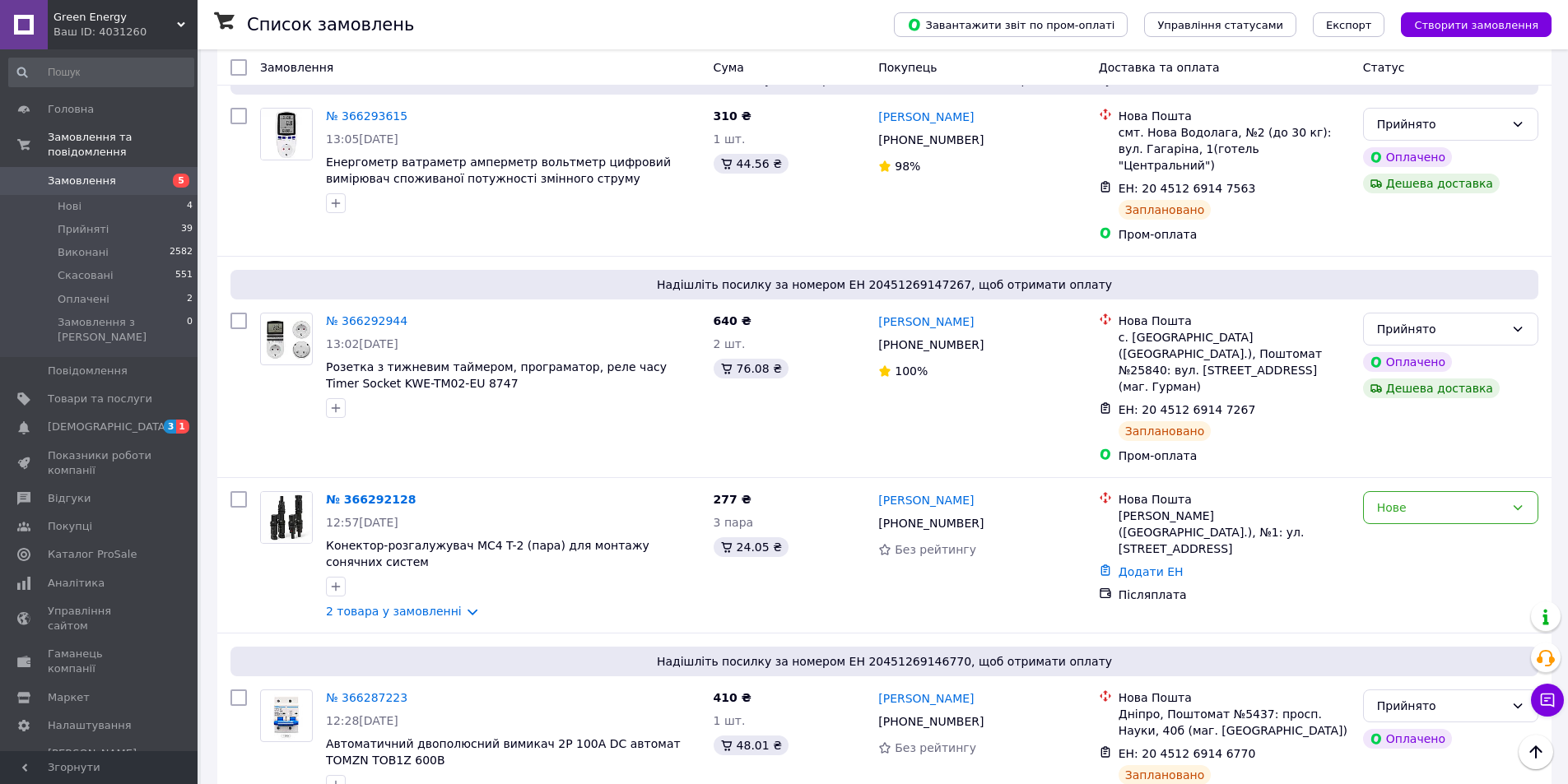
drag, startPoint x: 321, startPoint y: 696, endPoint x: 560, endPoint y: 688, distance: 239.1
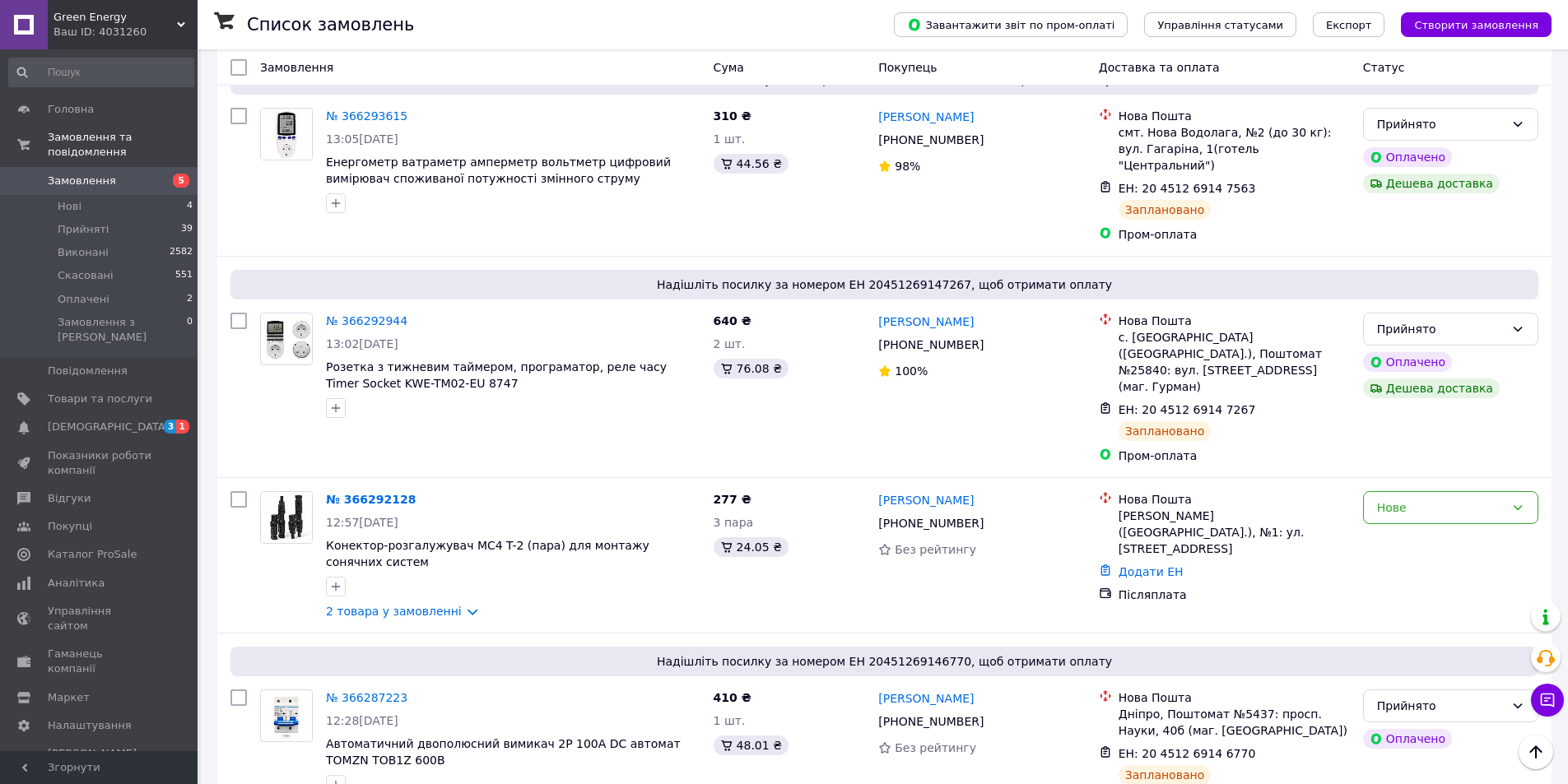
scroll to position [1317, 0]
drag, startPoint x: 321, startPoint y: 693, endPoint x: 617, endPoint y: 698, distance: 296.0
copy span "Швидкий зарядний пристрій в машину Baseus 2 порти"
click at [152, 195] on li "Нові 4" at bounding box center [101, 206] width 203 height 23
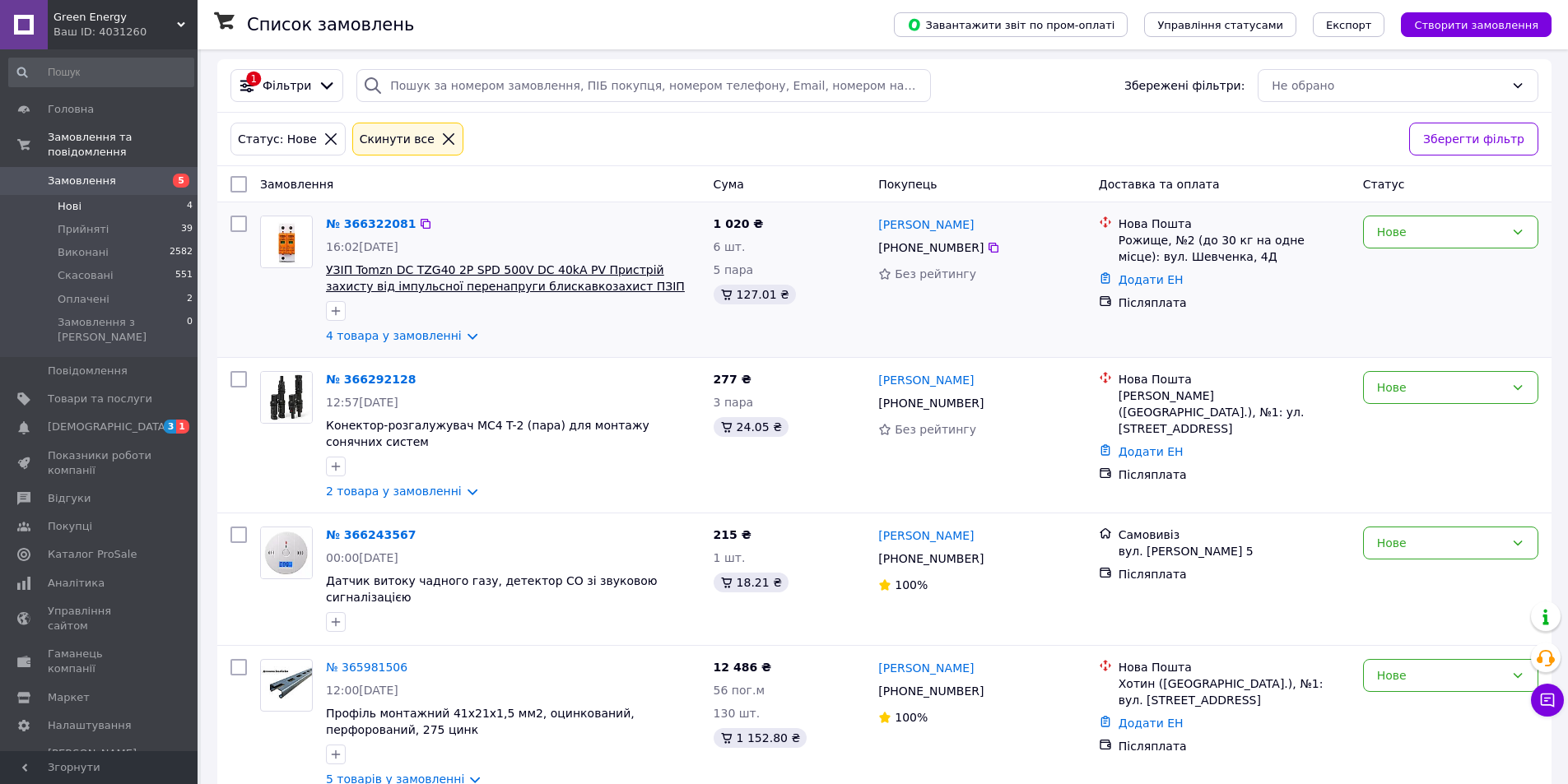
scroll to position [9, 0]
click at [426, 338] on link "4 товара у замовленні" at bounding box center [393, 334] width 136 height 13
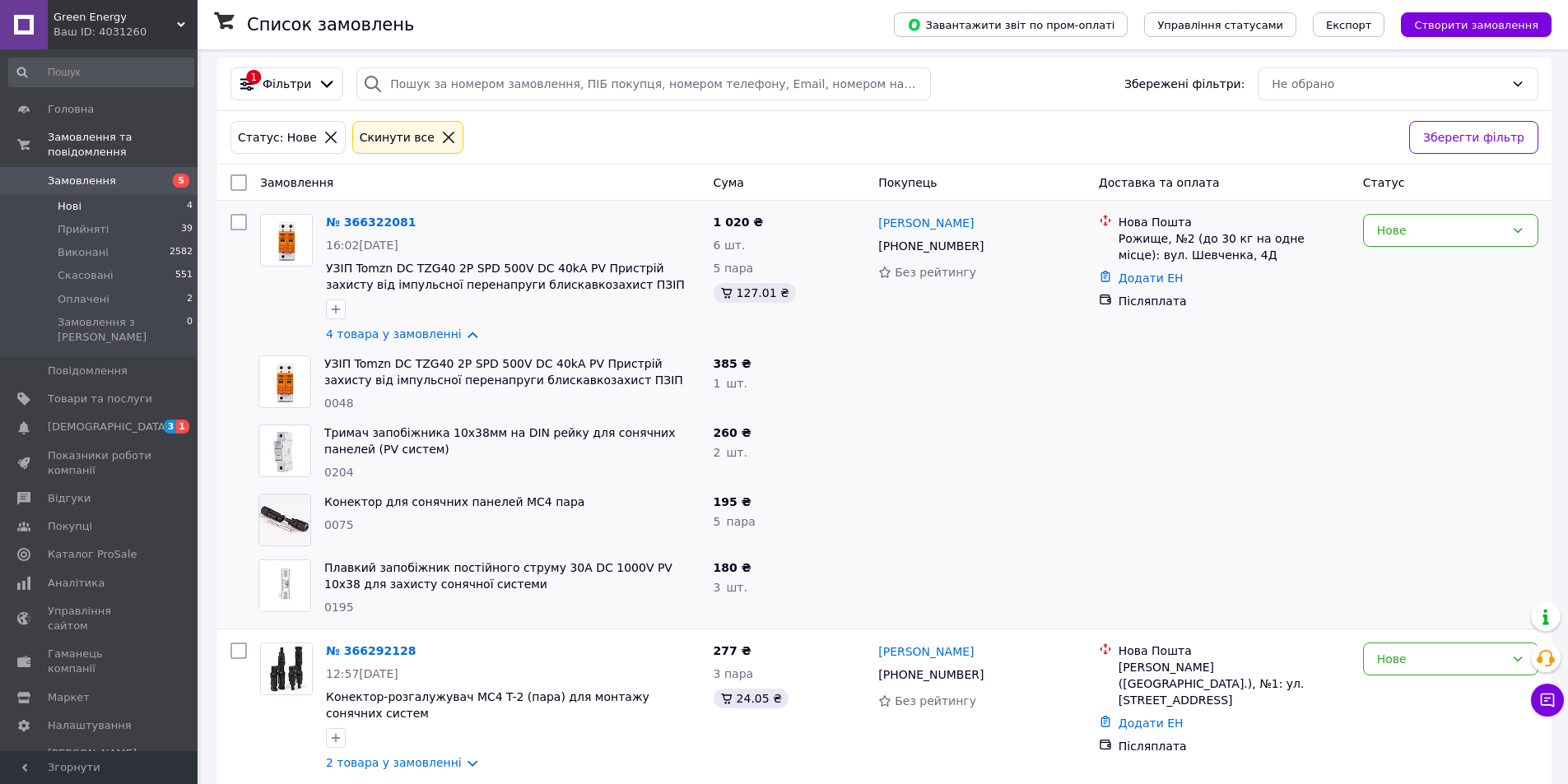
click at [162, 173] on span "5" at bounding box center [175, 180] width 45 height 15
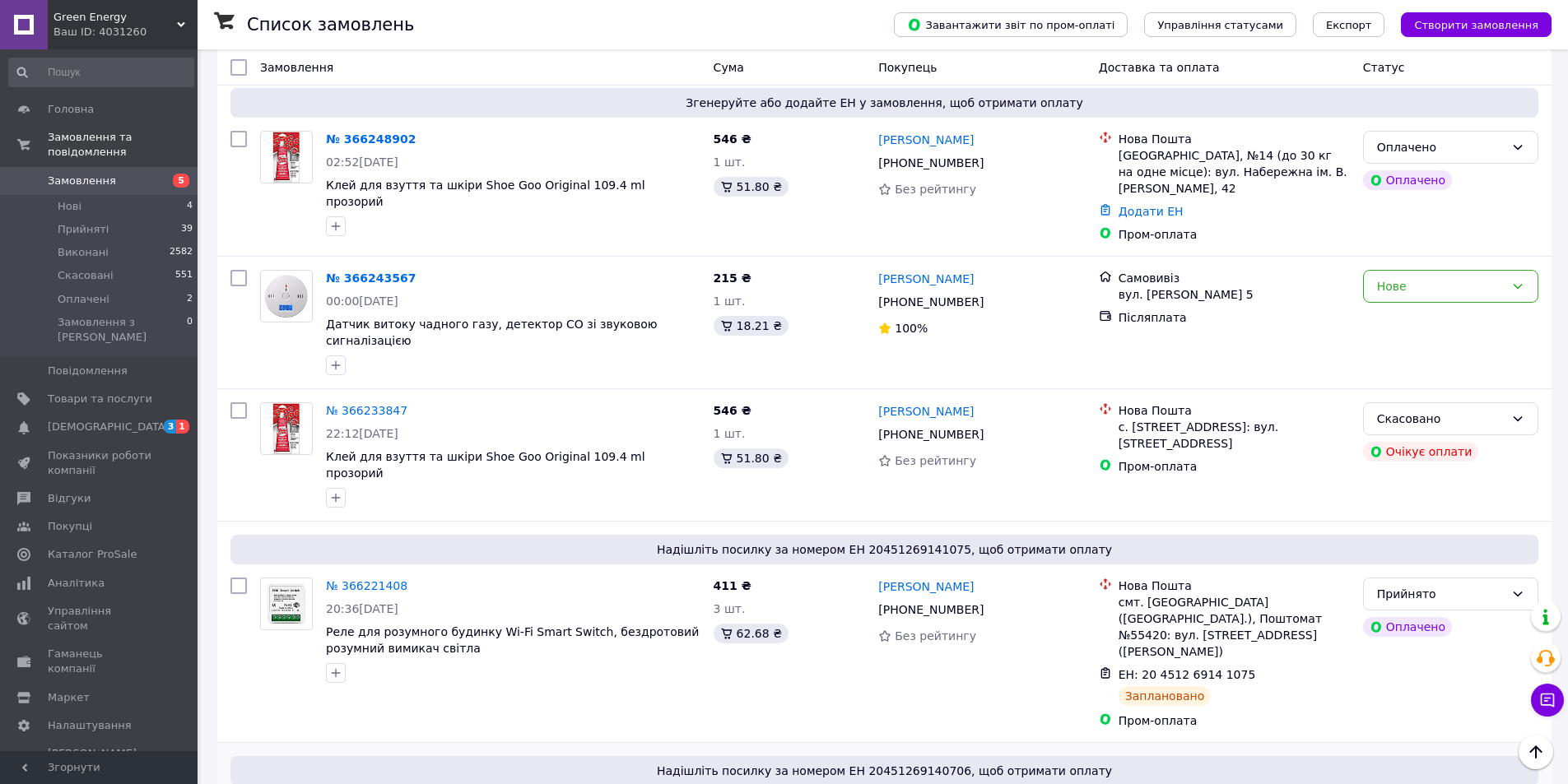
scroll to position [3021, 0]
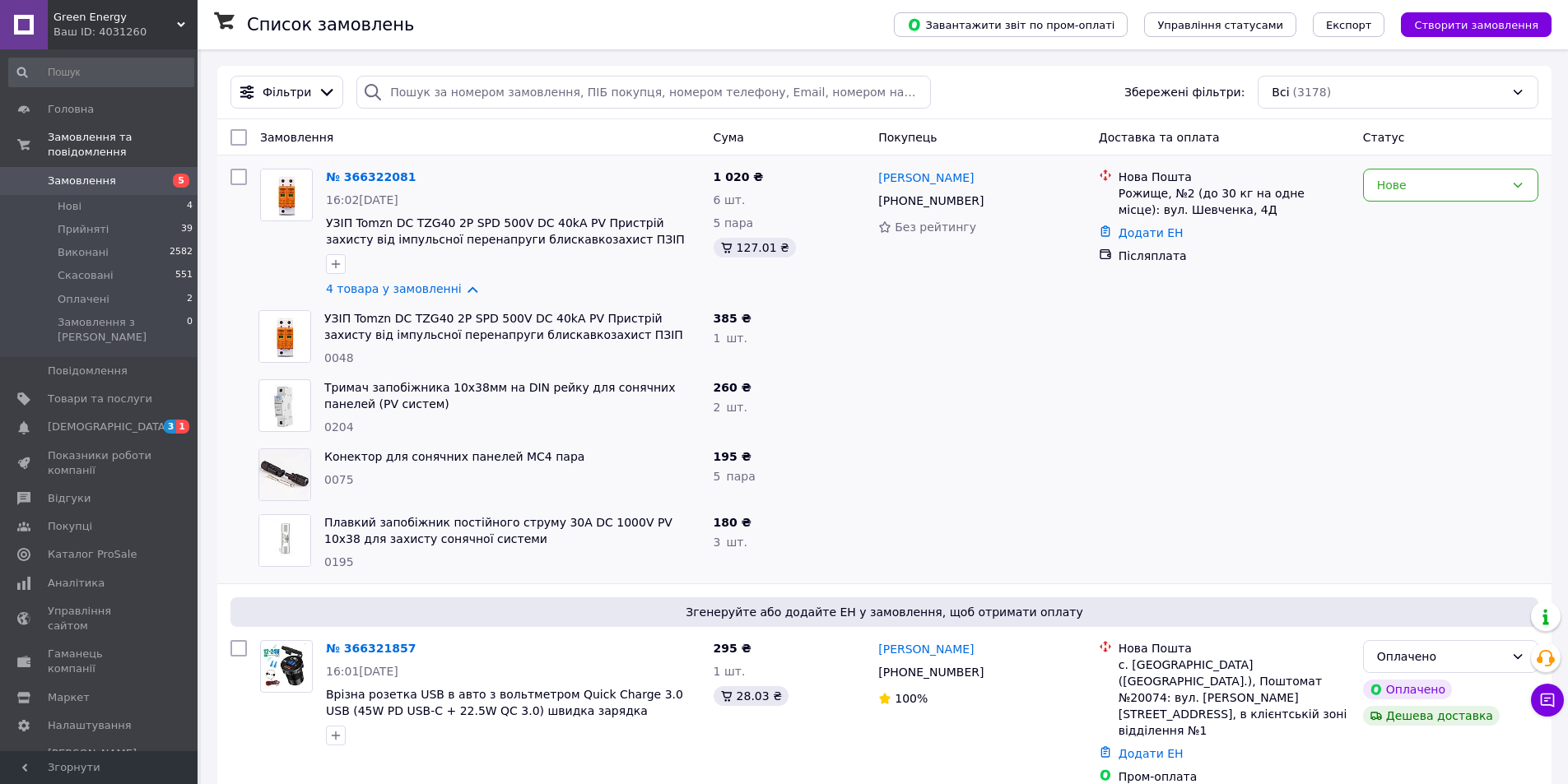
drag, startPoint x: 289, startPoint y: 36, endPoint x: 392, endPoint y: 146, distance: 150.7
click at [289, 36] on div "Список замовлень" at bounding box center [554, 24] width 614 height 49
click at [87, 392] on span "Товари та послуги" at bounding box center [100, 398] width 105 height 15
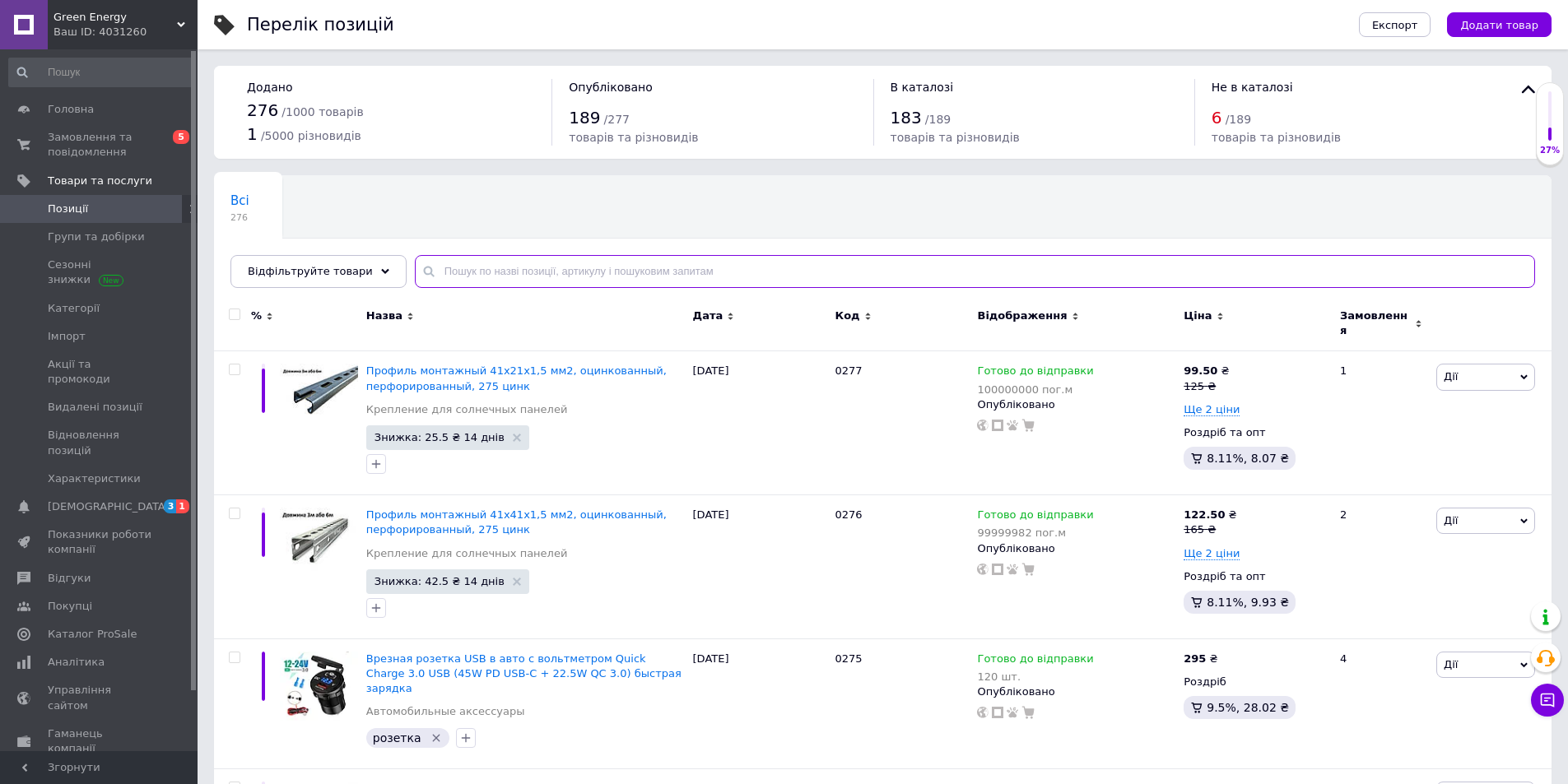
click at [468, 269] on input "text" at bounding box center [975, 272] width 1120 height 33
type input "дисплей"
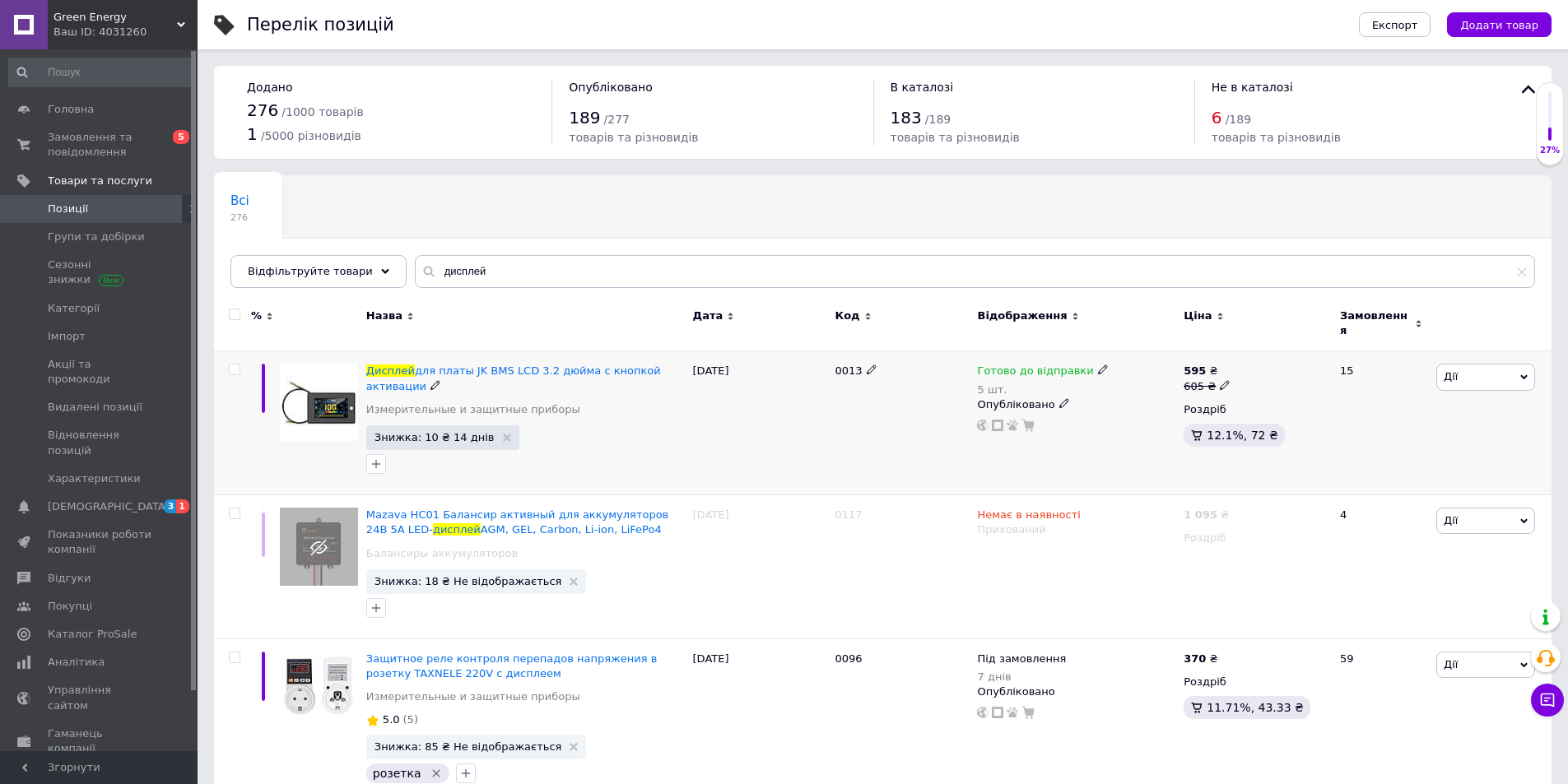
click at [1098, 365] on icon at bounding box center [1102, 369] width 10 height 10
click at [1271, 402] on div "Залишки 5 шт." at bounding box center [1211, 428] width 206 height 52
drag, startPoint x: 1131, startPoint y: 416, endPoint x: 1098, endPoint y: 407, distance: 34.2
click at [1098, 407] on div "Наявність Готово до відправки В наявності Немає в наявності Під замовлення Зали…" at bounding box center [1210, 388] width 224 height 148
type input "10"
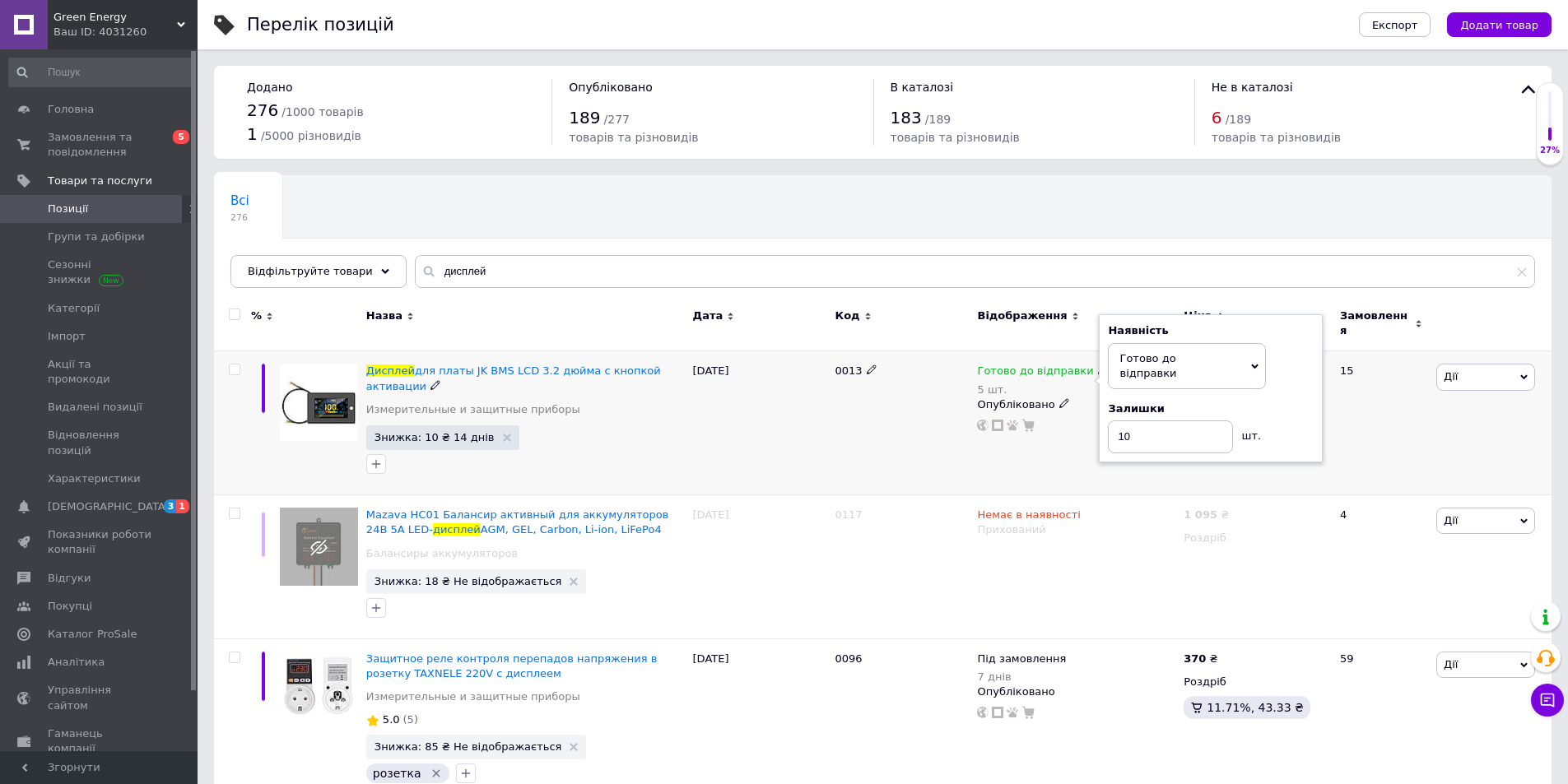
click at [1093, 480] on div "Готово до відправки 5 шт. Наявність Готово до відправки В наявності Немає в ная…" at bounding box center [1076, 424] width 206 height 144
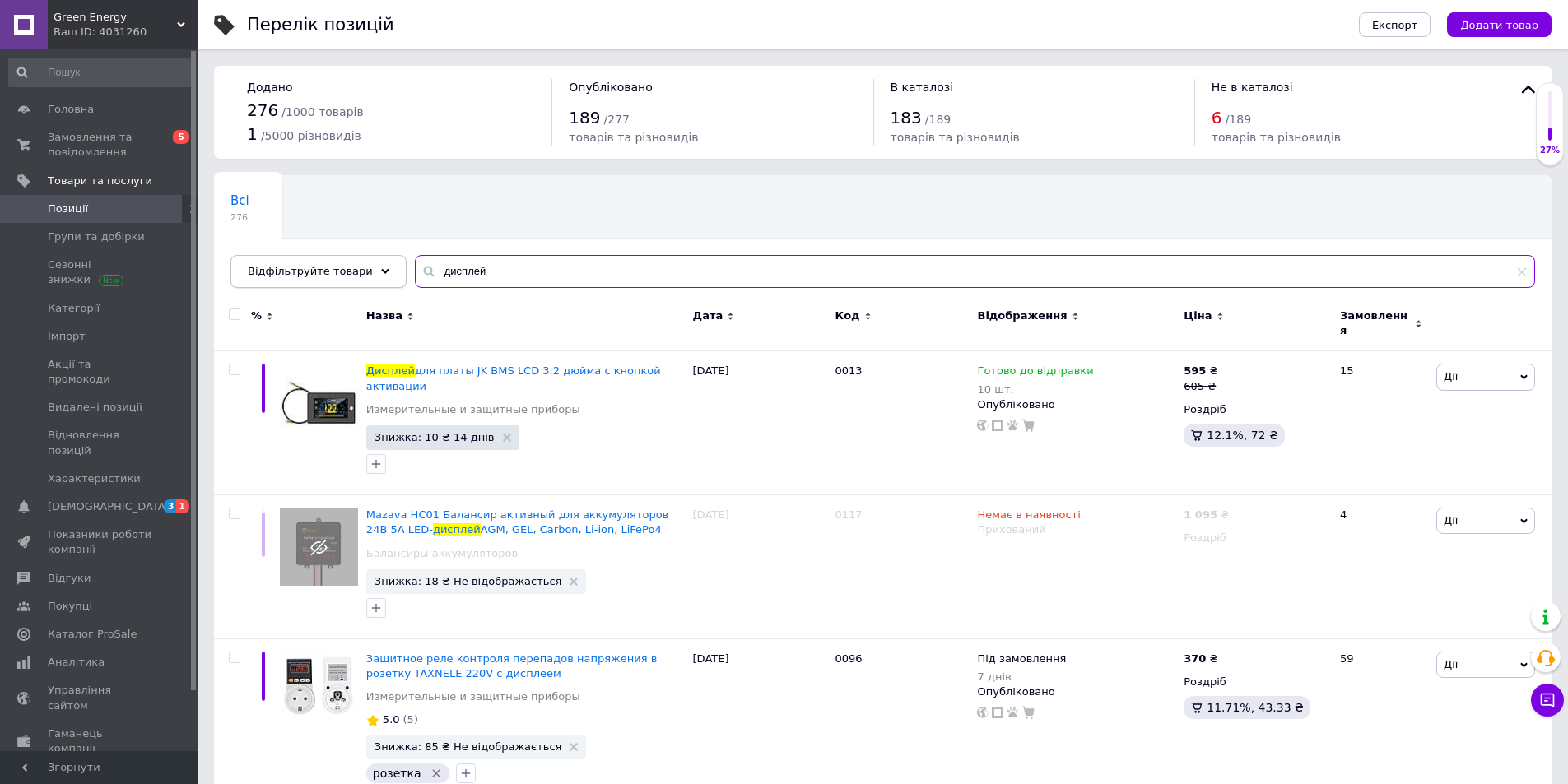
drag, startPoint x: 462, startPoint y: 268, endPoint x: 351, endPoint y: 265, distance: 111.0
click at [344, 265] on div "Відфільтруйте товари дисплей" at bounding box center [883, 272] width 1305 height 33
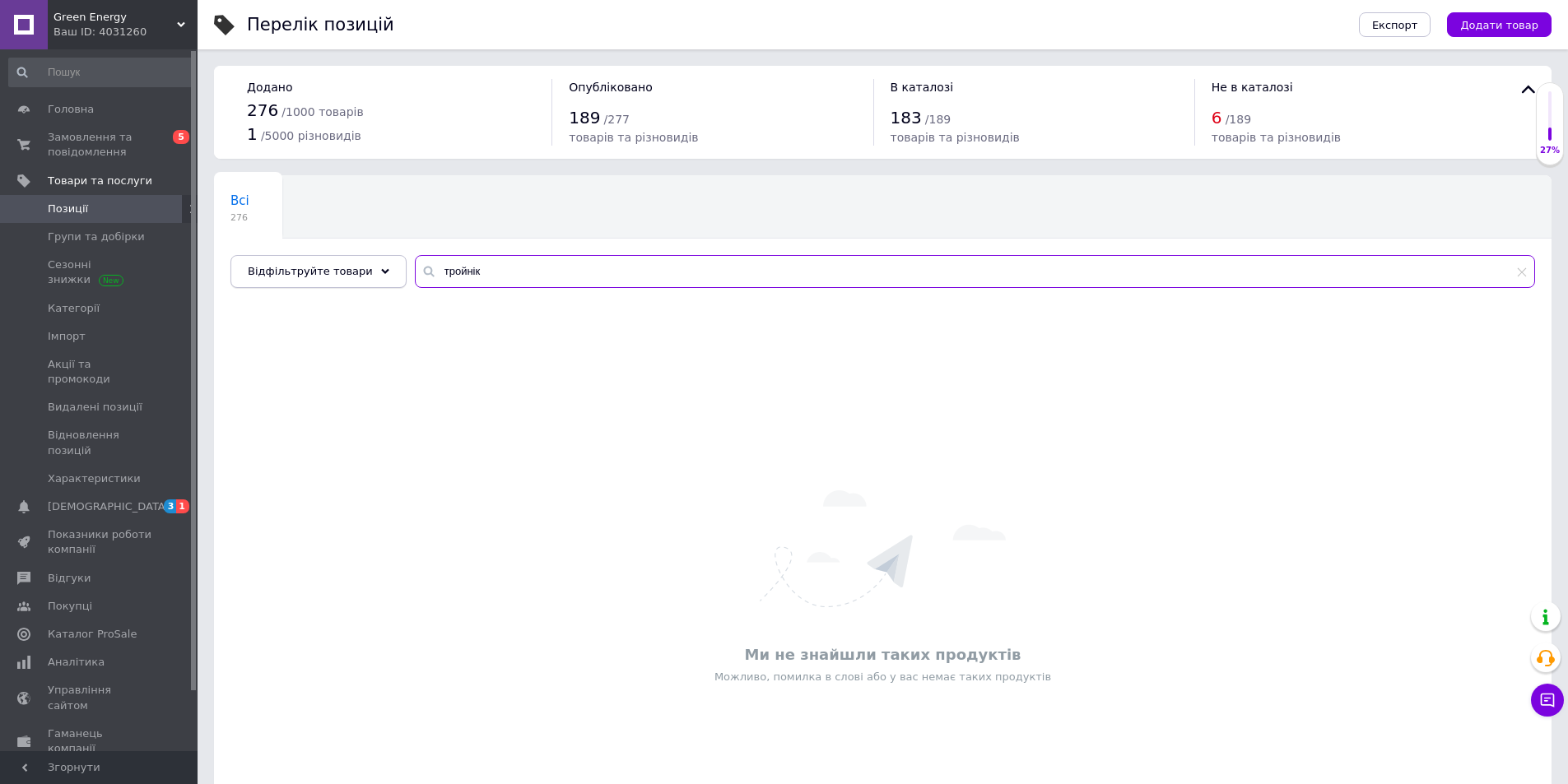
drag, startPoint x: 464, startPoint y: 268, endPoint x: 338, endPoint y: 263, distance: 126.1
click at [338, 263] on div "Відфільтруйте товари тройнік" at bounding box center [883, 272] width 1305 height 33
drag, startPoint x: 437, startPoint y: 268, endPoint x: 392, endPoint y: 263, distance: 45.3
click at [392, 263] on div "Всі 276 Ok Відфільтровано... Зберегти Нічого не знайдено Можливо, помилка у сло…" at bounding box center [883, 231] width 1338 height 113
type input "конектор"
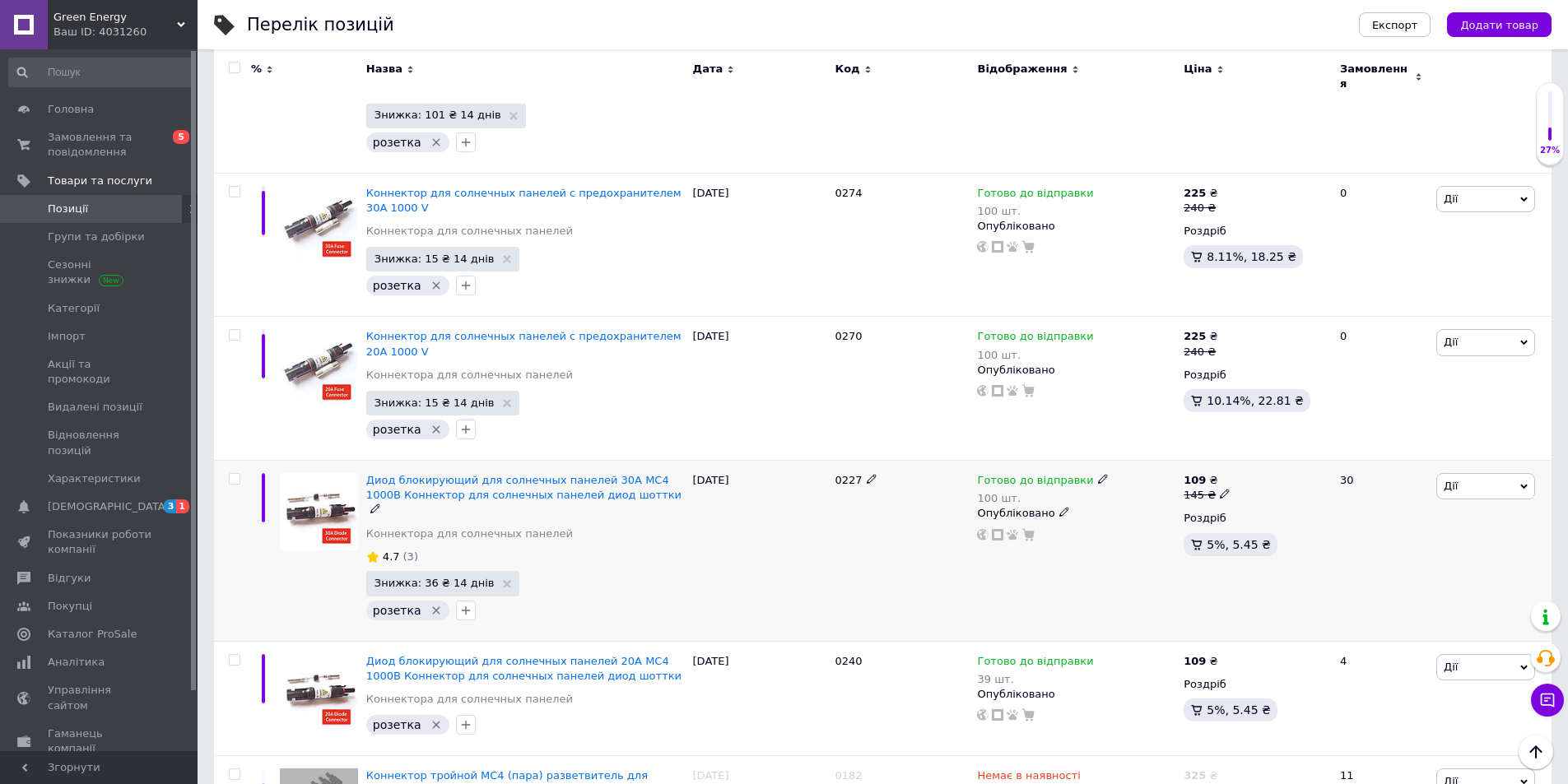
scroll to position [903, 0]
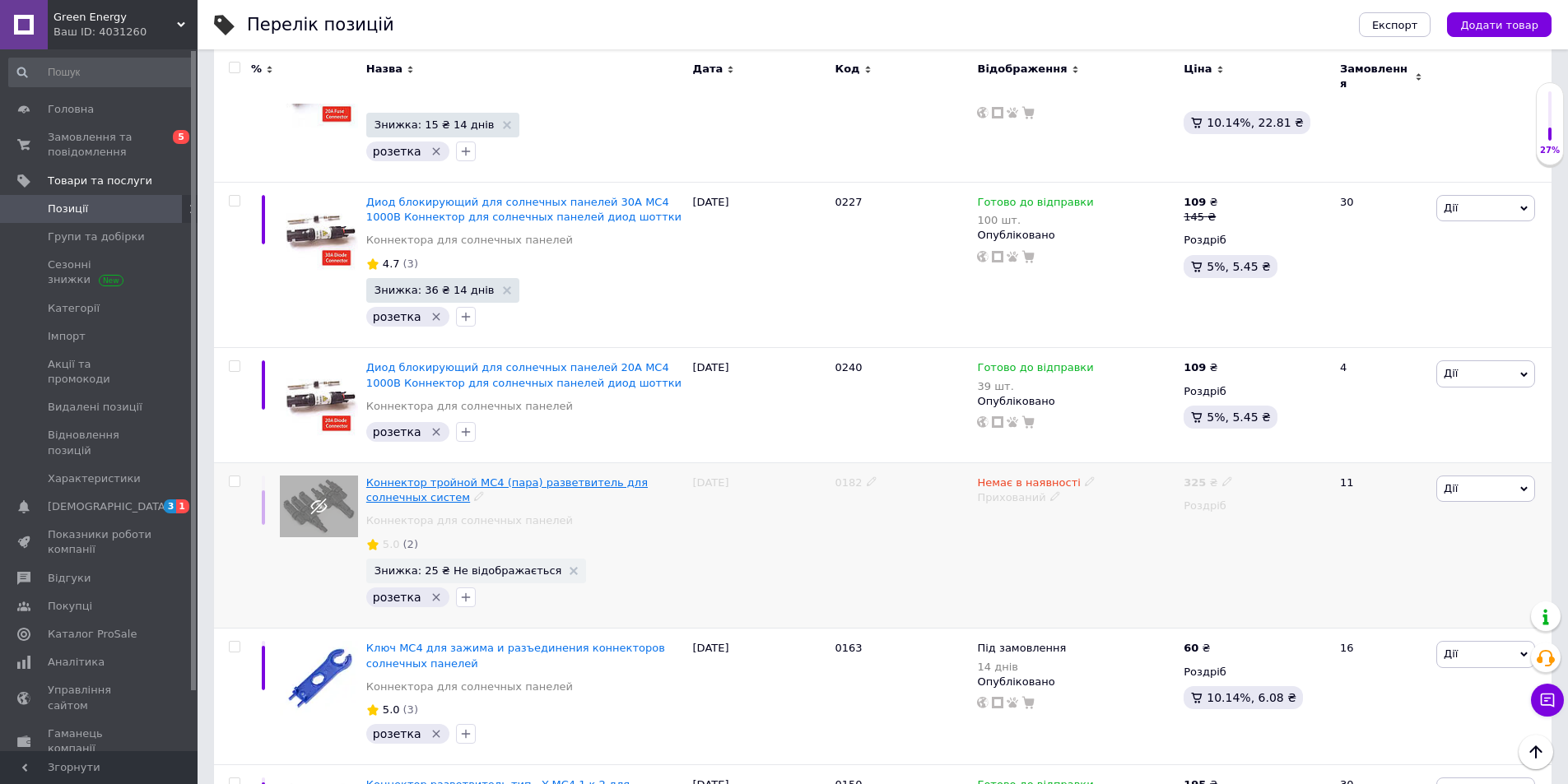
click at [441, 480] on div "Коннектор тройной МС4 (пара) разветвитель для солнечных систем" at bounding box center [526, 490] width 319 height 29
click at [441, 480] on span "Коннектор тройной МС4 (пара) разветвитель для солнечных систем" at bounding box center [507, 489] width 282 height 27
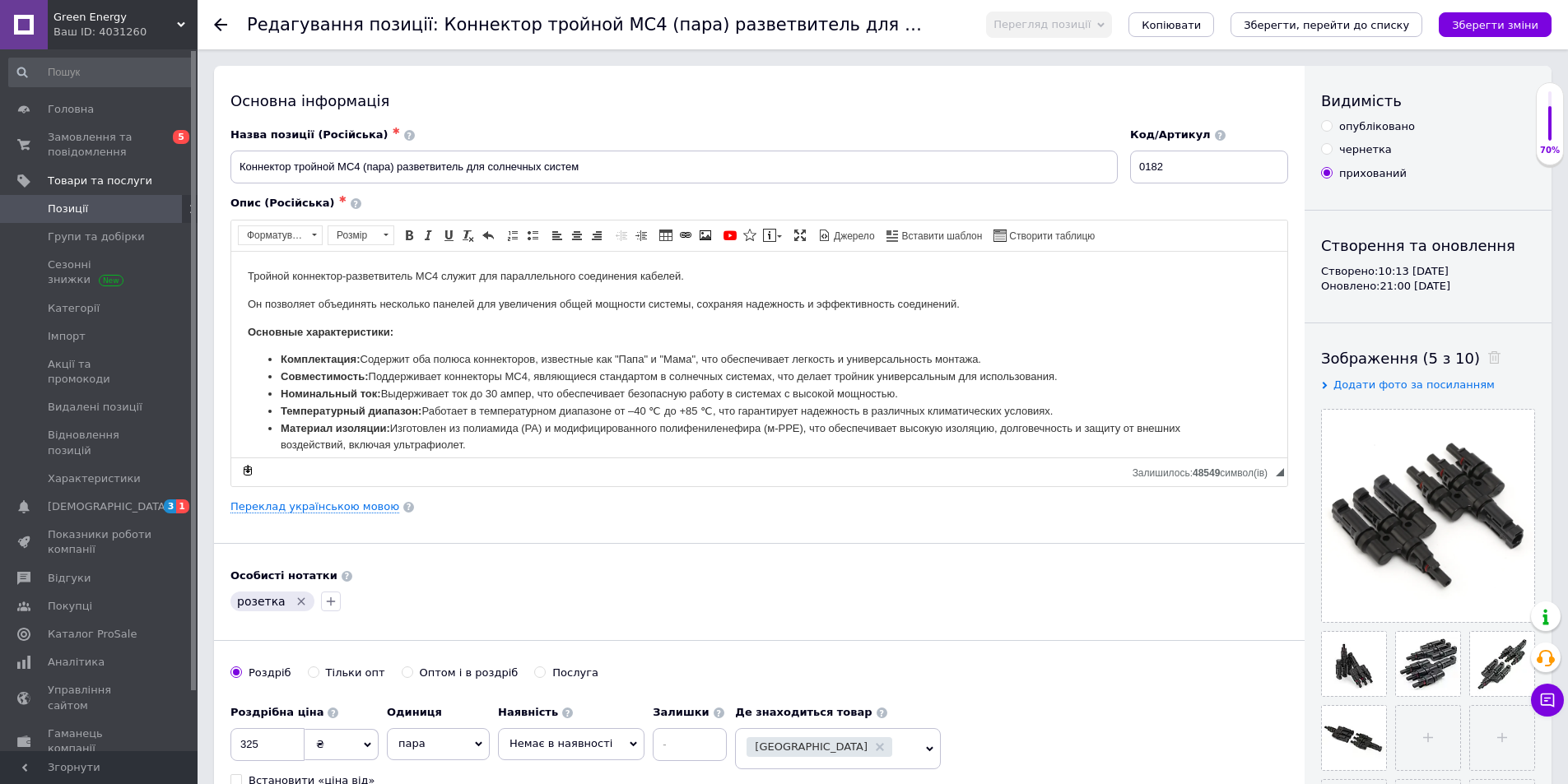
click at [1328, 126] on input "опубліковано" at bounding box center [1326, 126] width 10 height 10
radio input "true"
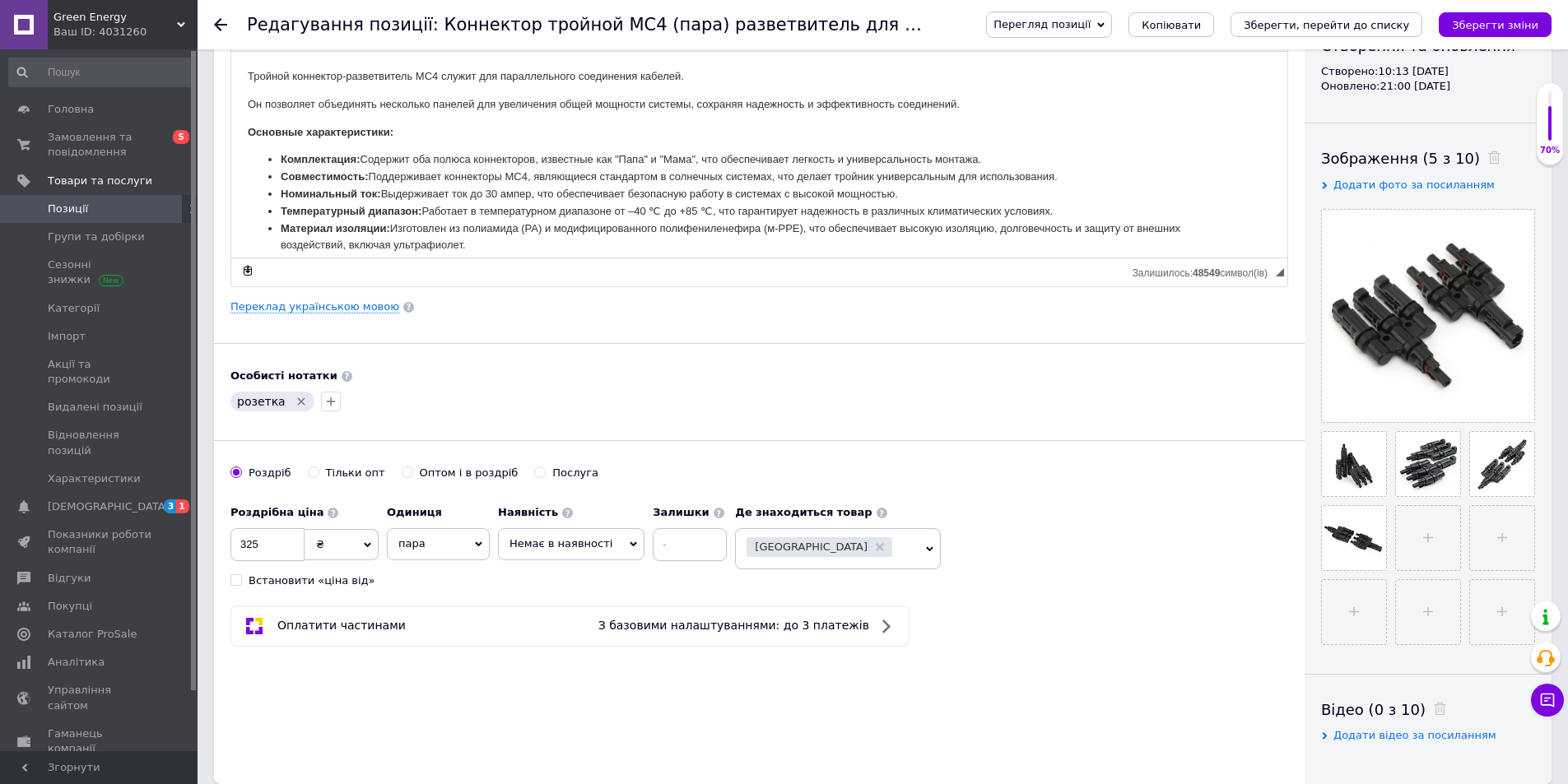
scroll to position [243, 0]
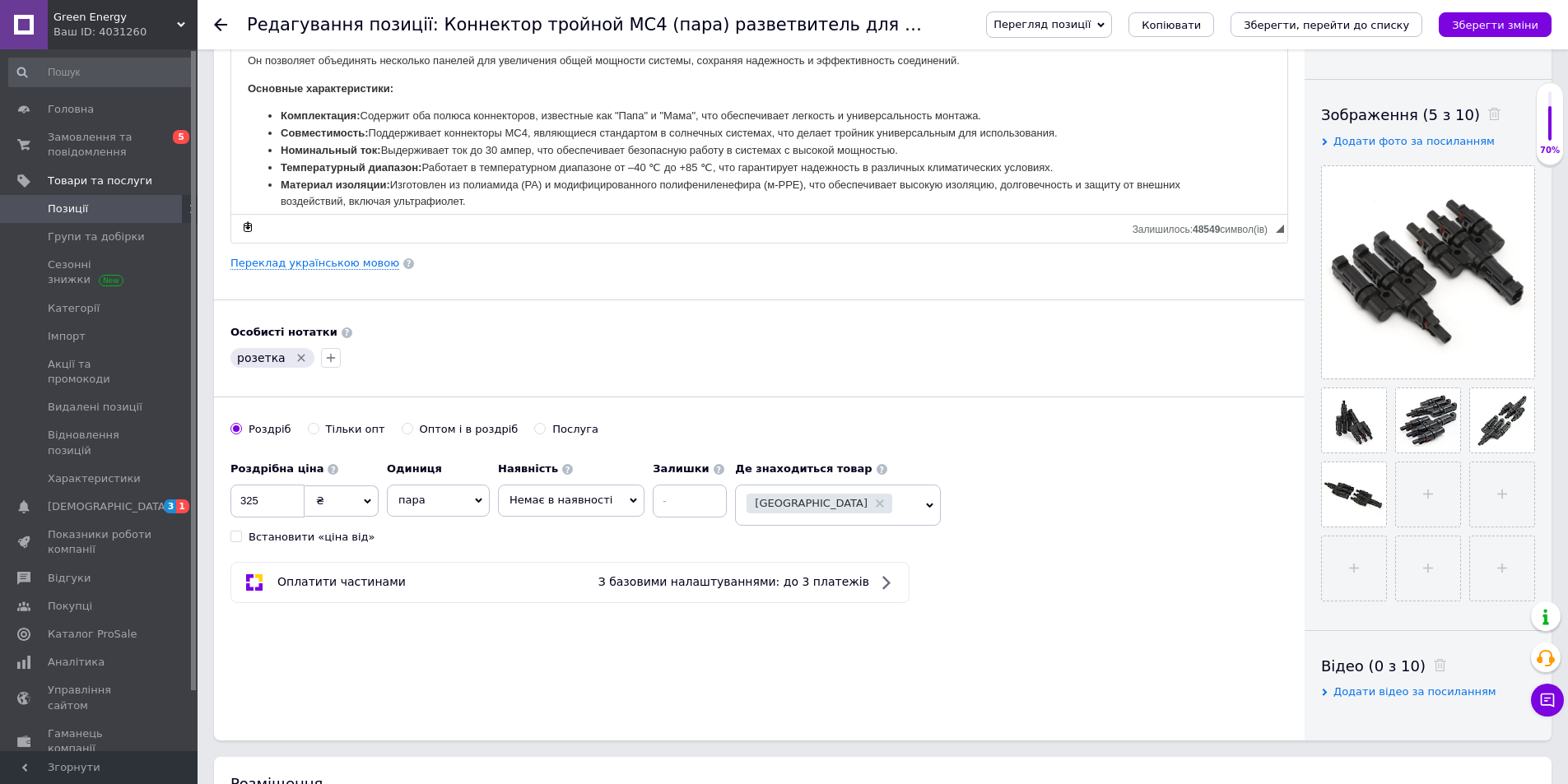
click at [585, 497] on span "Немає в наявності" at bounding box center [560, 500] width 103 height 12
click at [559, 583] on li "Готово до відправки" at bounding box center [571, 580] width 145 height 23
click at [666, 510] on input at bounding box center [703, 502] width 75 height 33
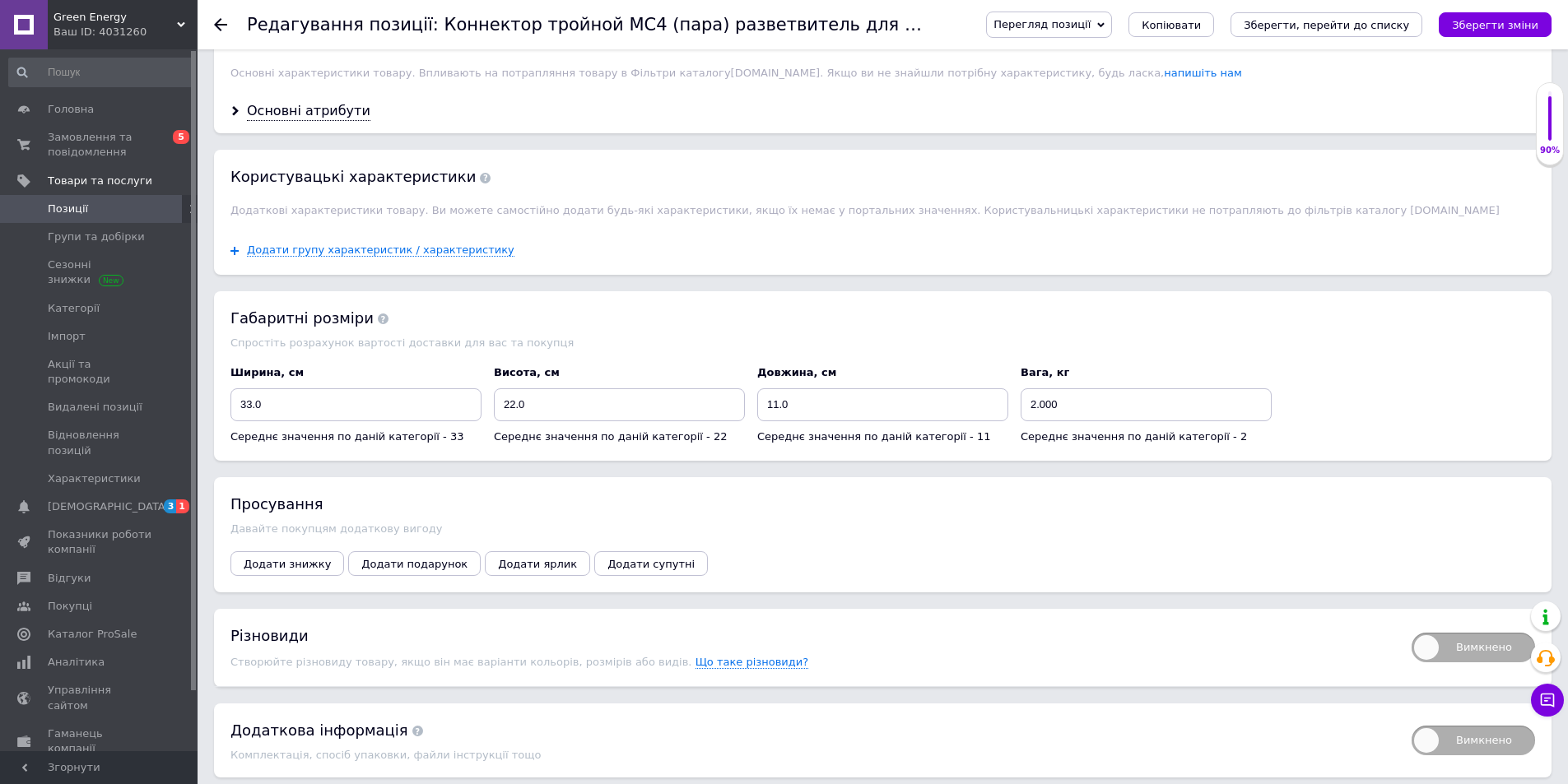
scroll to position [1427, 0]
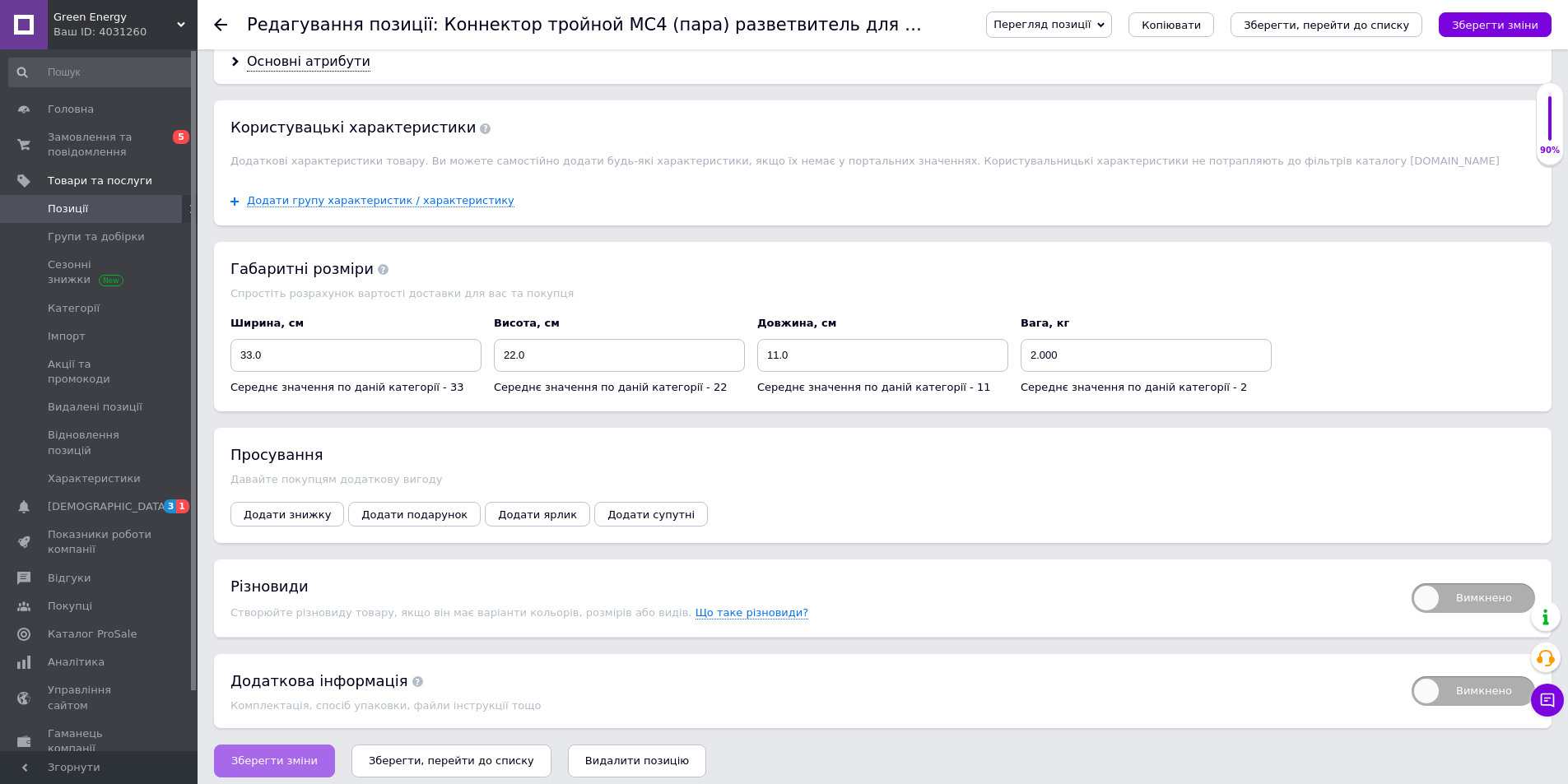
type input "10"
click at [303, 748] on button "Зберегти зміни" at bounding box center [275, 761] width 121 height 33
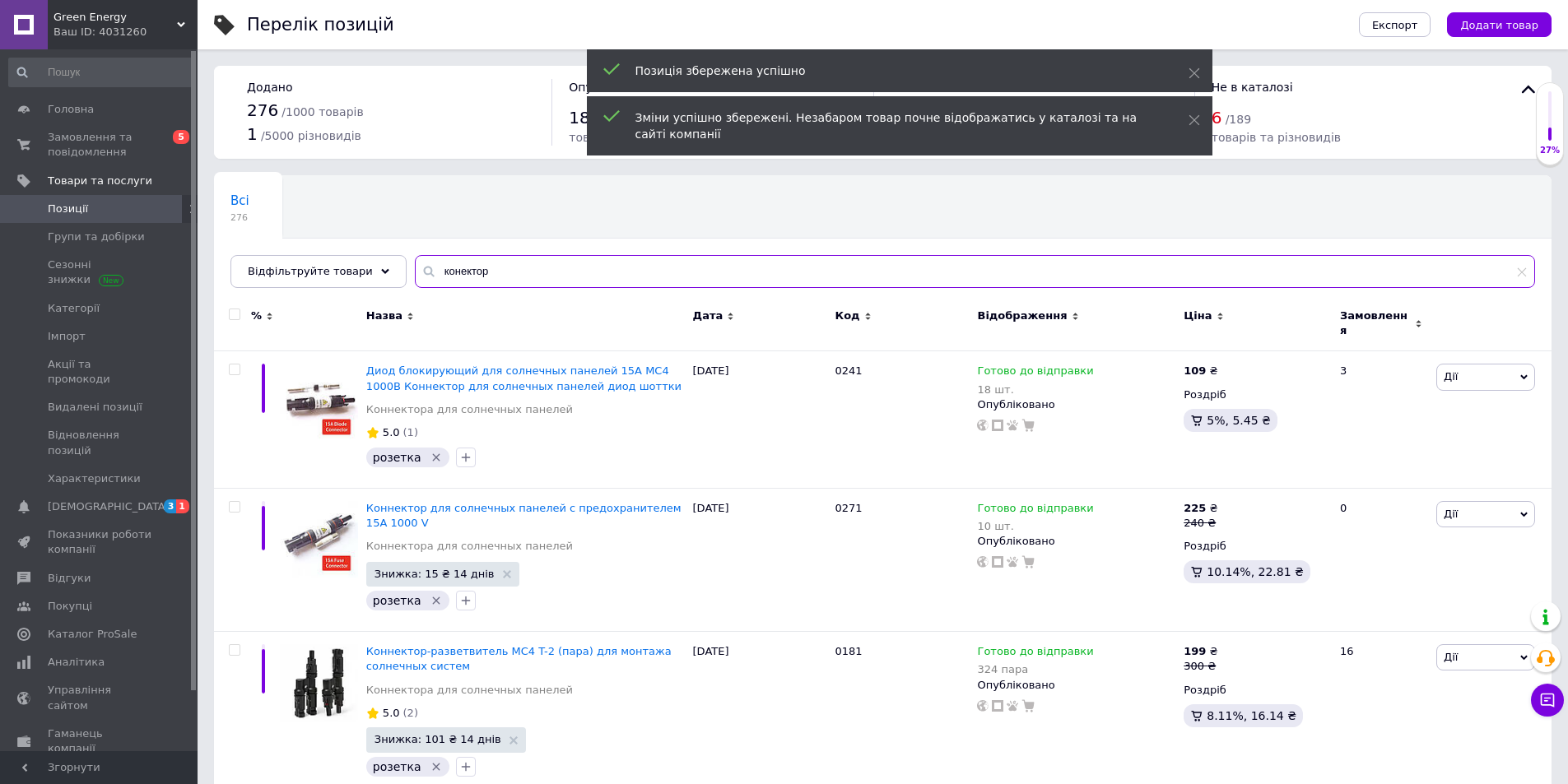
drag, startPoint x: 498, startPoint y: 262, endPoint x: 387, endPoint y: 260, distance: 111.0
click at [387, 260] on div "Всі 276 Ok Відфільтровано... Зберегти Нічого не знайдено Можливо, помилка у сло…" at bounding box center [883, 231] width 1338 height 113
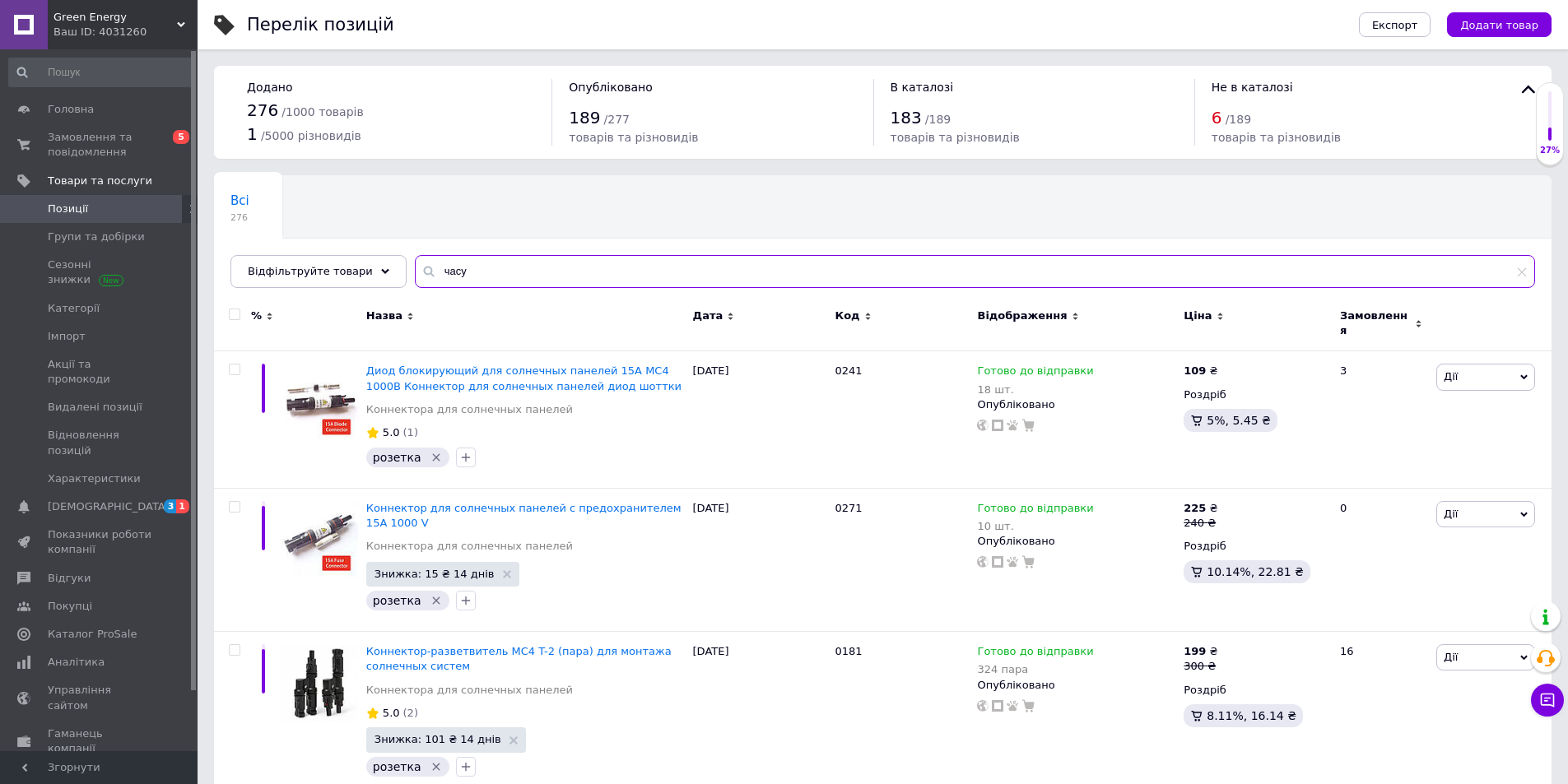
type input "часу"
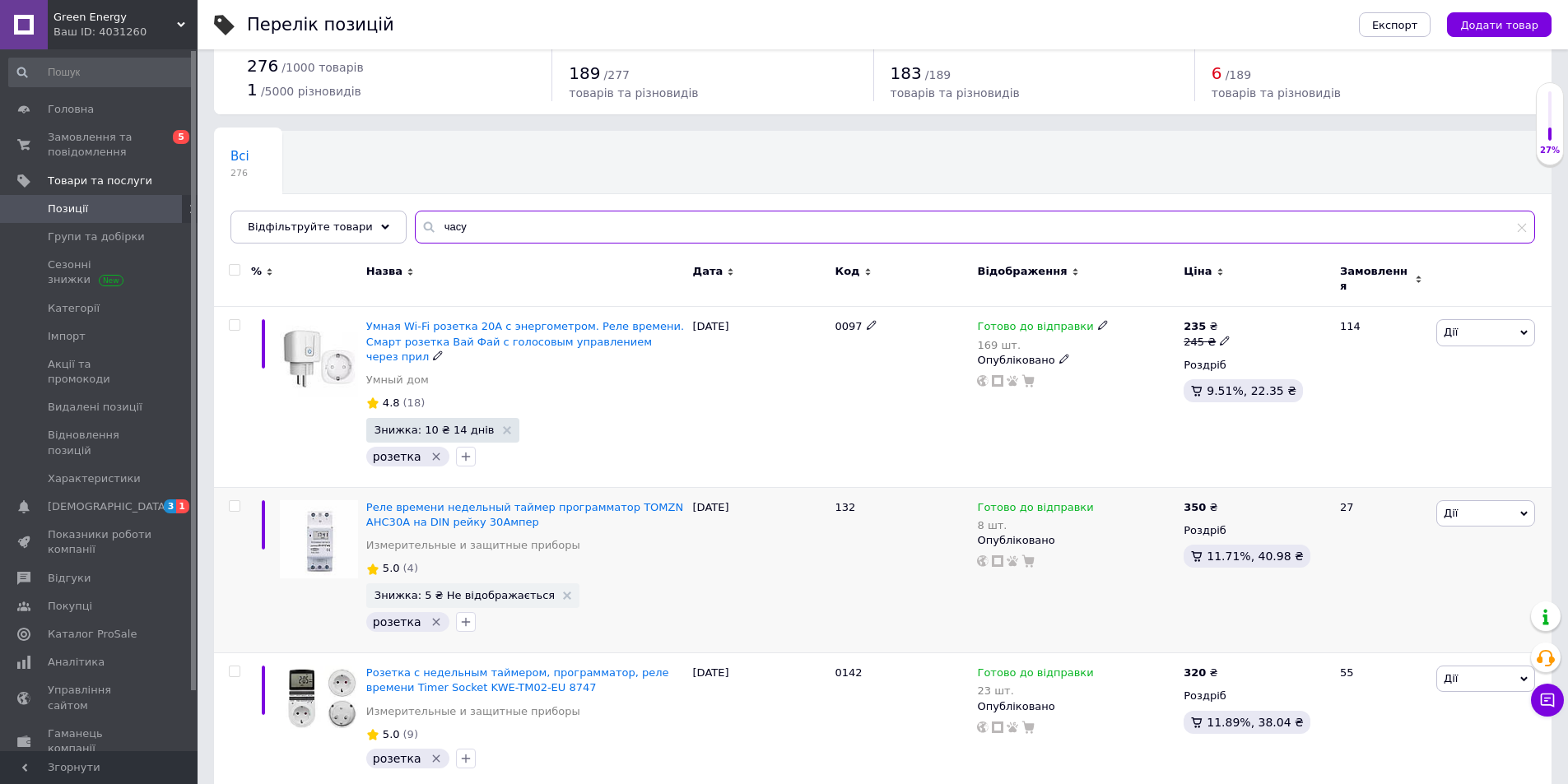
scroll to position [82, 0]
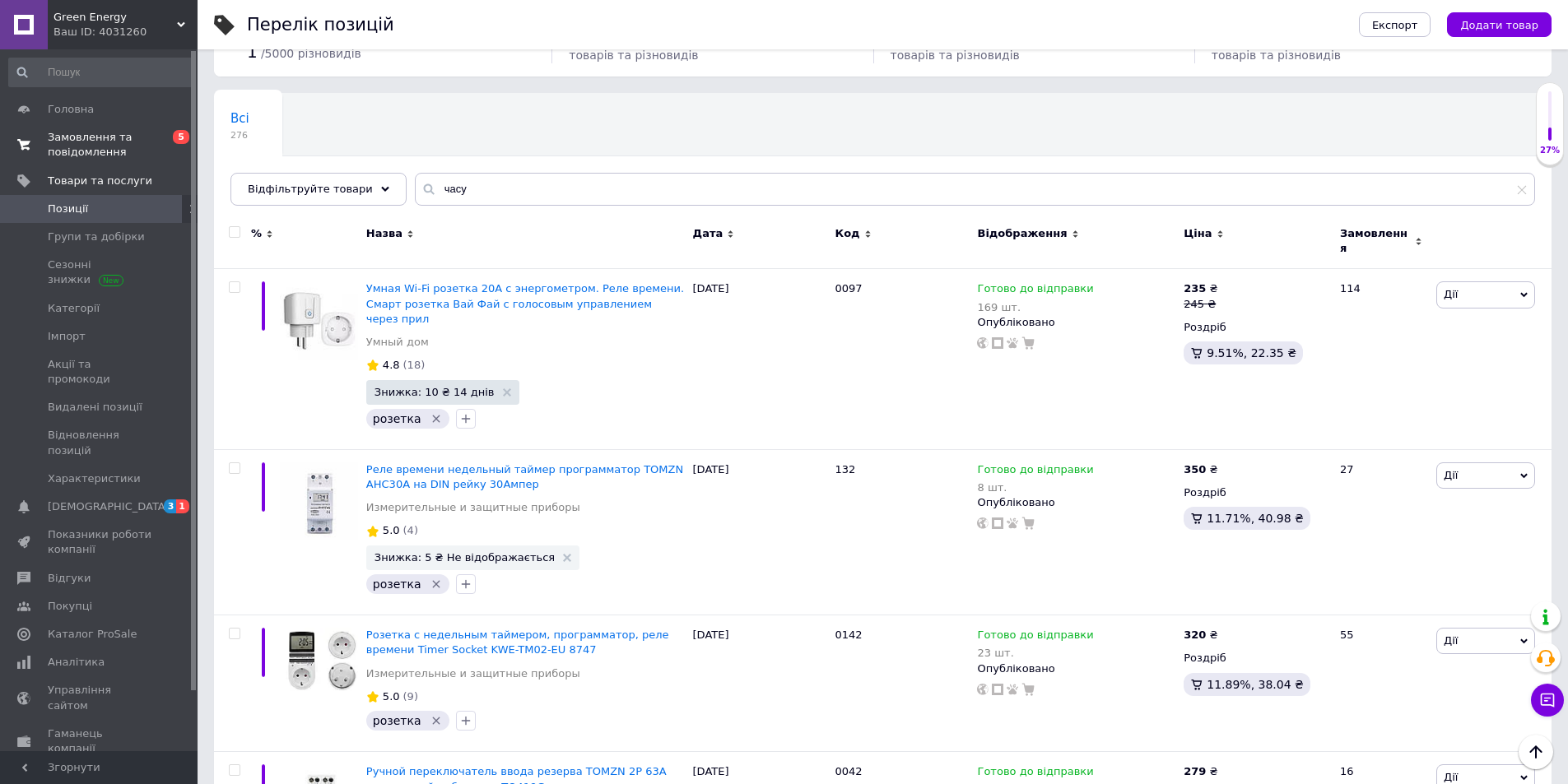
click at [99, 142] on span "Замовлення та повідомлення" at bounding box center [100, 145] width 105 height 29
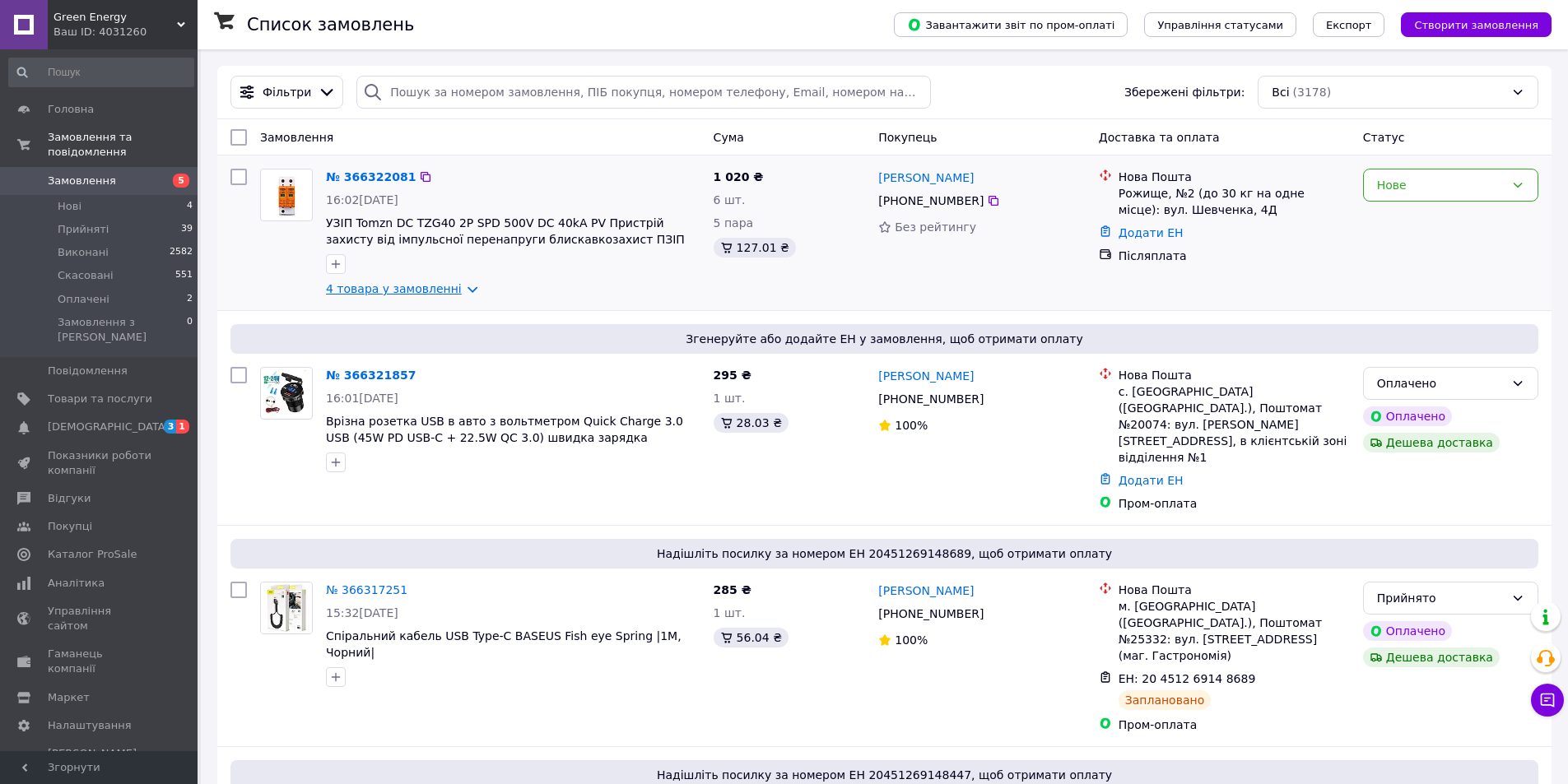
click at [388, 292] on link "4 товара у замовленні" at bounding box center [393, 288] width 136 height 13
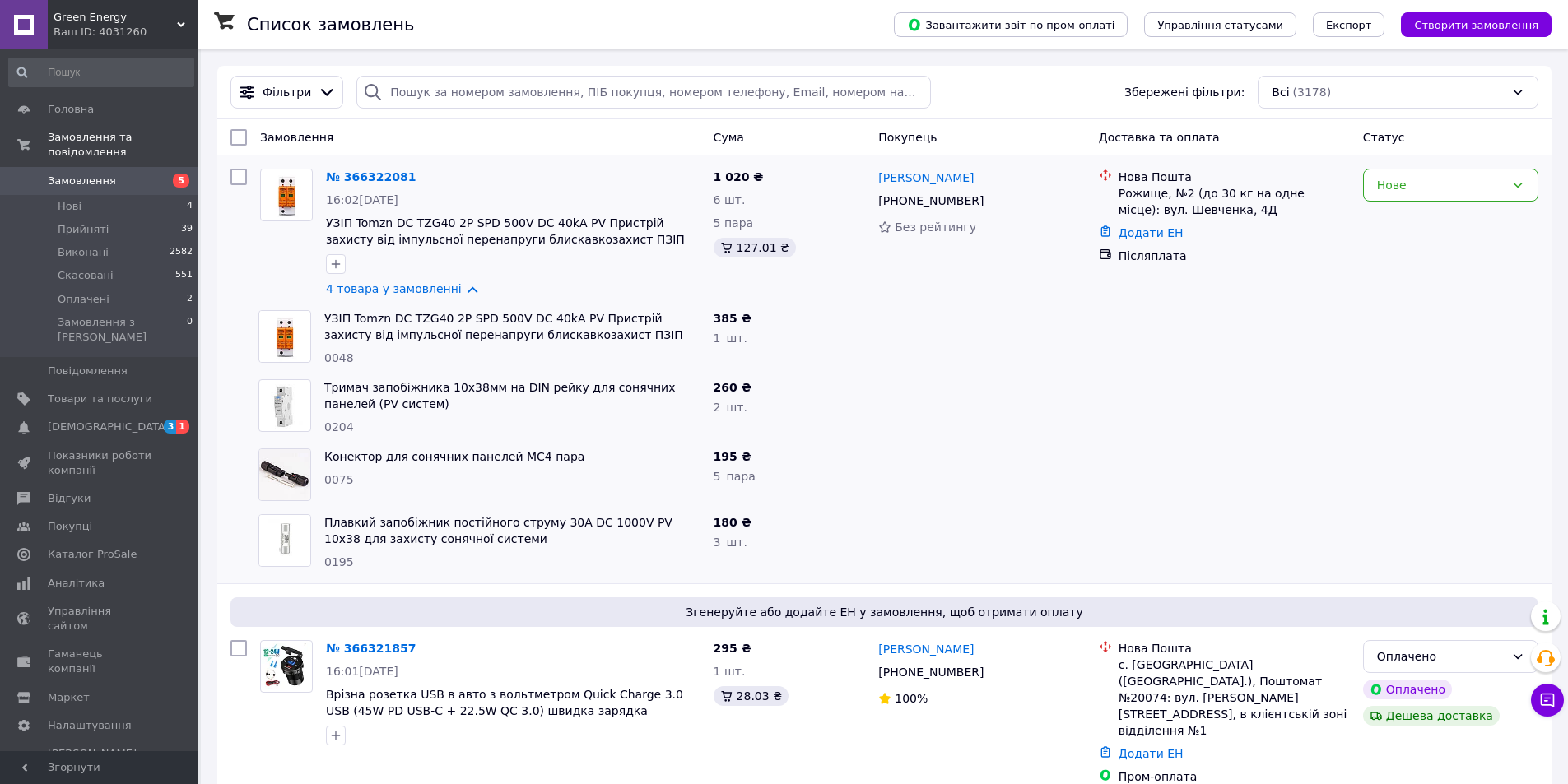
click at [1039, 374] on div at bounding box center [982, 407] width 220 height 69
click at [354, 181] on link "№ 366322081" at bounding box center [371, 177] width 90 height 13
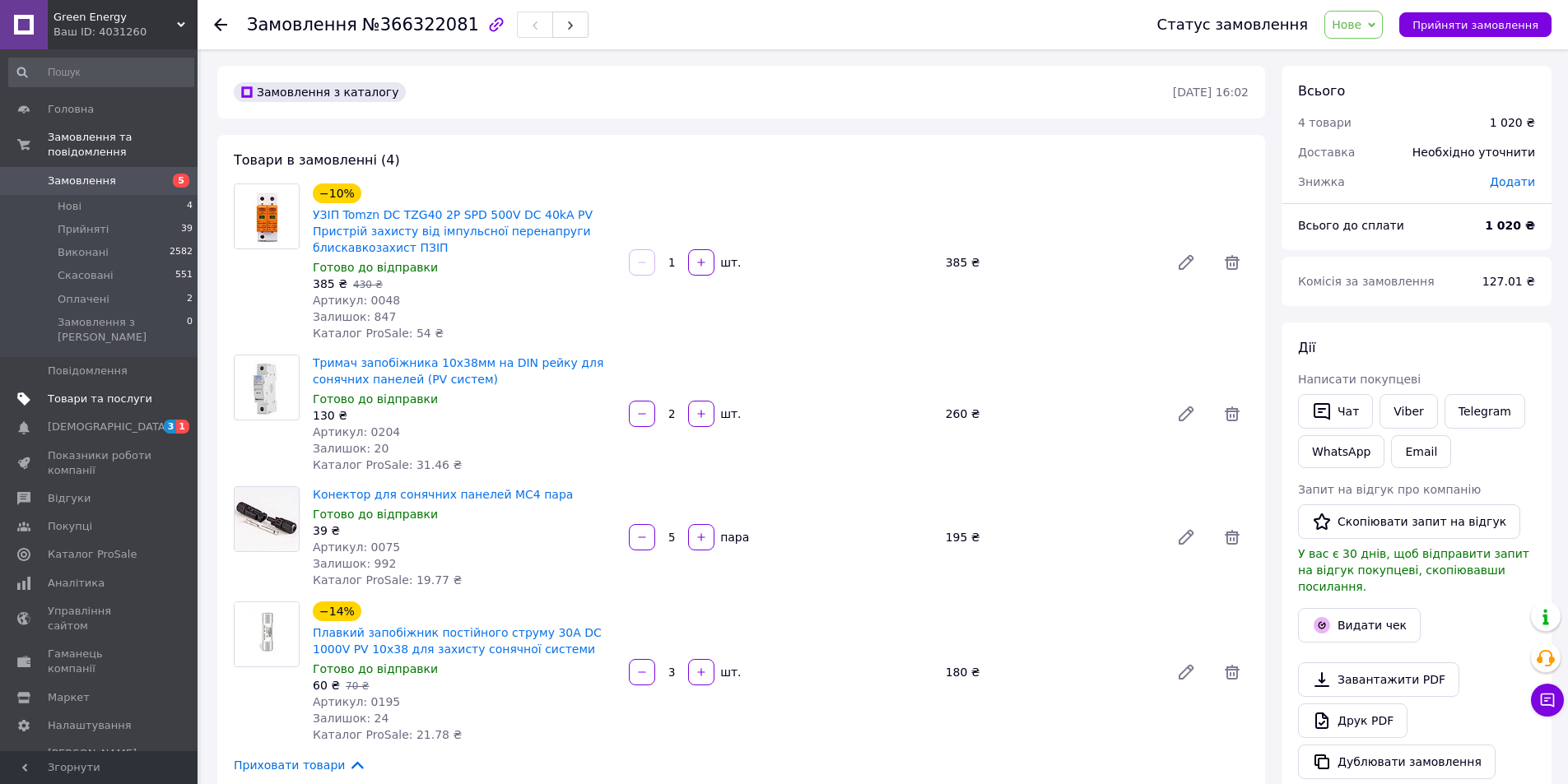
click at [110, 386] on link "Товари та послуги" at bounding box center [101, 399] width 203 height 28
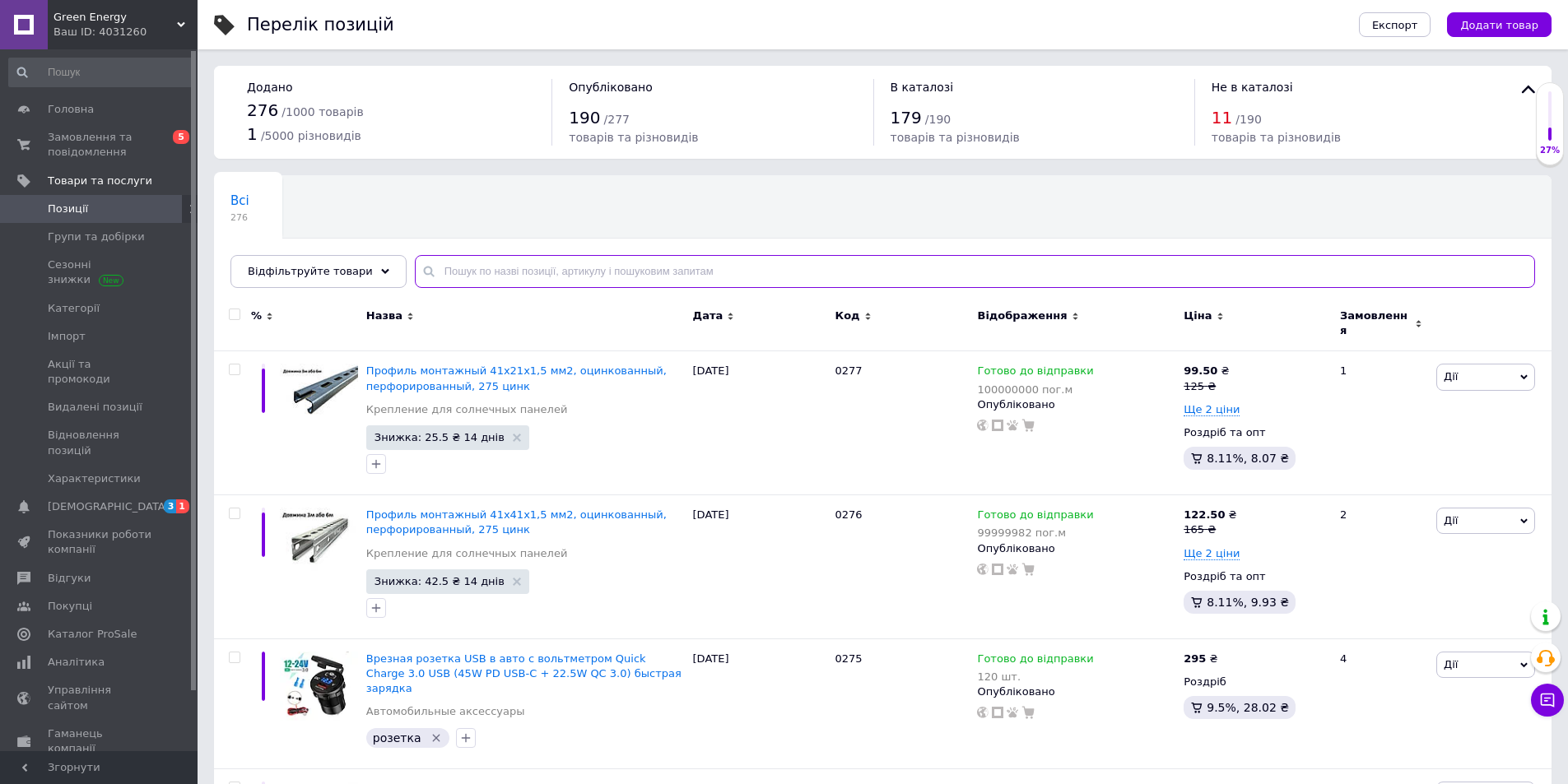
click at [467, 262] on input "text" at bounding box center [975, 272] width 1120 height 33
type input "конектор"
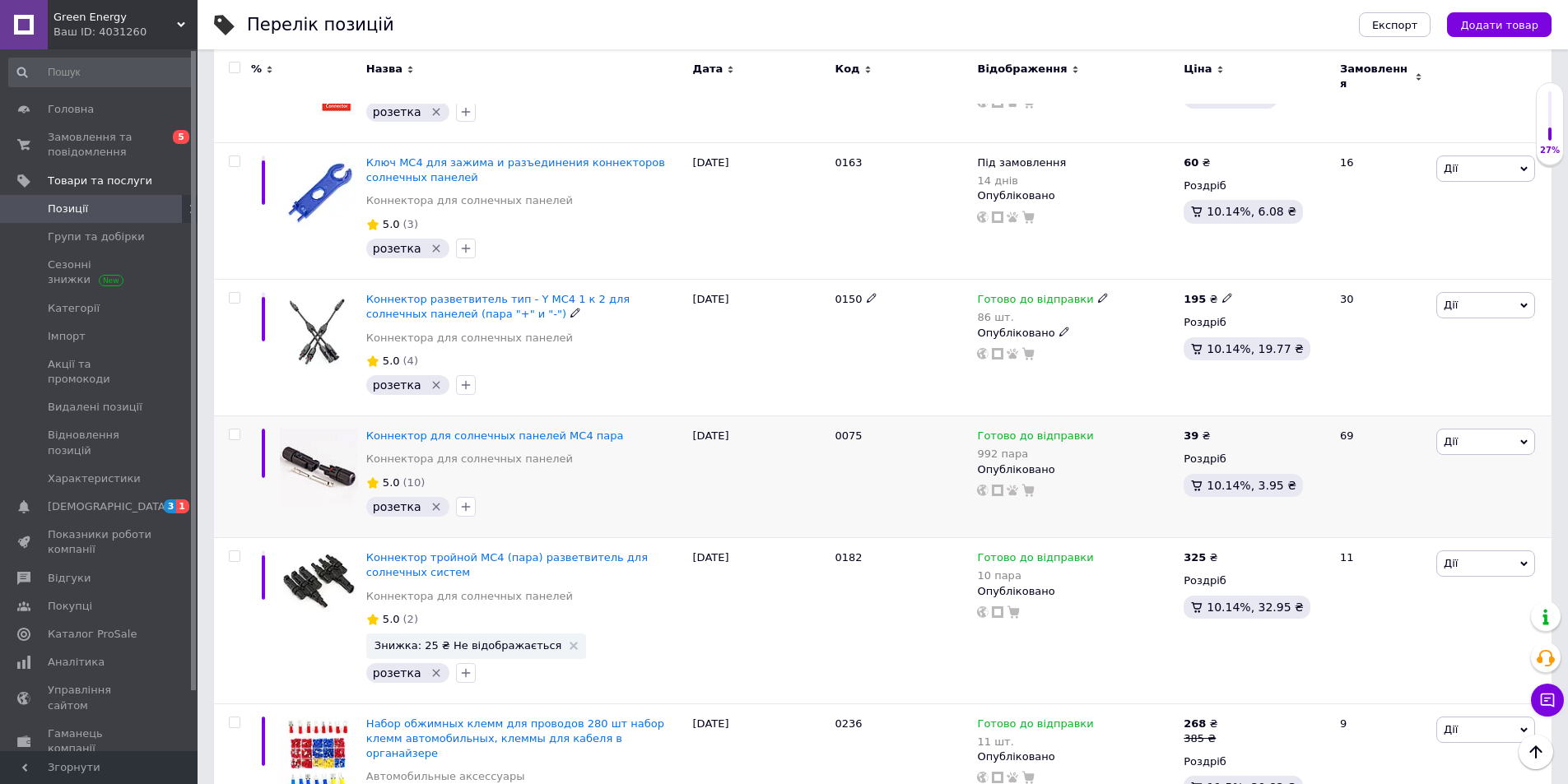
scroll to position [1314, 0]
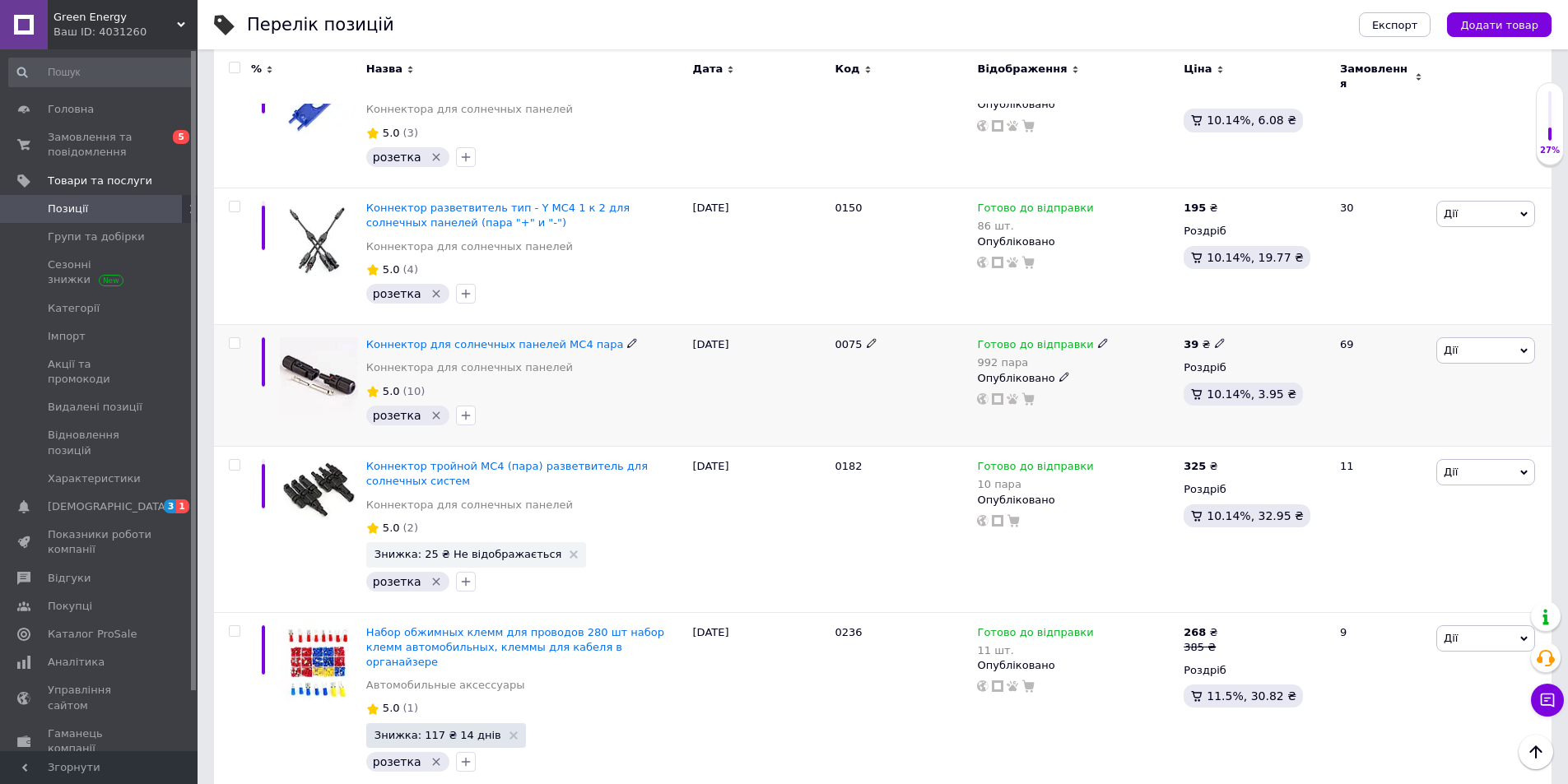
click at [1098, 338] on icon at bounding box center [1102, 342] width 10 height 10
click at [1158, 416] on li "Під замовлення" at bounding box center [1187, 427] width 157 height 23
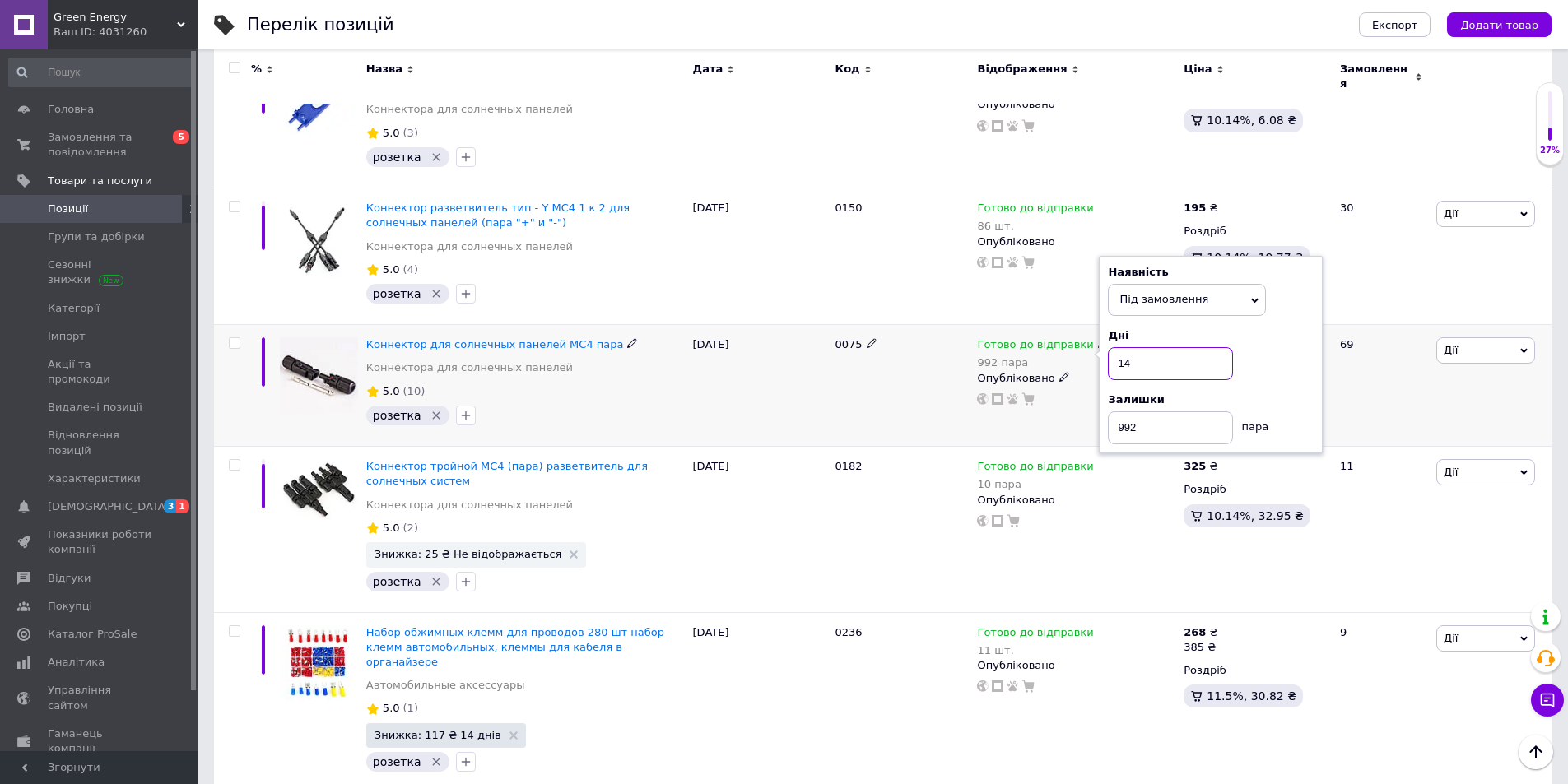
drag, startPoint x: 1133, startPoint y: 354, endPoint x: 1109, endPoint y: 353, distance: 24.0
click at [1109, 353] on input "14" at bounding box center [1170, 364] width 125 height 33
type input "4"
drag, startPoint x: 1141, startPoint y: 419, endPoint x: 1099, endPoint y: 411, distance: 42.8
click at [1099, 411] on div "Наявність Під замовлення В наявності Немає в наявності Готово до відправки Дні …" at bounding box center [1210, 354] width 224 height 198
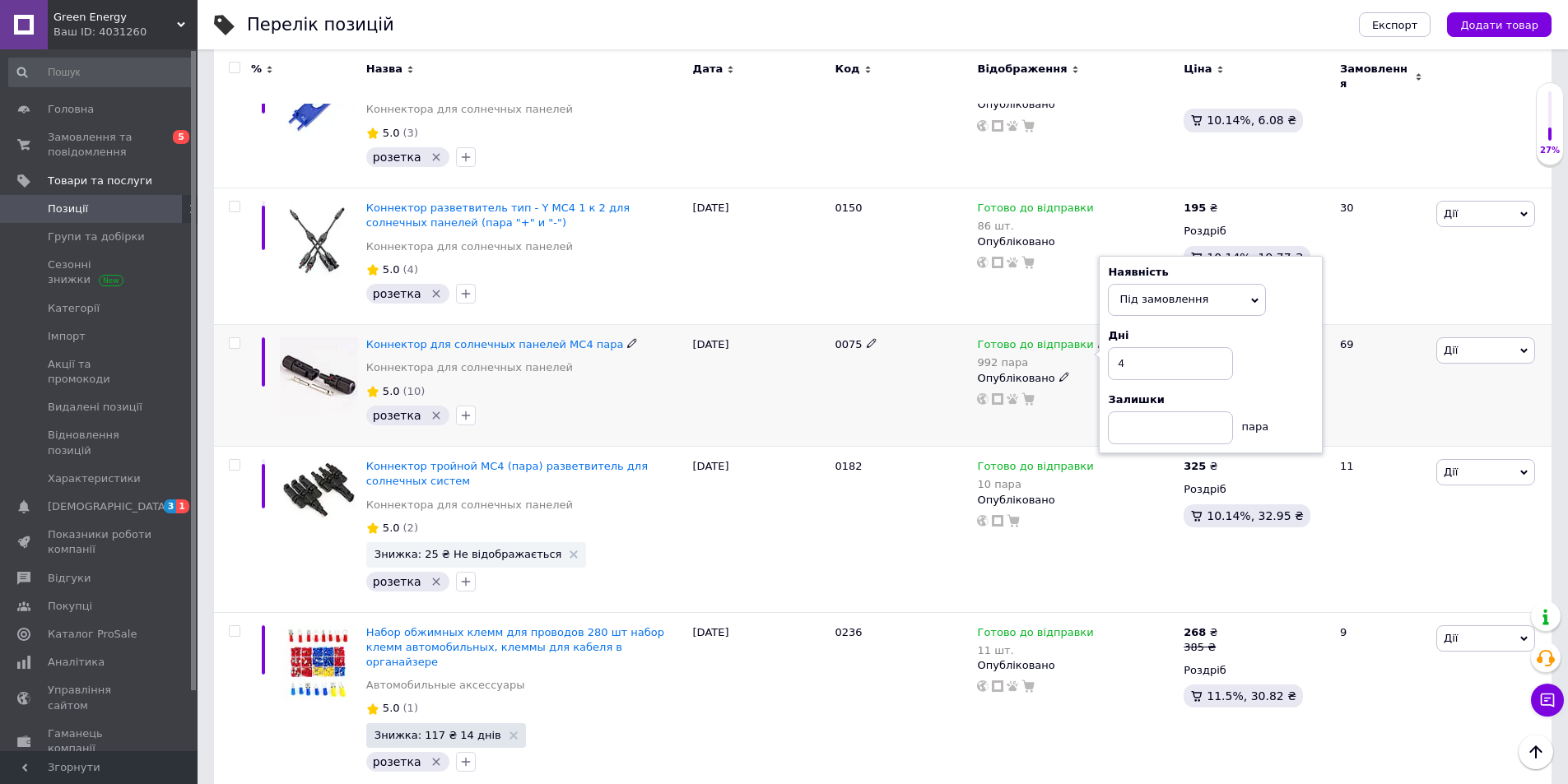
click at [1060, 417] on div "Готово до відправки 992 пара Наявність Під замовлення В наявності Немає в наявн…" at bounding box center [1076, 386] width 206 height 122
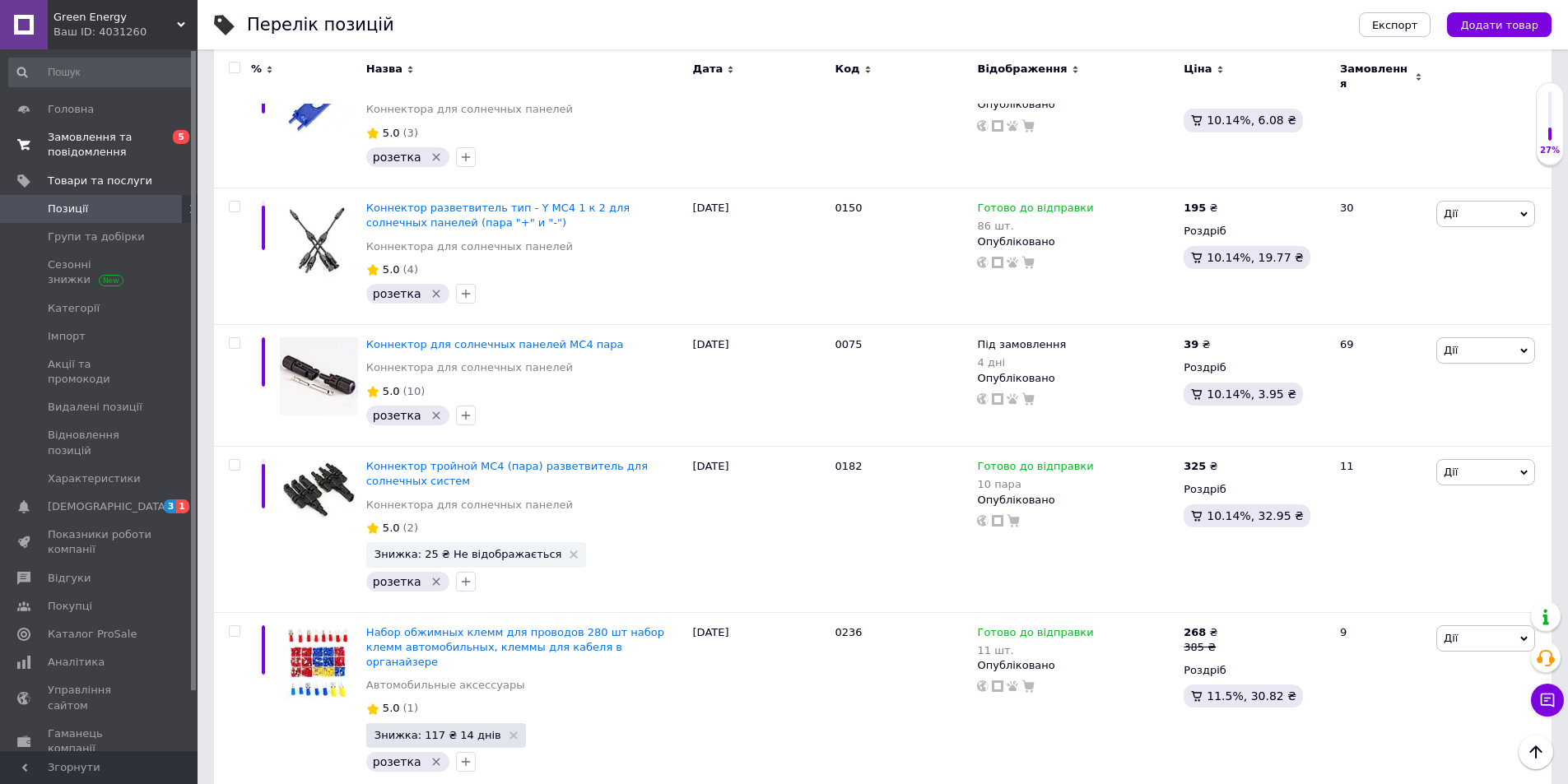
click at [107, 140] on span "Замовлення та повідомлення" at bounding box center [100, 145] width 105 height 29
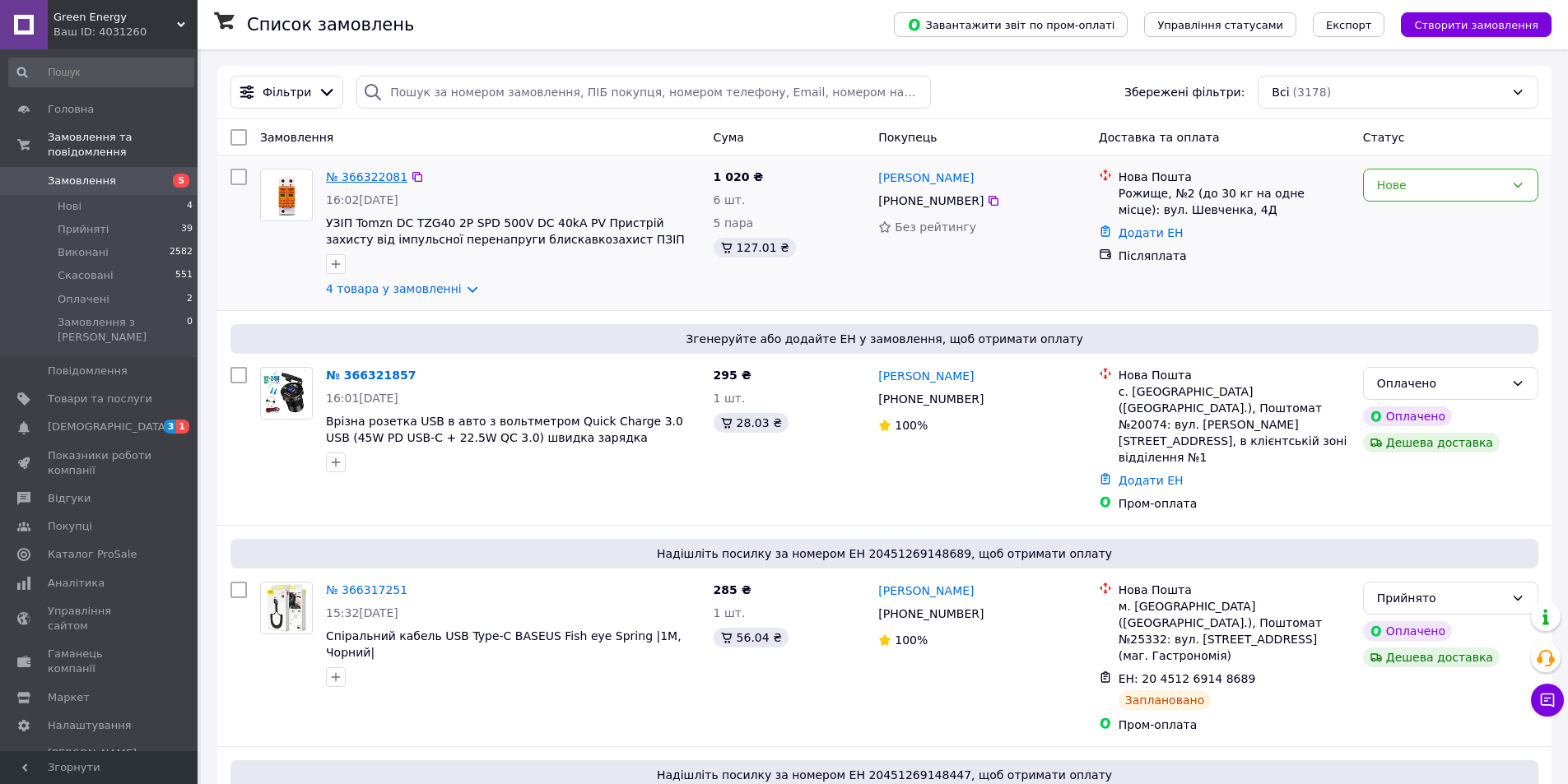
click at [371, 171] on link "№ 366322081" at bounding box center [366, 177] width 81 height 13
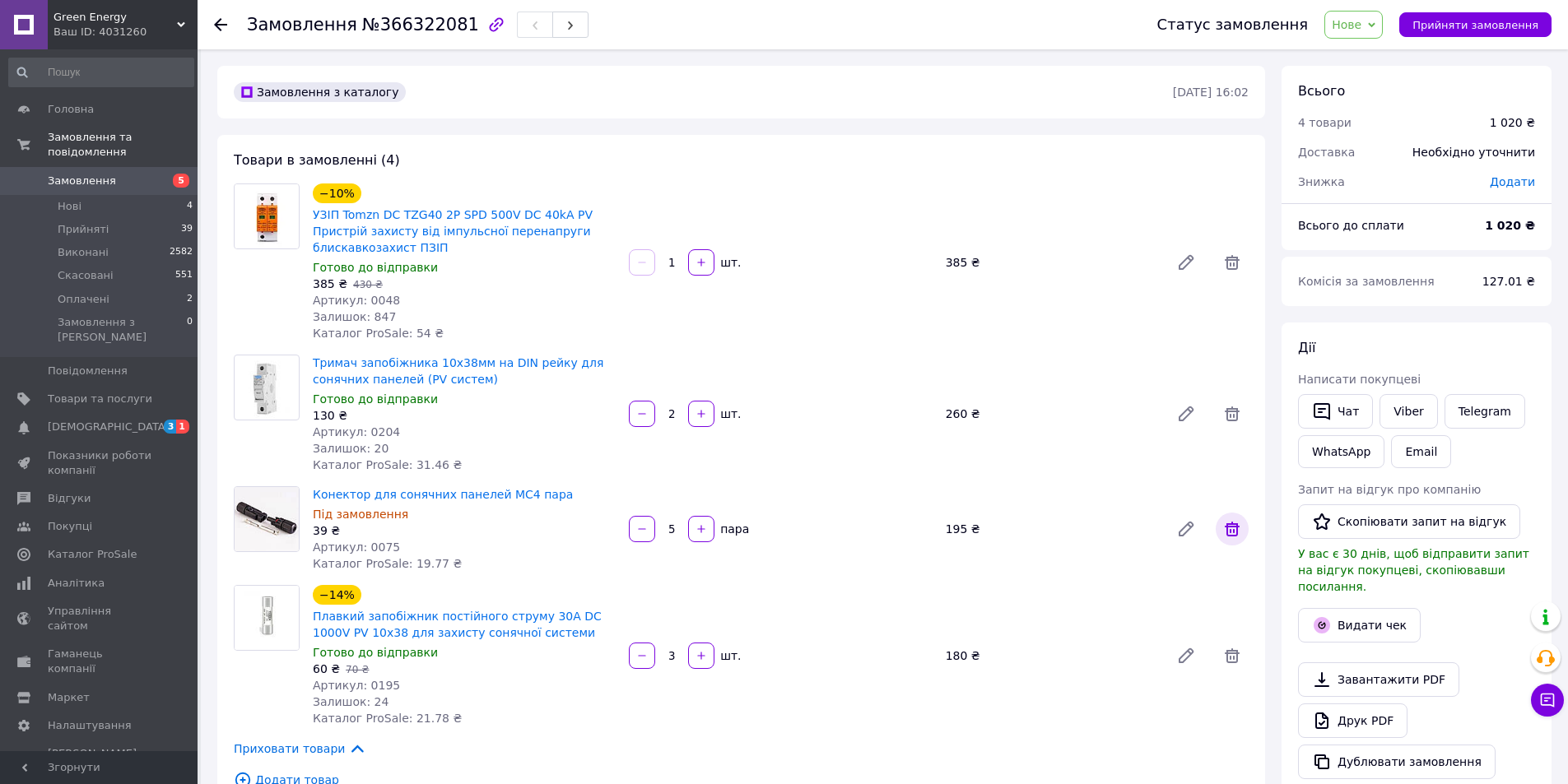
click at [1241, 527] on icon at bounding box center [1232, 528] width 20 height 20
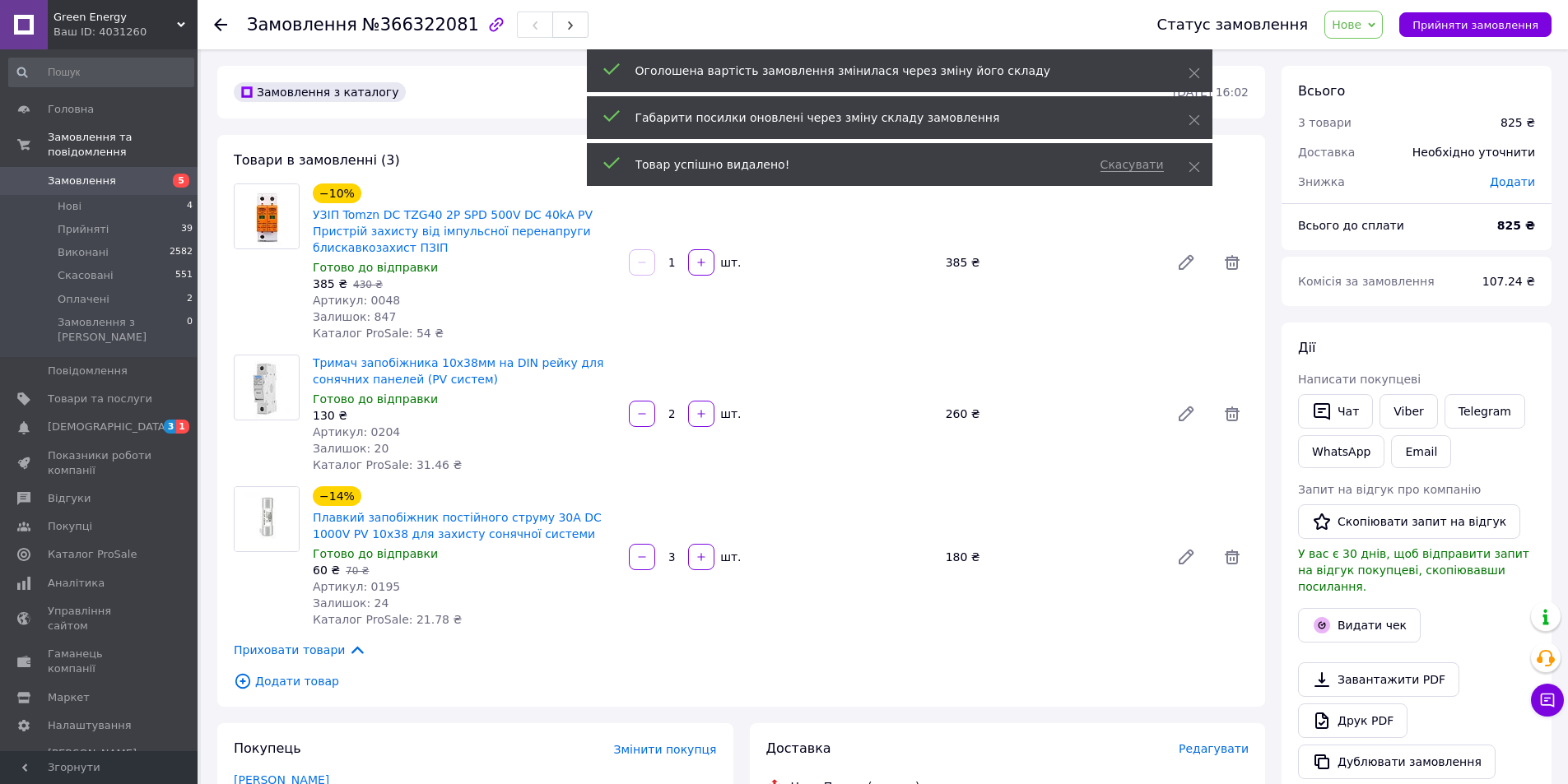
click at [123, 173] on span "Замовлення" at bounding box center [100, 180] width 105 height 15
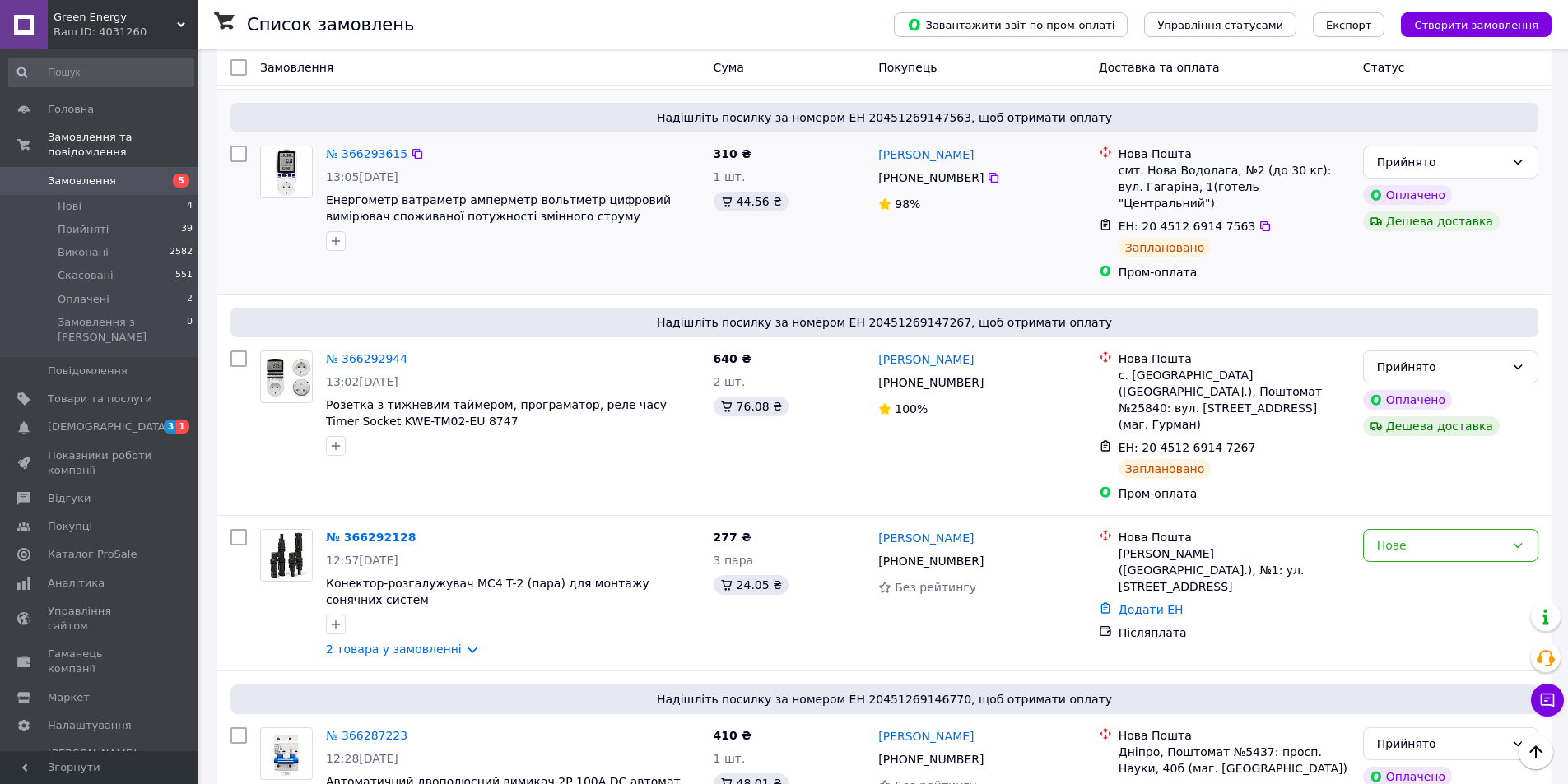
scroll to position [1317, 0]
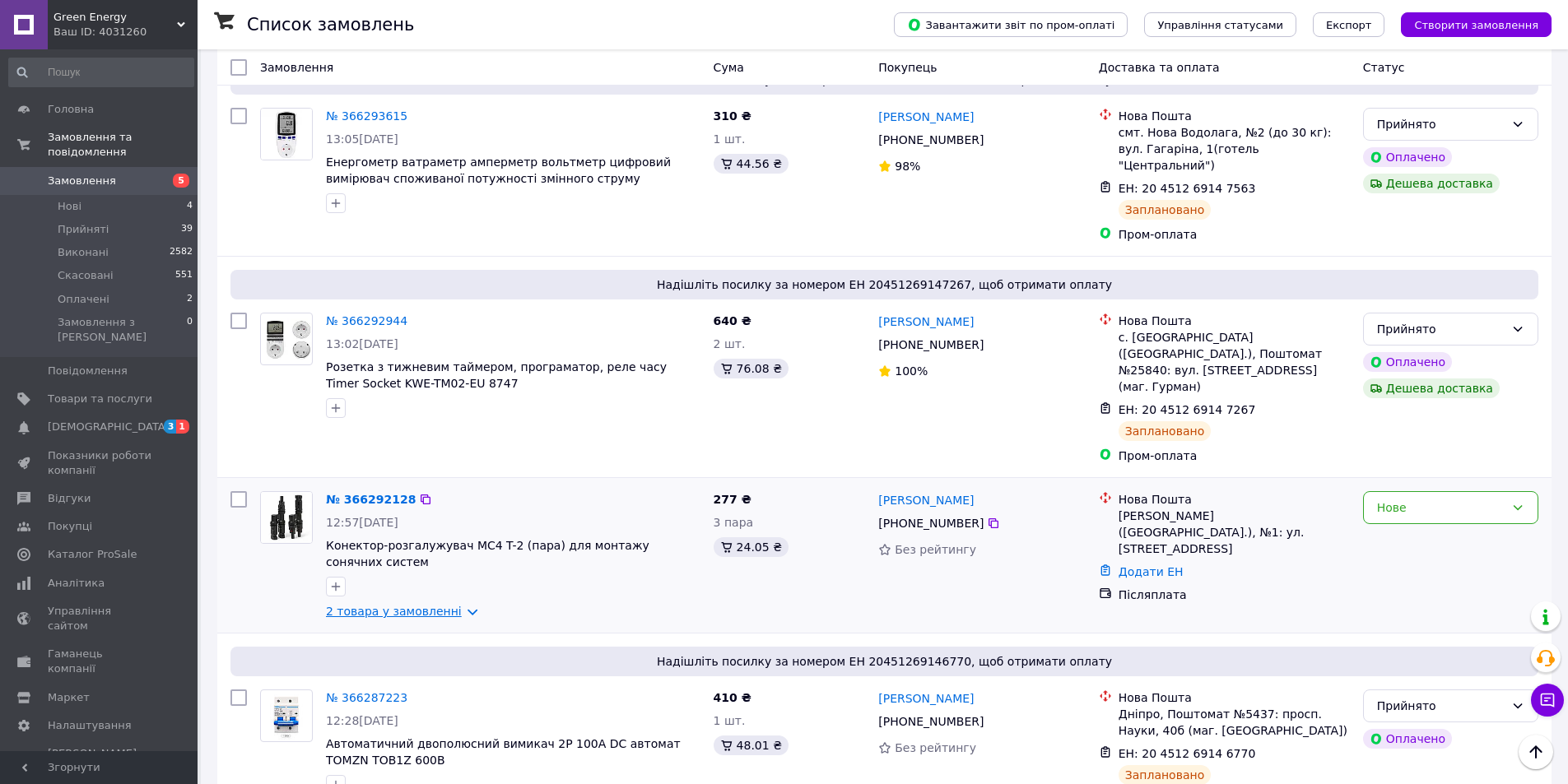
click at [440, 605] on link "2 товара у замовленні" at bounding box center [393, 611] width 136 height 13
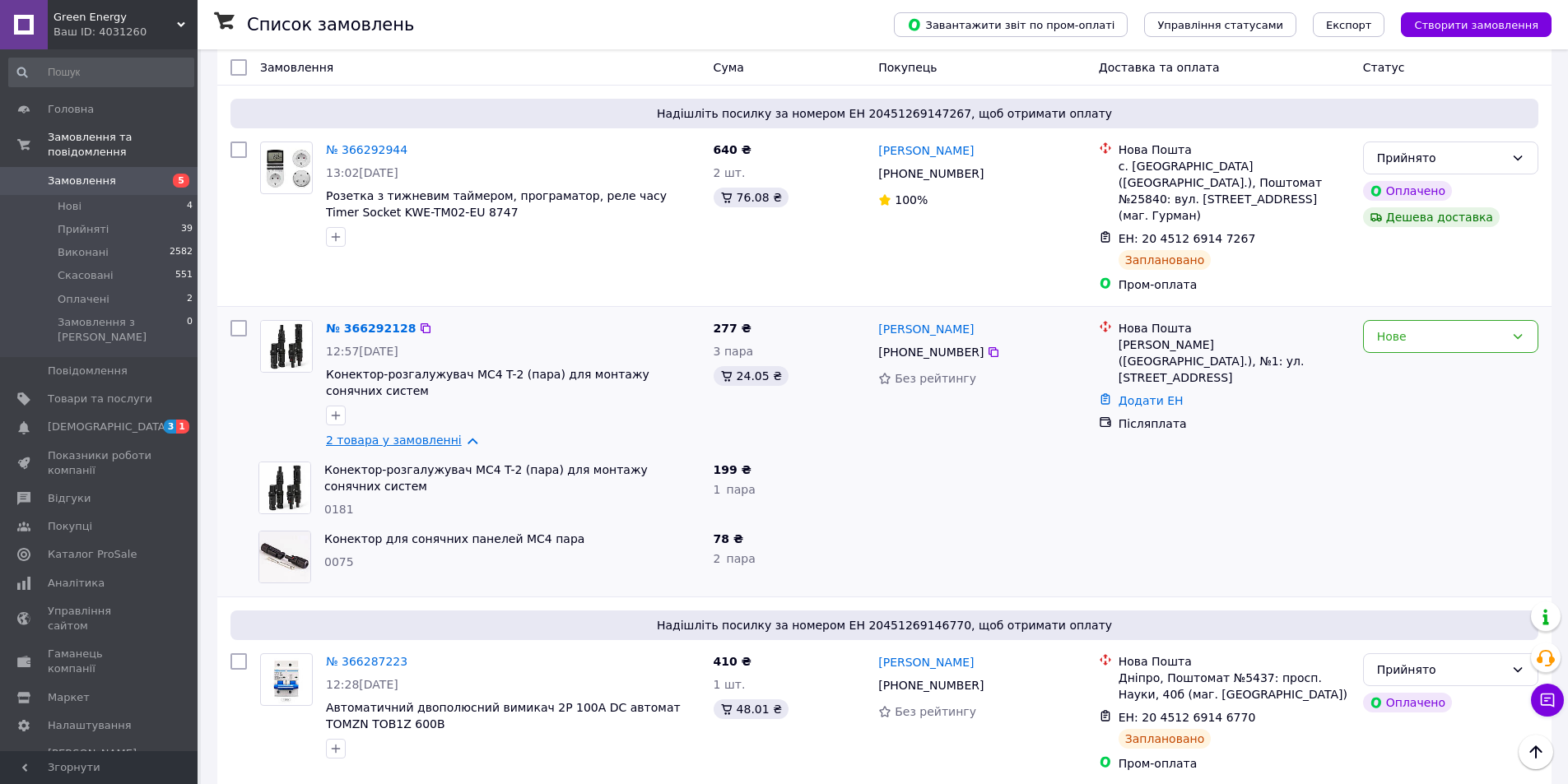
scroll to position [1399, 0]
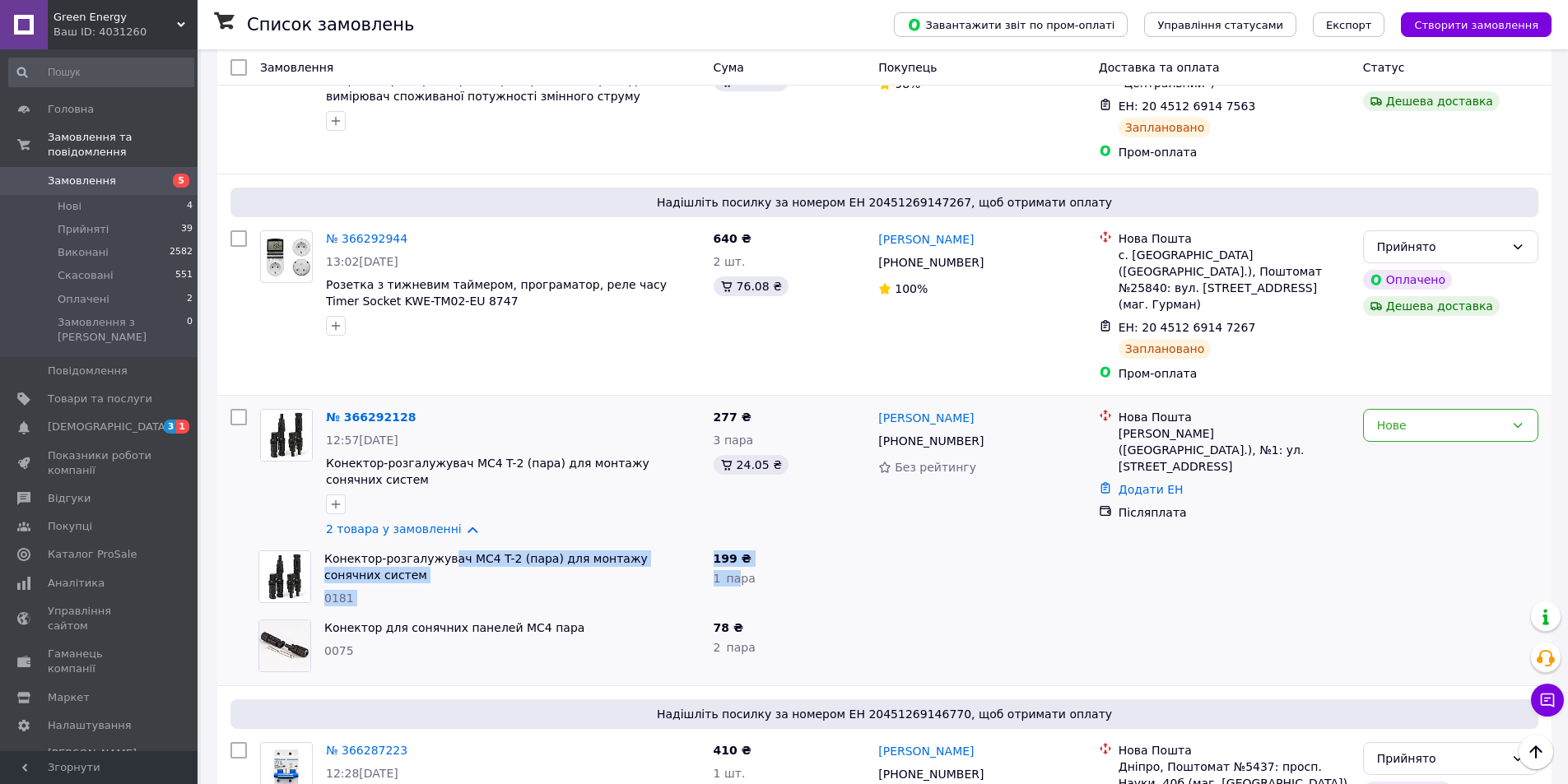
drag, startPoint x: 739, startPoint y: 373, endPoint x: 383, endPoint y: 371, distance: 356.0
click at [406, 544] on div "Конектор-розгалужувач МС4 T-2 (пара) для монтажу сонячних систем 0181 199 ₴ 1  …" at bounding box center [884, 579] width 1321 height 69
click at [323, 544] on div "Конектор-розгалужувач МС4 T-2 (пара) для монтажу сонячних систем 0181" at bounding box center [512, 579] width 389 height 69
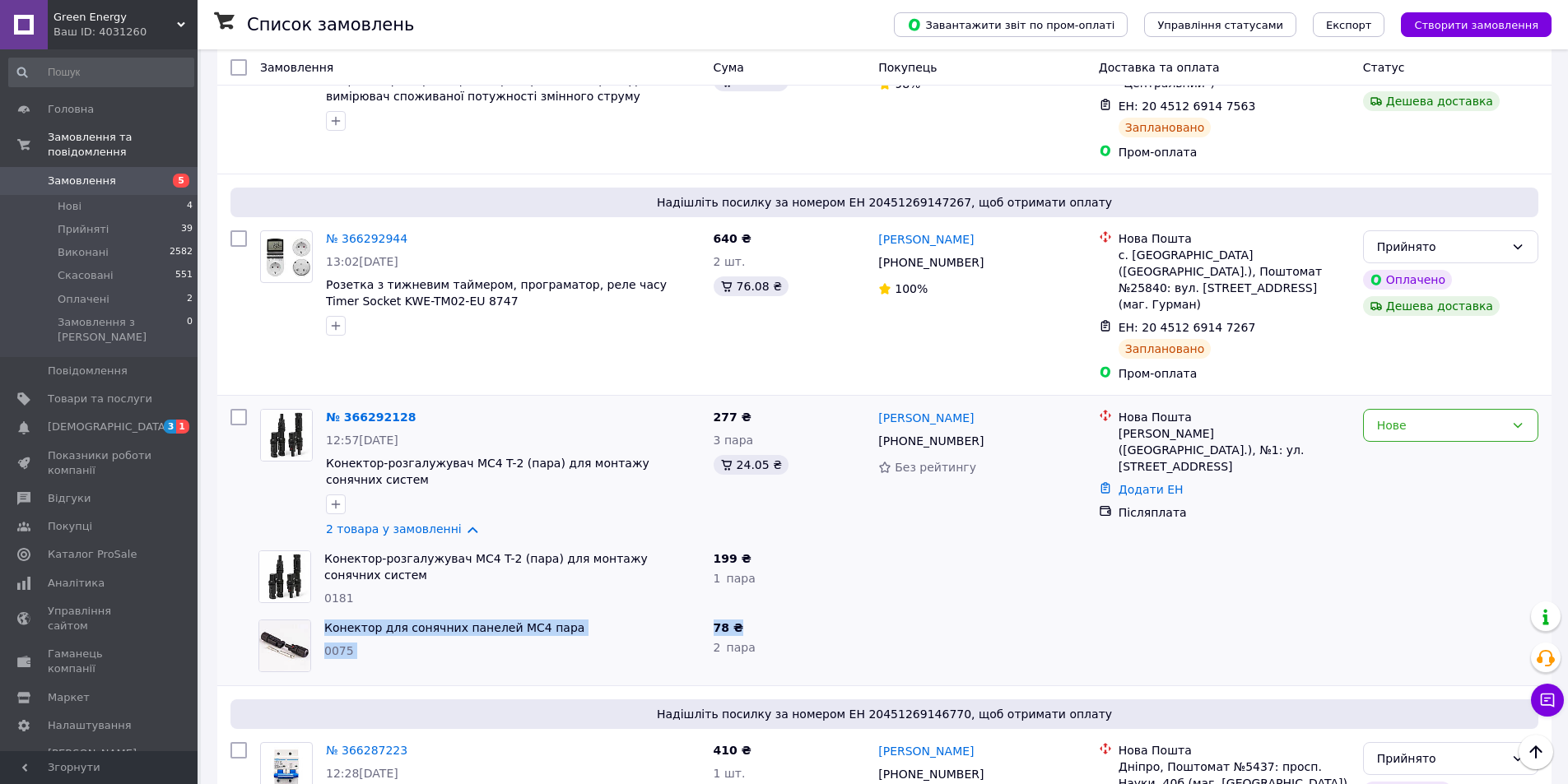
drag, startPoint x: 792, startPoint y: 435, endPoint x: 270, endPoint y: 418, distance: 522.3
click at [270, 613] on div "Конектор для сонячних панелей MC4 пара 0075 78 ₴ 2   пара" at bounding box center [884, 646] width 1321 height 66
click at [516, 621] on link "Конектор для сонячних панелей MC4 пара" at bounding box center [454, 627] width 260 height 13
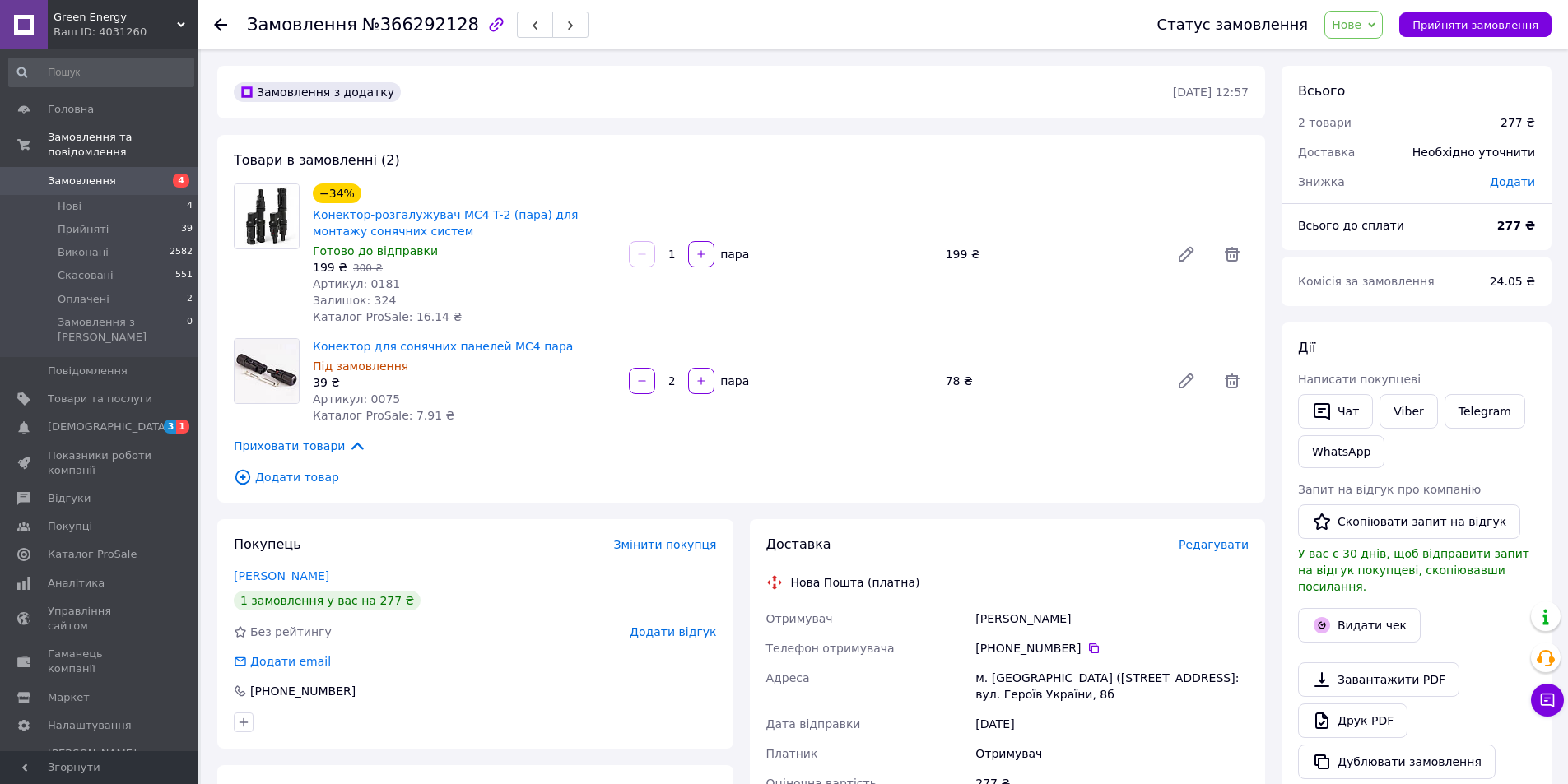
click at [1256, 99] on div "Замовлення з додатку 12.10.2025 • 12:57" at bounding box center [741, 92] width 1047 height 53
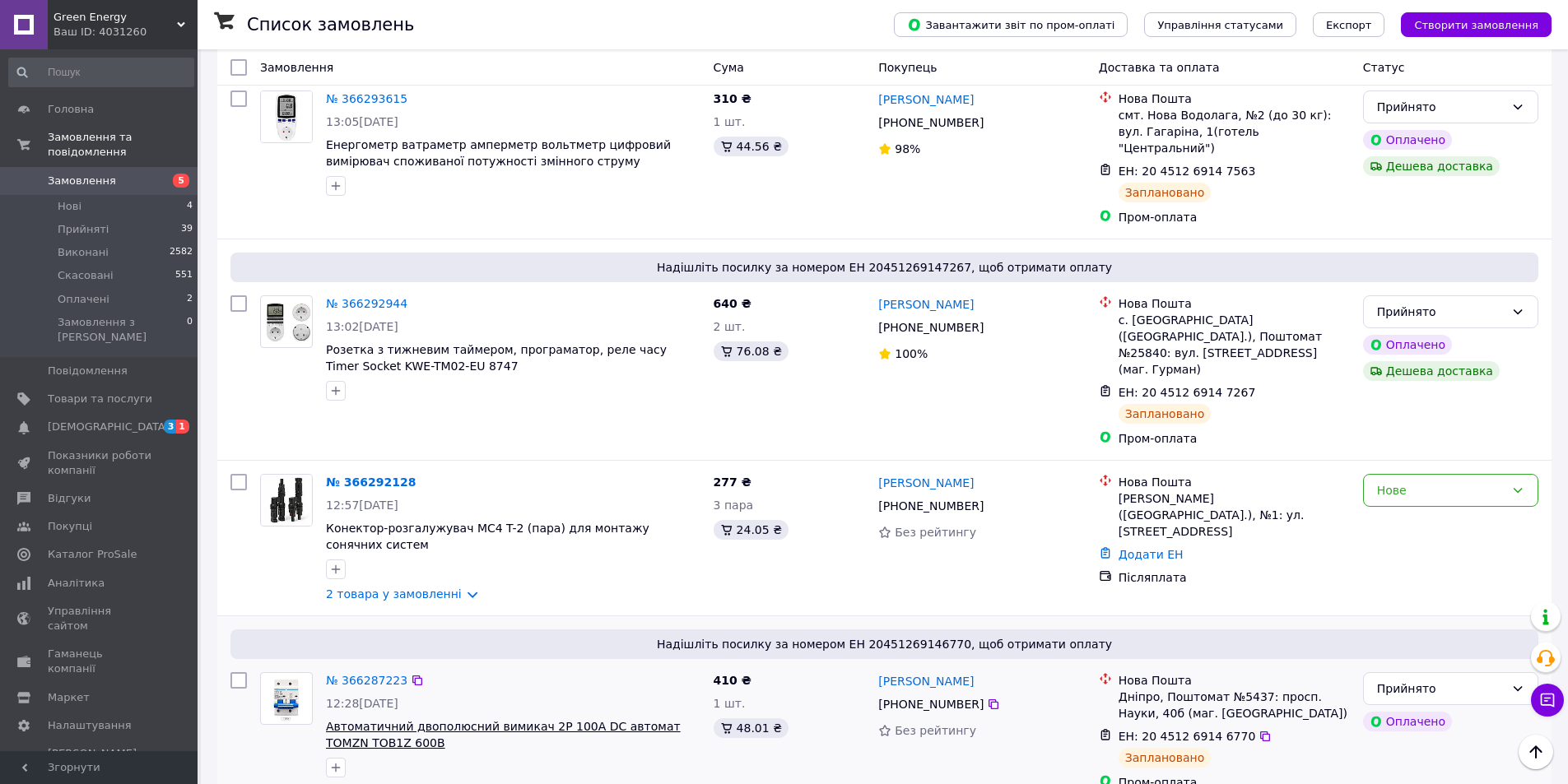
scroll to position [1317, 0]
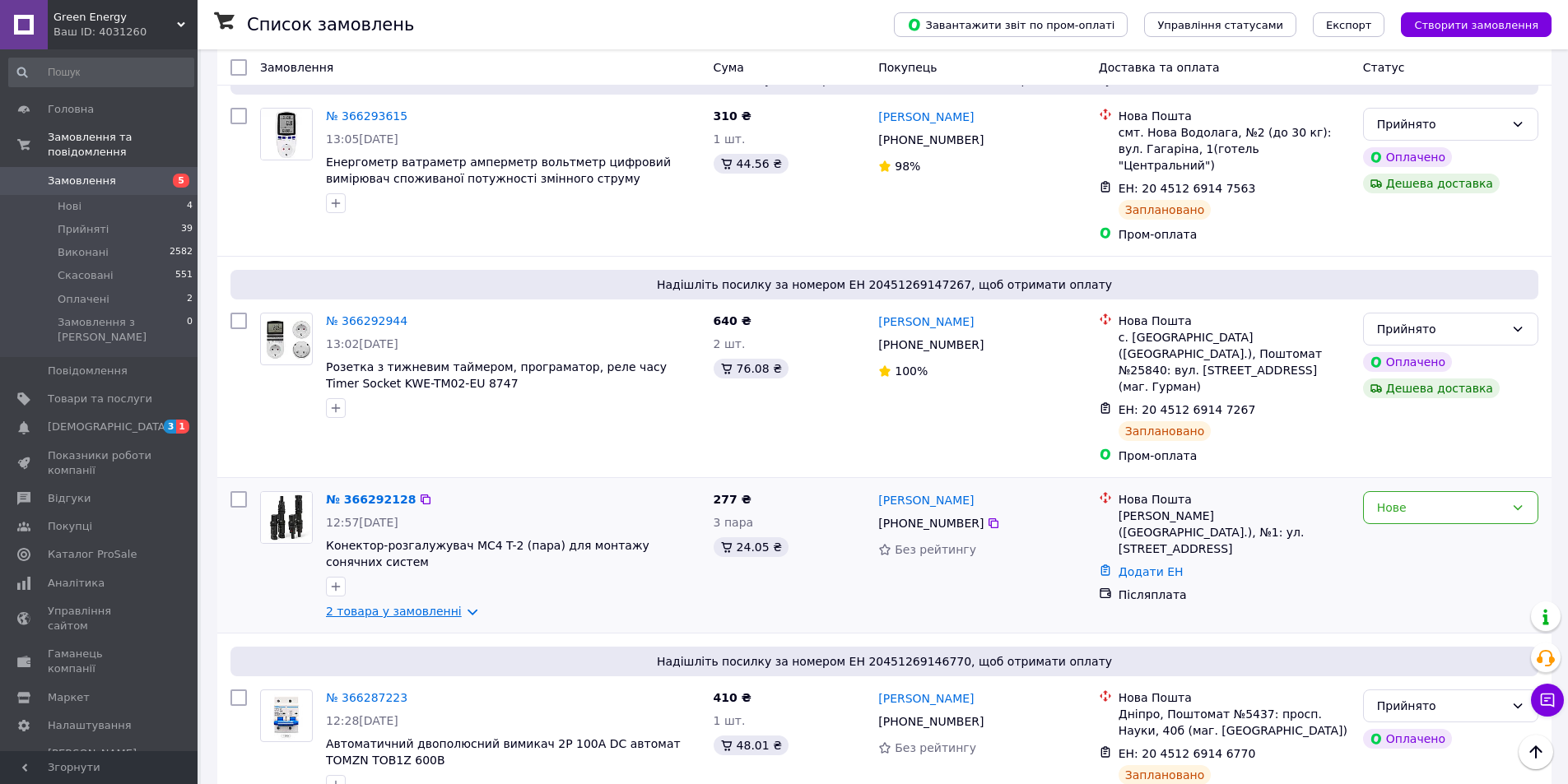
click at [448, 605] on link "2 товара у замовленні" at bounding box center [393, 611] width 136 height 13
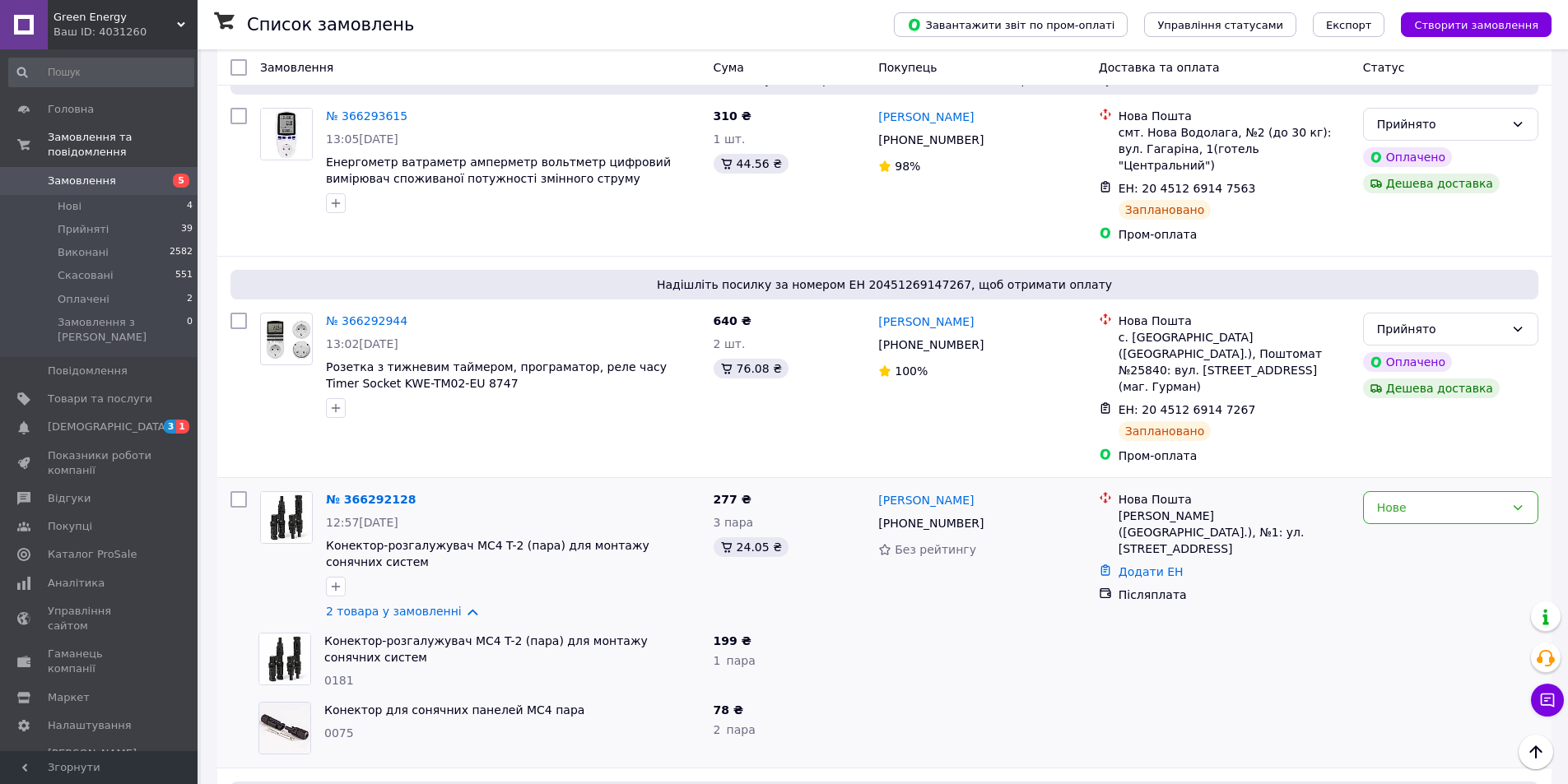
drag, startPoint x: 893, startPoint y: 473, endPoint x: 899, endPoint y: 488, distance: 16.2
click at [891, 626] on div at bounding box center [982, 661] width 220 height 69
click at [1451, 499] on div "Нове" at bounding box center [1440, 508] width 127 height 18
click at [1388, 363] on li "Прийнято" at bounding box center [1450, 363] width 173 height 29
click at [357, 493] on link "№ 366292128" at bounding box center [366, 499] width 81 height 13
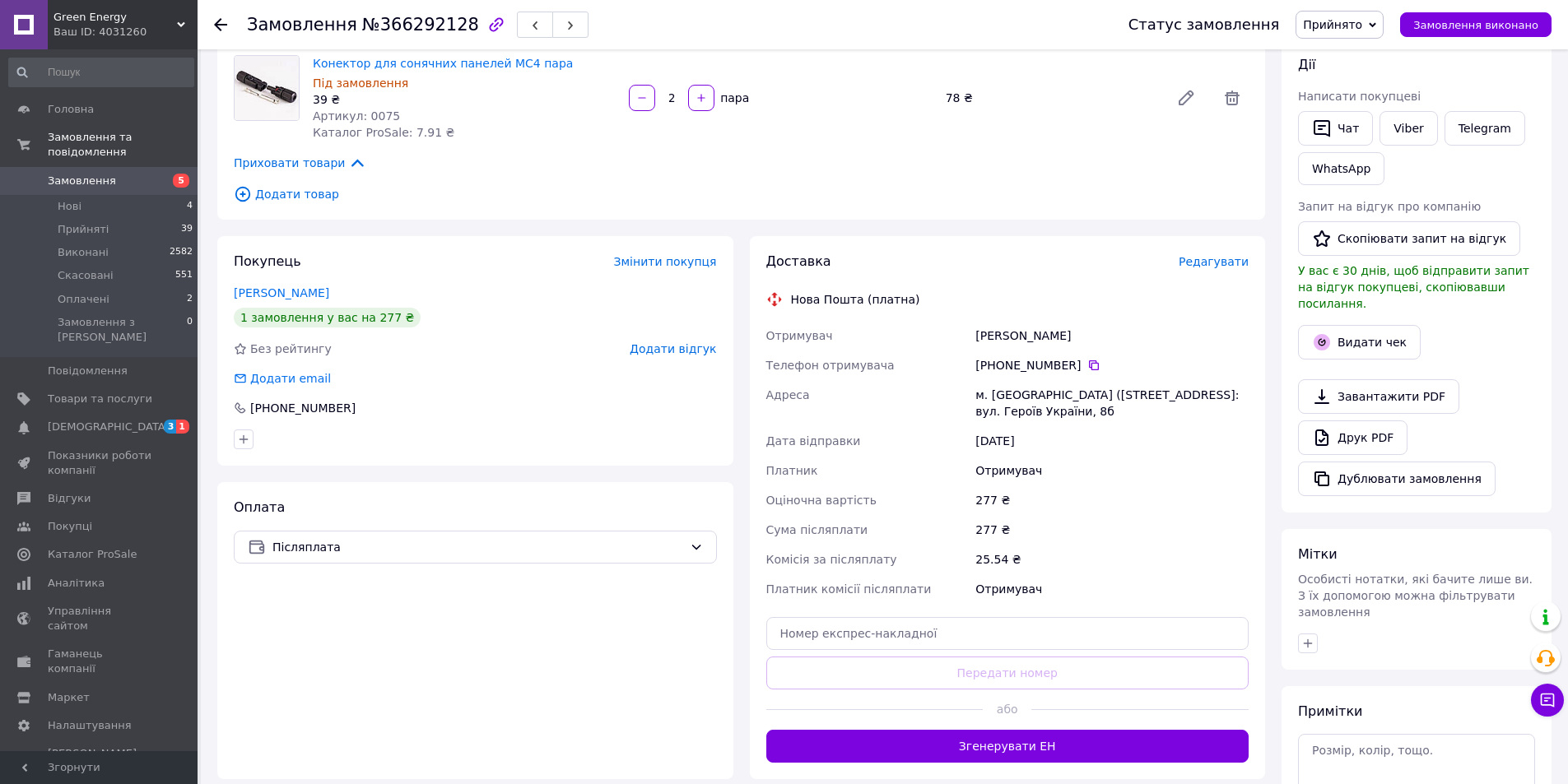
scroll to position [409, 0]
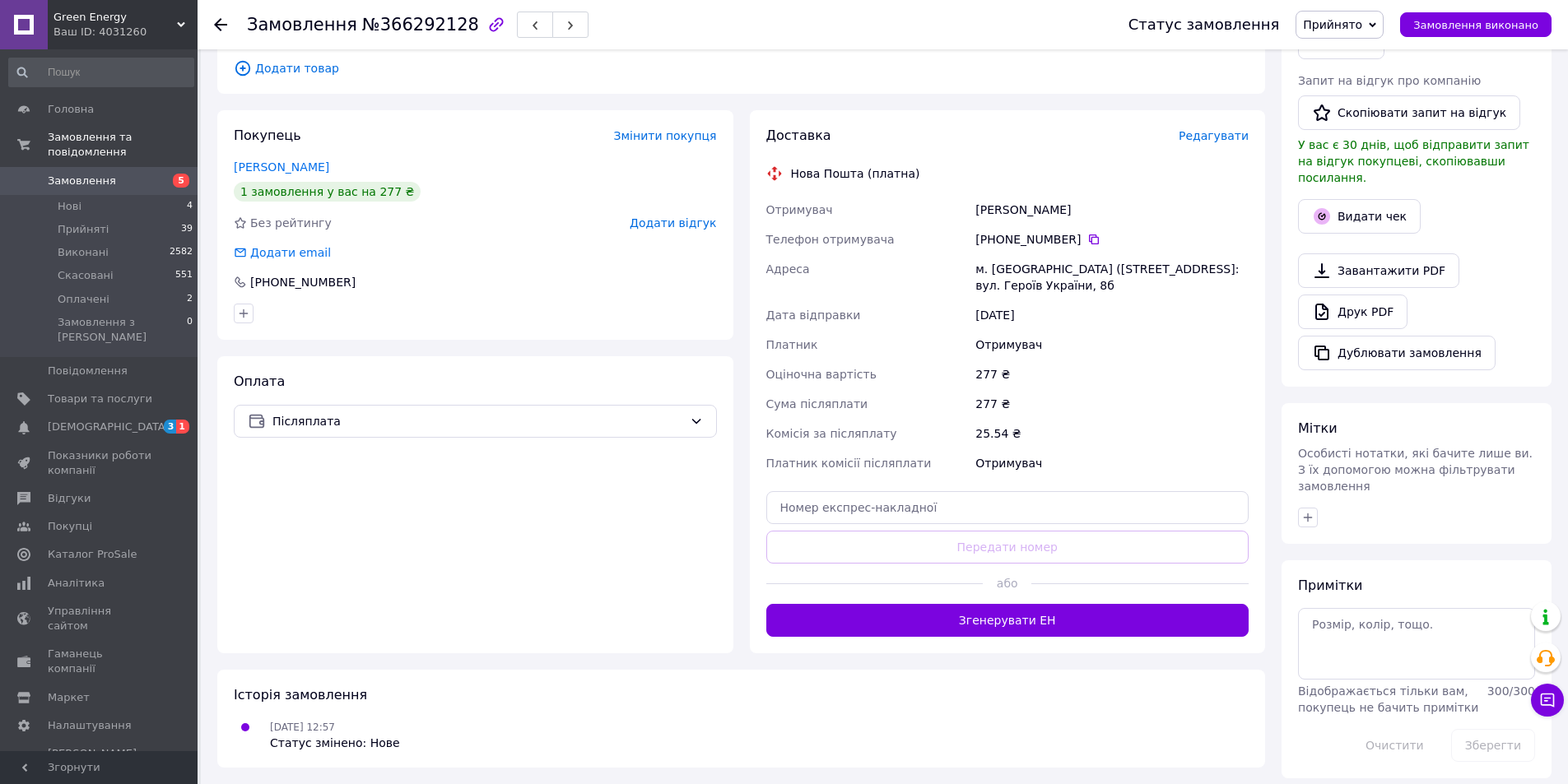
click at [1013, 630] on button "Згенерувати ЕН" at bounding box center [1008, 620] width 483 height 33
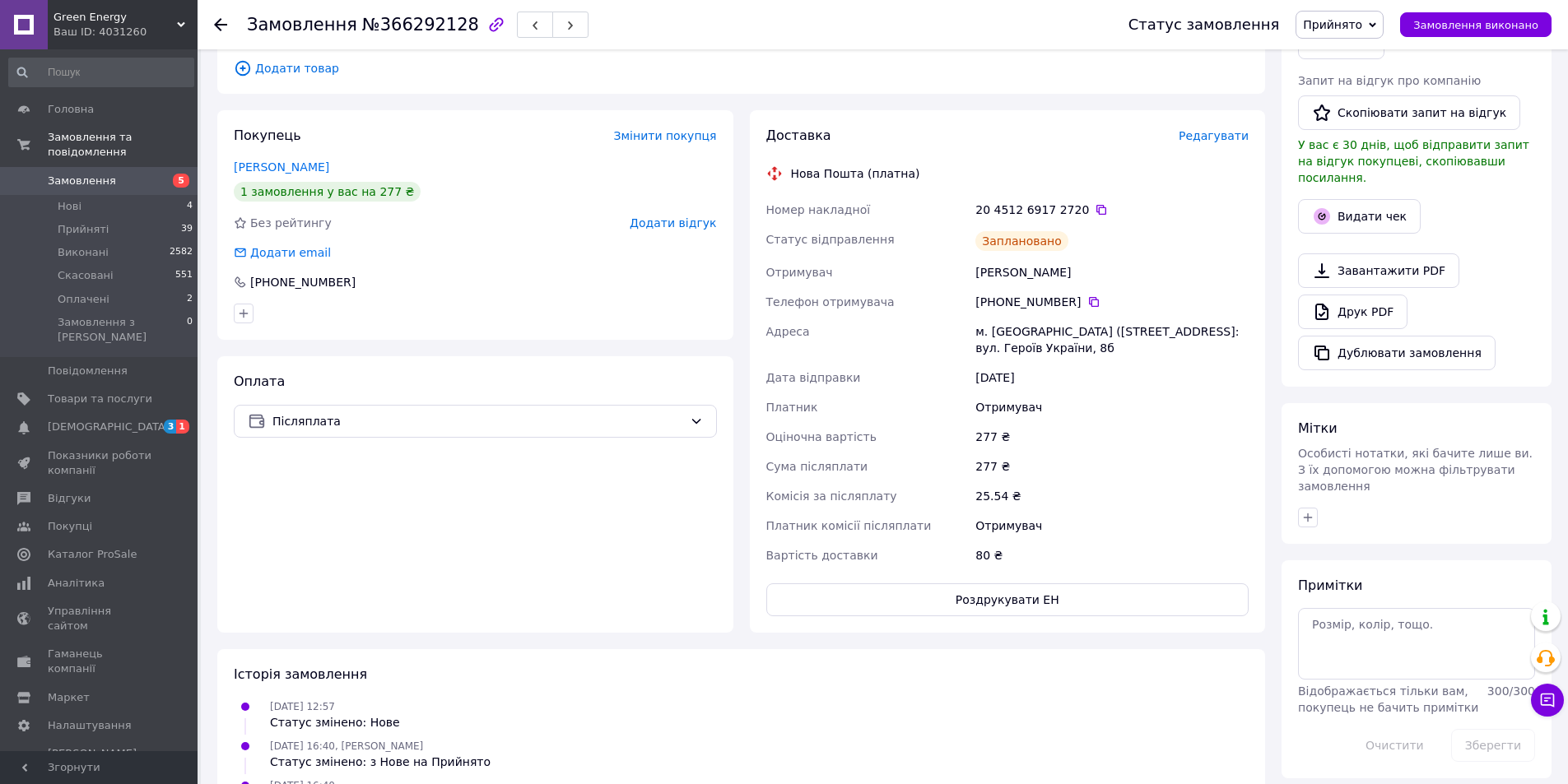
drag, startPoint x: 894, startPoint y: 411, endPoint x: 878, endPoint y: 406, distance: 16.8
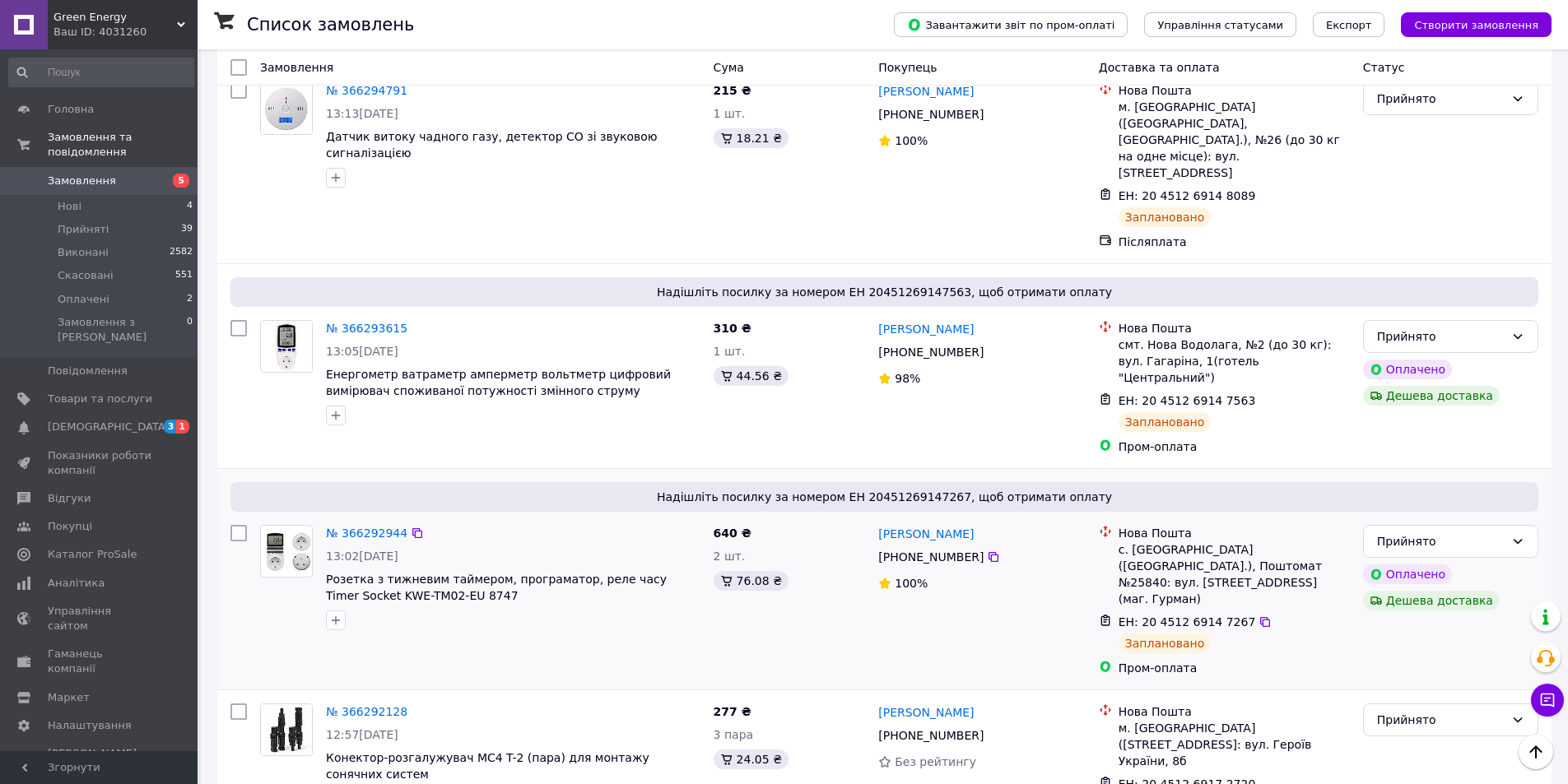
scroll to position [1070, 0]
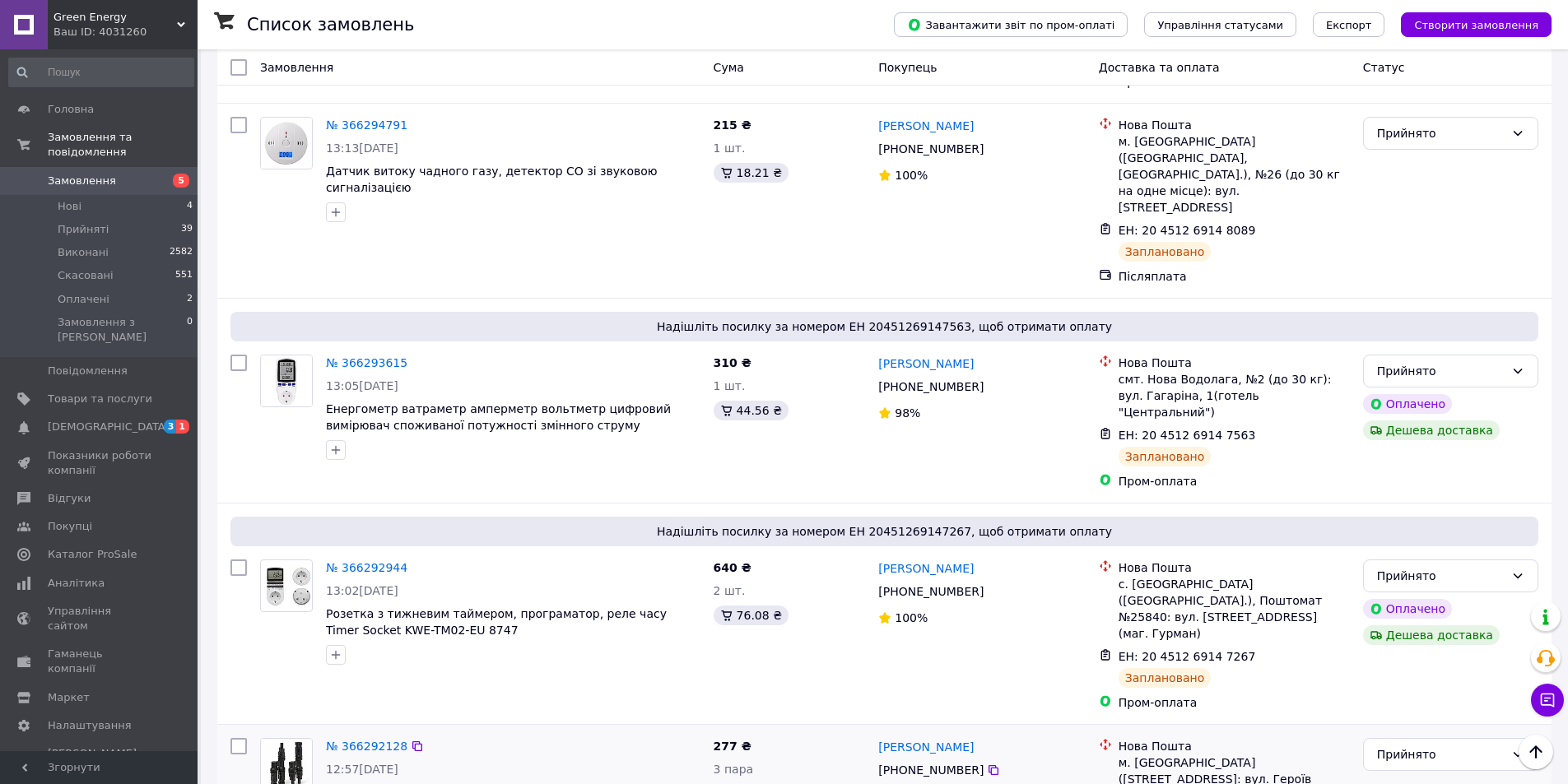
click at [664, 12] on div "Список замовлень" at bounding box center [554, 24] width 614 height 49
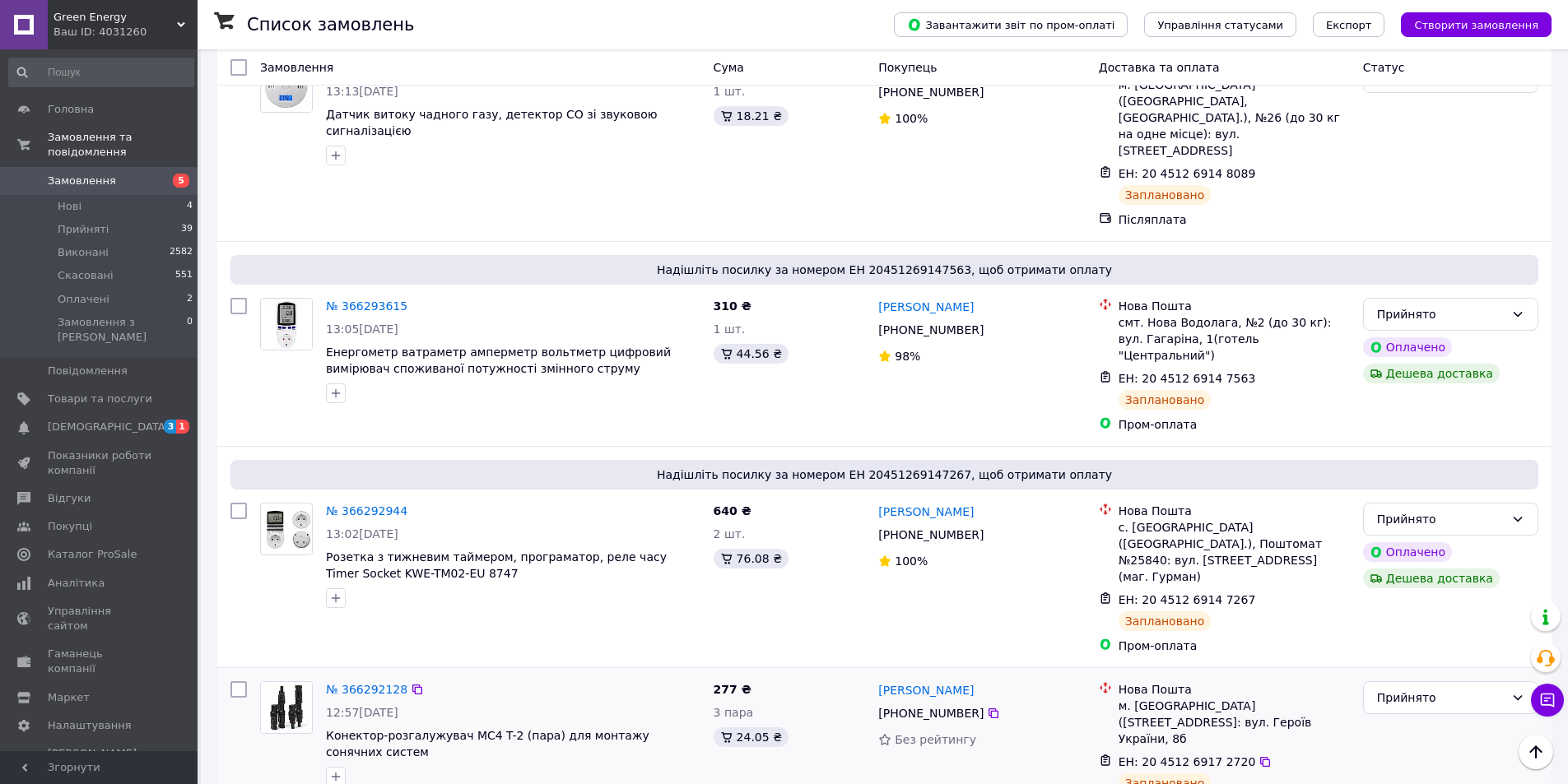
scroll to position [1152, 0]
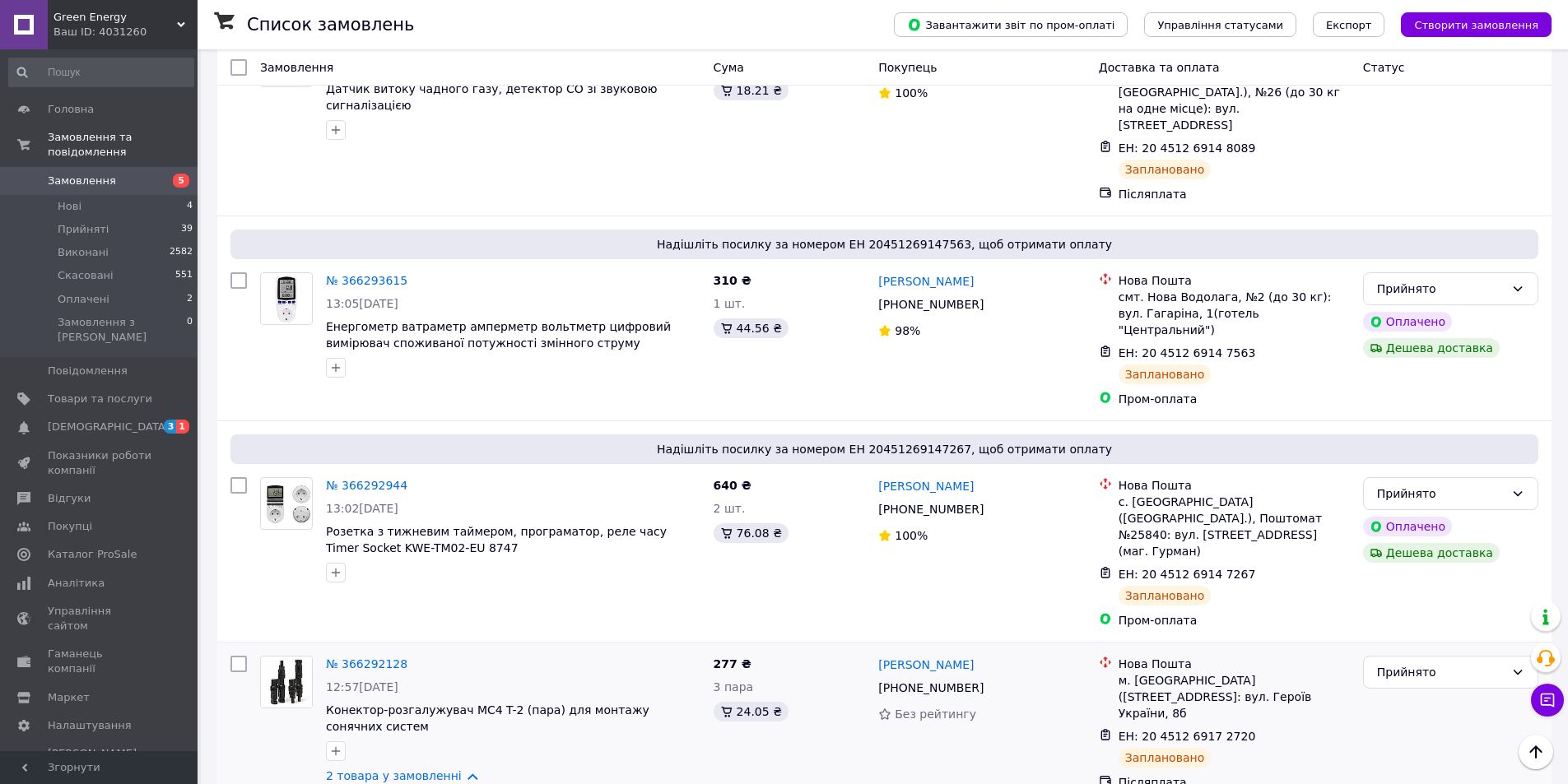
drag, startPoint x: 321, startPoint y: 620, endPoint x: 606, endPoint y: 617, distance: 285.0
copy link "Конектор-розгалужувач МС4 T-2 (пара) для монтажу"
drag, startPoint x: 708, startPoint y: 460, endPoint x: 741, endPoint y: 508, distance: 58.2
click at [708, 461] on div "Надішліть посилку за номером ЕН 20451269147267, щоб отримати оплату № 366292944…" at bounding box center [884, 531] width 1334 height 221
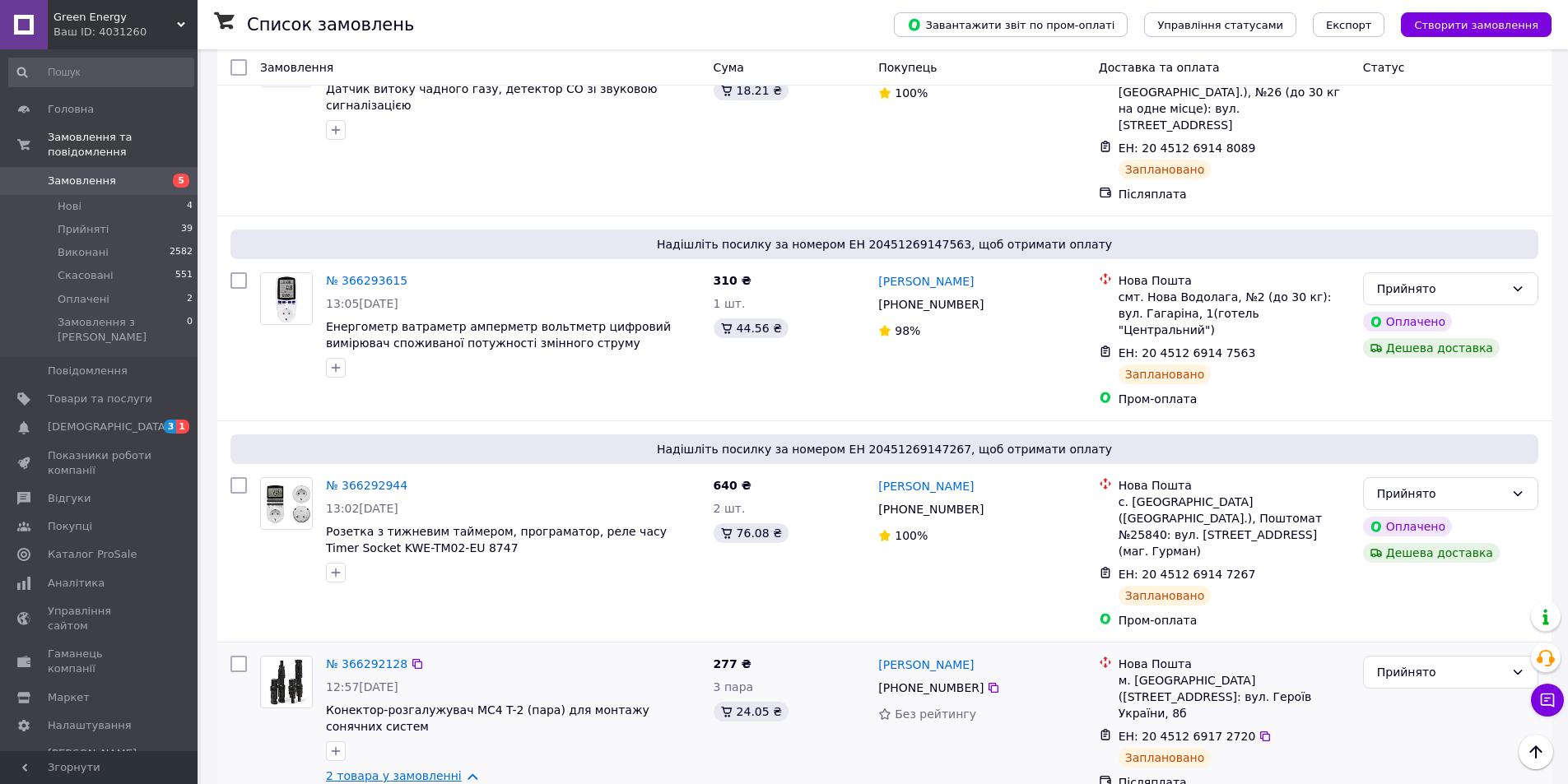
click at [433, 769] on link "2 товара у замовленні" at bounding box center [393, 775] width 136 height 13
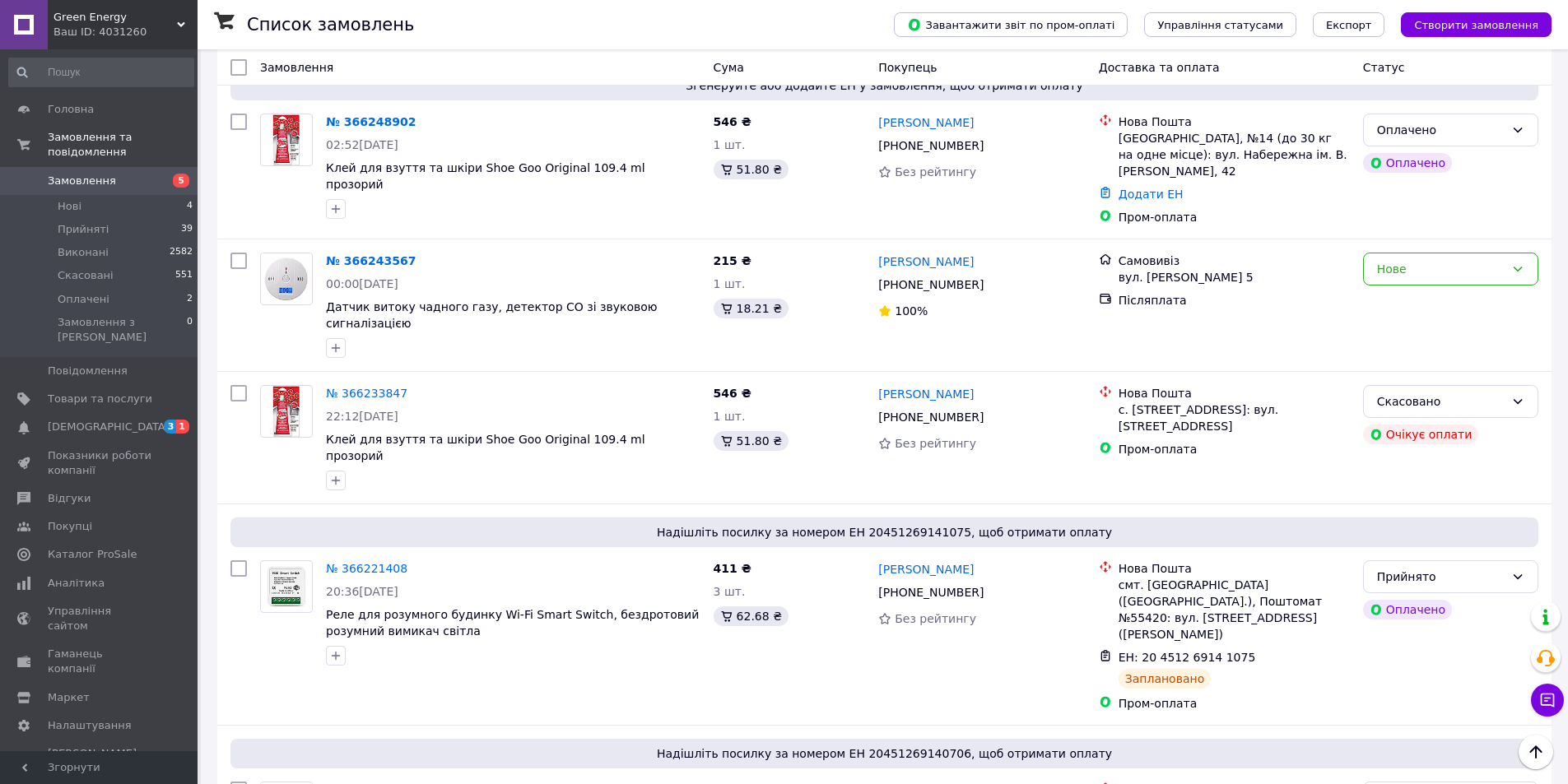
scroll to position [2755, 0]
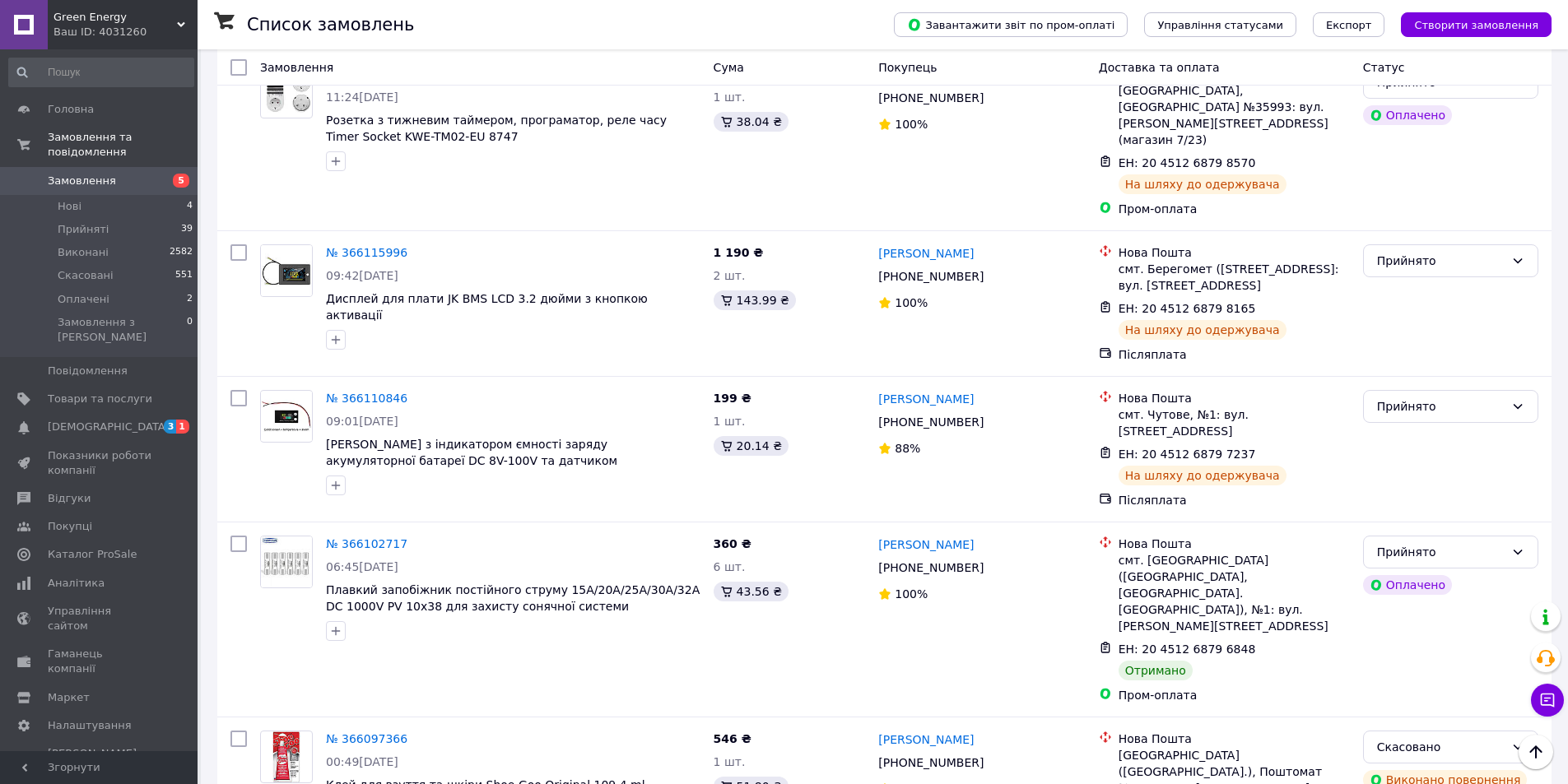
scroll to position [2544, 0]
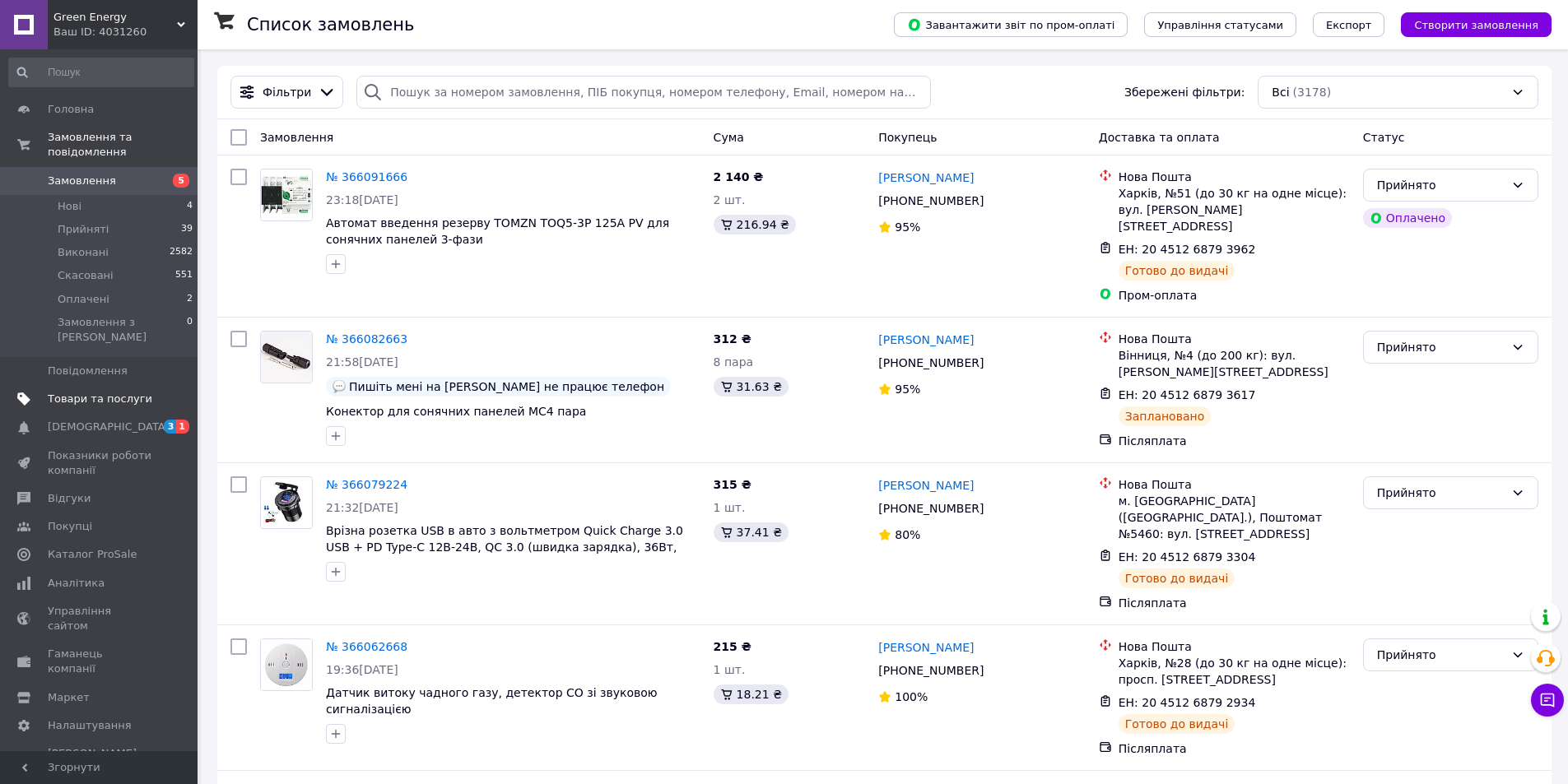
click at [62, 392] on span "Товари та послуги" at bounding box center [100, 398] width 105 height 15
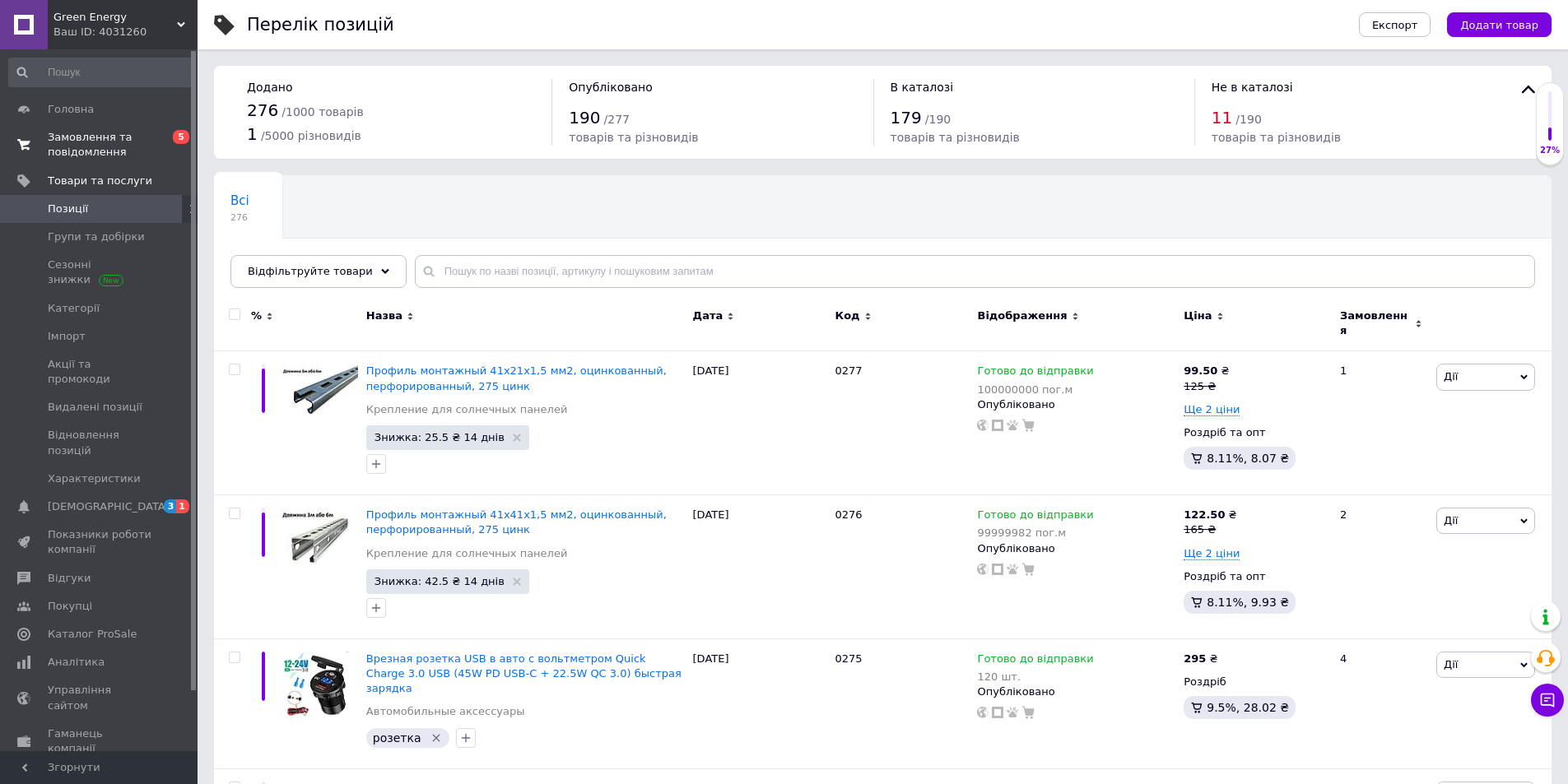
click at [62, 140] on span "Замовлення та повідомлення" at bounding box center [100, 145] width 105 height 29
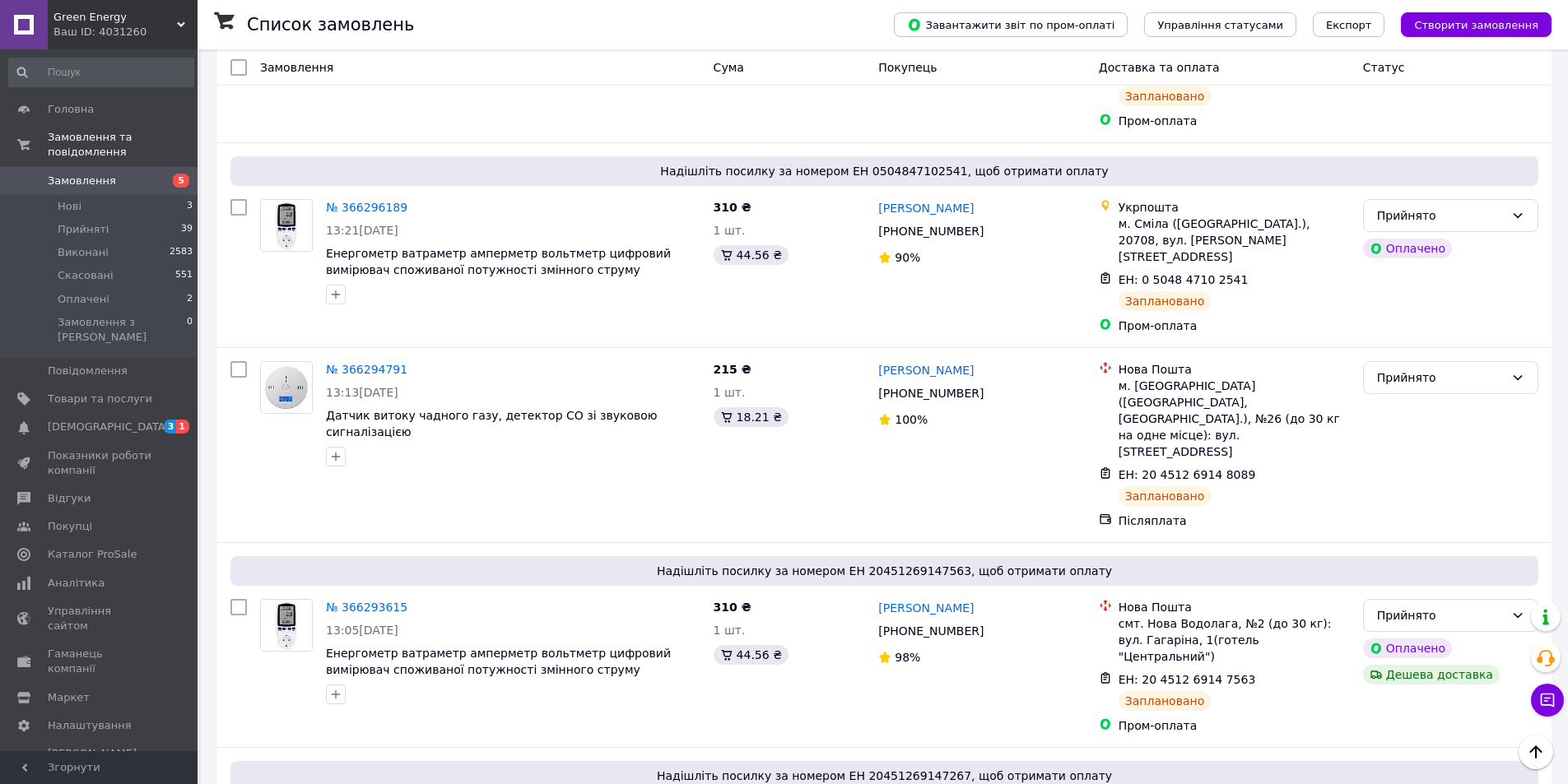
scroll to position [2755, 0]
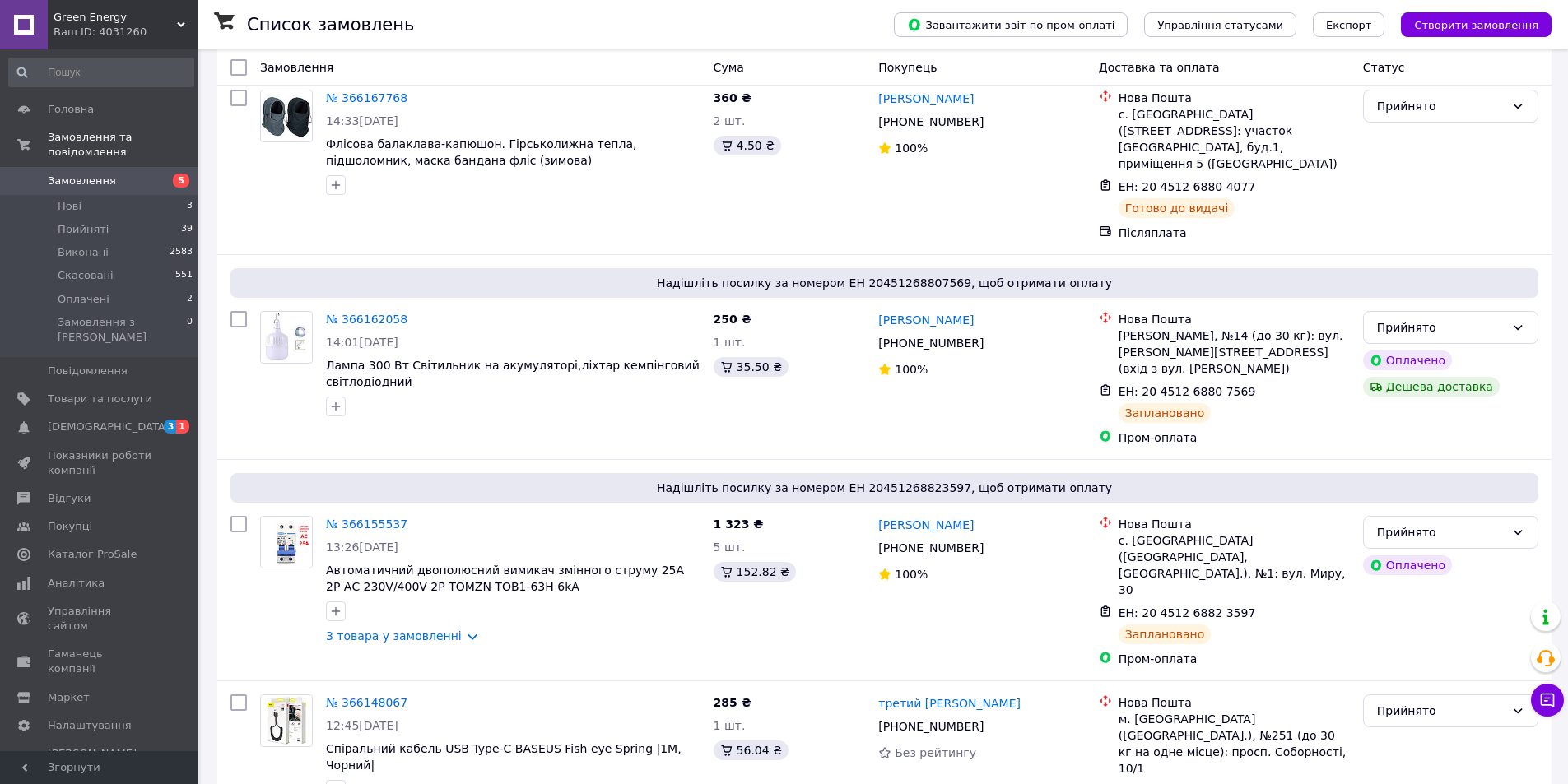
scroll to position [2544, 0]
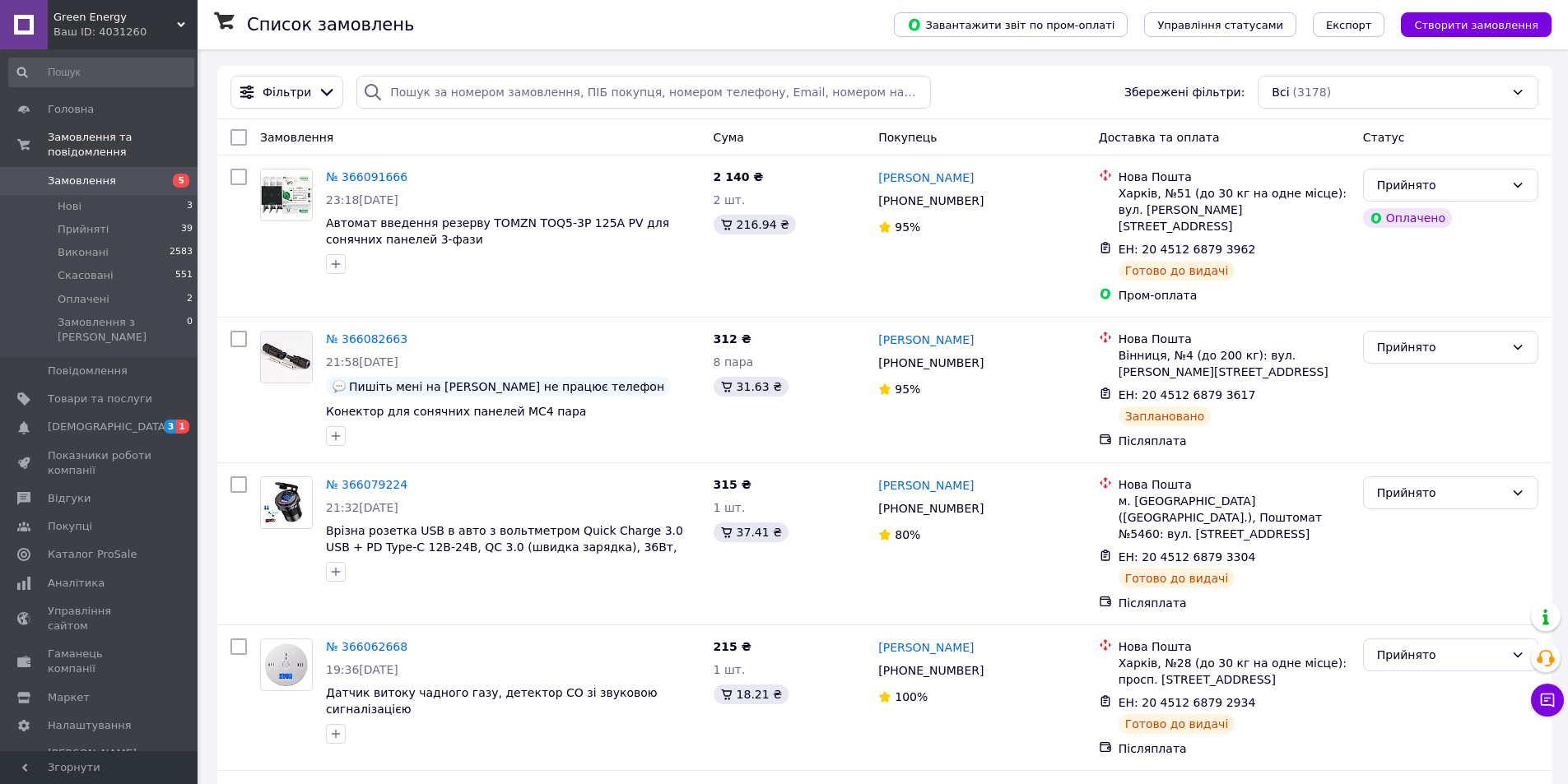
drag, startPoint x: 690, startPoint y: 51, endPoint x: 718, endPoint y: 40, distance: 30.1
drag, startPoint x: 166, startPoint y: 30, endPoint x: 153, endPoint y: 75, distance: 46.8
click at [165, 30] on div "Ваш ID: 4031260" at bounding box center [126, 32] width 144 height 15
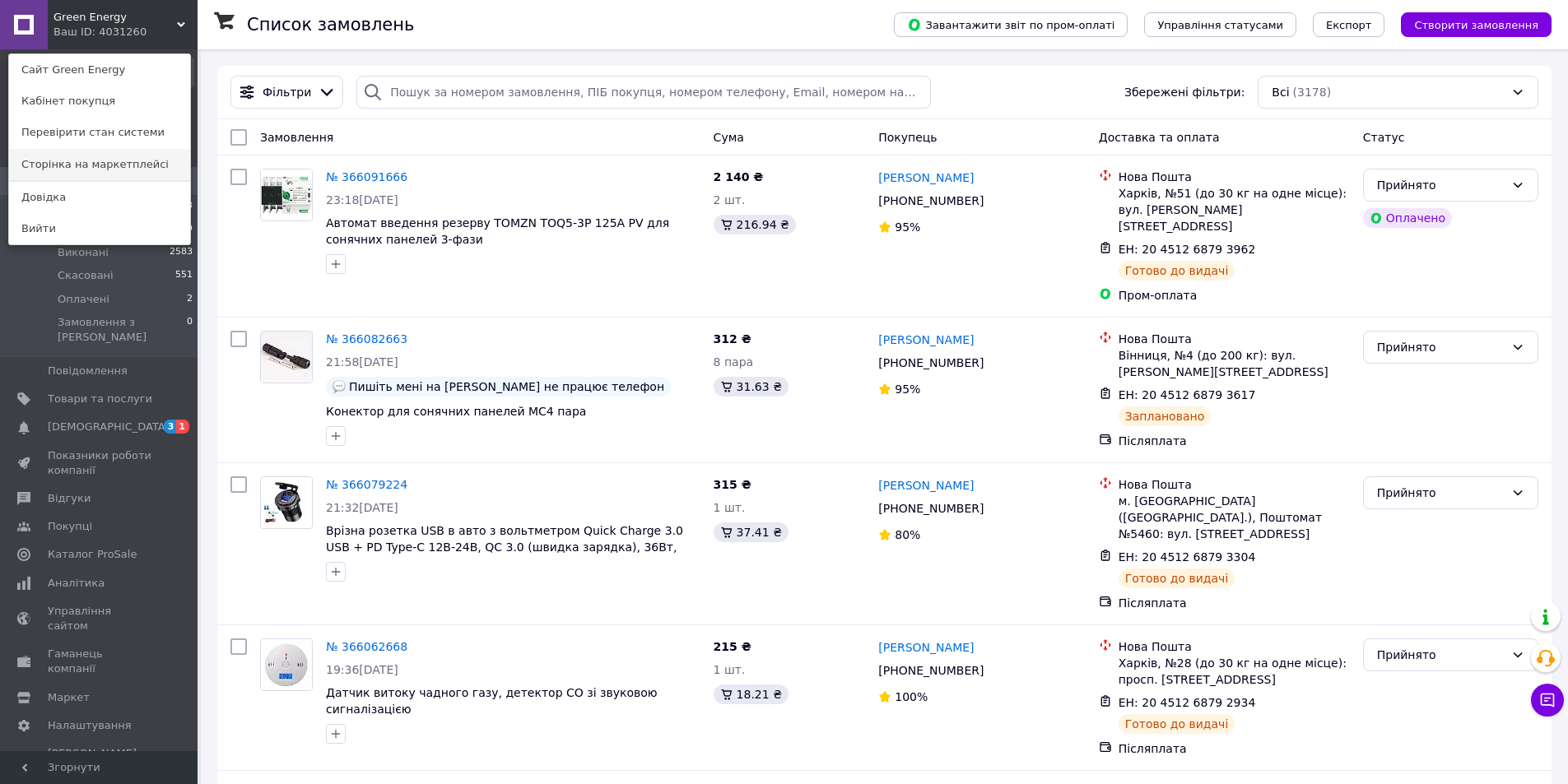
click at [132, 165] on link "Сторінка на маркетплейсі" at bounding box center [99, 165] width 181 height 31
